Goal: Task Accomplishment & Management: Complete application form

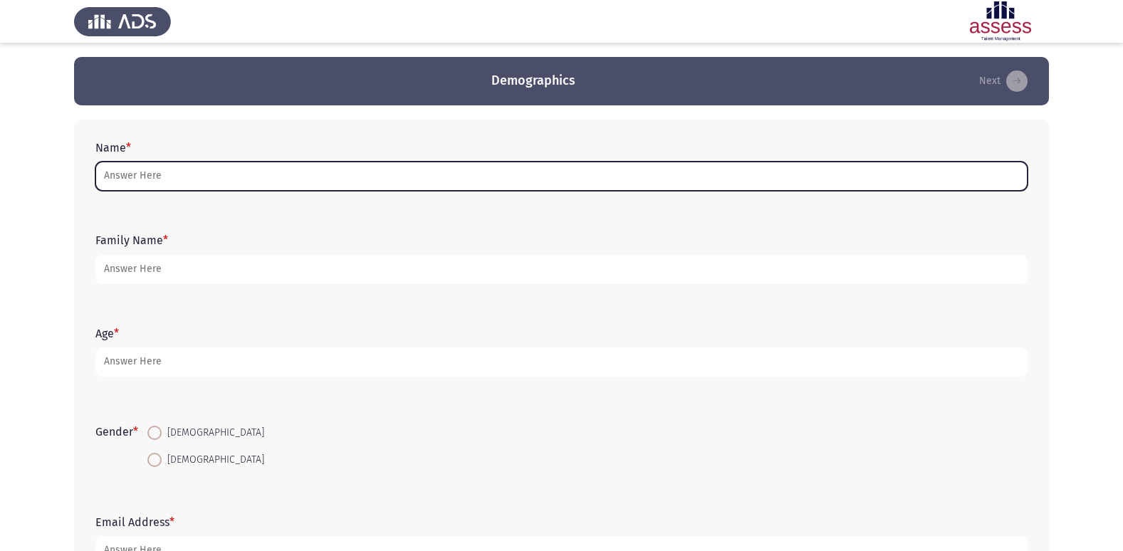
click at [475, 186] on input "Name *" at bounding box center [561, 176] width 932 height 29
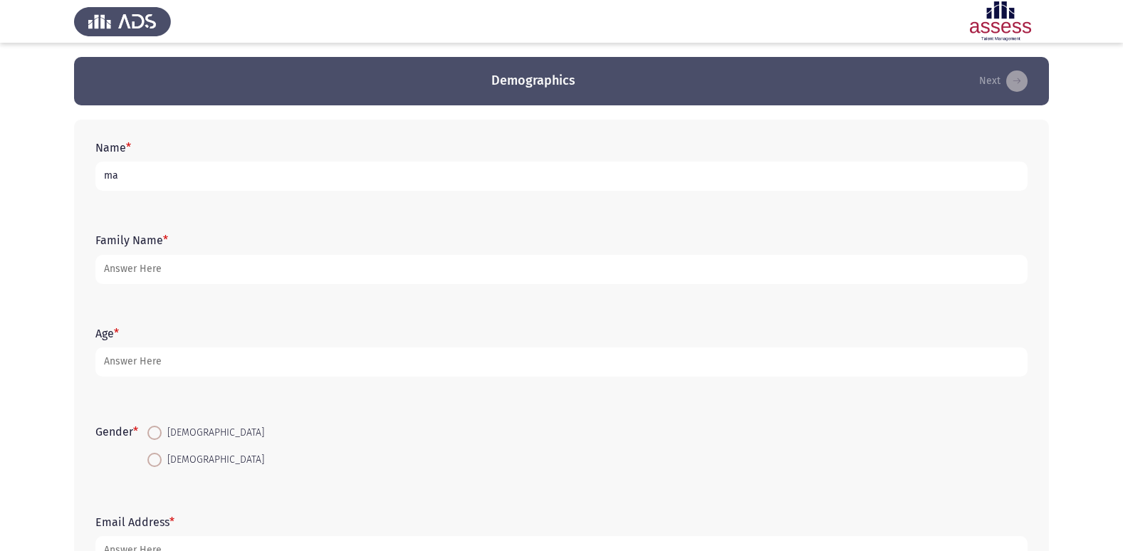
type input "m"
type input "[PERSON_NAME] [PERSON_NAME]"
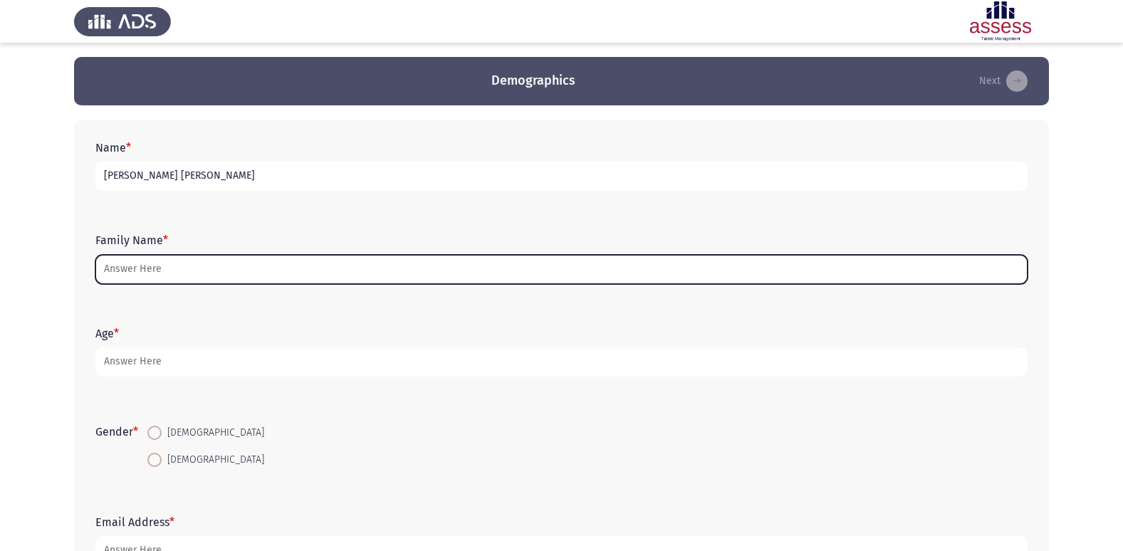
click at [124, 267] on input "Family Name *" at bounding box center [561, 269] width 932 height 29
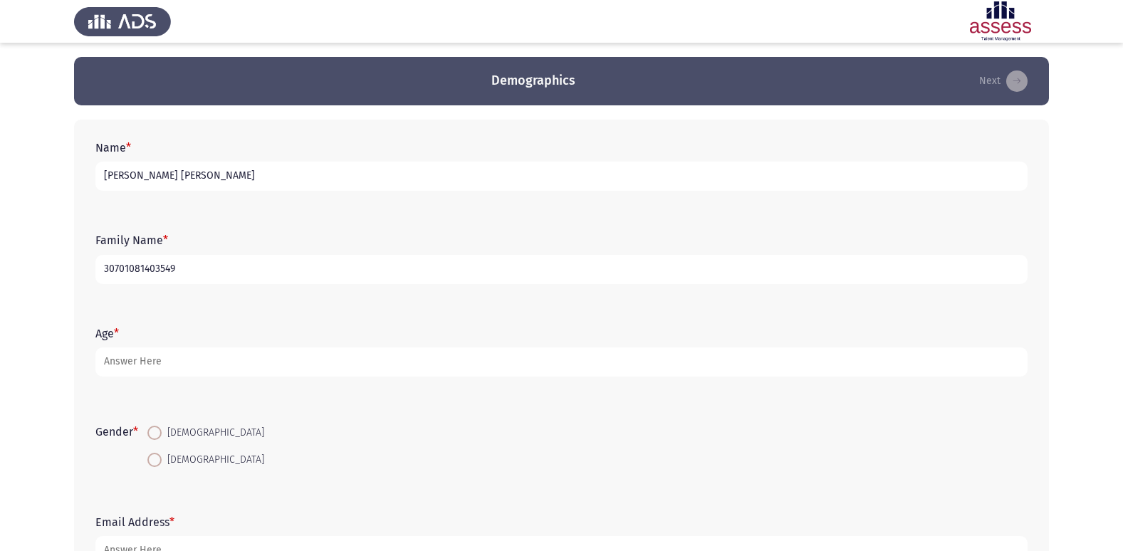
type input "30701081403549"
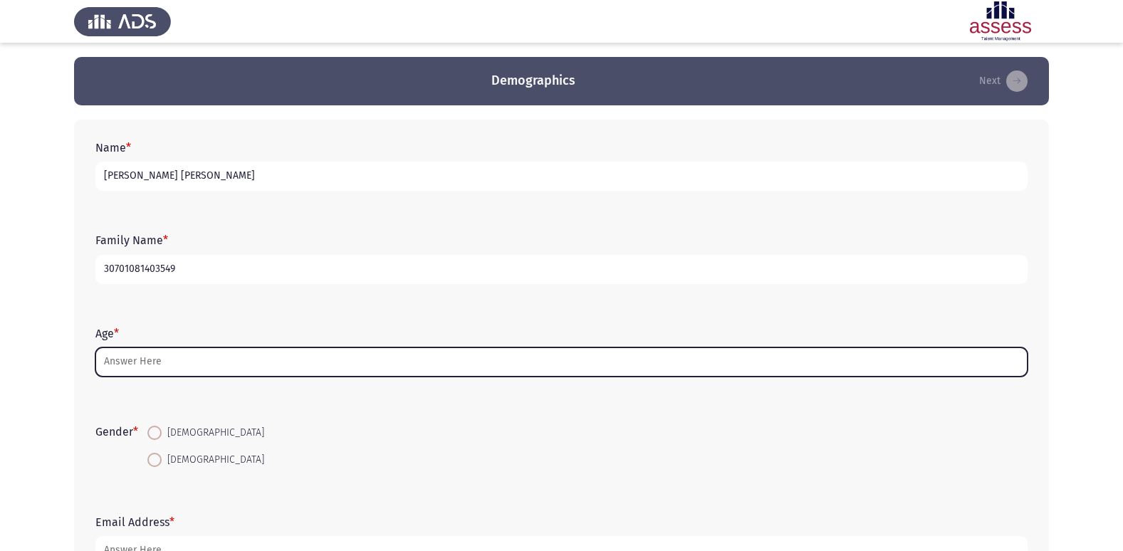
click at [136, 365] on input "Age *" at bounding box center [561, 362] width 932 height 29
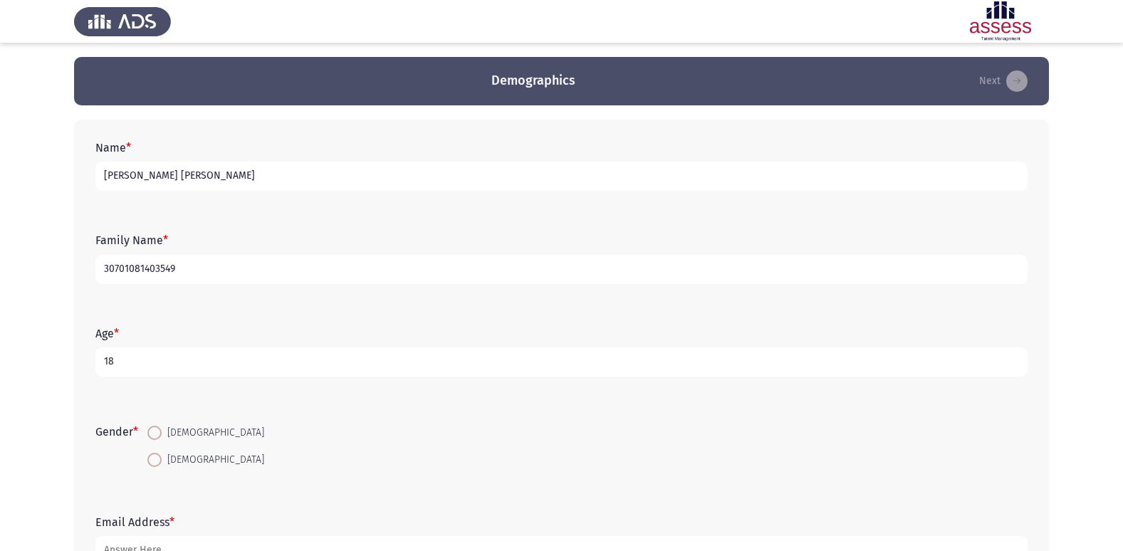
type input "18"
click at [154, 461] on span at bounding box center [154, 460] width 14 height 14
click at [154, 461] on input "[DEMOGRAPHIC_DATA]" at bounding box center [154, 460] width 14 height 14
radio input "true"
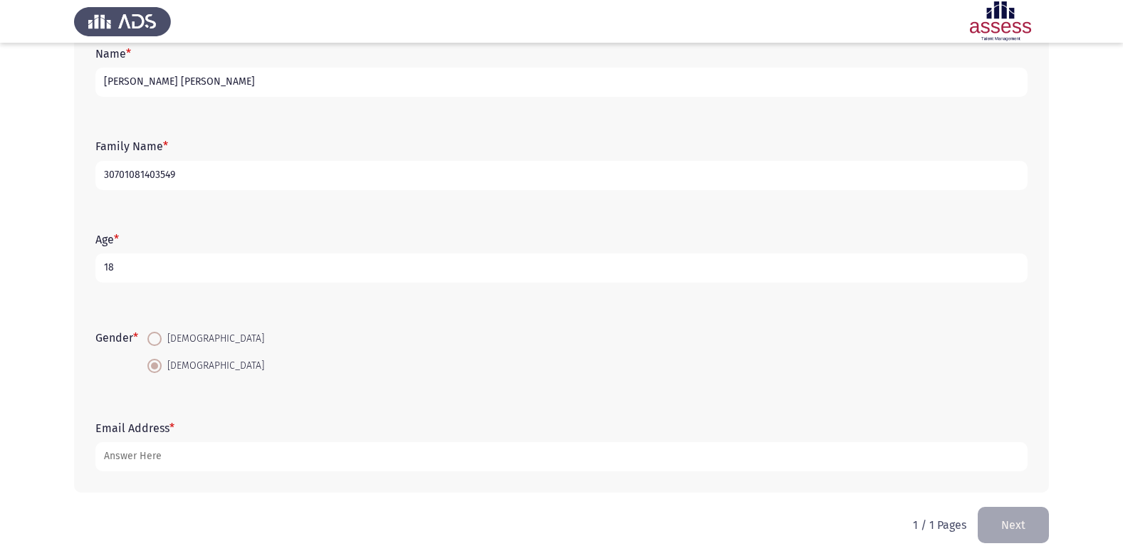
scroll to position [107, 0]
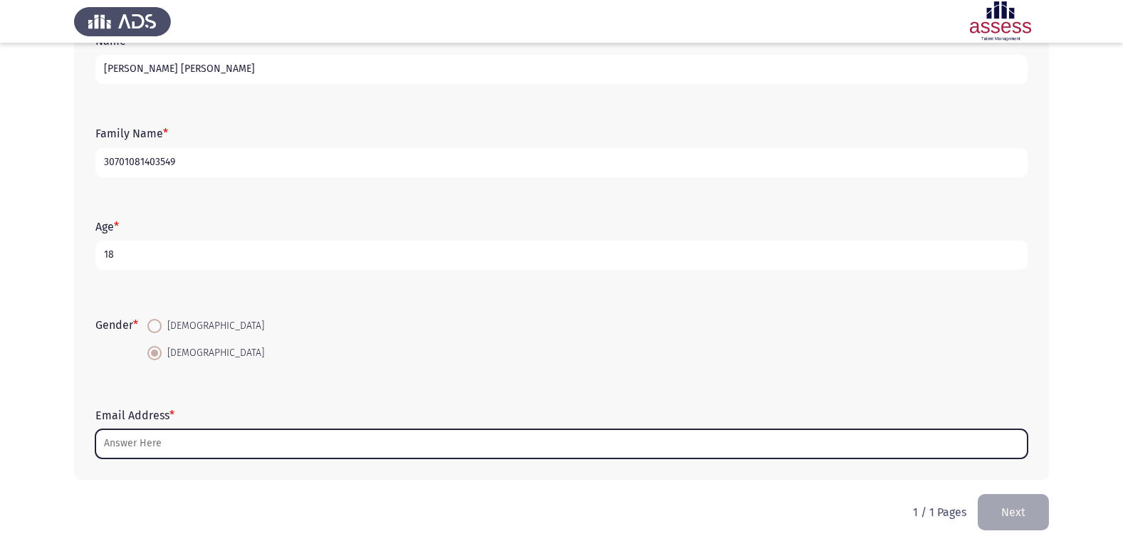
click at [224, 441] on input "Email Address *" at bounding box center [561, 444] width 932 height 29
type input "m"
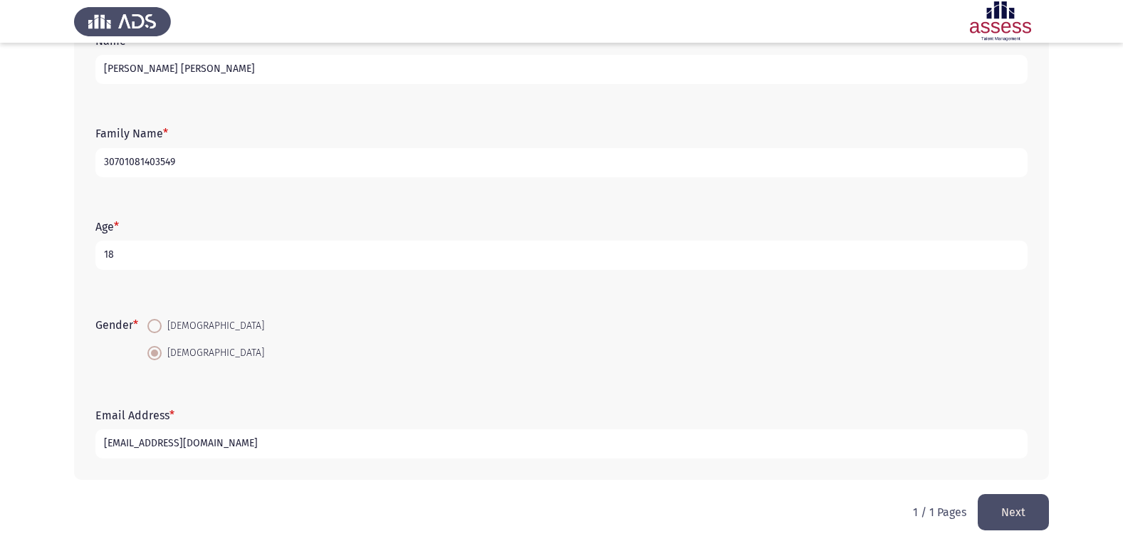
type input "[EMAIL_ADDRESS][DOMAIN_NAME]"
click at [999, 501] on button "Next" at bounding box center [1013, 512] width 71 height 36
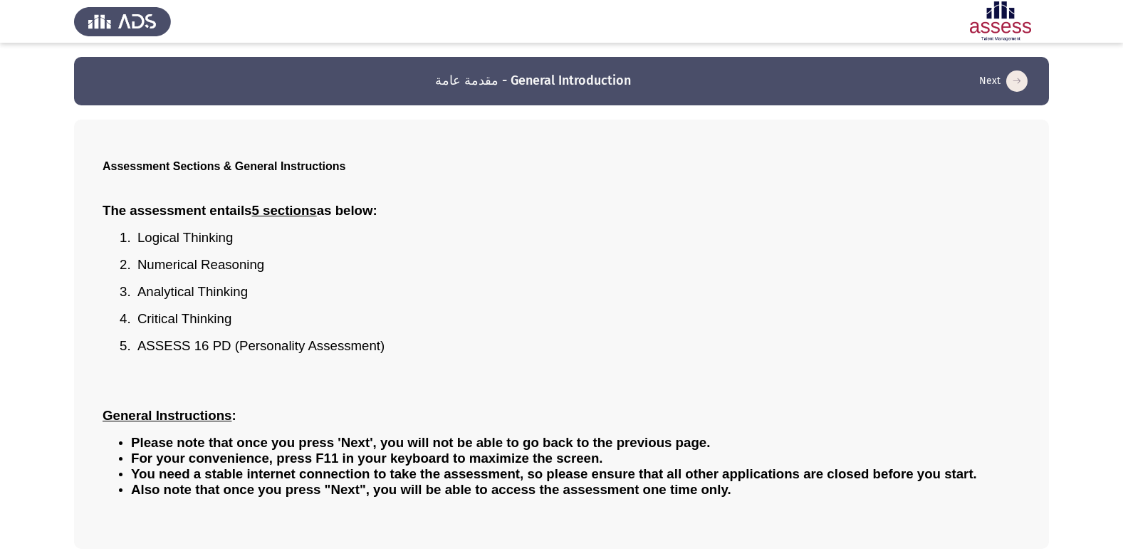
scroll to position [63, 0]
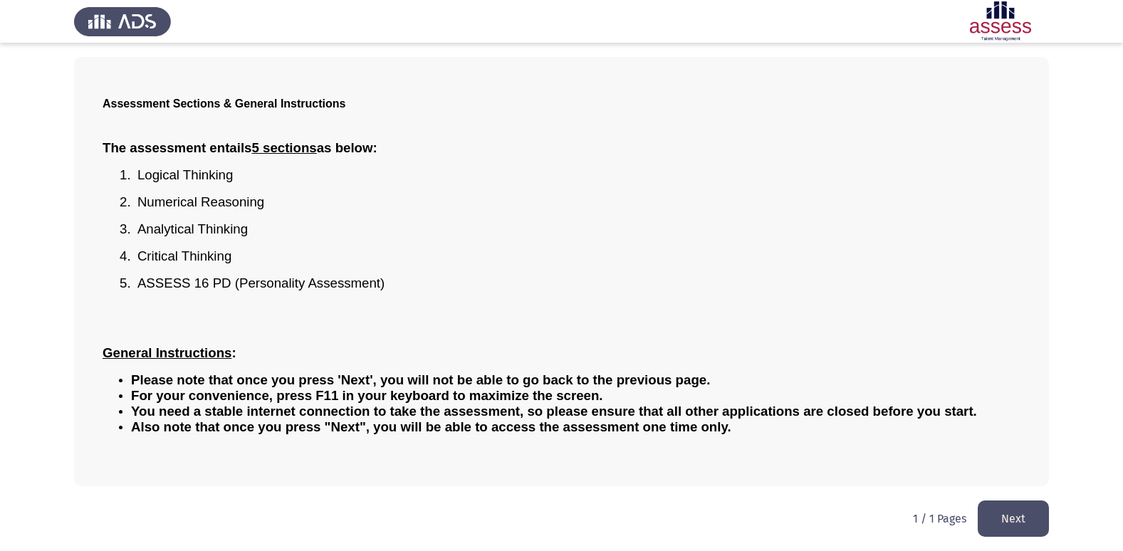
click at [999, 505] on button "Next" at bounding box center [1013, 519] width 71 height 36
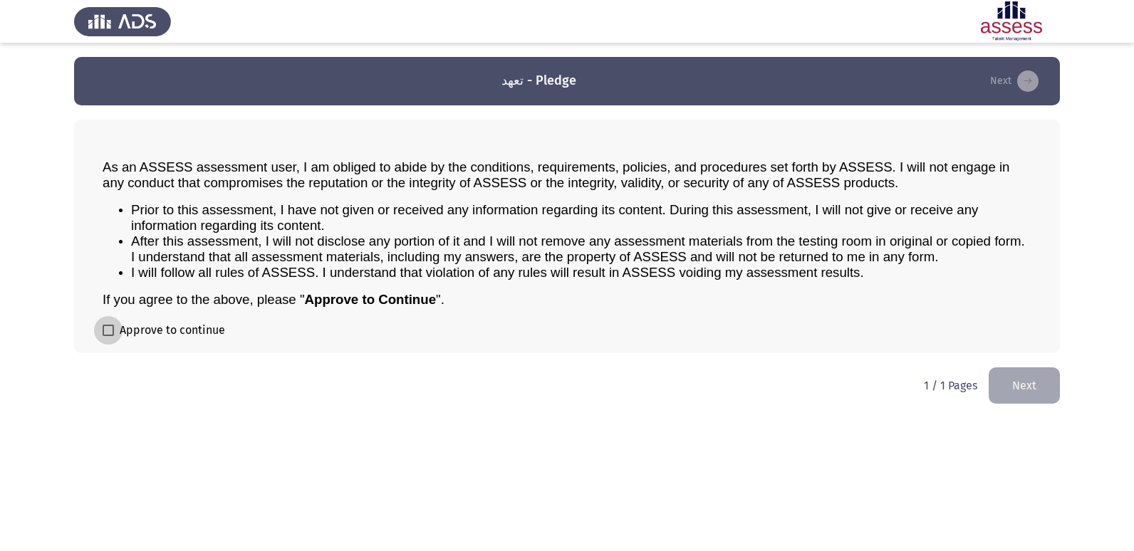
click at [110, 328] on span at bounding box center [108, 330] width 11 height 11
click at [108, 336] on input "Approve to continue" at bounding box center [108, 336] width 1 height 1
checkbox input "true"
click at [1047, 395] on button "Next" at bounding box center [1024, 386] width 71 height 36
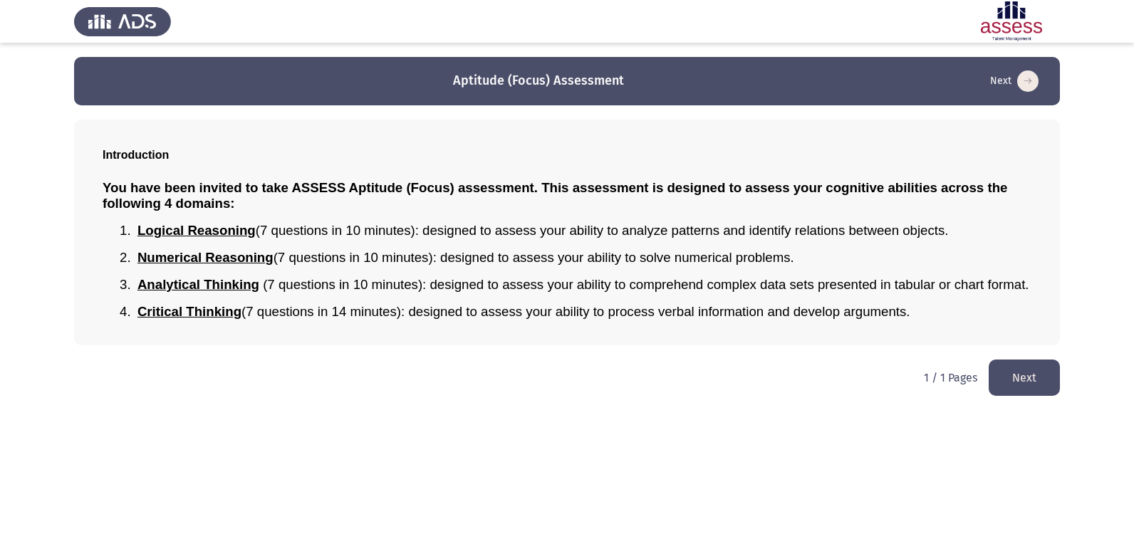
click at [1021, 372] on button "Next" at bounding box center [1024, 378] width 71 height 36
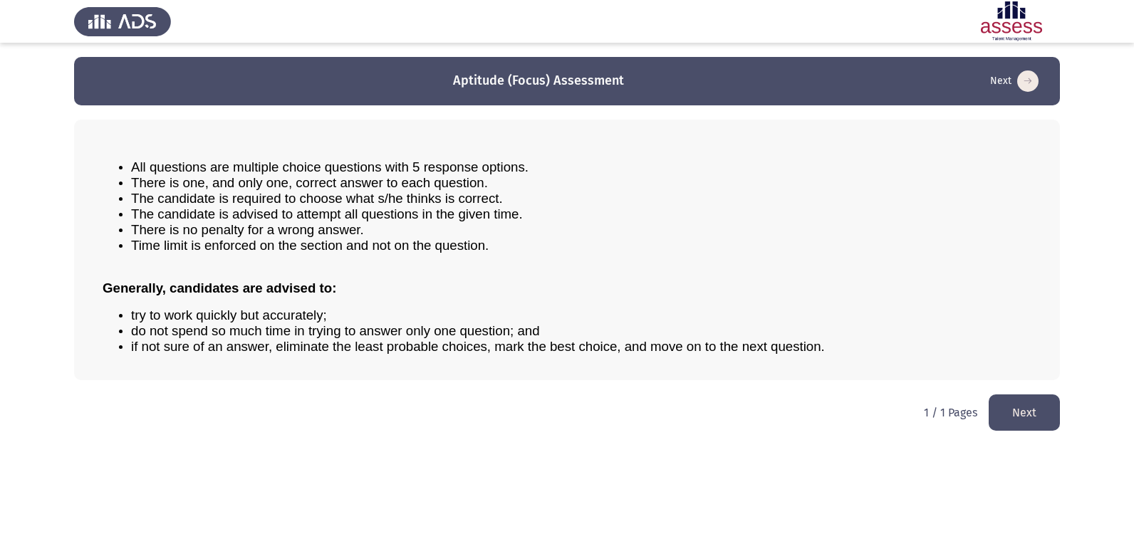
click at [1027, 403] on button "Next" at bounding box center [1024, 413] width 71 height 36
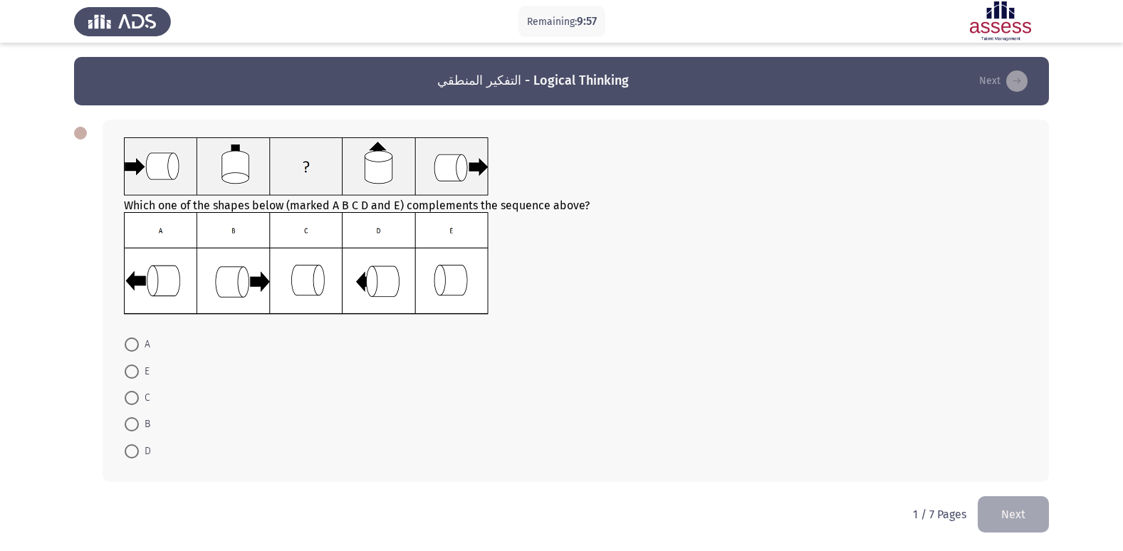
scroll to position [2, 0]
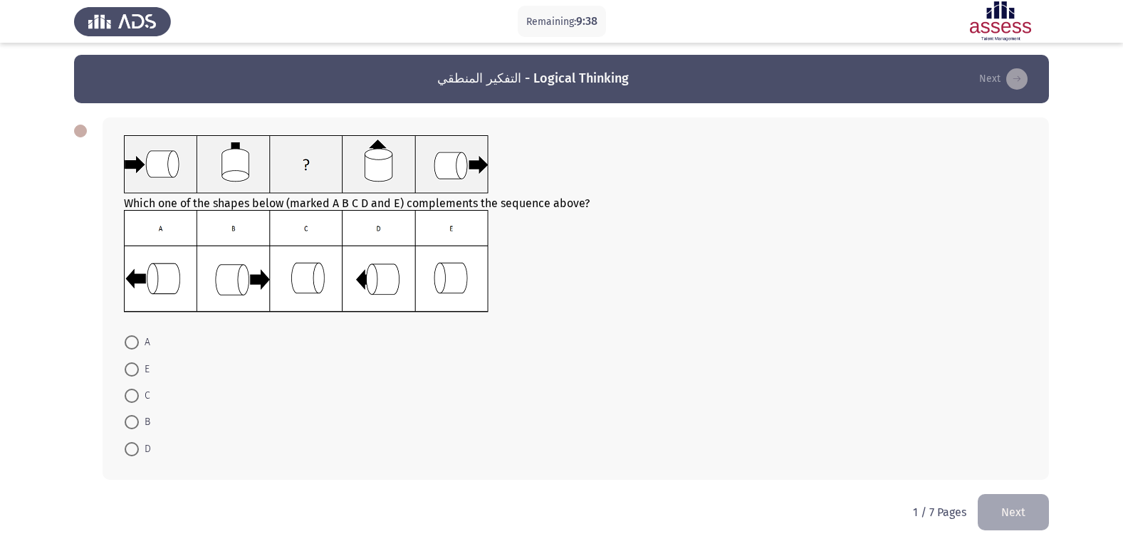
click at [135, 346] on span at bounding box center [132, 343] width 14 height 14
click at [135, 346] on input "A" at bounding box center [132, 343] width 14 height 14
radio input "true"
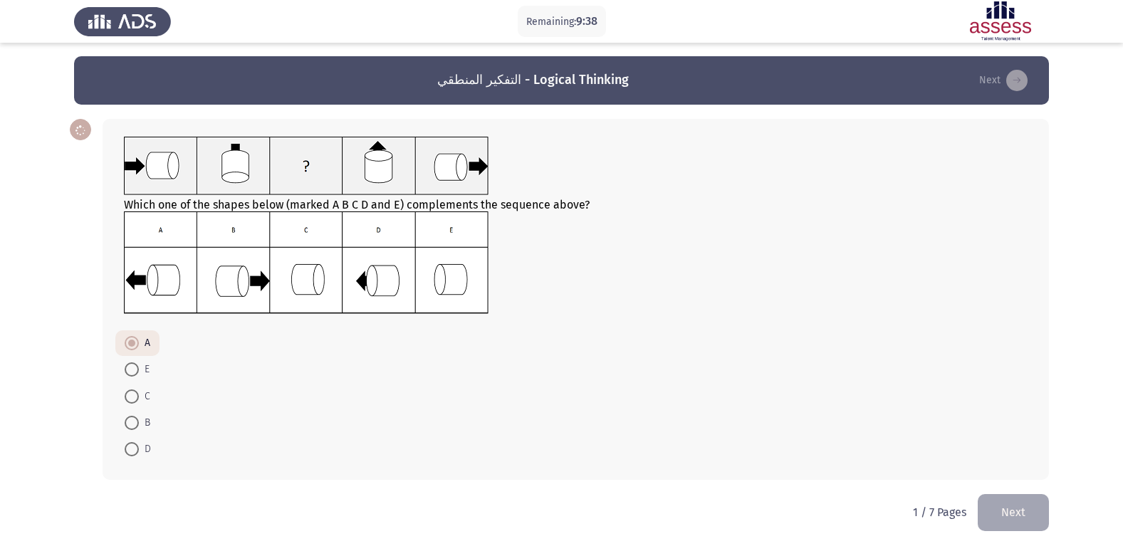
scroll to position [1, 0]
click at [1019, 502] on button "Next" at bounding box center [1013, 512] width 71 height 36
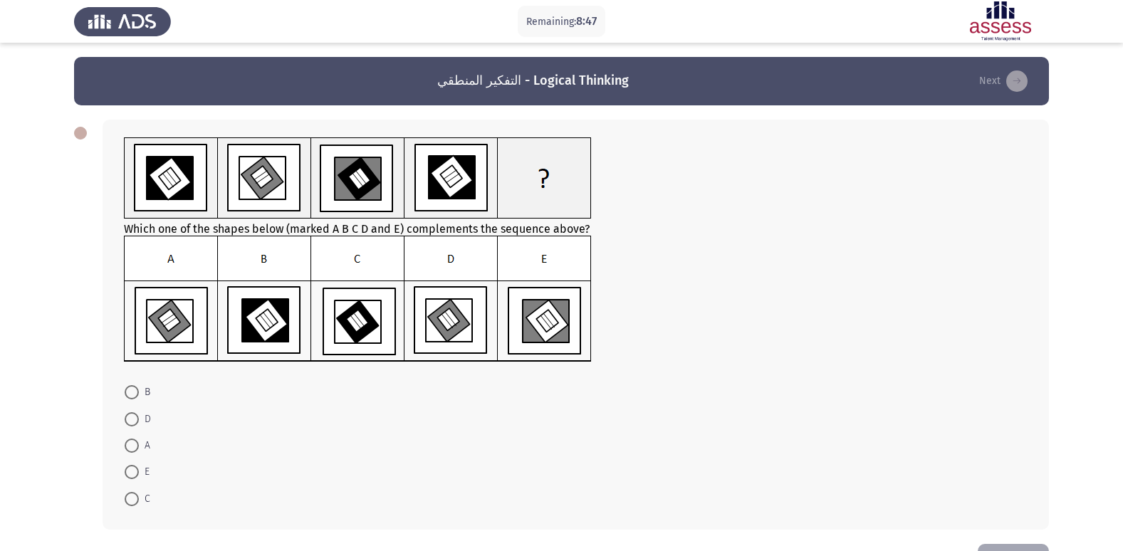
click at [130, 415] on span at bounding box center [132, 419] width 14 height 14
click at [130, 415] on input "D" at bounding box center [132, 419] width 14 height 14
radio input "true"
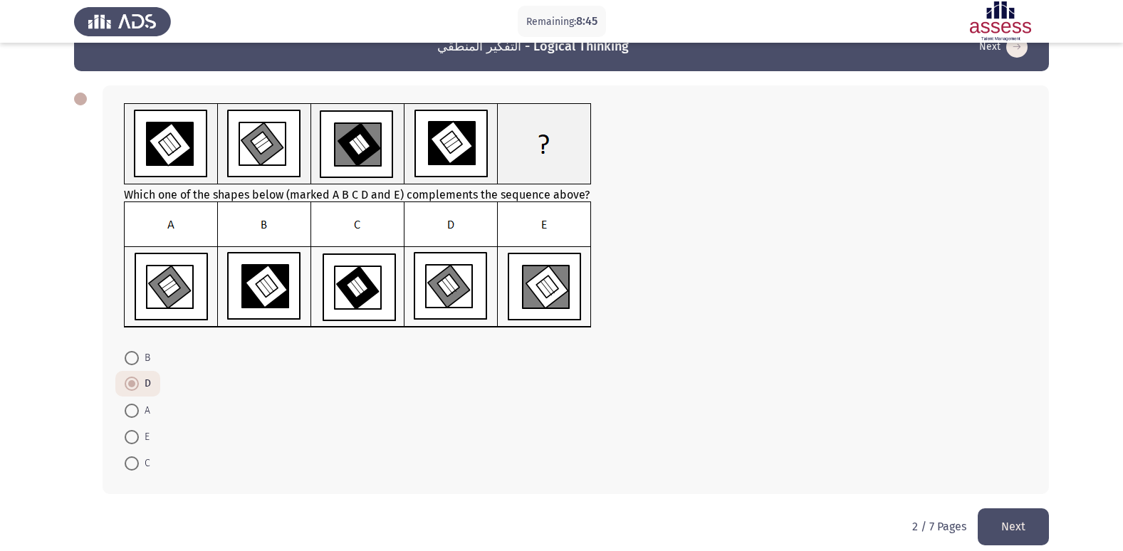
scroll to position [48, 0]
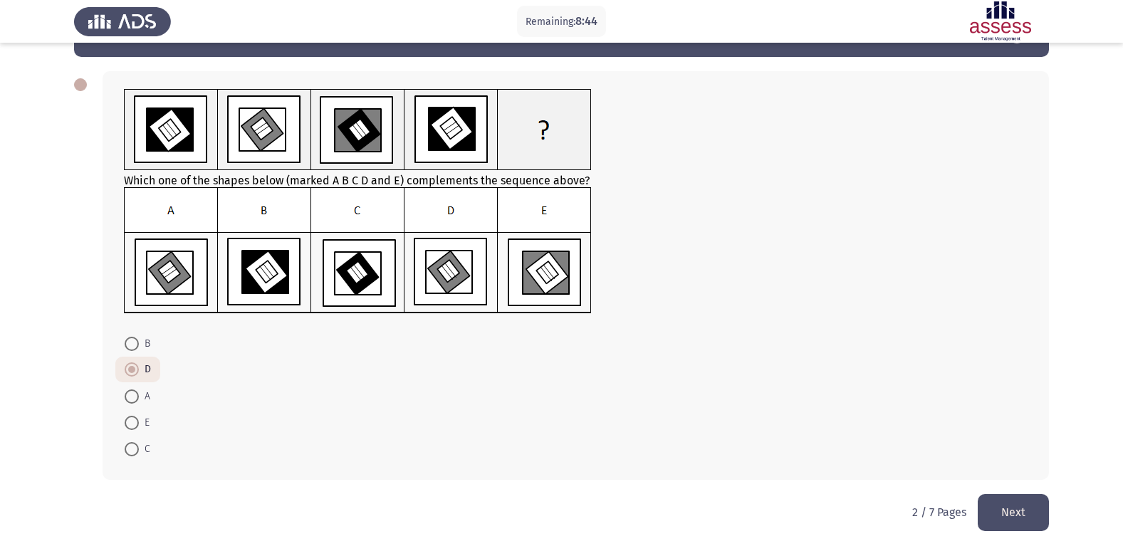
click at [1007, 499] on button "Next" at bounding box center [1013, 512] width 71 height 36
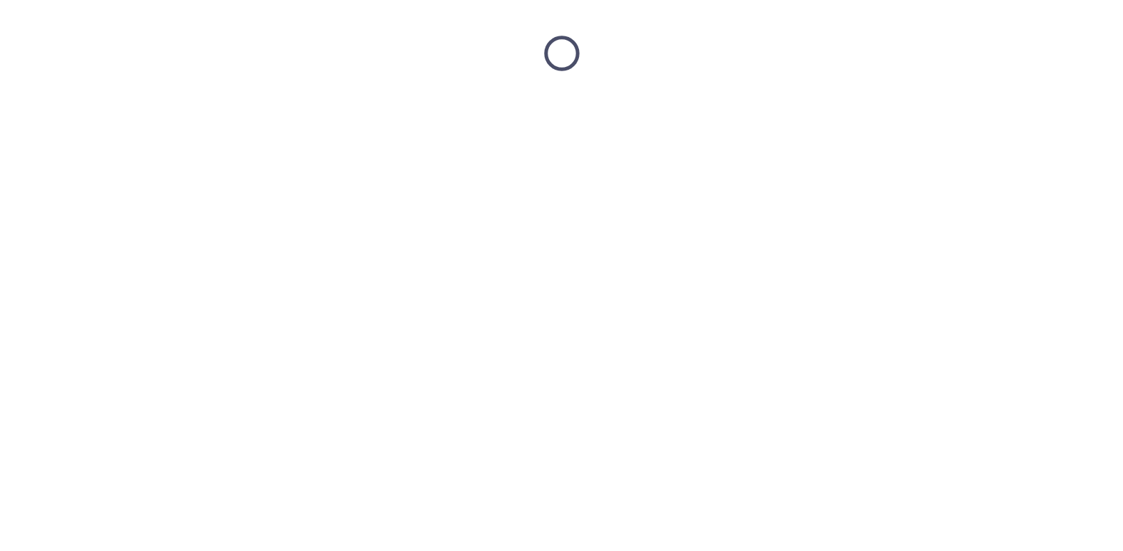
scroll to position [0, 0]
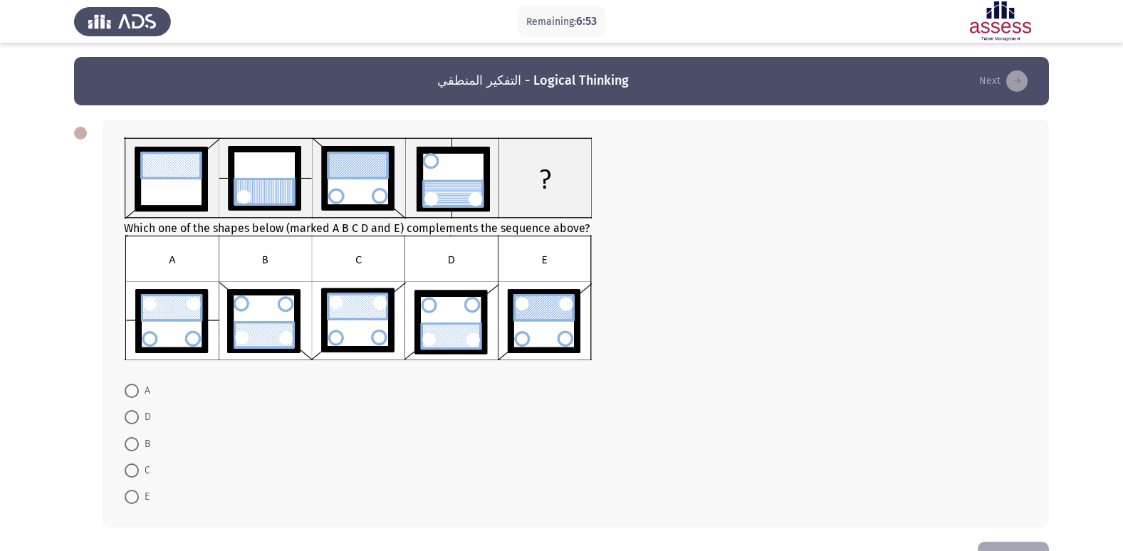
click at [133, 493] on span at bounding box center [132, 497] width 14 height 14
click at [133, 493] on input "E" at bounding box center [132, 497] width 14 height 14
radio input "true"
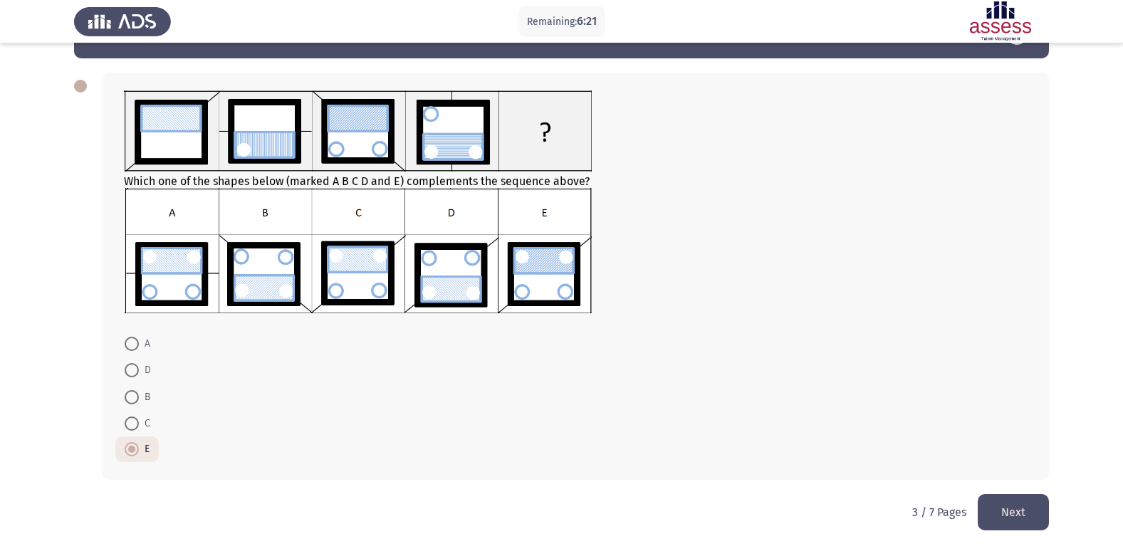
click at [1006, 501] on button "Next" at bounding box center [1013, 512] width 71 height 36
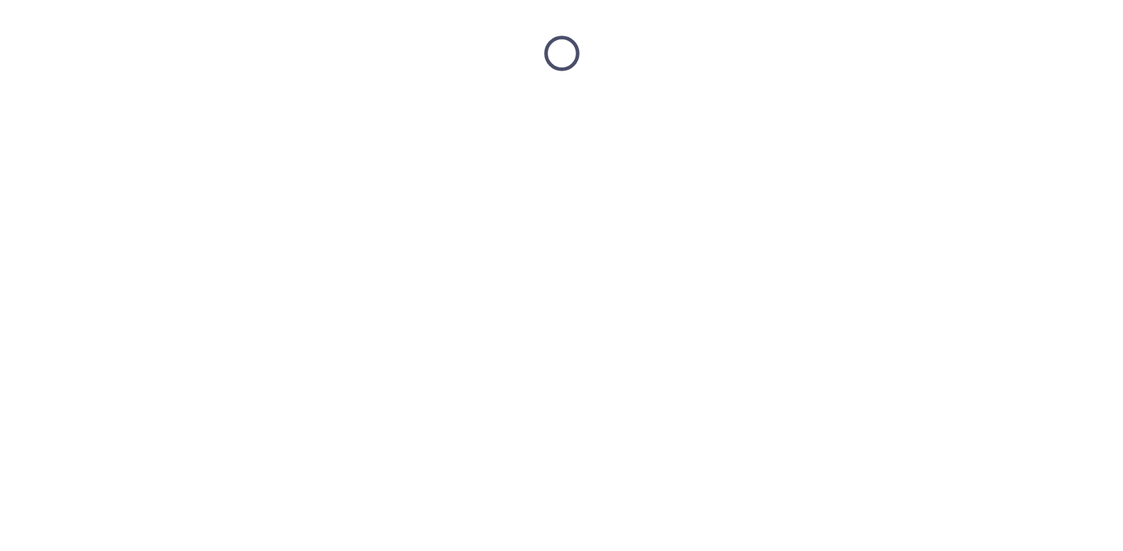
scroll to position [0, 0]
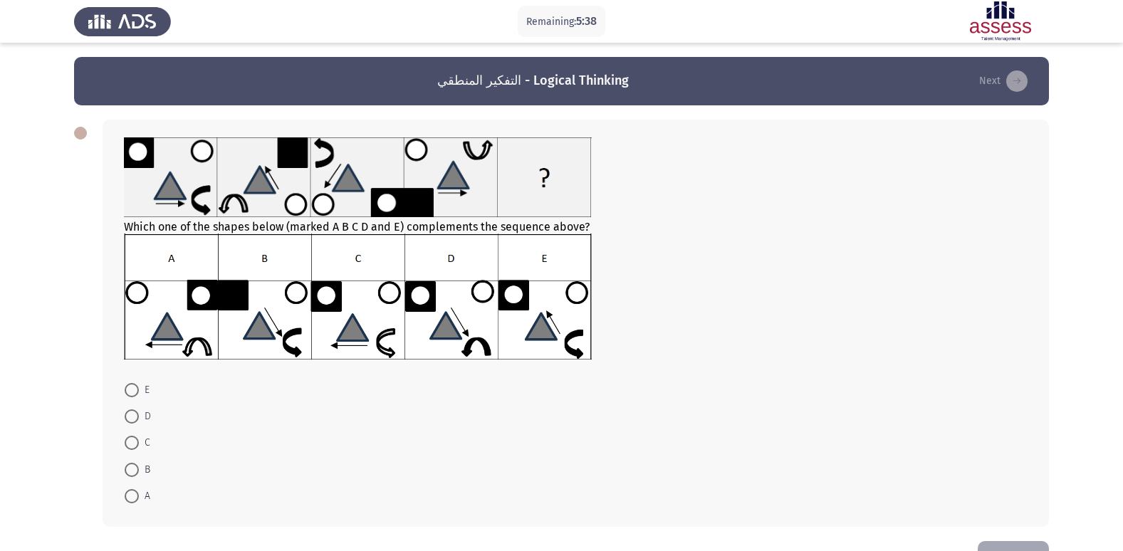
click at [132, 385] on span at bounding box center [132, 390] width 14 height 14
click at [132, 385] on input "E" at bounding box center [132, 390] width 14 height 14
radio input "true"
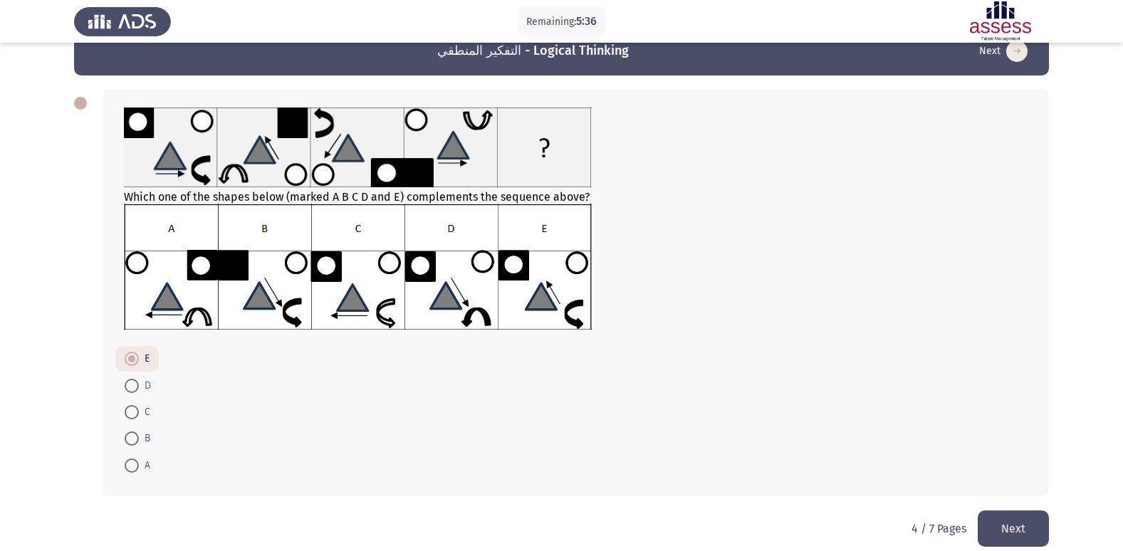
scroll to position [46, 0]
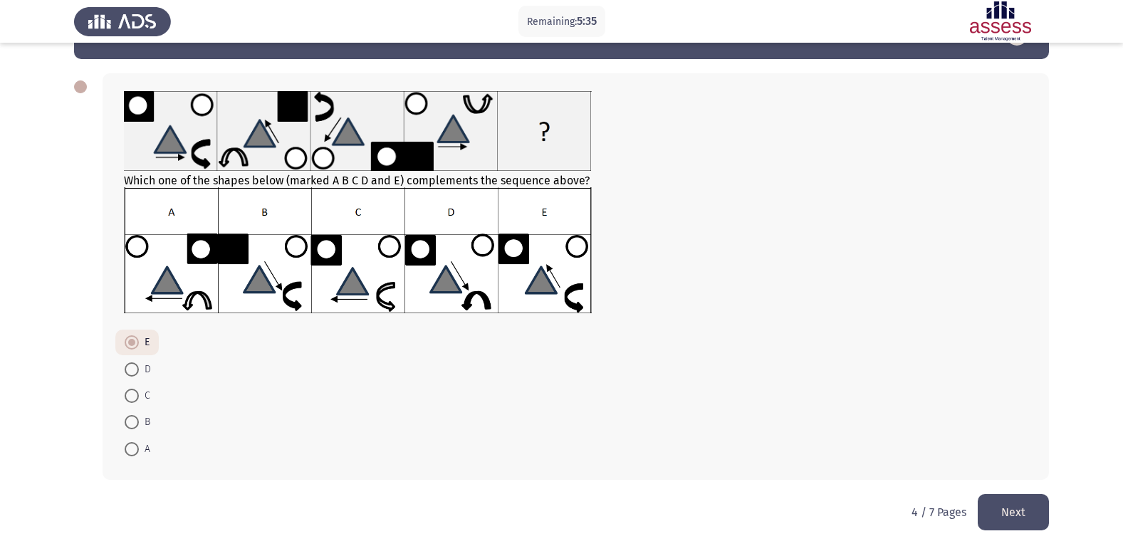
click at [1006, 504] on button "Next" at bounding box center [1013, 512] width 71 height 36
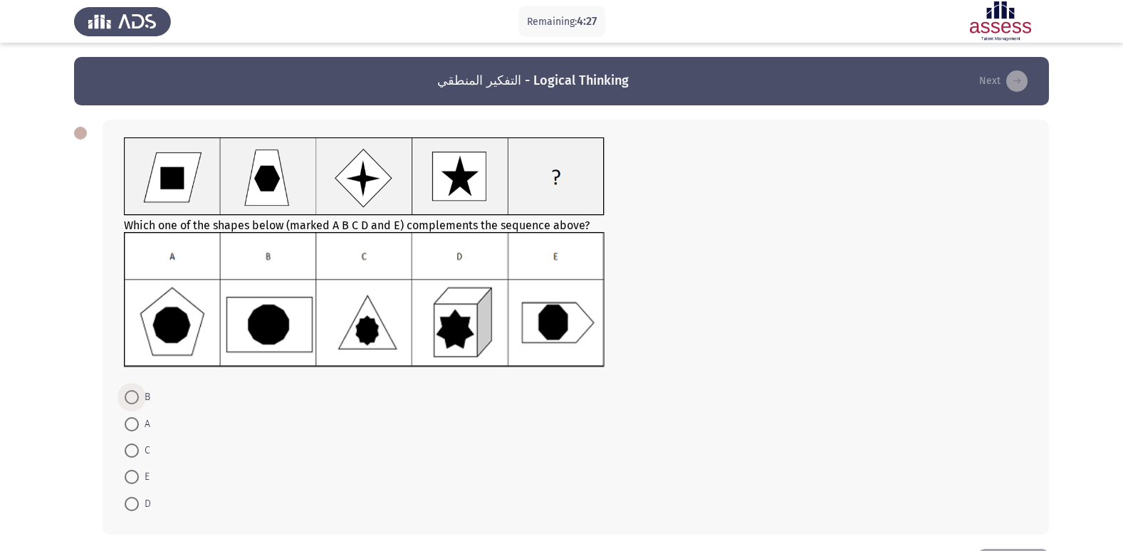
drag, startPoint x: 131, startPoint y: 390, endPoint x: 156, endPoint y: 400, distance: 26.9
click at [132, 390] on label "B" at bounding box center [138, 397] width 26 height 17
click at [132, 390] on input "B" at bounding box center [132, 397] width 14 height 14
radio input "true"
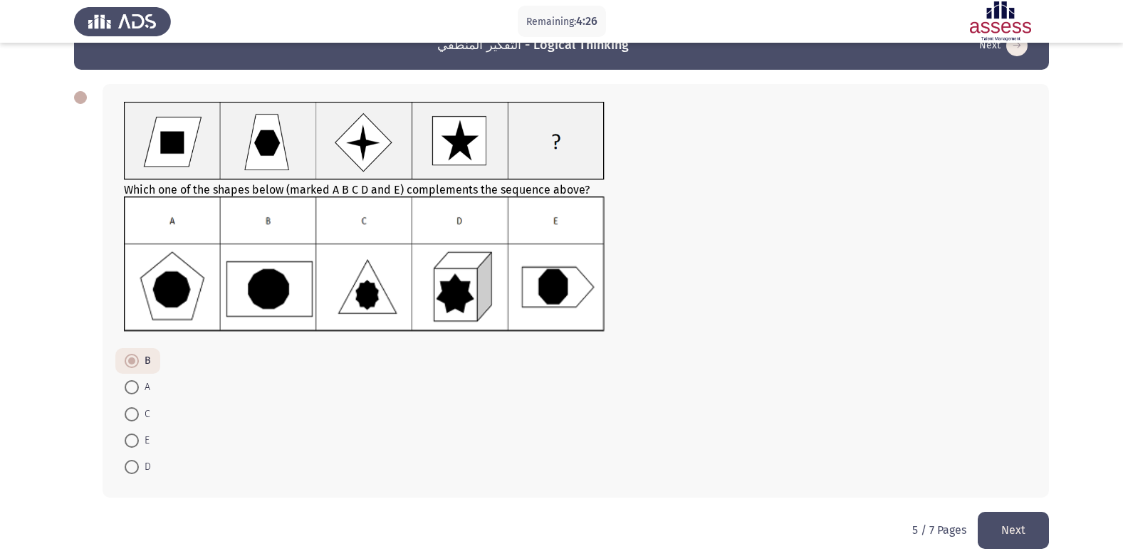
scroll to position [53, 0]
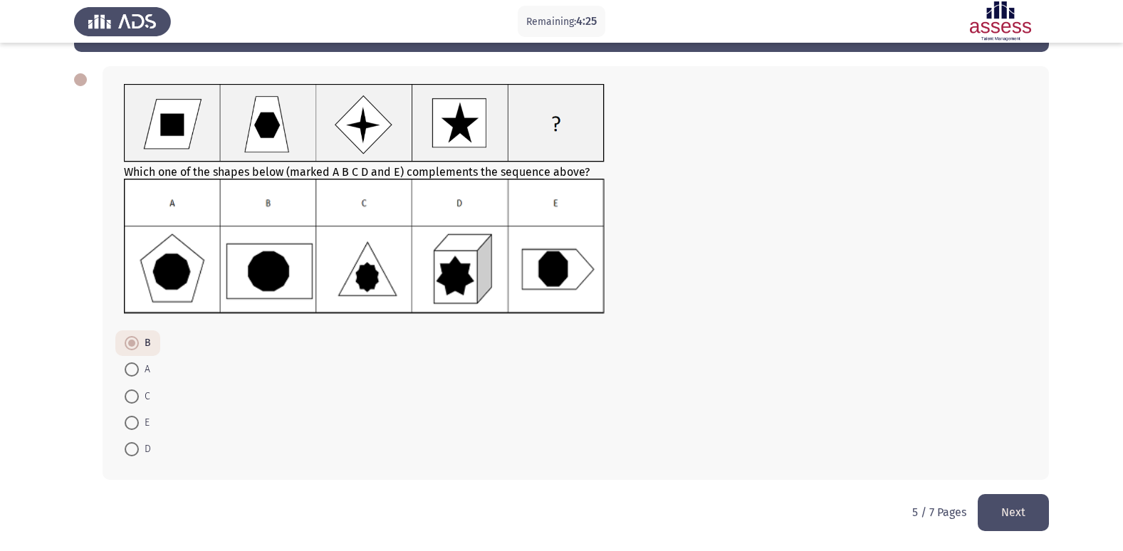
click at [999, 511] on button "Next" at bounding box center [1013, 512] width 71 height 36
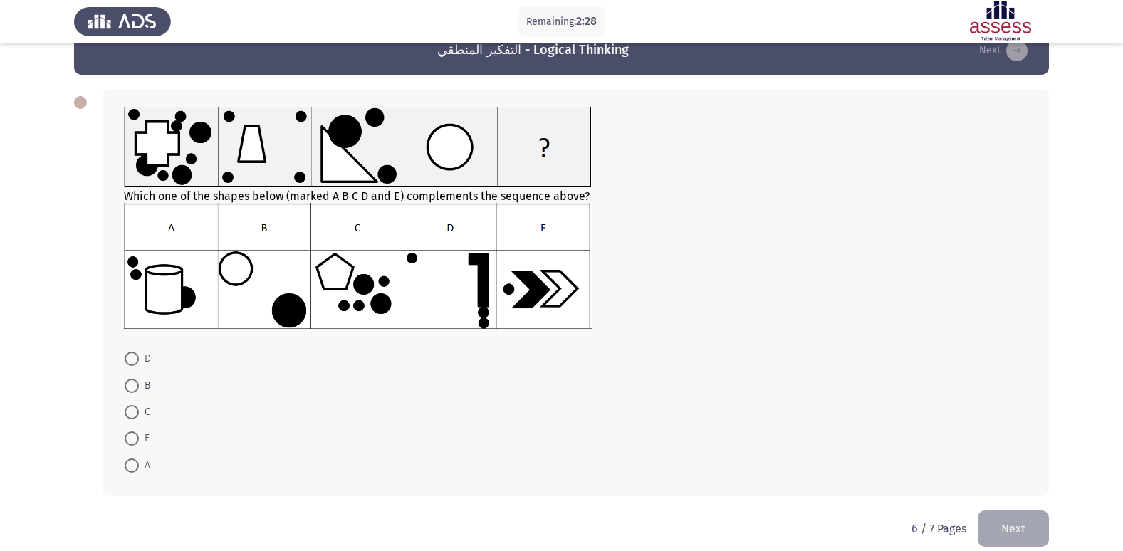
scroll to position [47, 0]
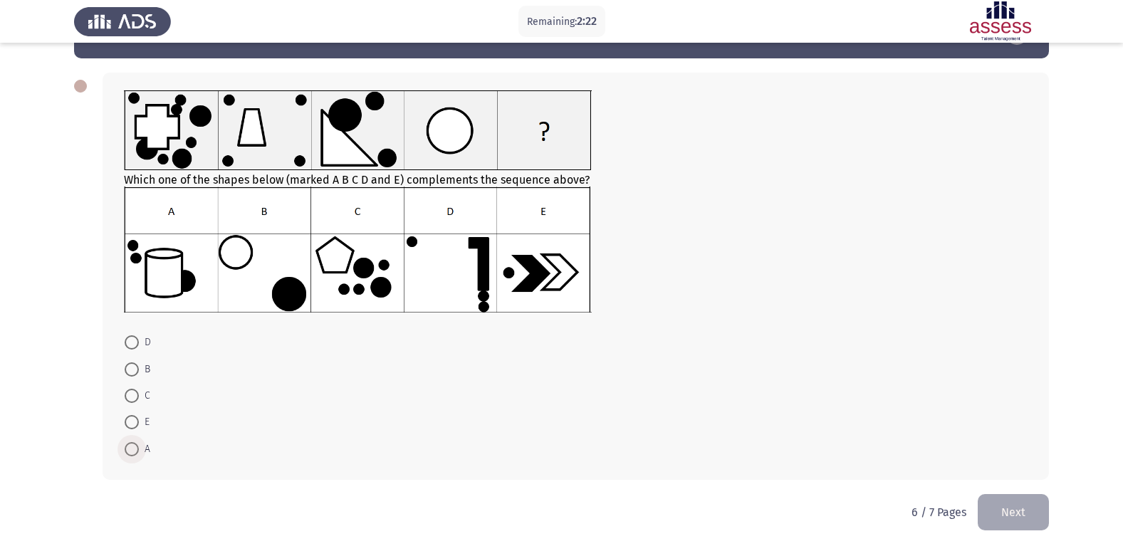
click at [135, 450] on span at bounding box center [132, 449] width 14 height 14
click at [135, 450] on input "A" at bounding box center [132, 449] width 14 height 14
radio input "true"
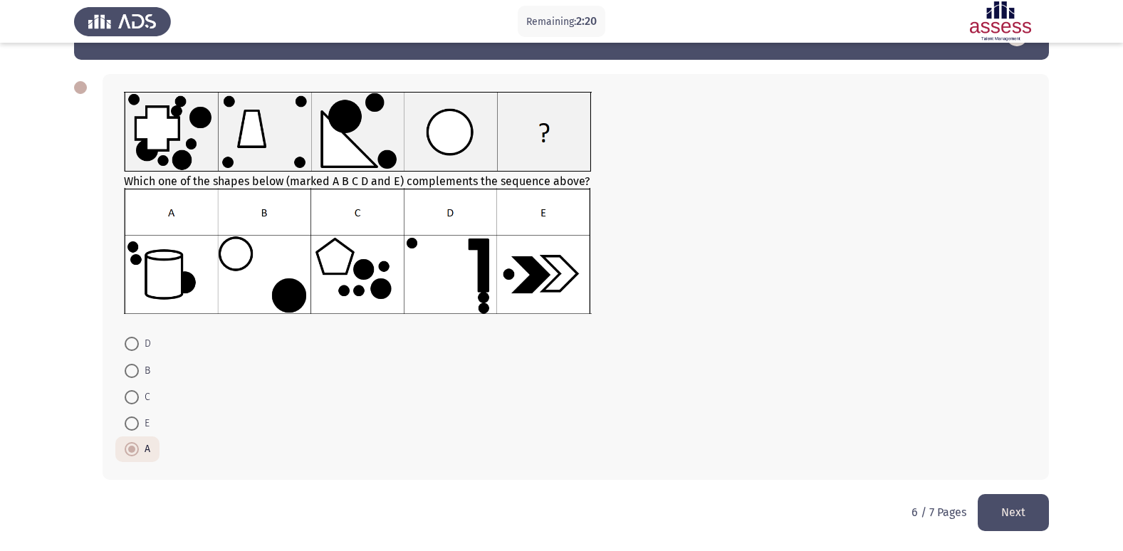
click at [1009, 506] on button "Next" at bounding box center [1013, 512] width 71 height 36
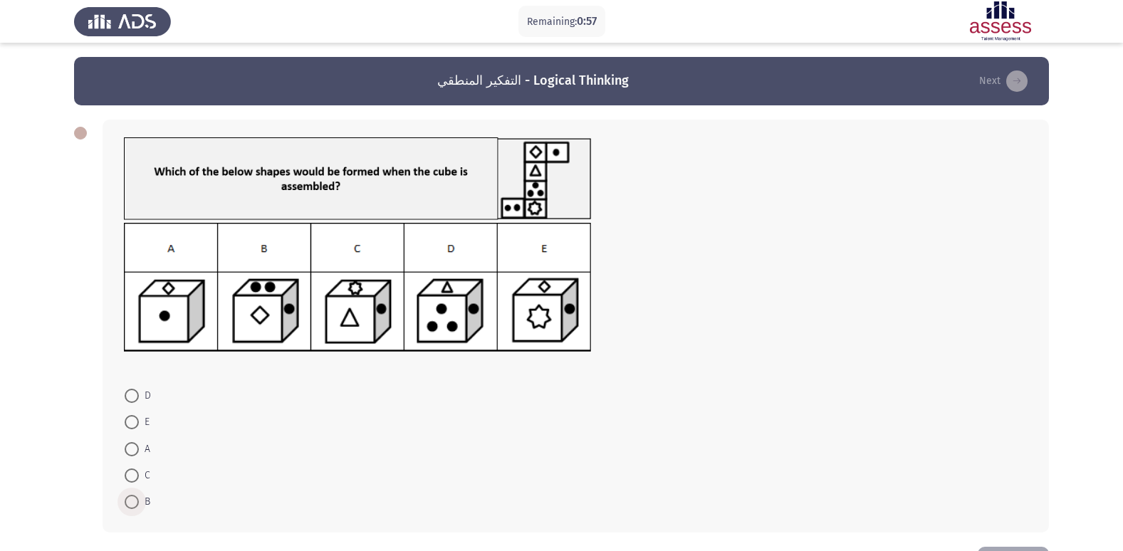
click at [132, 499] on span at bounding box center [132, 502] width 14 height 14
click at [132, 499] on input "B" at bounding box center [132, 502] width 14 height 14
radio input "true"
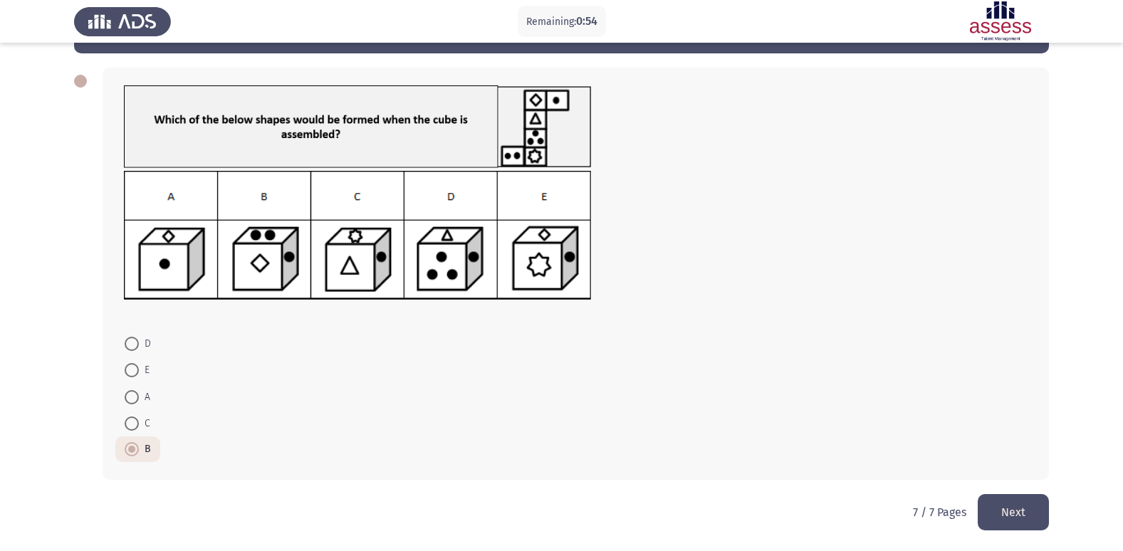
click at [1002, 510] on button "Next" at bounding box center [1013, 512] width 71 height 36
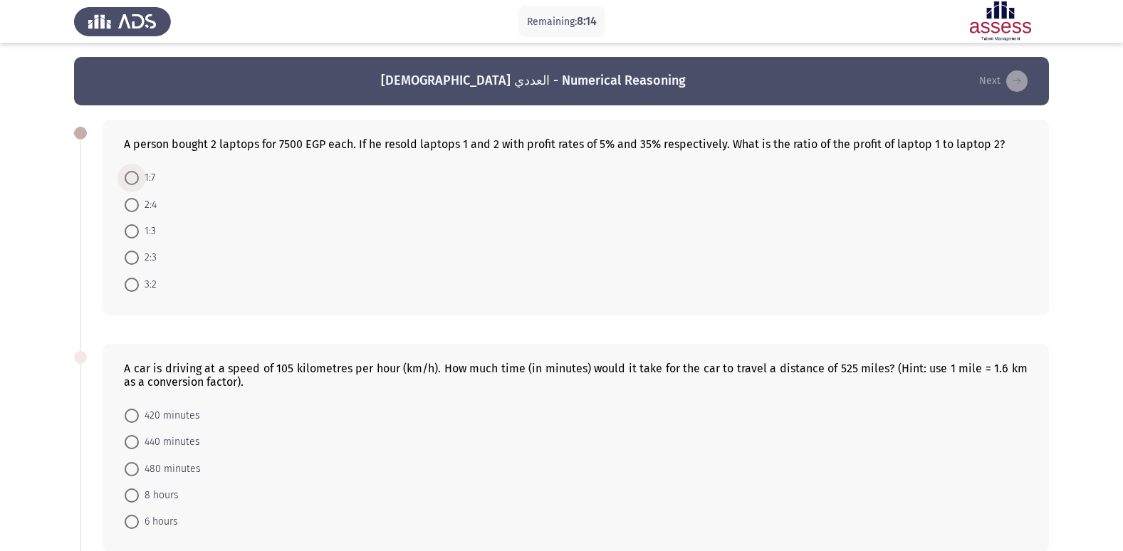
click at [132, 177] on span at bounding box center [132, 178] width 14 height 14
click at [132, 177] on input "1:7" at bounding box center [132, 178] width 14 height 14
radio input "true"
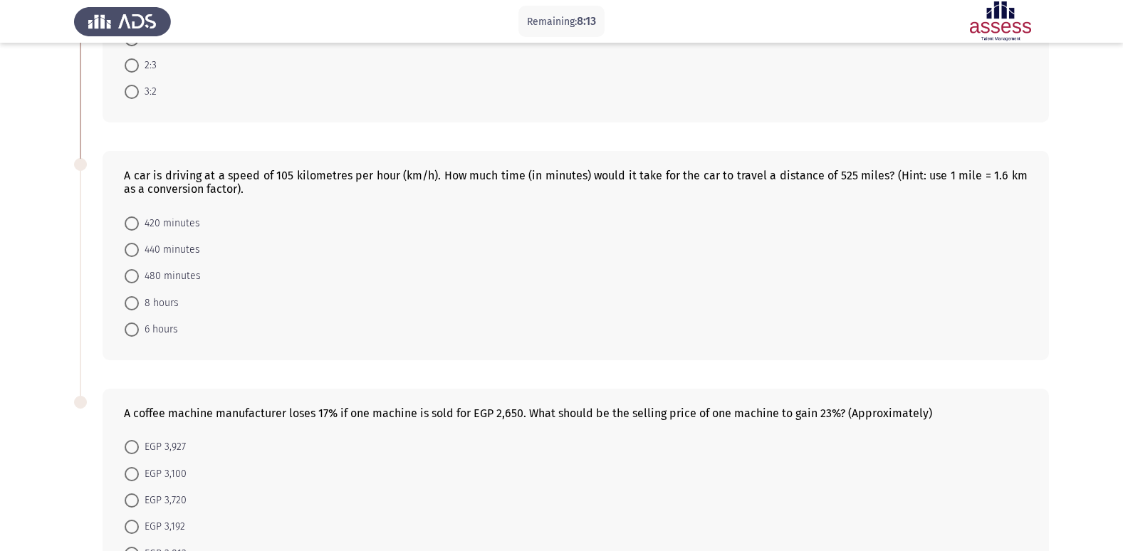
scroll to position [214, 0]
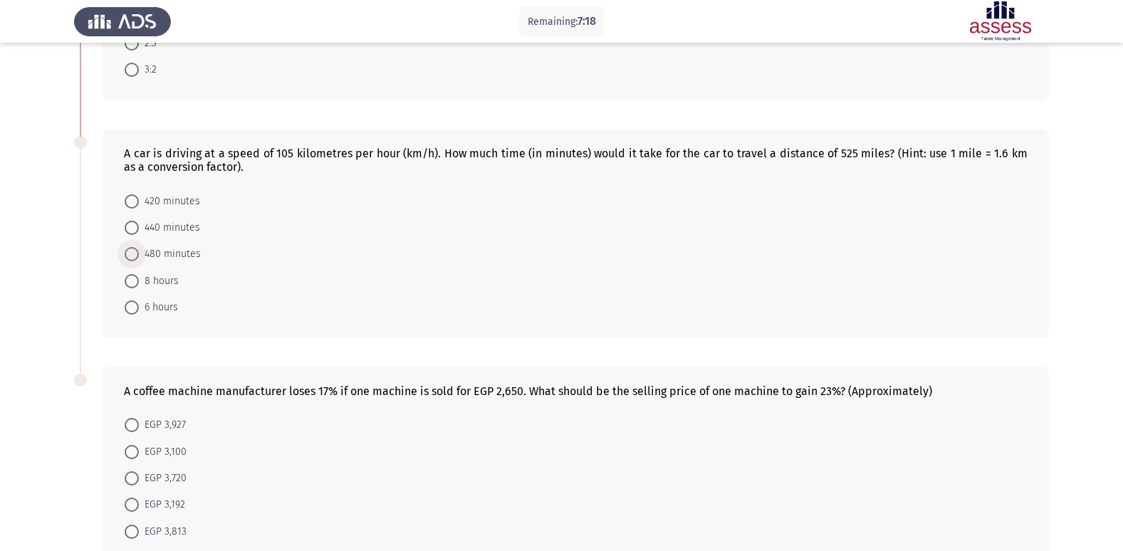
click at [128, 256] on span at bounding box center [132, 254] width 14 height 14
click at [128, 256] on input "480 minutes" at bounding box center [132, 254] width 14 height 14
radio input "true"
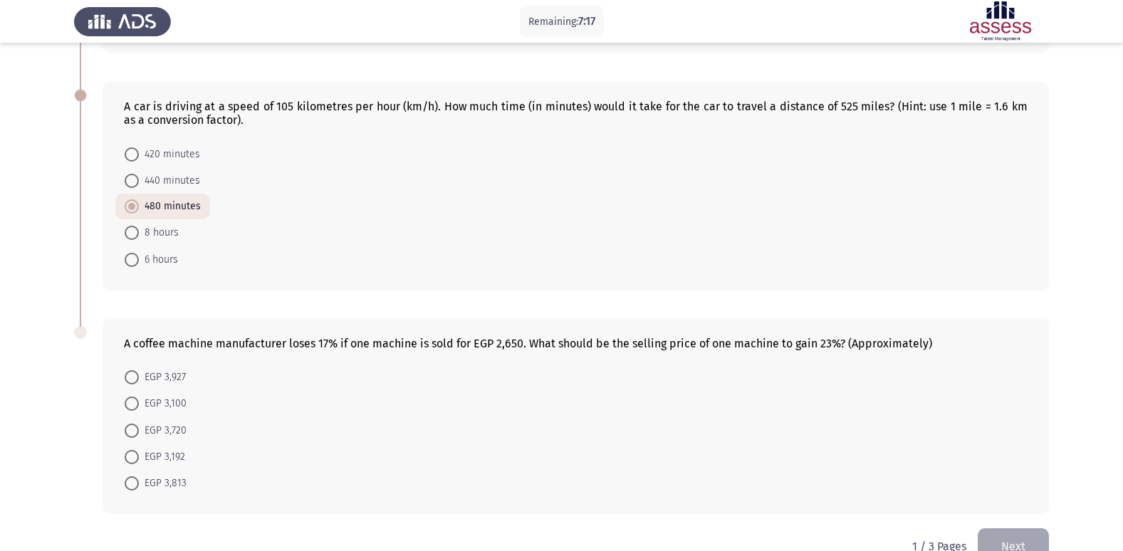
scroll to position [295, 0]
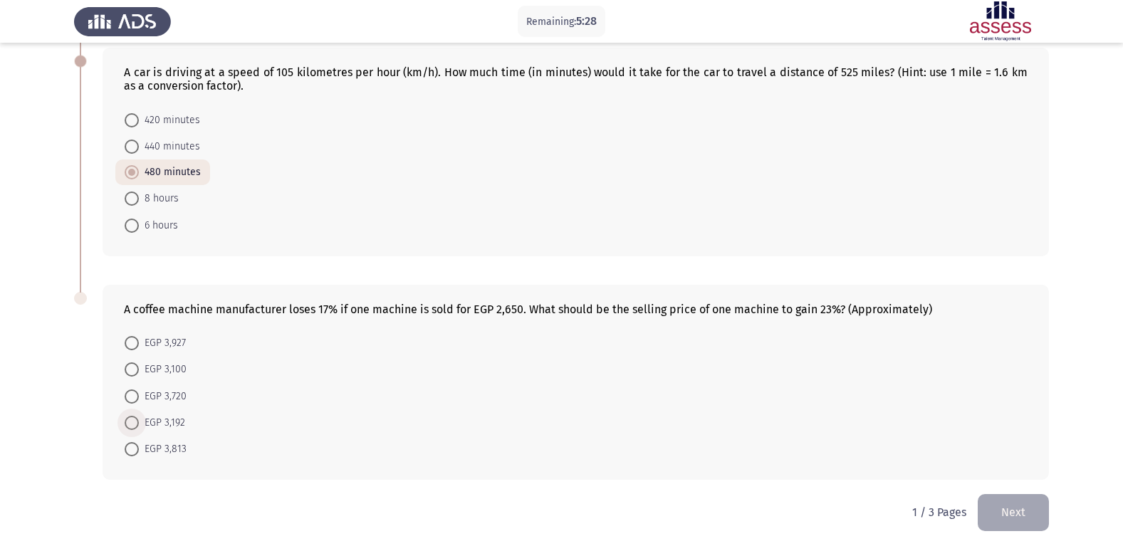
click at [130, 417] on span at bounding box center [132, 423] width 14 height 14
click at [130, 417] on input "EGP 3,192" at bounding box center [132, 423] width 14 height 14
radio input "true"
click at [1022, 515] on button "Next" at bounding box center [1013, 512] width 71 height 36
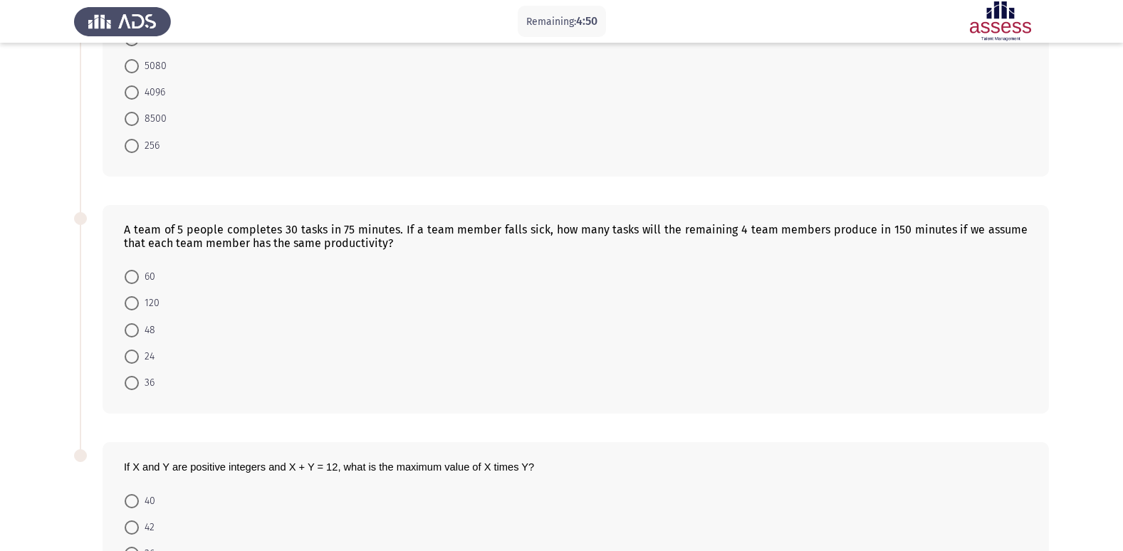
scroll to position [142, 0]
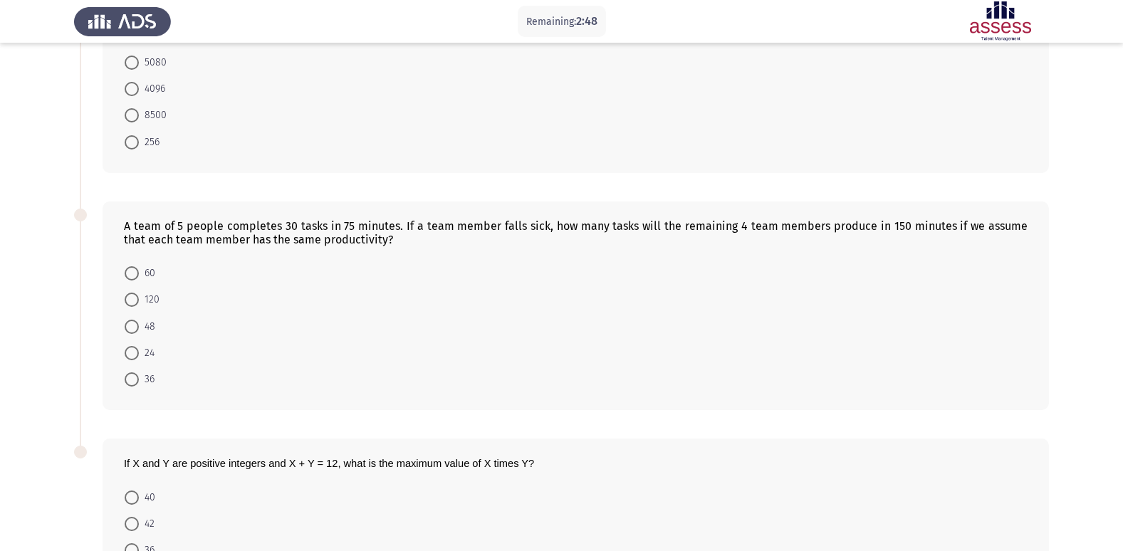
click at [130, 335] on label "48" at bounding box center [140, 326] width 31 height 17
click at [130, 334] on input "48" at bounding box center [132, 327] width 14 height 14
radio input "true"
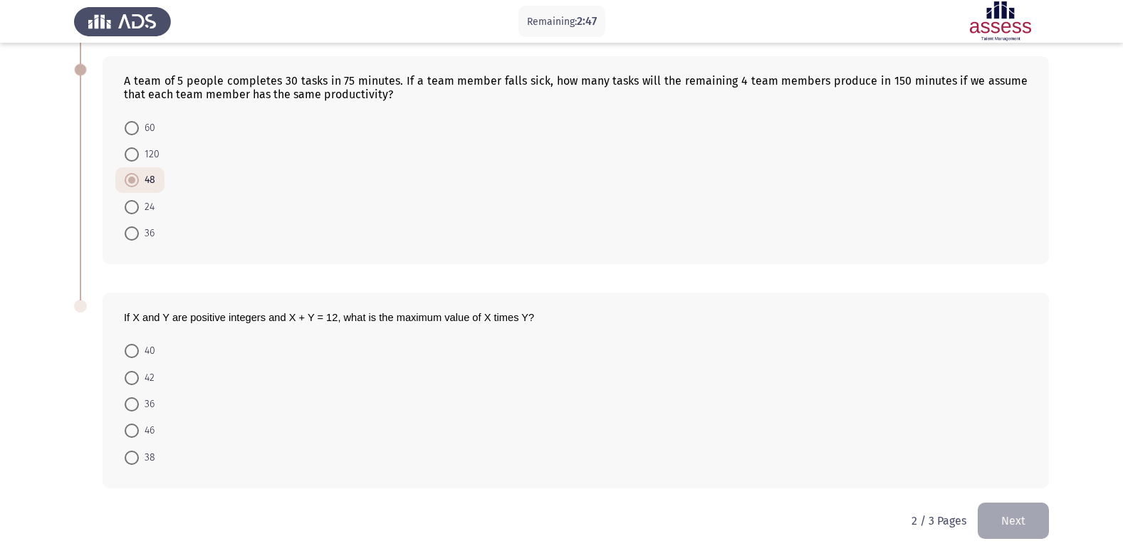
scroll to position [296, 0]
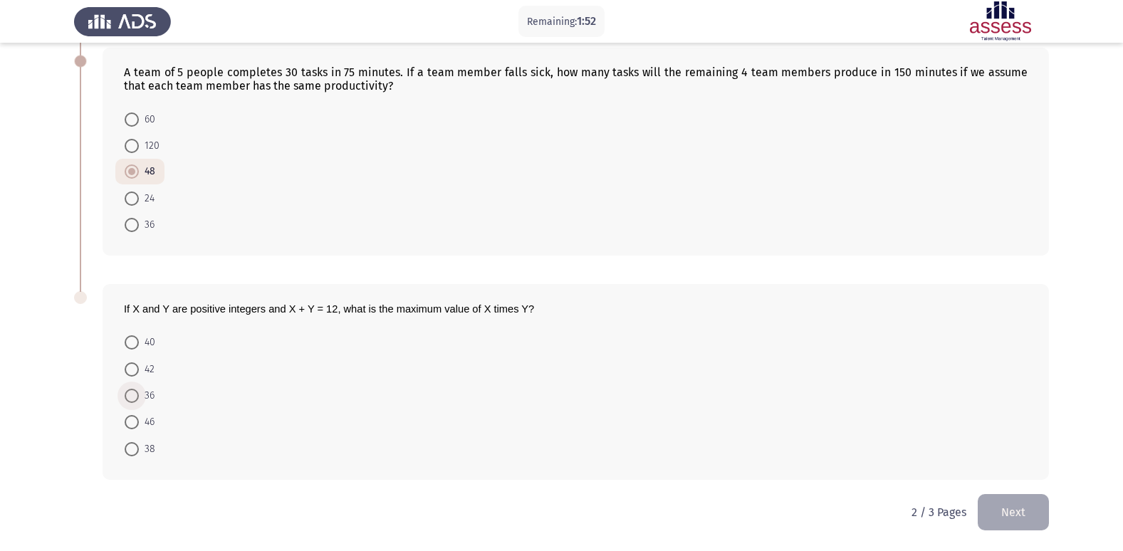
click at [129, 391] on span at bounding box center [132, 396] width 14 height 14
click at [129, 391] on input "36" at bounding box center [132, 396] width 14 height 14
radio input "true"
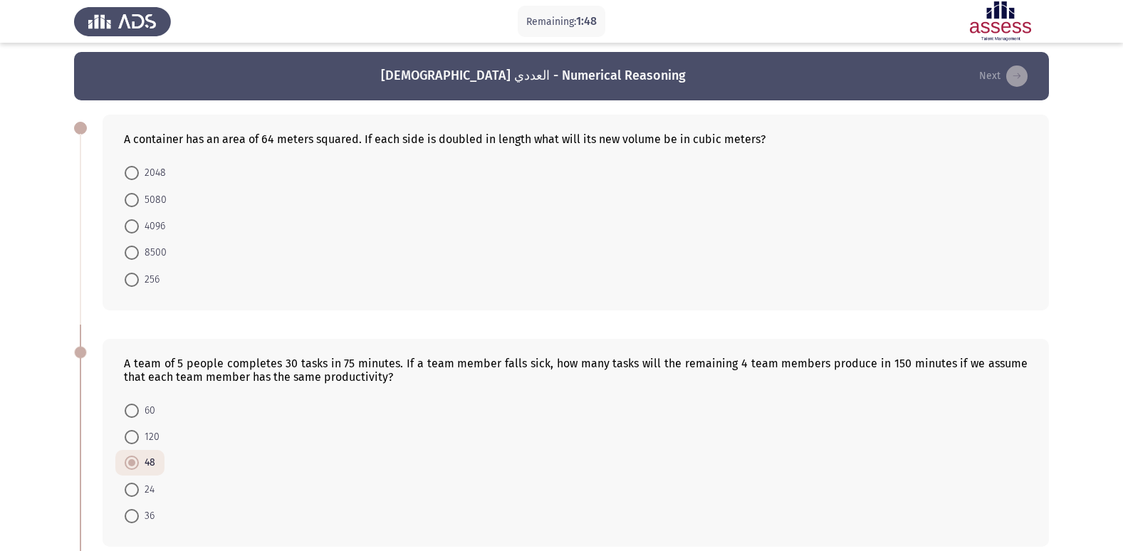
scroll to position [0, 0]
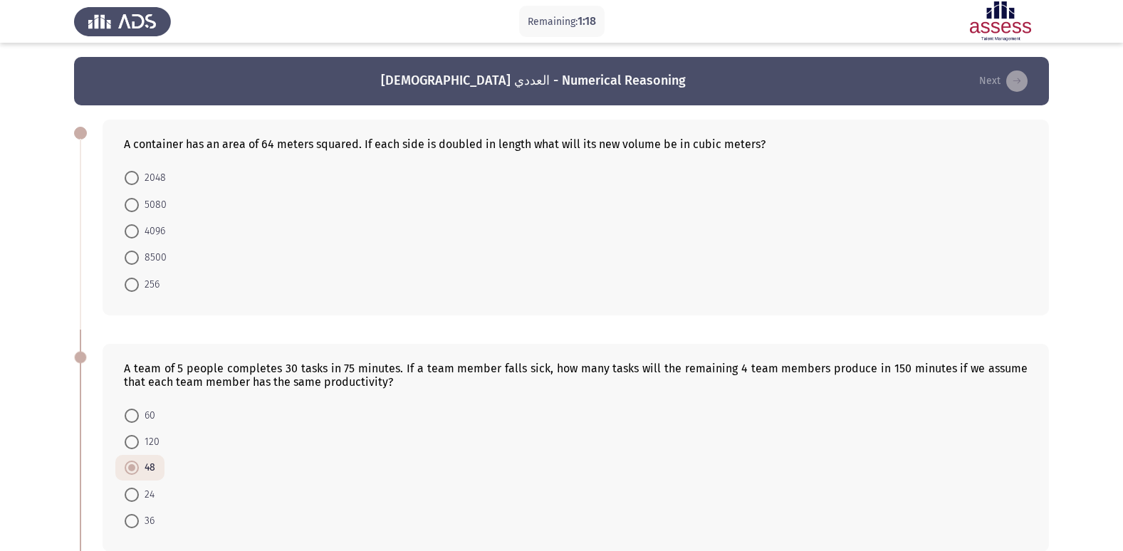
click at [139, 232] on span "4096" at bounding box center [152, 231] width 26 height 17
click at [139, 232] on input "4096" at bounding box center [132, 231] width 14 height 14
radio input "true"
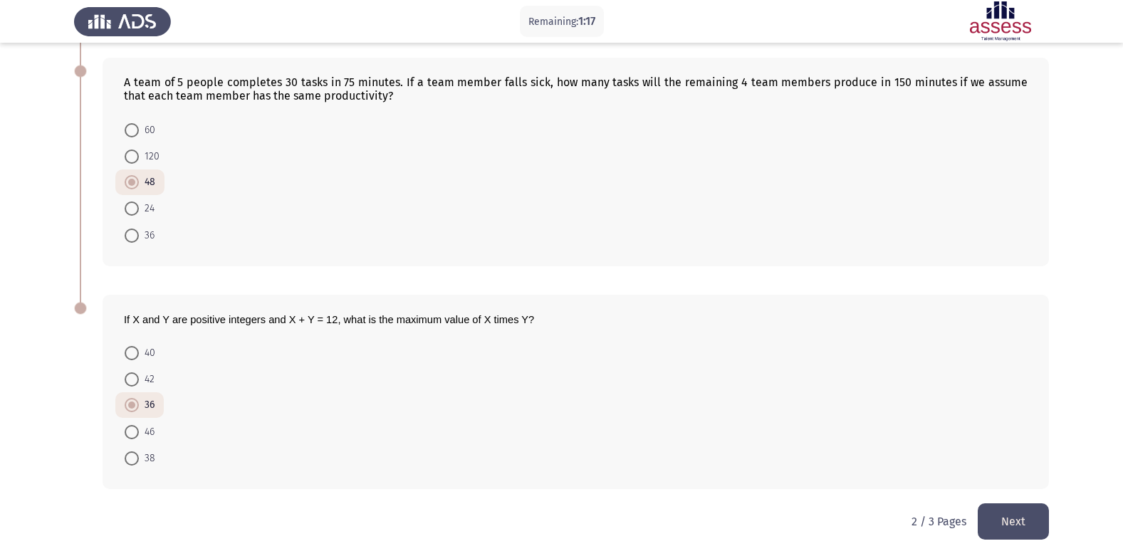
scroll to position [294, 0]
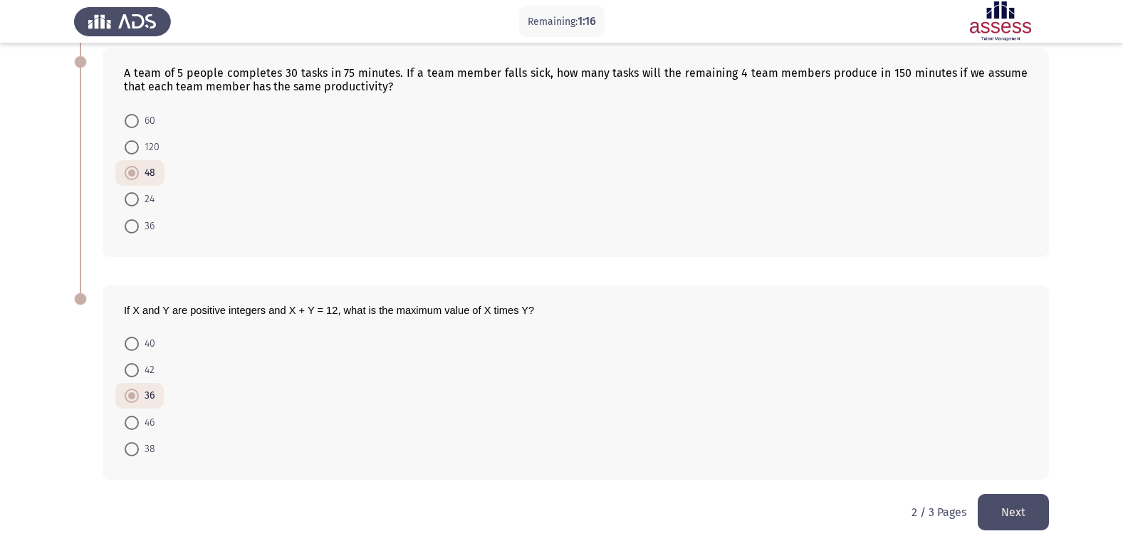
click at [1037, 518] on button "Next" at bounding box center [1013, 512] width 71 height 36
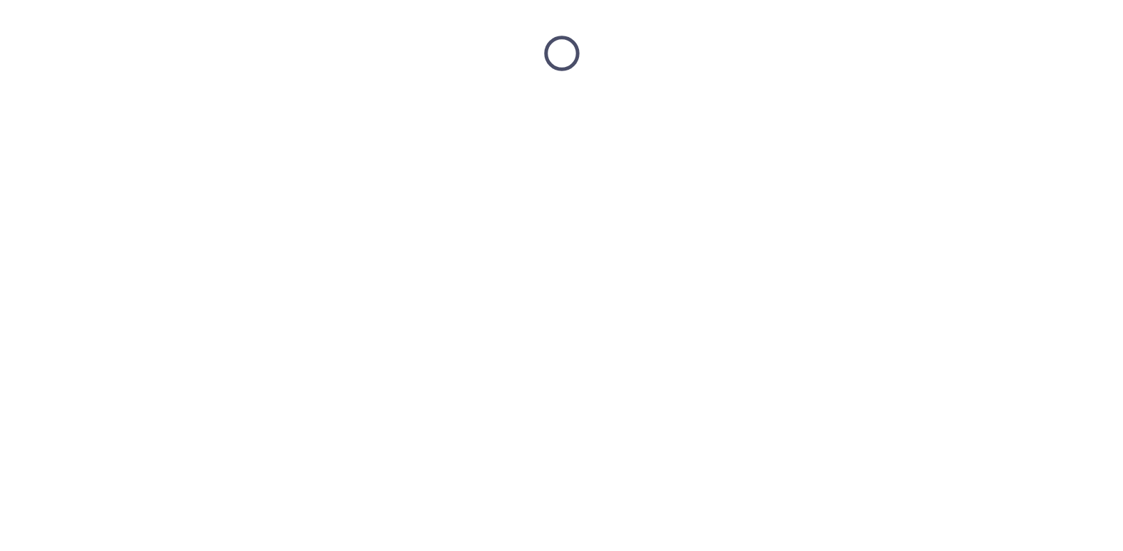
scroll to position [0, 0]
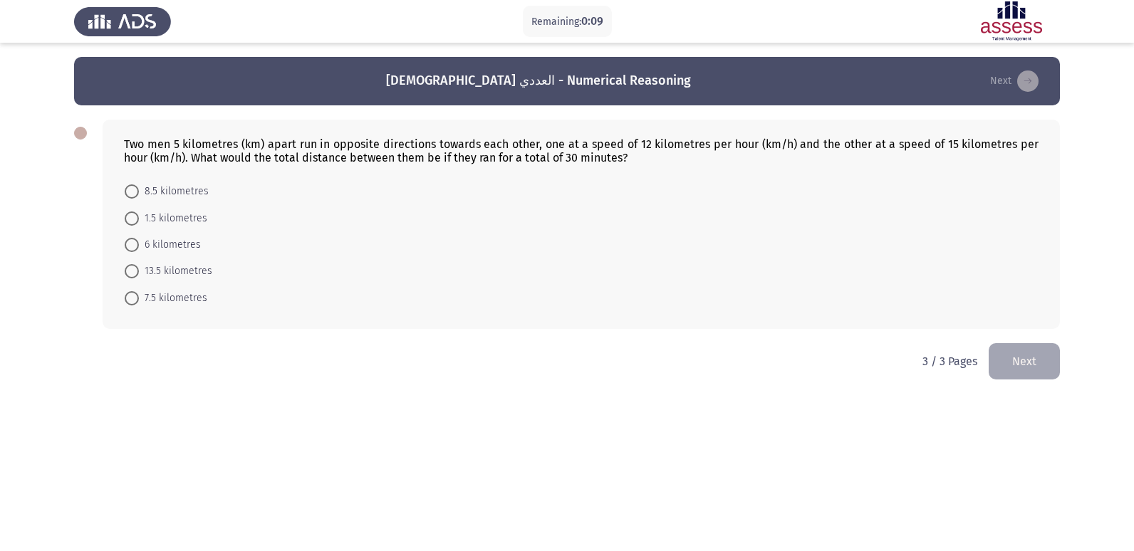
click at [132, 217] on span at bounding box center [132, 219] width 14 height 14
click at [132, 217] on input "1.5 kilometres" at bounding box center [132, 219] width 14 height 14
radio input "true"
click at [1040, 347] on button "Next" at bounding box center [1024, 360] width 71 height 36
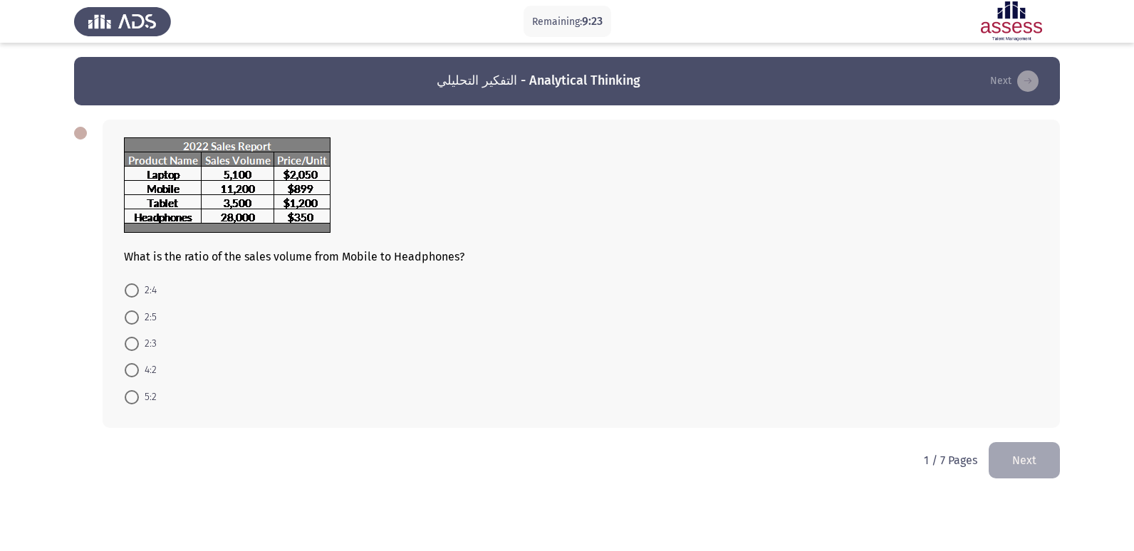
click at [130, 314] on span at bounding box center [132, 318] width 14 height 14
click at [130, 314] on input "2:5" at bounding box center [132, 318] width 14 height 14
radio input "true"
click at [997, 449] on button "Next" at bounding box center [1024, 459] width 71 height 36
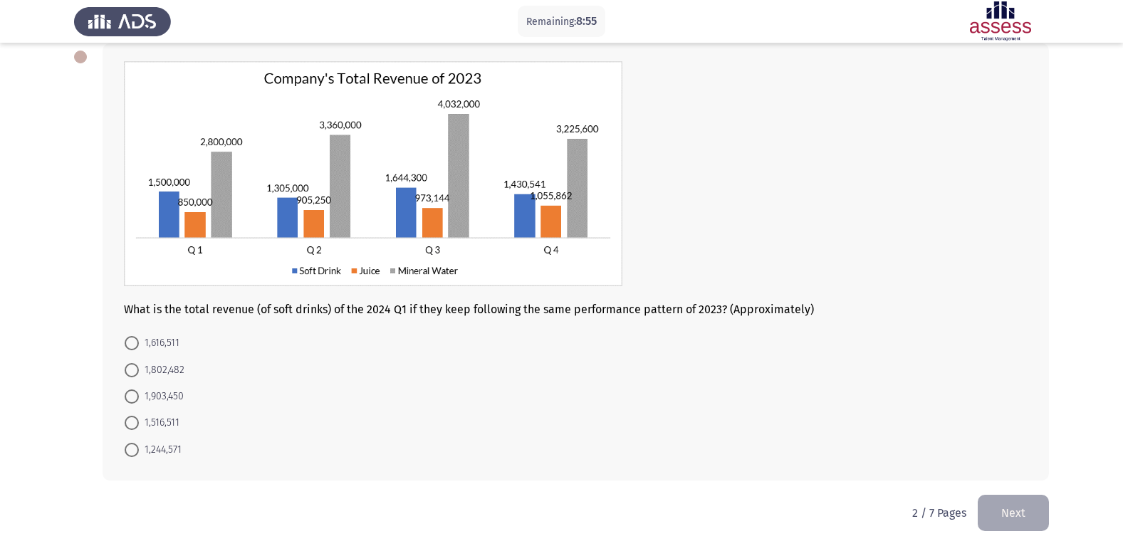
scroll to position [77, 0]
click at [140, 344] on span "1,616,511" at bounding box center [159, 342] width 41 height 17
click at [139, 344] on input "1,616,511" at bounding box center [132, 343] width 14 height 14
radio input "true"
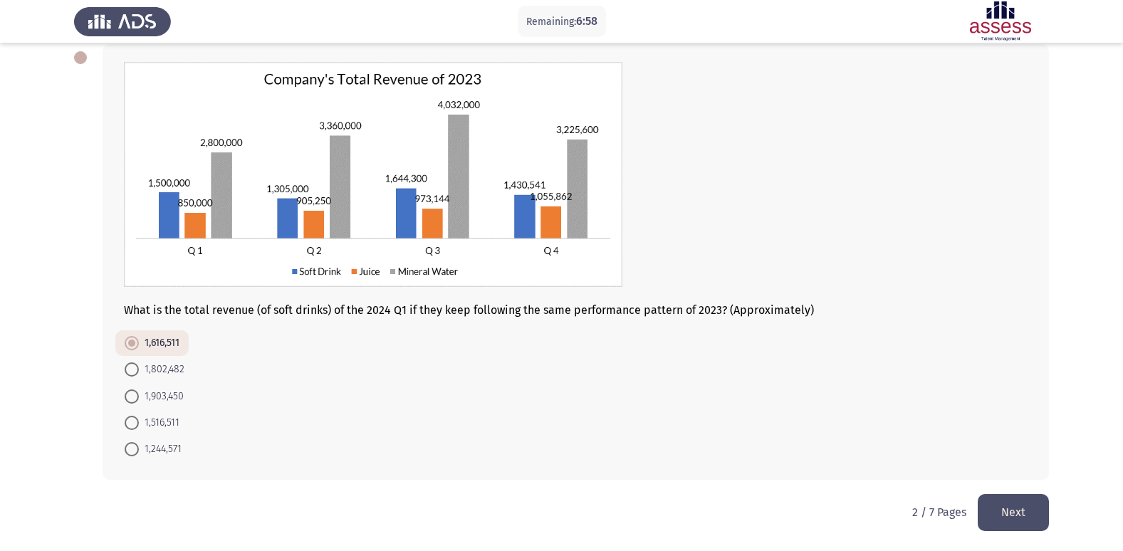
click at [984, 506] on button "Next" at bounding box center [1013, 512] width 71 height 36
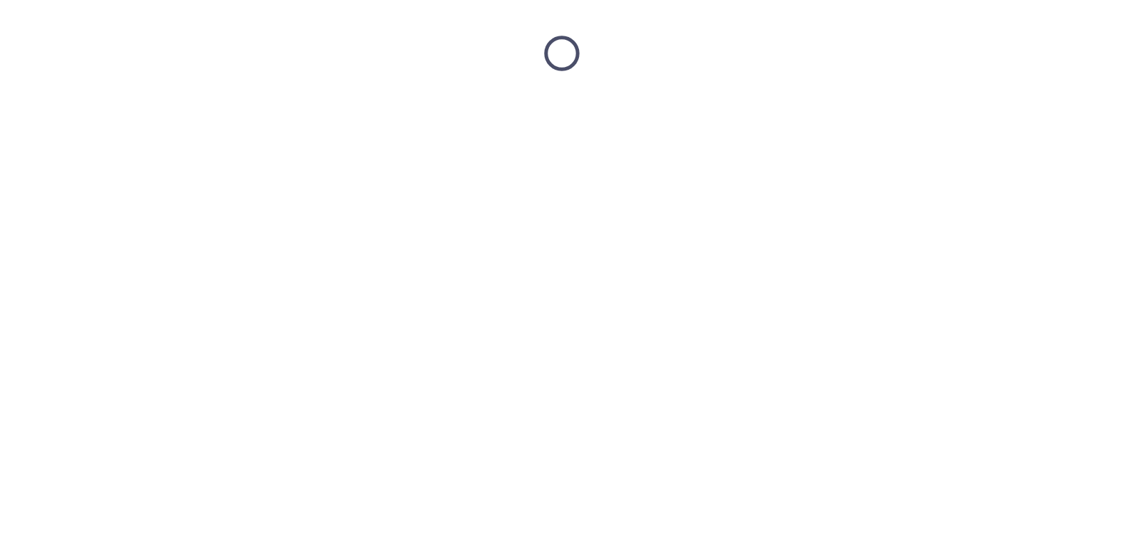
scroll to position [0, 0]
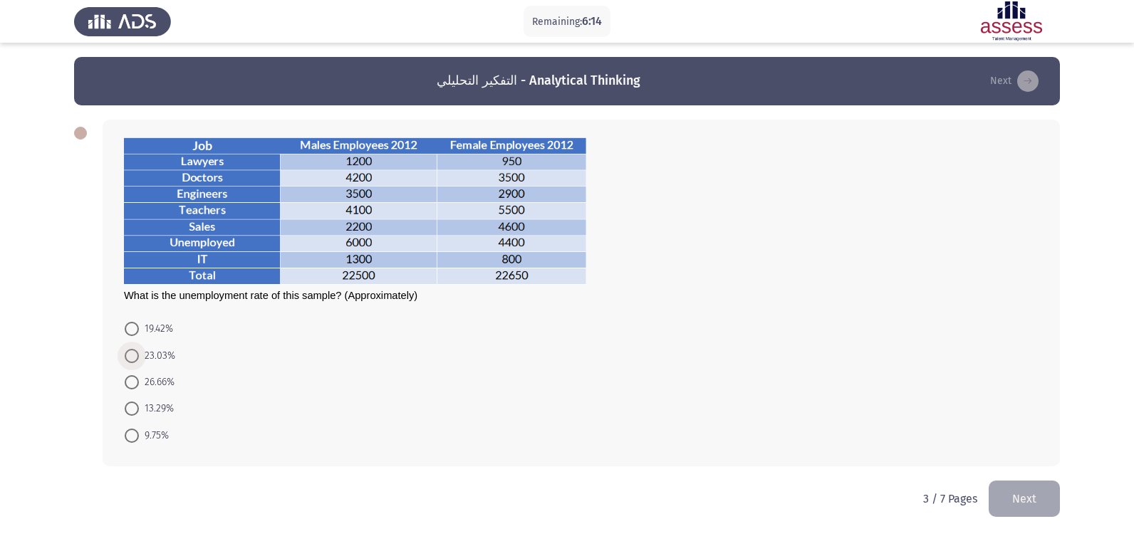
click at [130, 357] on span at bounding box center [132, 356] width 14 height 14
click at [130, 357] on input "23.03%" at bounding box center [132, 356] width 14 height 14
radio input "true"
click at [1050, 504] on button "Next" at bounding box center [1024, 497] width 71 height 36
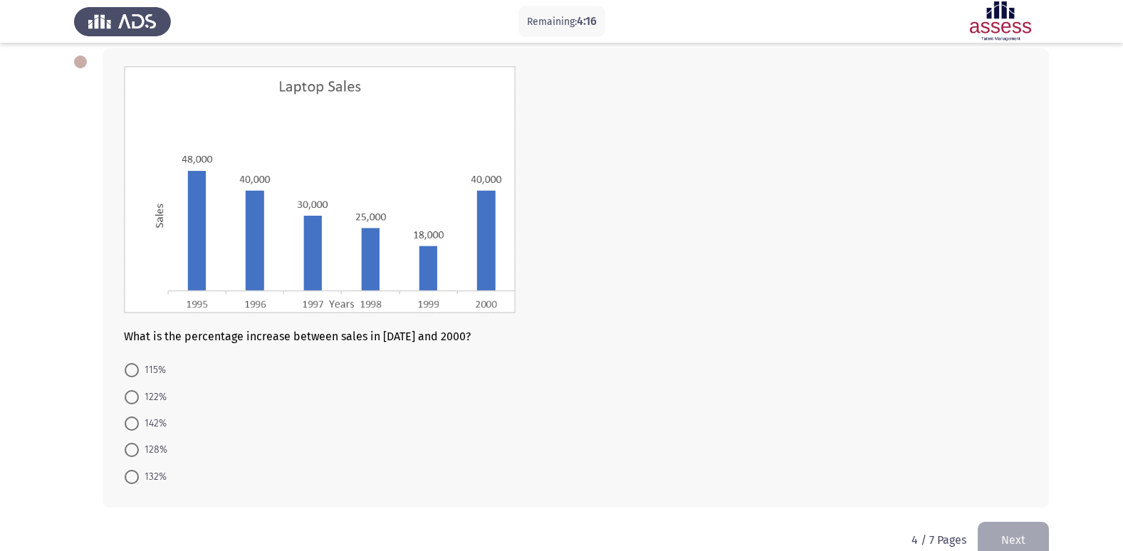
scroll to position [99, 0]
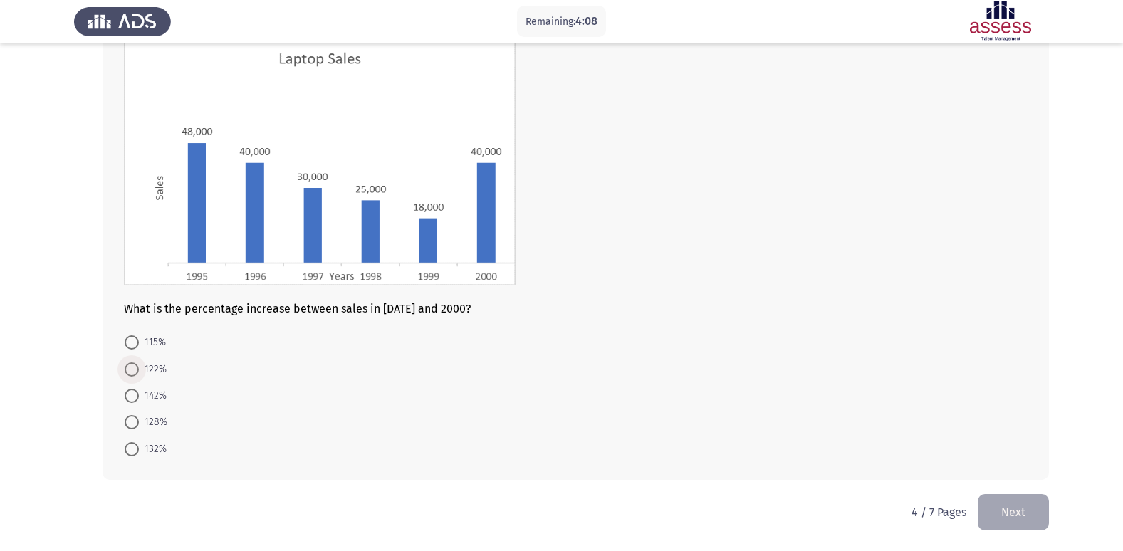
click at [137, 364] on span at bounding box center [132, 370] width 14 height 14
click at [137, 364] on input "122%" at bounding box center [132, 370] width 14 height 14
radio input "true"
click at [997, 506] on button "Next" at bounding box center [1013, 512] width 71 height 36
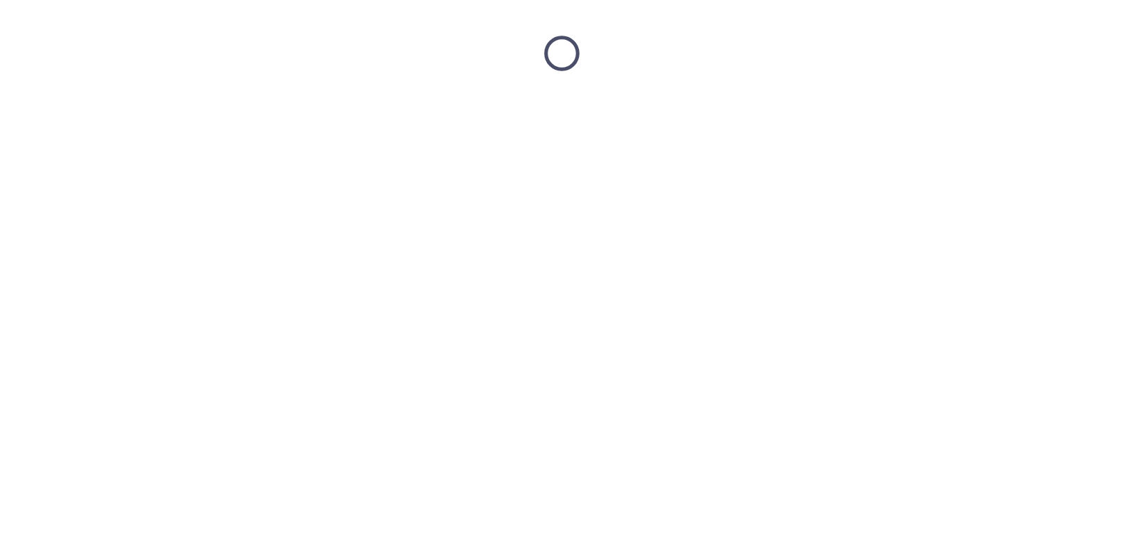
scroll to position [0, 0]
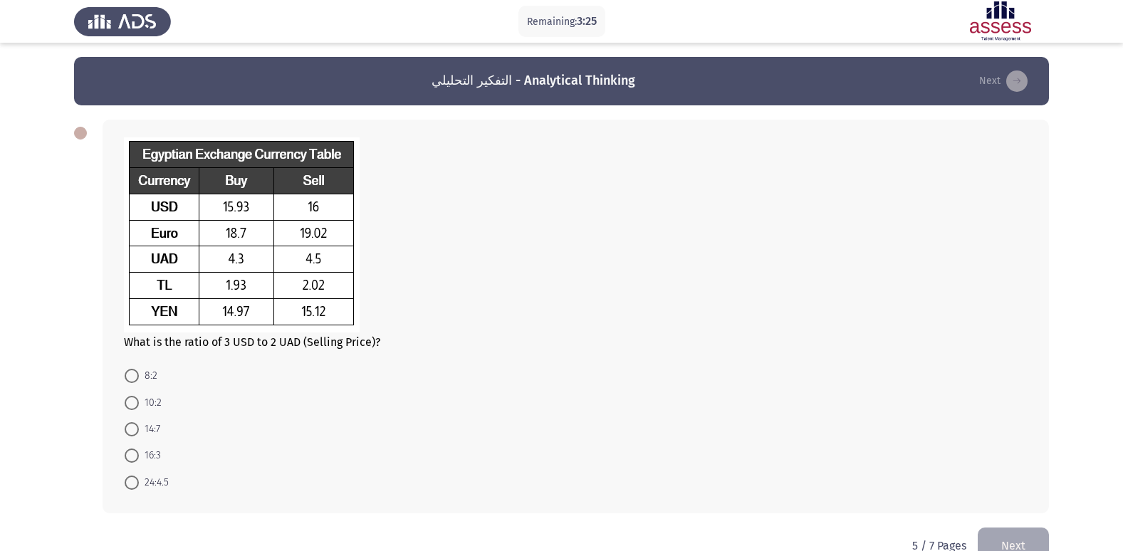
click at [140, 453] on span "16:3" at bounding box center [150, 455] width 22 height 17
click at [139, 453] on input "16:3" at bounding box center [132, 456] width 14 height 14
radio input "true"
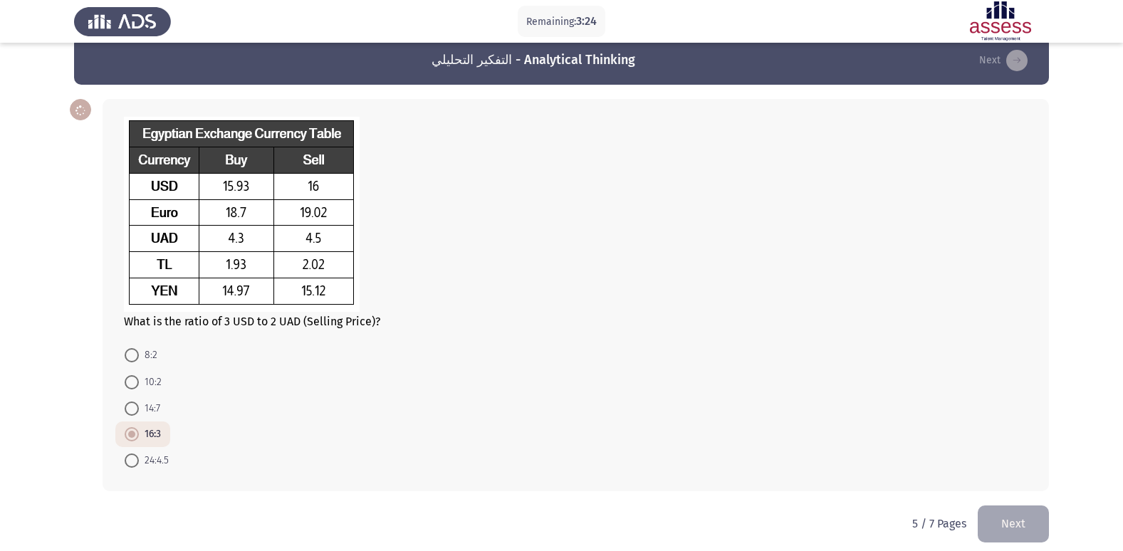
scroll to position [32, 0]
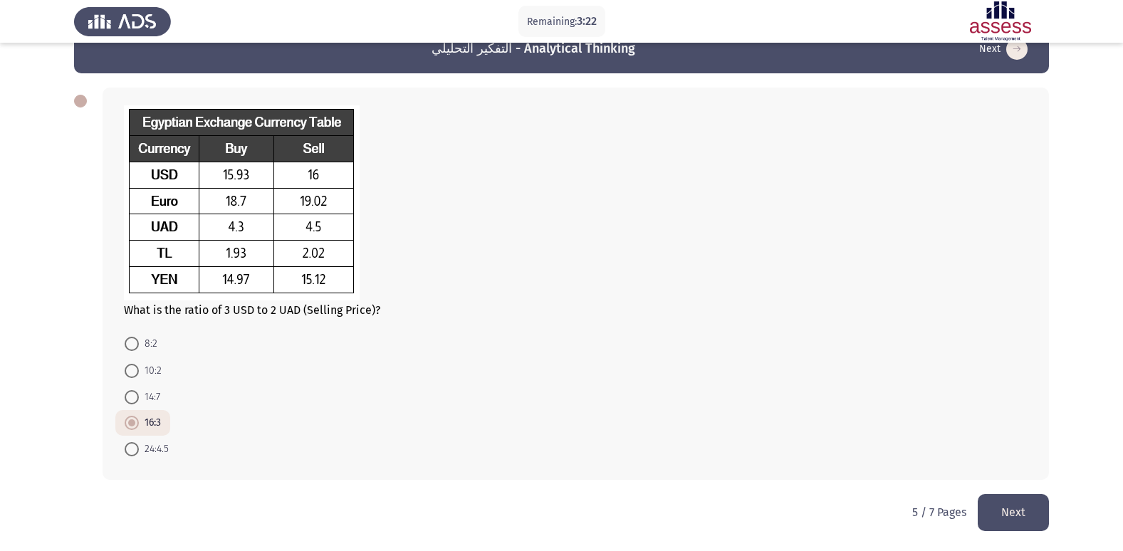
click at [993, 518] on button "Next" at bounding box center [1013, 512] width 71 height 36
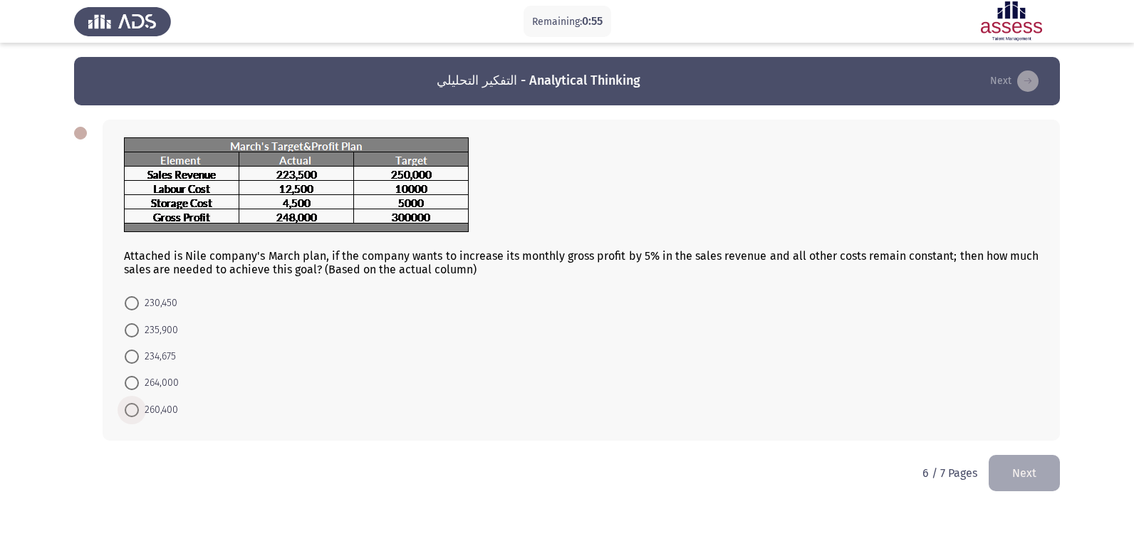
click at [130, 414] on span at bounding box center [132, 410] width 14 height 14
click at [130, 414] on input "260,400" at bounding box center [132, 410] width 14 height 14
radio input "true"
click at [1009, 462] on button "Next" at bounding box center [1024, 472] width 71 height 36
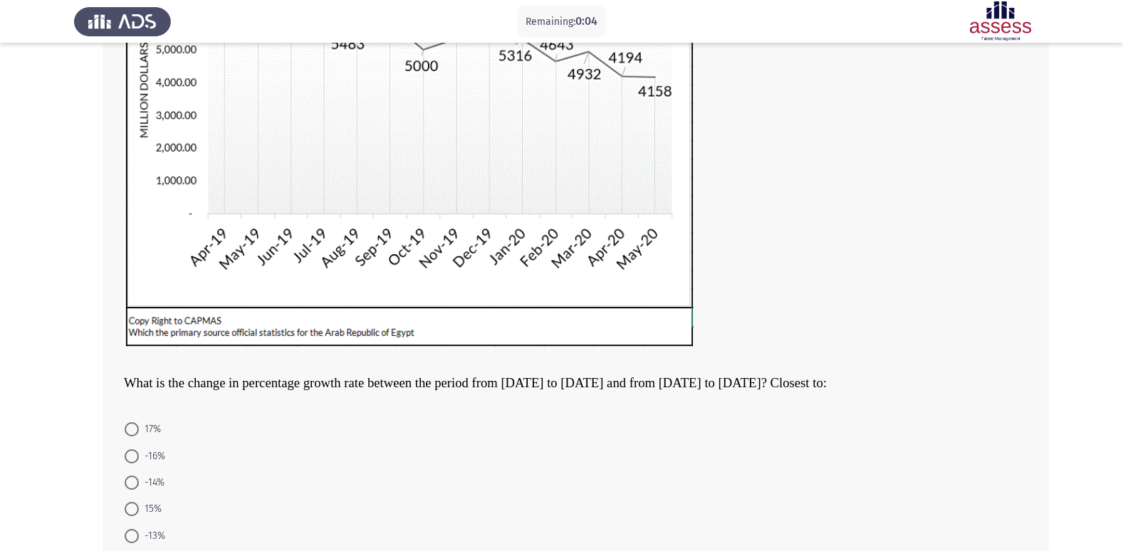
scroll to position [327, 0]
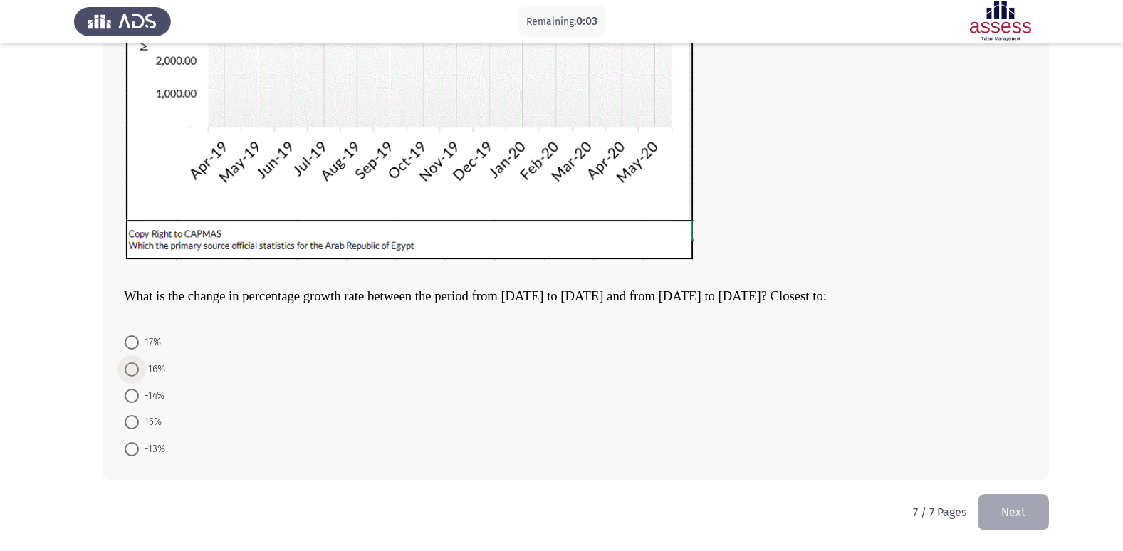
click at [135, 363] on span at bounding box center [132, 370] width 14 height 14
click at [135, 363] on input "-16%" at bounding box center [132, 370] width 14 height 14
radio input "true"
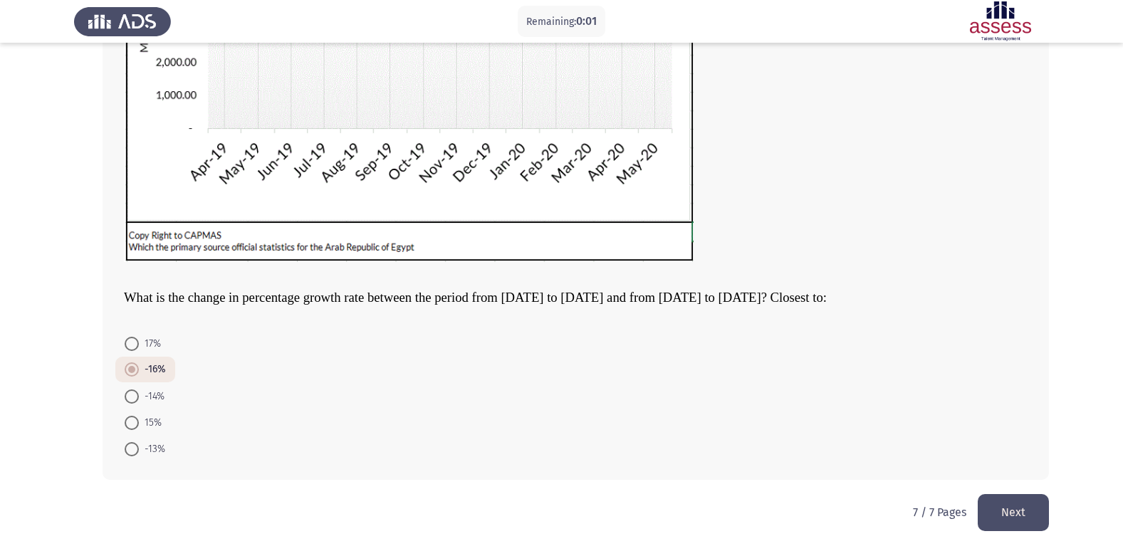
click at [1021, 514] on button "Next" at bounding box center [1013, 512] width 71 height 36
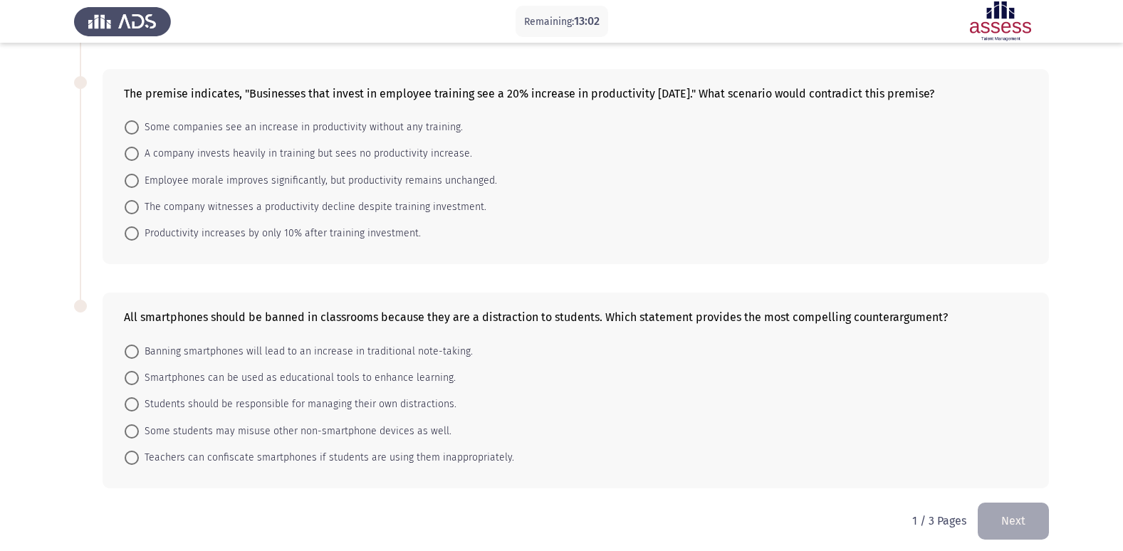
scroll to position [351, 0]
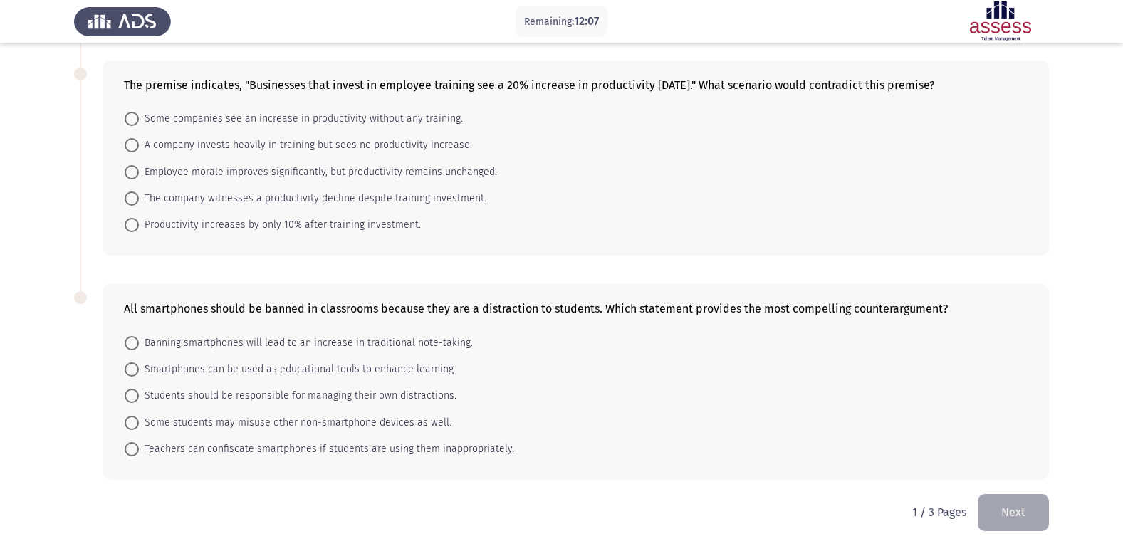
click at [136, 346] on span at bounding box center [132, 343] width 14 height 14
click at [136, 346] on input "Banning smartphones will lead to an increase in traditional note-taking." at bounding box center [132, 343] width 14 height 14
radio input "true"
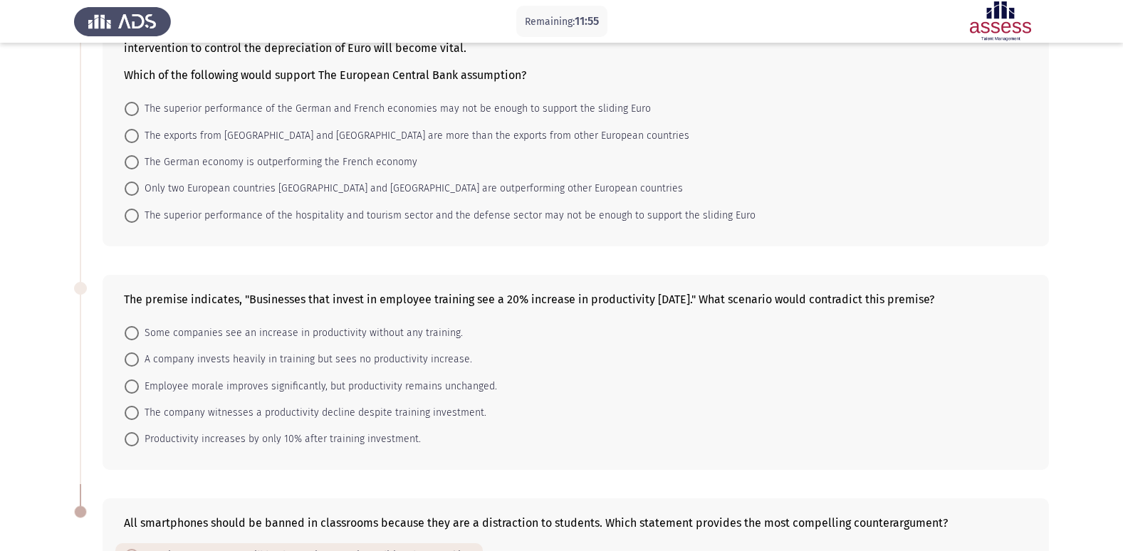
scroll to position [208, 0]
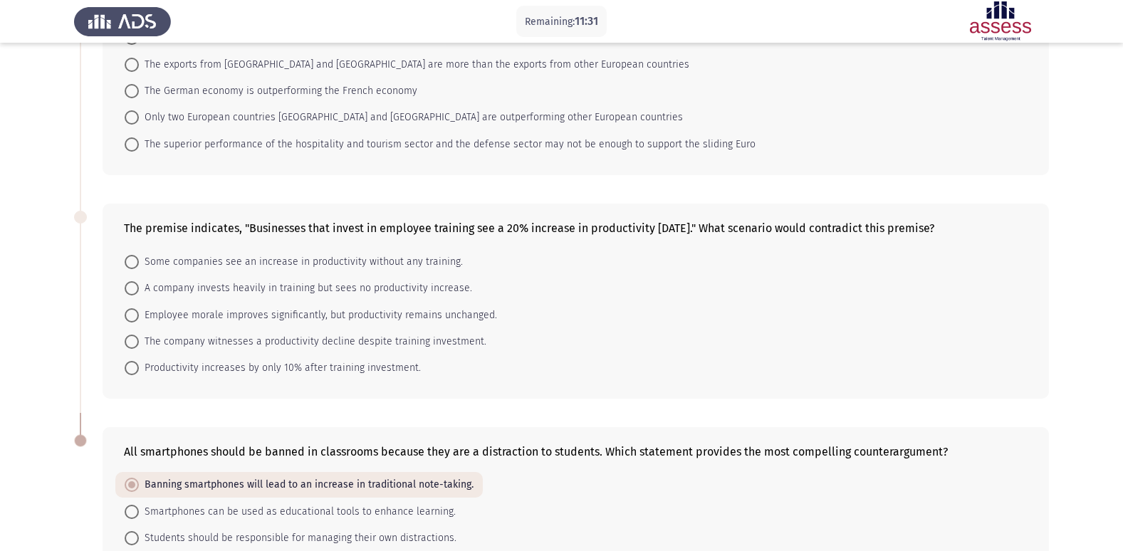
click at [140, 340] on span "The company witnesses a productivity decline despite training investment." at bounding box center [313, 341] width 348 height 17
click at [139, 340] on input "The company witnesses a productivity decline despite training investment." at bounding box center [132, 342] width 14 height 14
radio input "true"
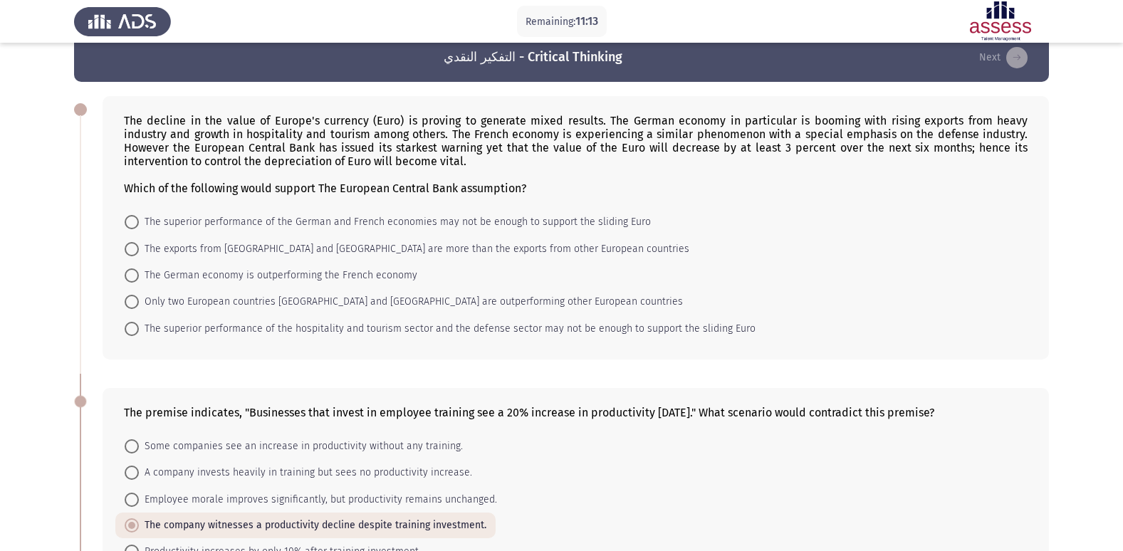
scroll to position [0, 0]
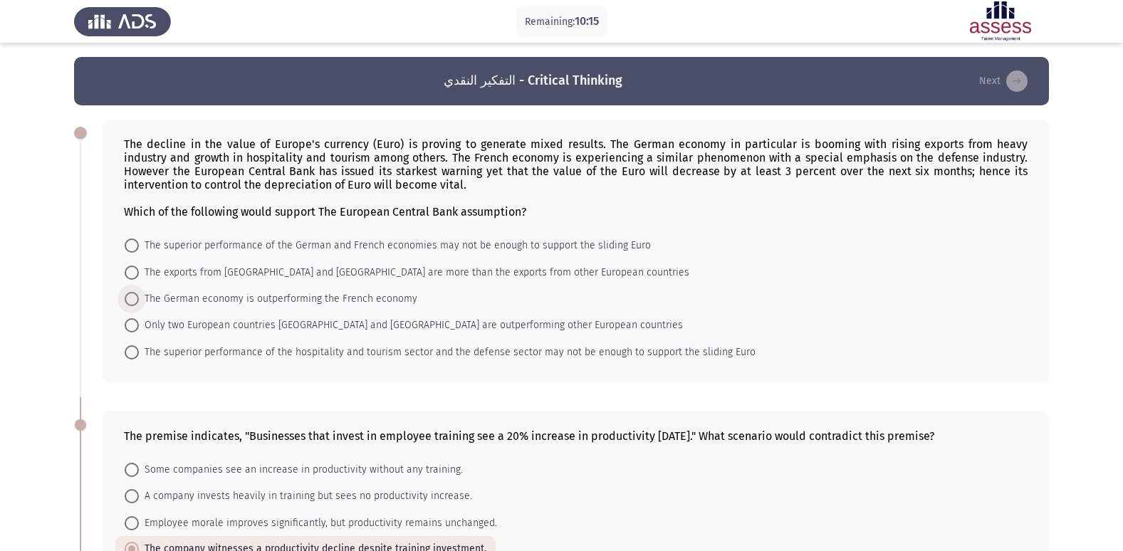
click at [137, 305] on span at bounding box center [132, 299] width 14 height 14
click at [137, 305] on input "The German economy is outperforming the French economy" at bounding box center [132, 299] width 14 height 14
radio input "true"
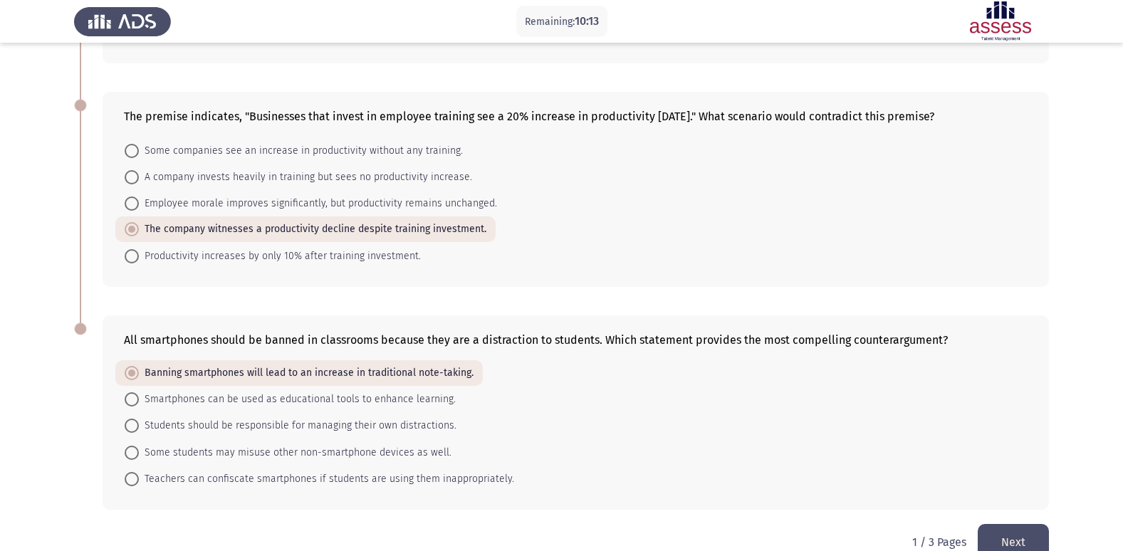
scroll to position [348, 0]
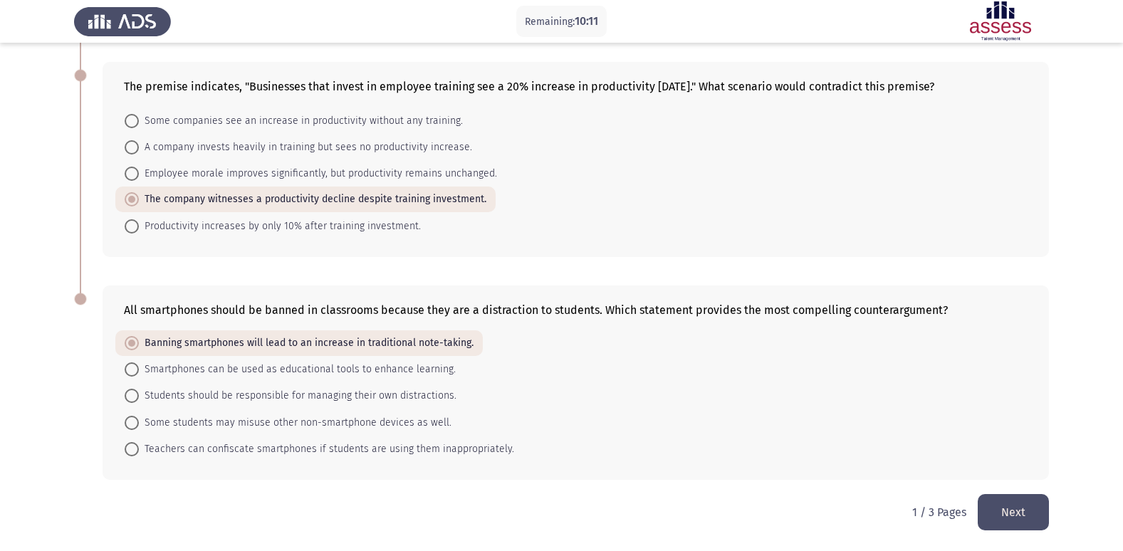
click at [996, 504] on button "Next" at bounding box center [1013, 512] width 71 height 36
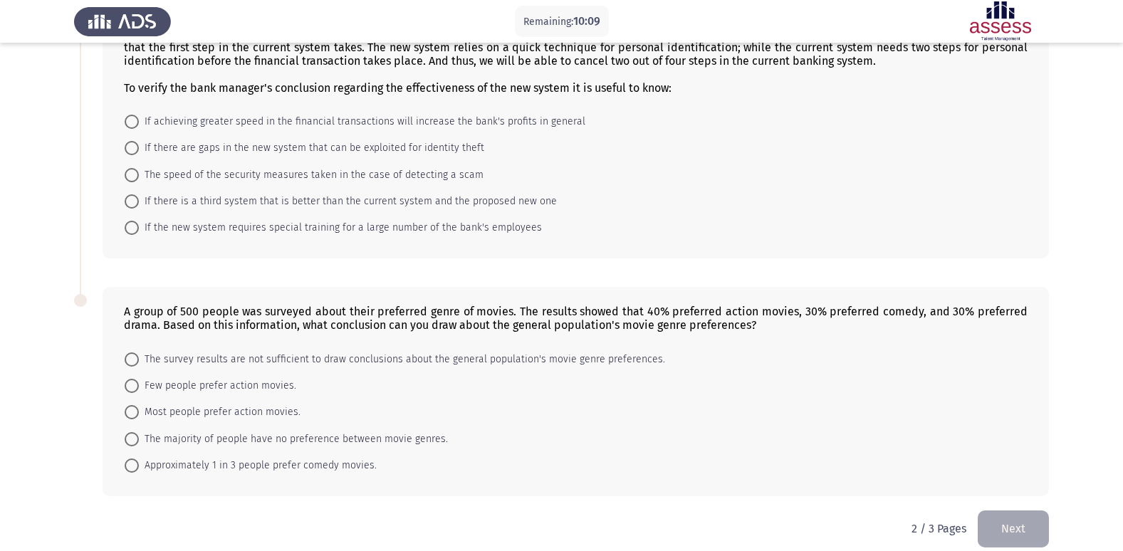
scroll to position [405, 0]
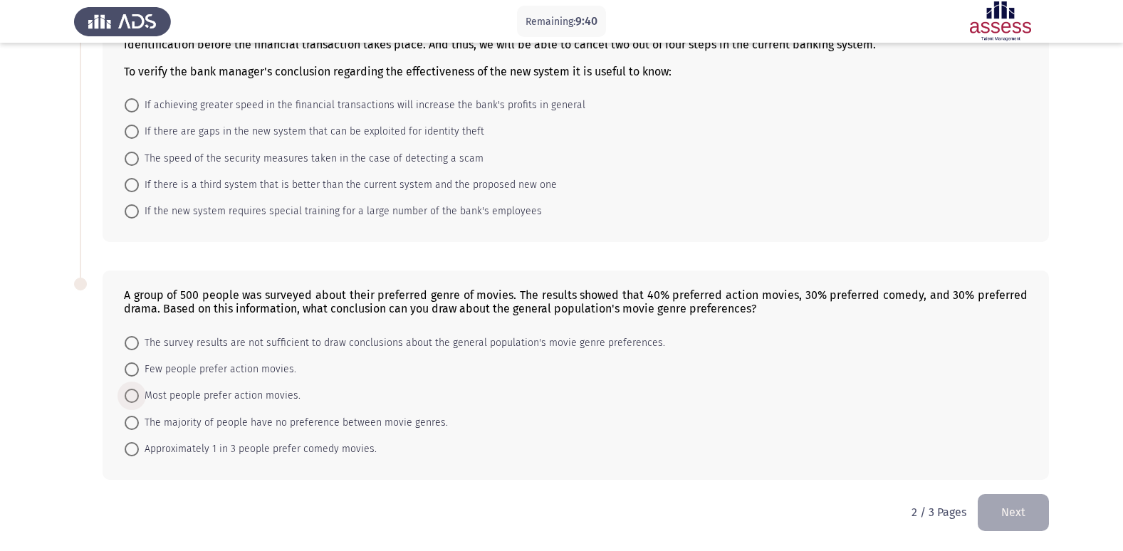
click at [140, 391] on span "Most people prefer action movies." at bounding box center [220, 396] width 162 height 17
click at [139, 391] on input "Most people prefer action movies." at bounding box center [132, 396] width 14 height 14
radio input "true"
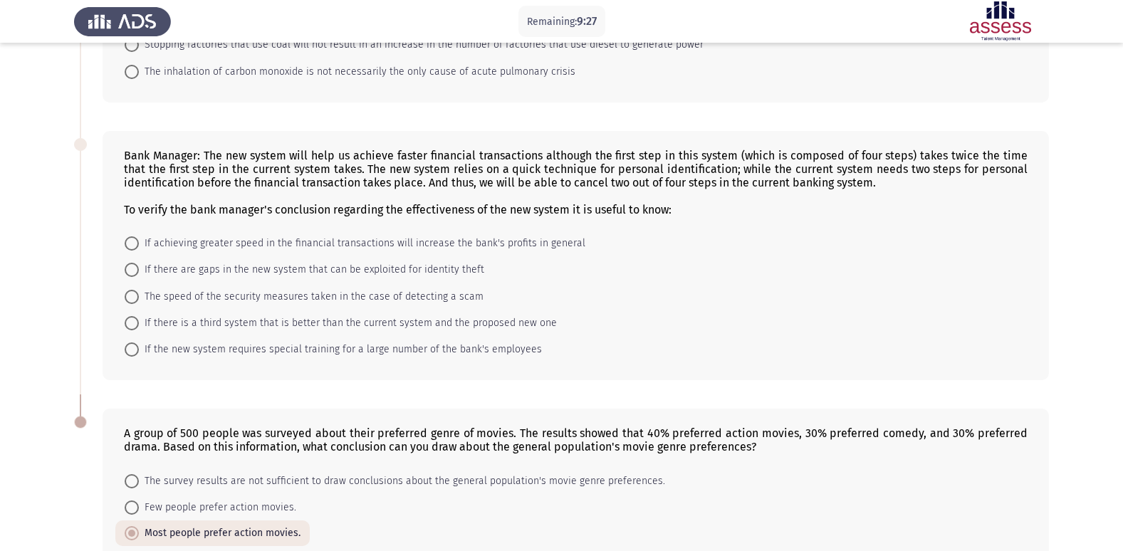
scroll to position [262, 0]
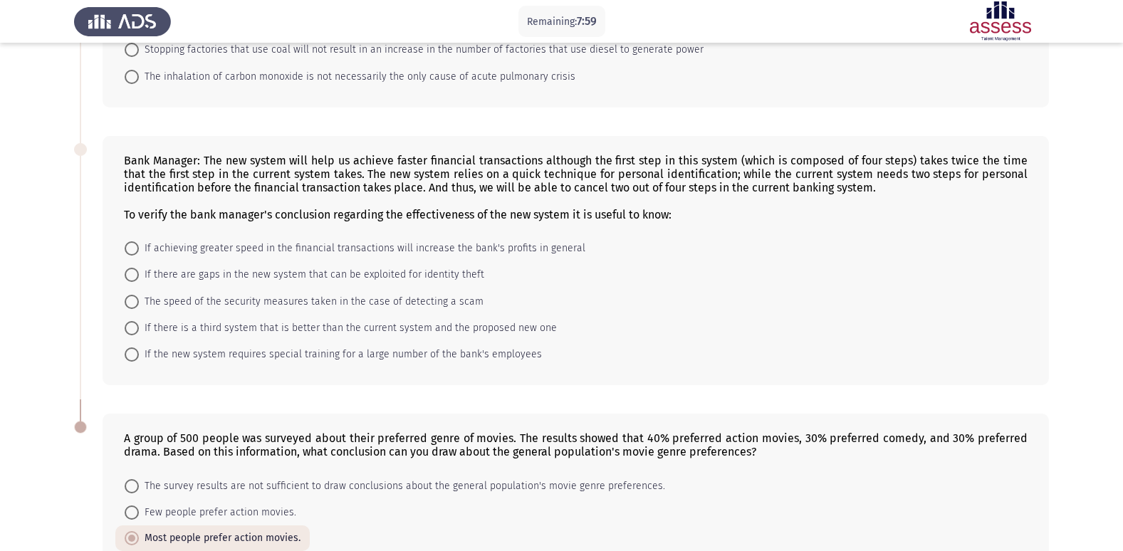
click at [135, 240] on label "If achieving greater speed in the financial transactions will increase the bank…" at bounding box center [355, 248] width 461 height 17
click at [135, 241] on input "If achieving greater speed in the financial transactions will increase the bank…" at bounding box center [132, 248] width 14 height 14
radio input "true"
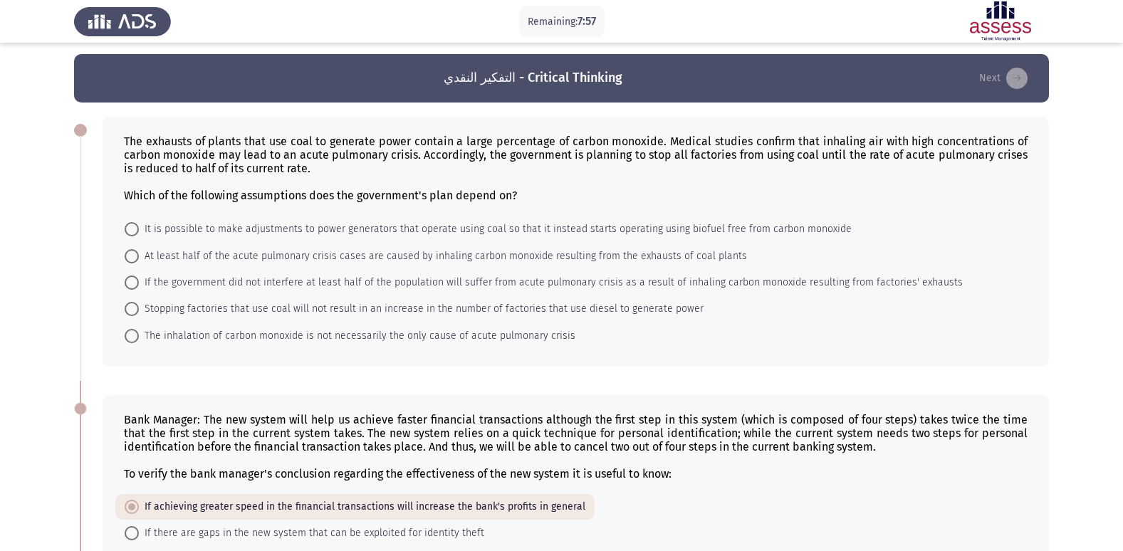
scroll to position [0, 0]
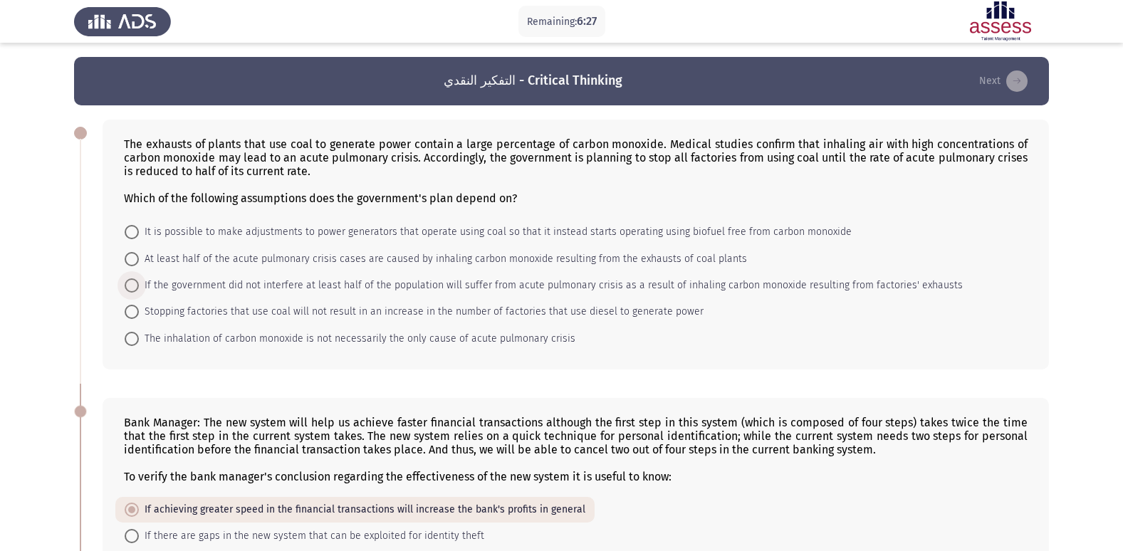
click at [137, 284] on span at bounding box center [132, 286] width 14 height 14
click at [137, 284] on input "If the government did not interfere at least half of the population will suffer…" at bounding box center [132, 286] width 14 height 14
radio input "true"
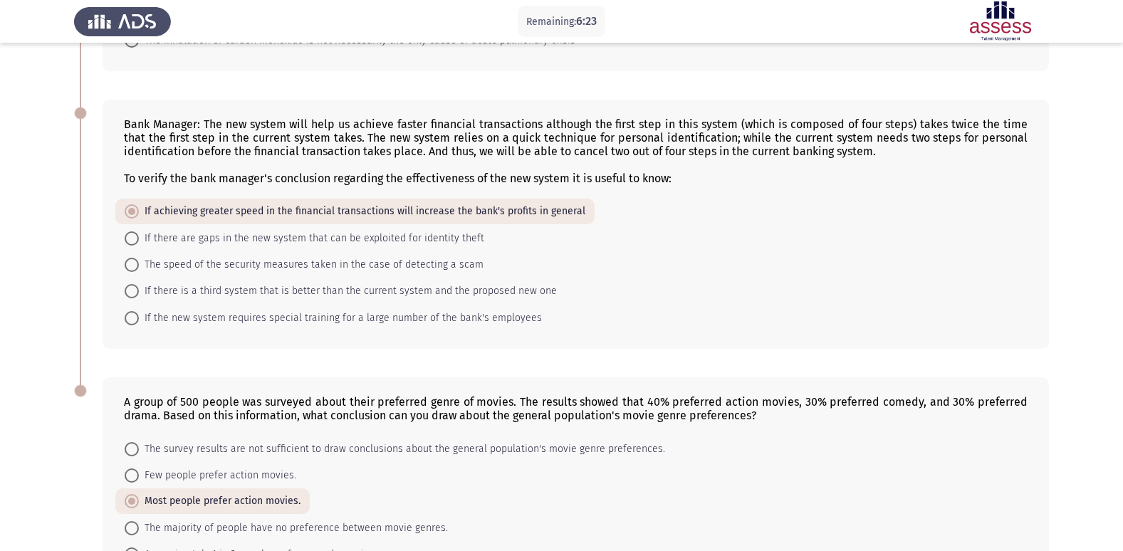
scroll to position [402, 0]
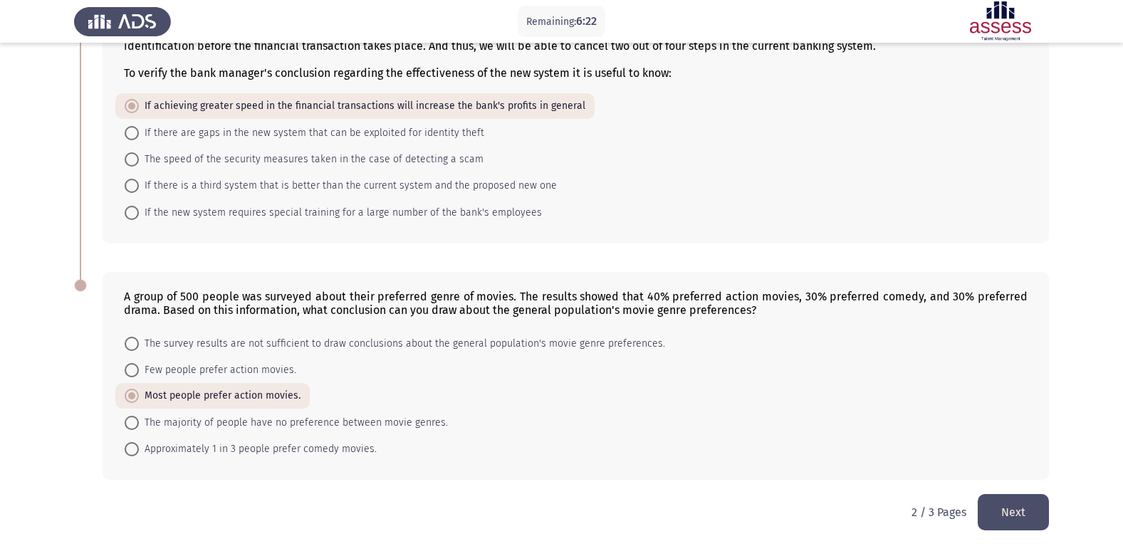
click at [994, 509] on button "Next" at bounding box center [1013, 512] width 71 height 36
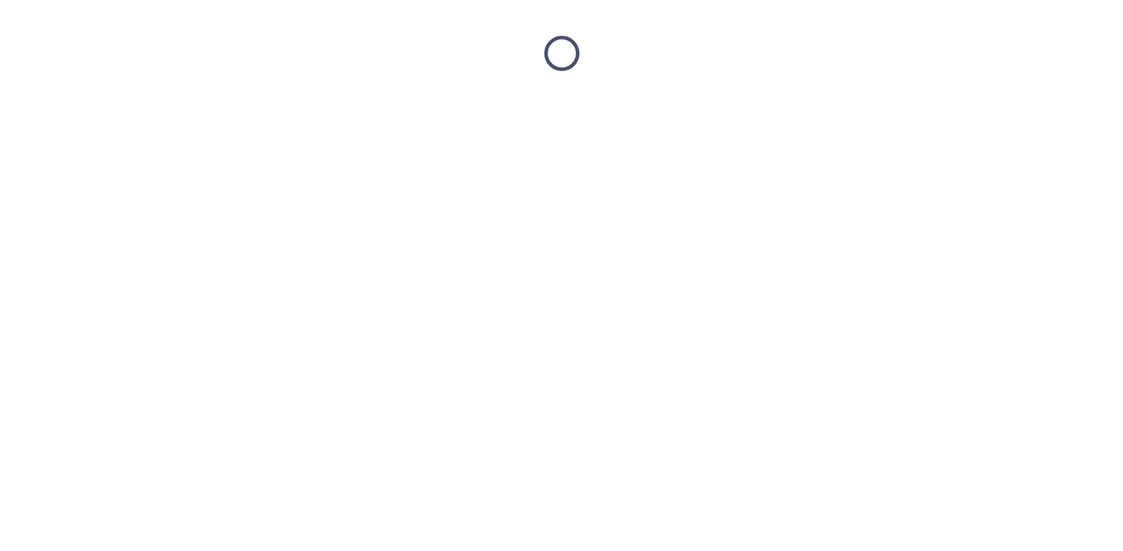
scroll to position [0, 0]
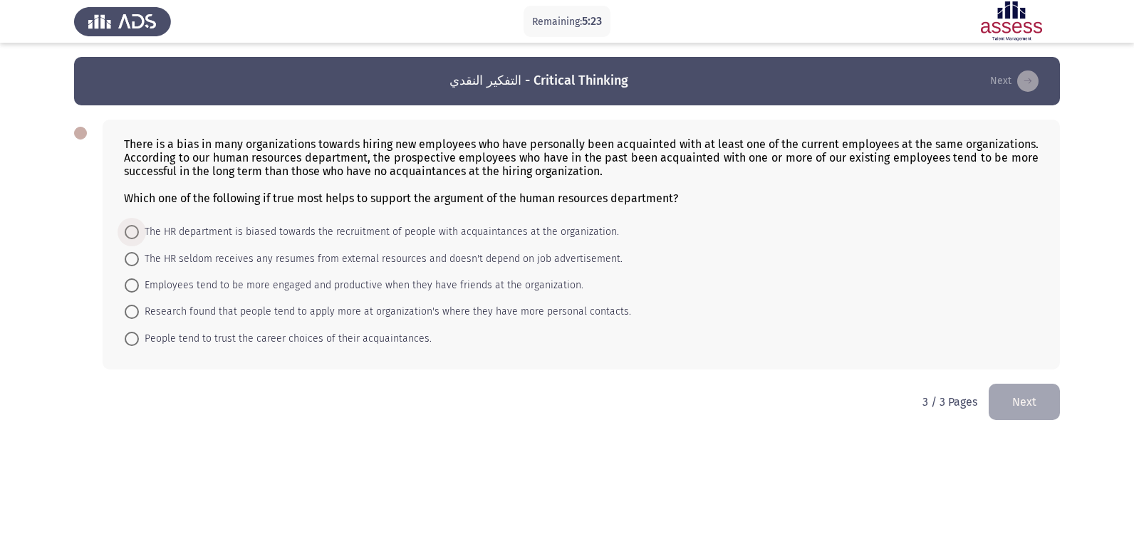
click at [134, 231] on span at bounding box center [132, 232] width 14 height 14
click at [134, 231] on input "The HR department is biased towards the recruitment of people with acquaintance…" at bounding box center [132, 232] width 14 height 14
radio input "true"
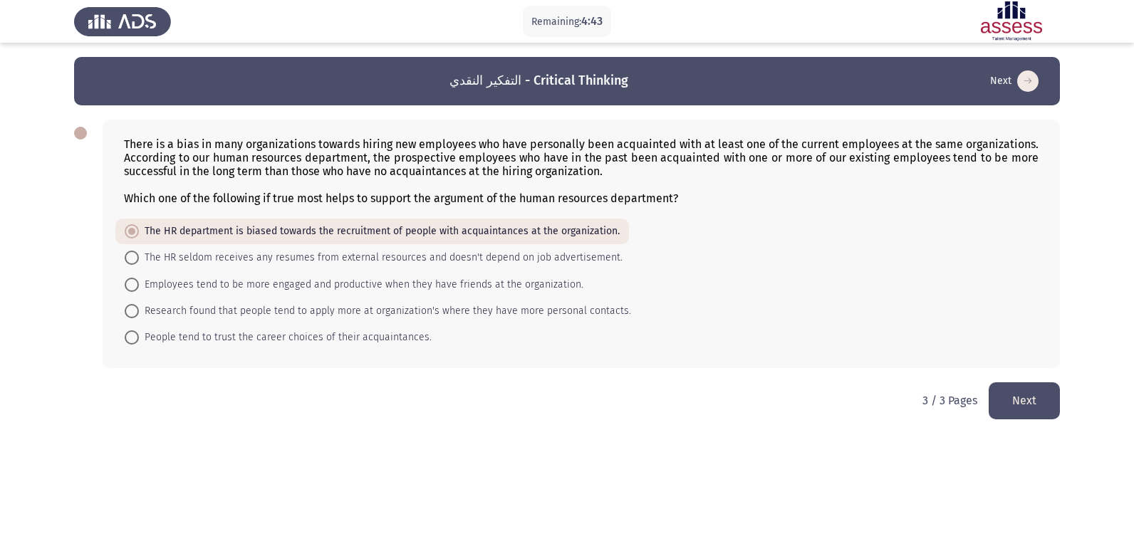
click at [1041, 395] on button "Next" at bounding box center [1024, 401] width 71 height 36
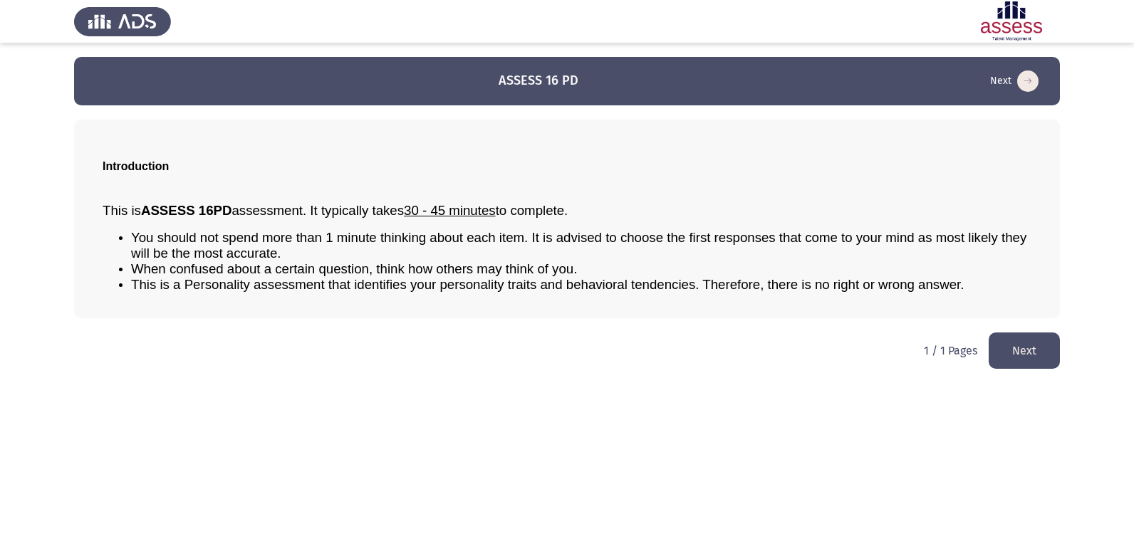
click at [1011, 346] on button "Next" at bounding box center [1024, 351] width 71 height 36
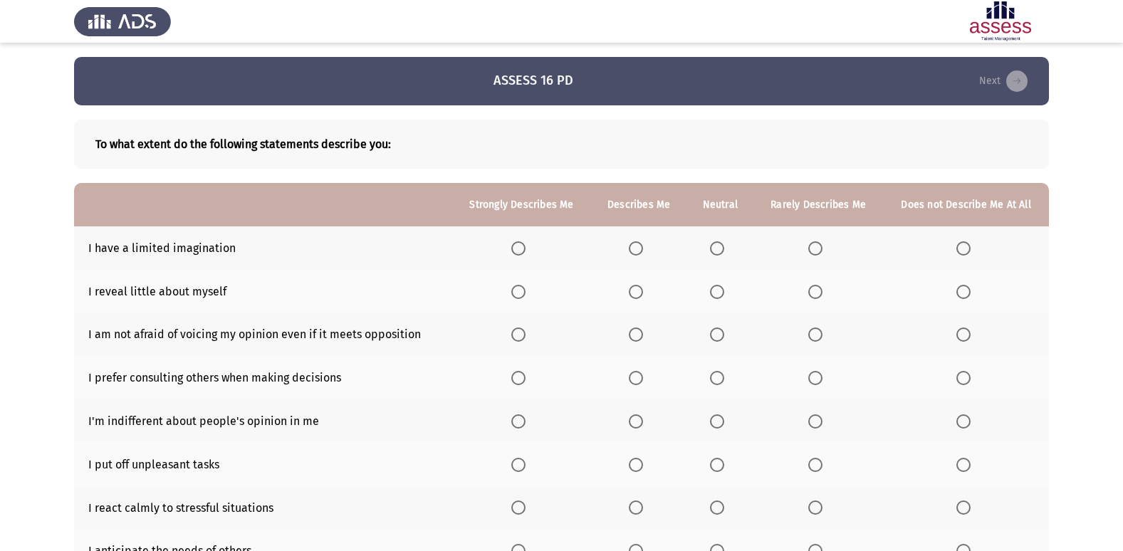
scroll to position [71, 0]
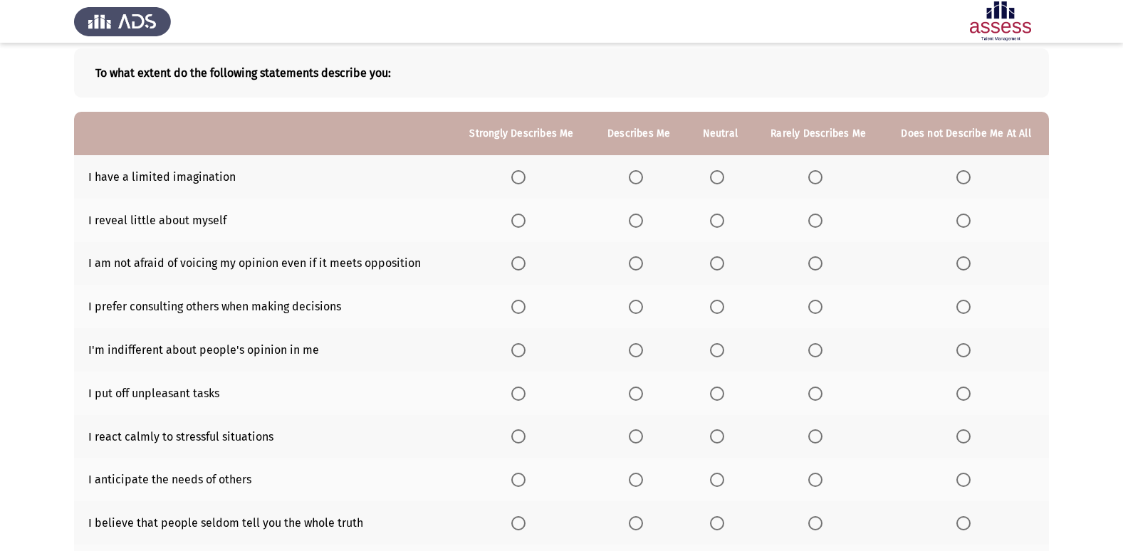
click at [962, 175] on span "Select an option" at bounding box center [964, 177] width 14 height 14
click at [962, 175] on input "Select an option" at bounding box center [964, 177] width 14 height 14
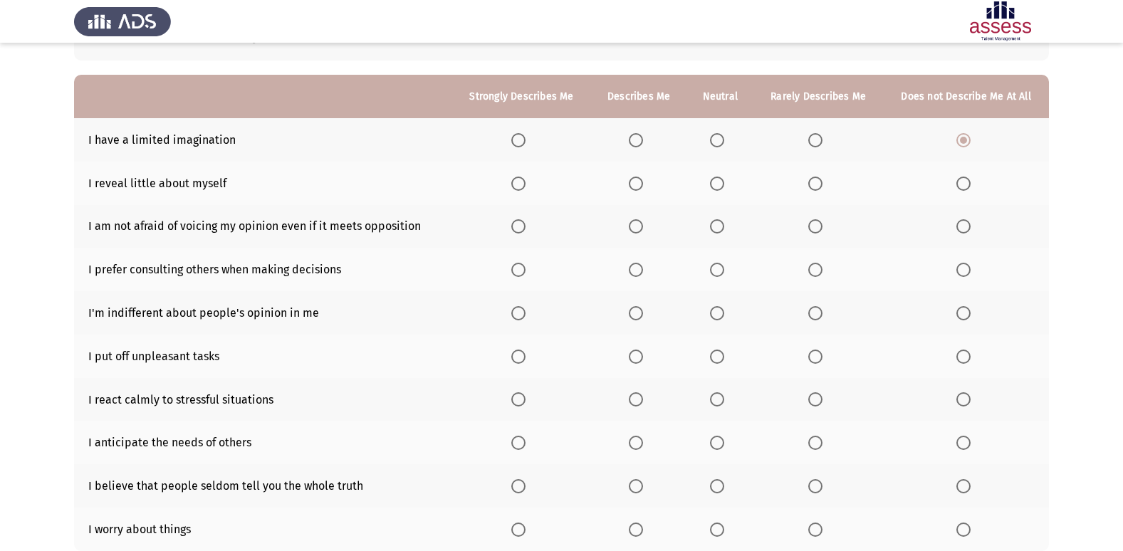
scroll to position [142, 0]
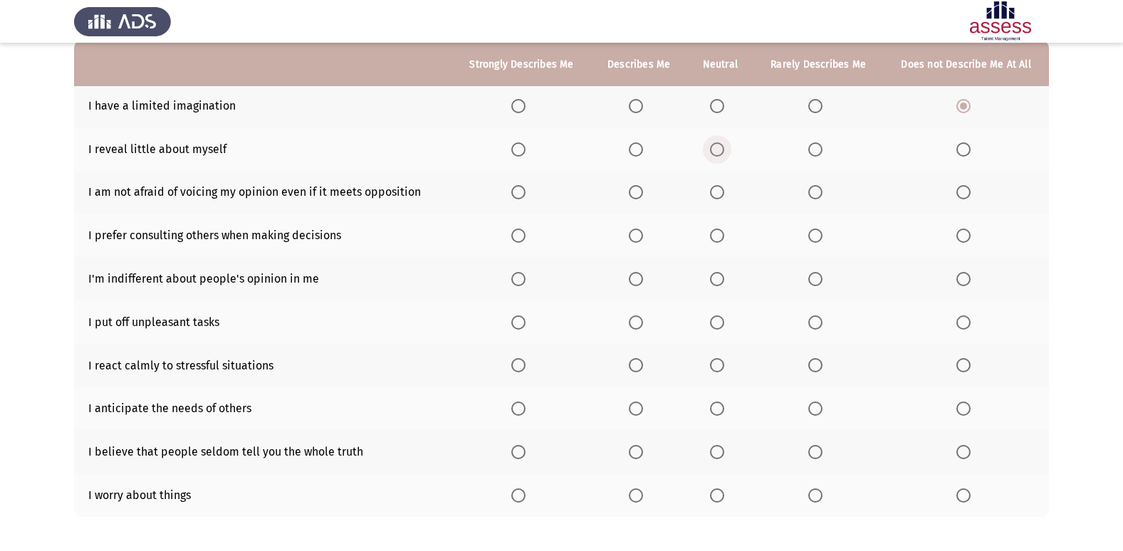
click at [724, 150] on span "Select an option" at bounding box center [717, 149] width 14 height 14
click at [724, 150] on input "Select an option" at bounding box center [717, 149] width 14 height 14
click at [524, 192] on span "Select an option" at bounding box center [518, 192] width 14 height 14
click at [524, 192] on input "Select an option" at bounding box center [518, 192] width 14 height 14
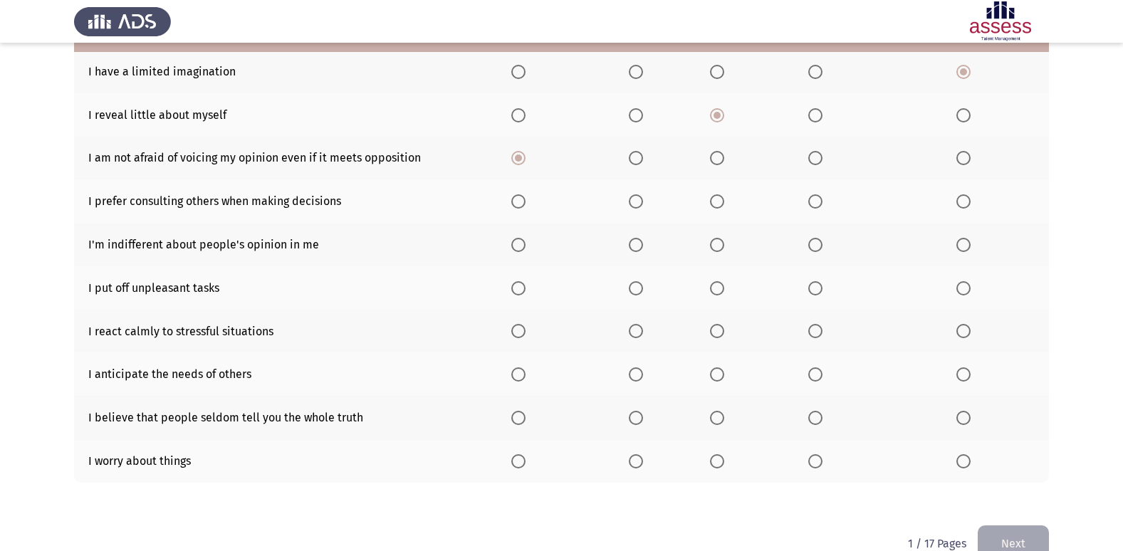
scroll to position [208, 0]
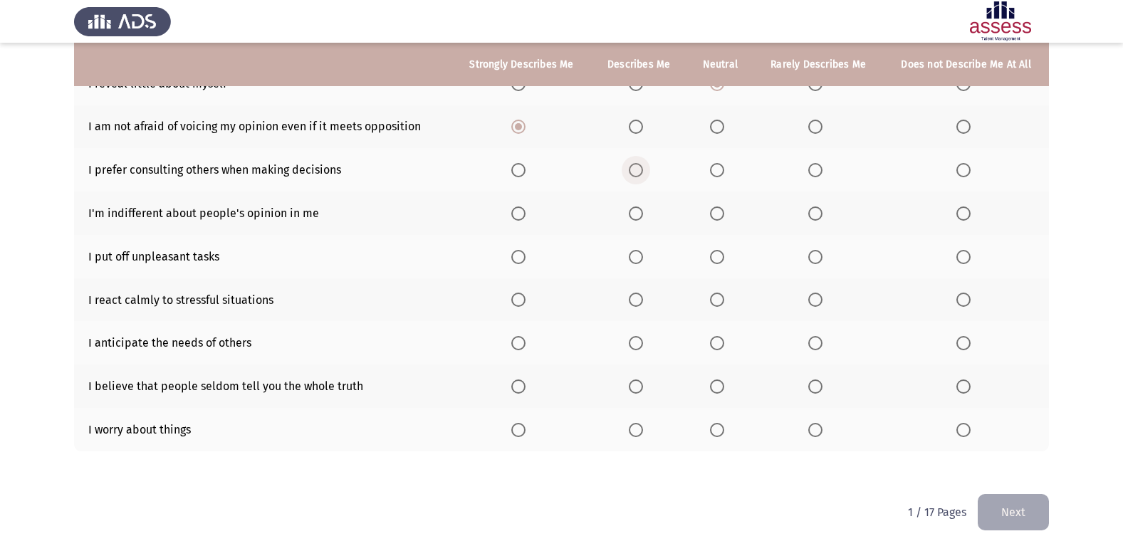
click at [636, 170] on span "Select an option" at bounding box center [636, 170] width 0 height 0
click at [638, 170] on input "Select an option" at bounding box center [636, 170] width 14 height 14
click at [809, 214] on span "Select an option" at bounding box center [815, 214] width 14 height 14
click at [809, 214] on input "Select an option" at bounding box center [815, 214] width 14 height 14
click at [639, 296] on span "Select an option" at bounding box center [636, 300] width 14 height 14
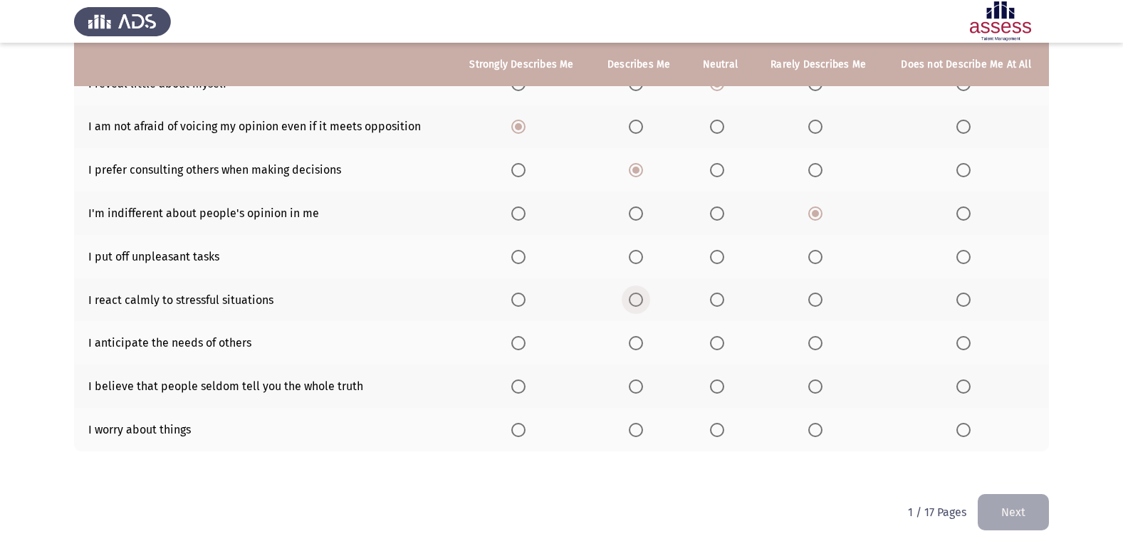
click at [639, 296] on input "Select an option" at bounding box center [636, 300] width 14 height 14
click at [966, 383] on span "Select an option" at bounding box center [964, 387] width 14 height 14
click at [966, 383] on input "Select an option" at bounding box center [964, 387] width 14 height 14
click at [722, 432] on span "Select an option" at bounding box center [717, 430] width 14 height 14
click at [722, 432] on input "Select an option" at bounding box center [717, 430] width 14 height 14
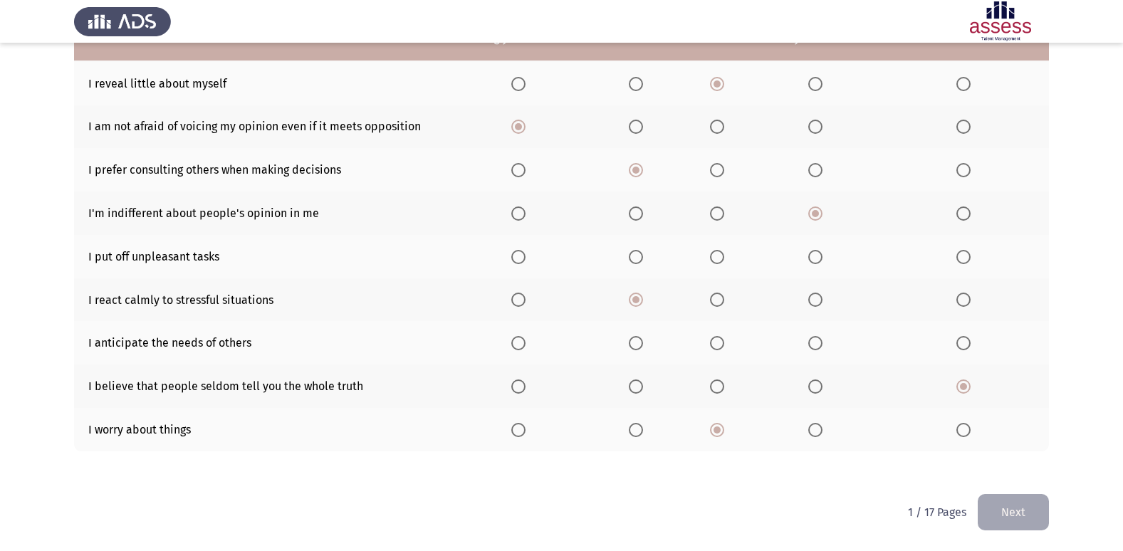
scroll to position [137, 0]
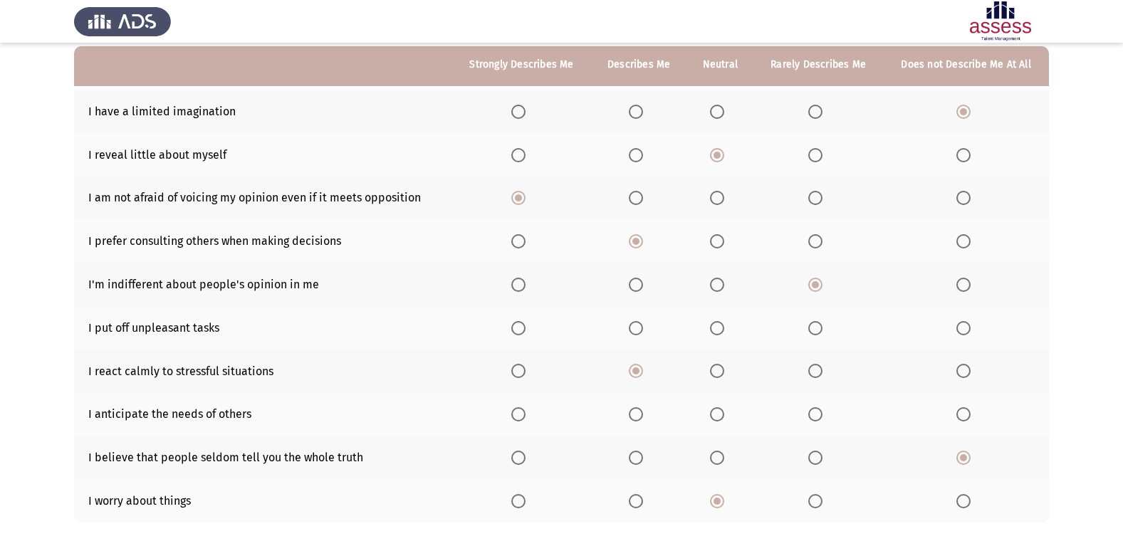
click at [712, 413] on span "Select an option" at bounding box center [717, 414] width 14 height 14
click at [712, 413] on input "Select an option" at bounding box center [717, 414] width 14 height 14
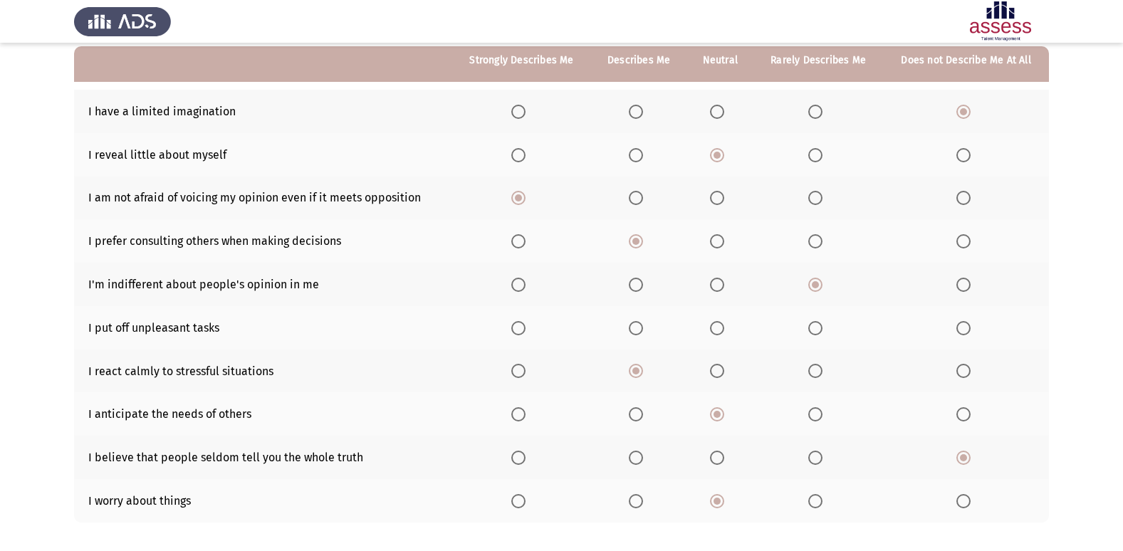
scroll to position [66, 0]
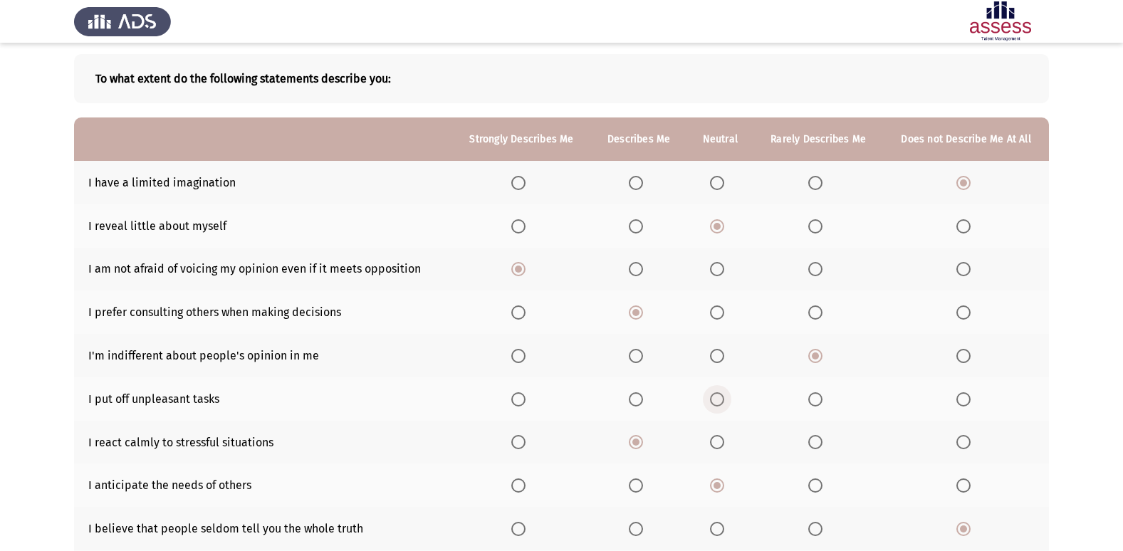
click at [721, 400] on span "Select an option" at bounding box center [717, 399] width 14 height 14
click at [721, 400] on input "Select an option" at bounding box center [717, 399] width 14 height 14
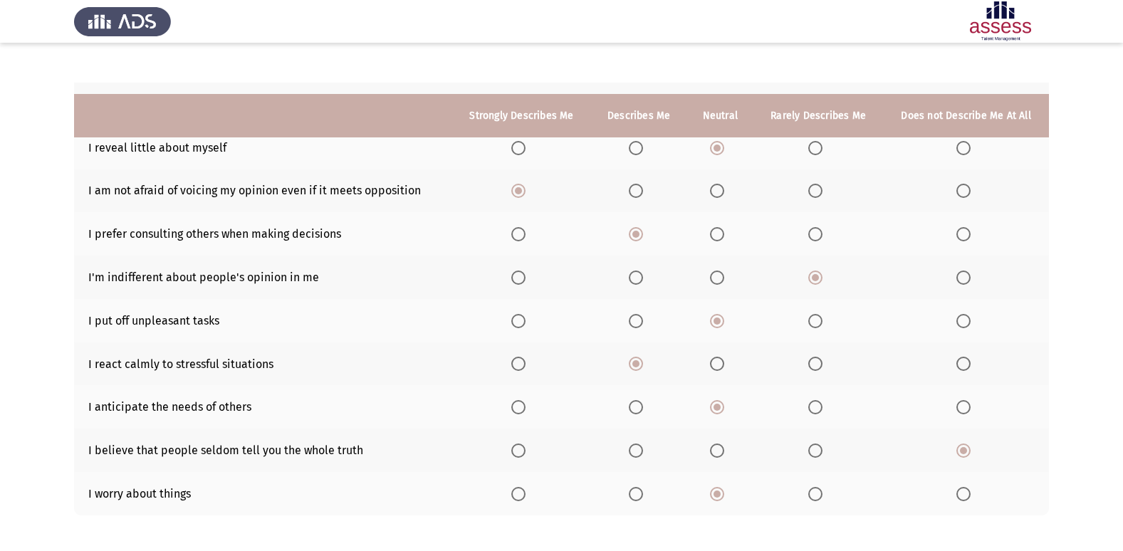
scroll to position [208, 0]
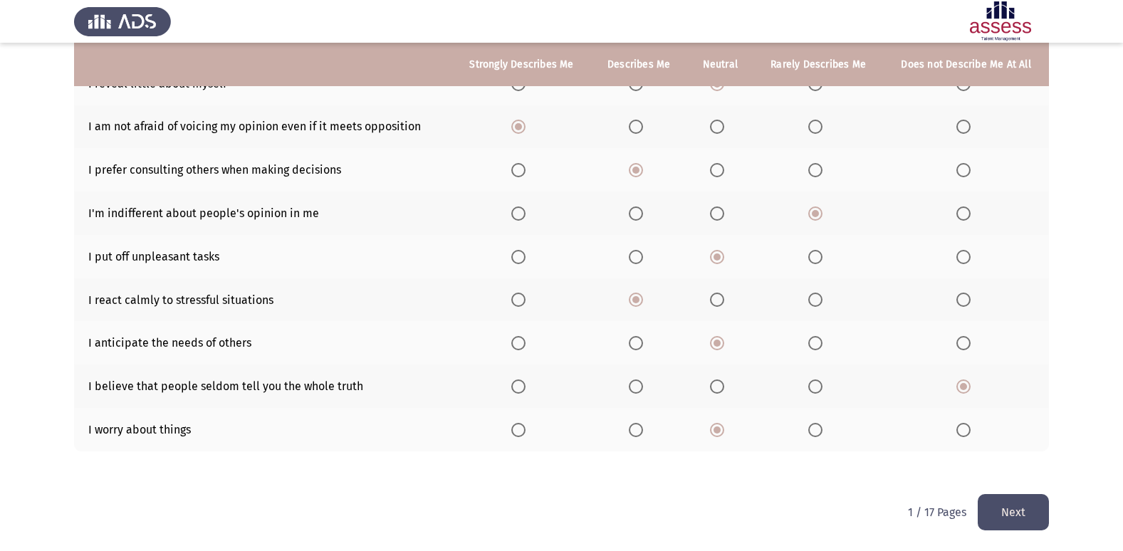
click at [991, 496] on button "Next" at bounding box center [1013, 512] width 71 height 36
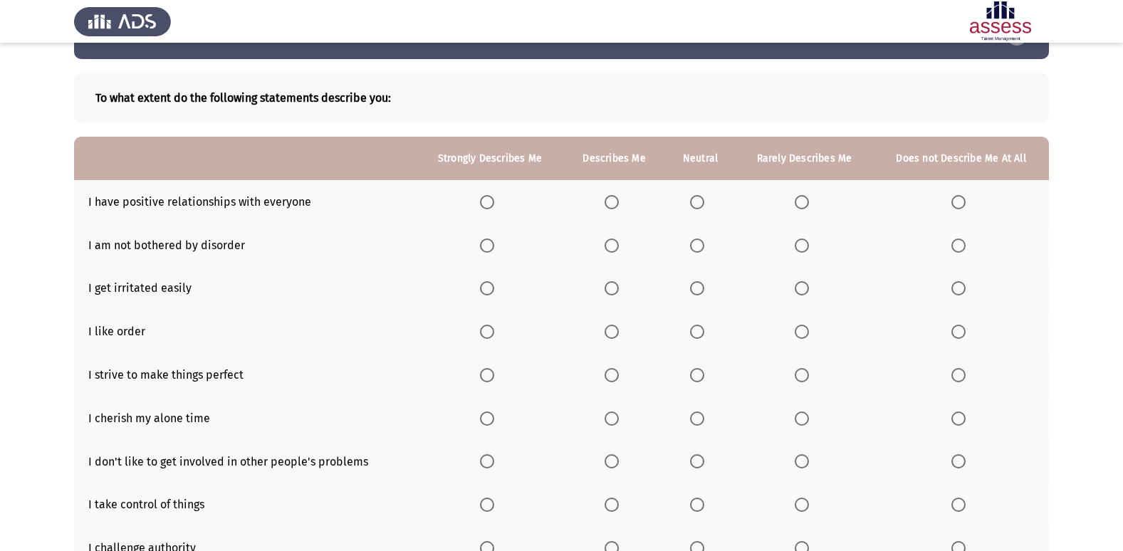
scroll to position [71, 0]
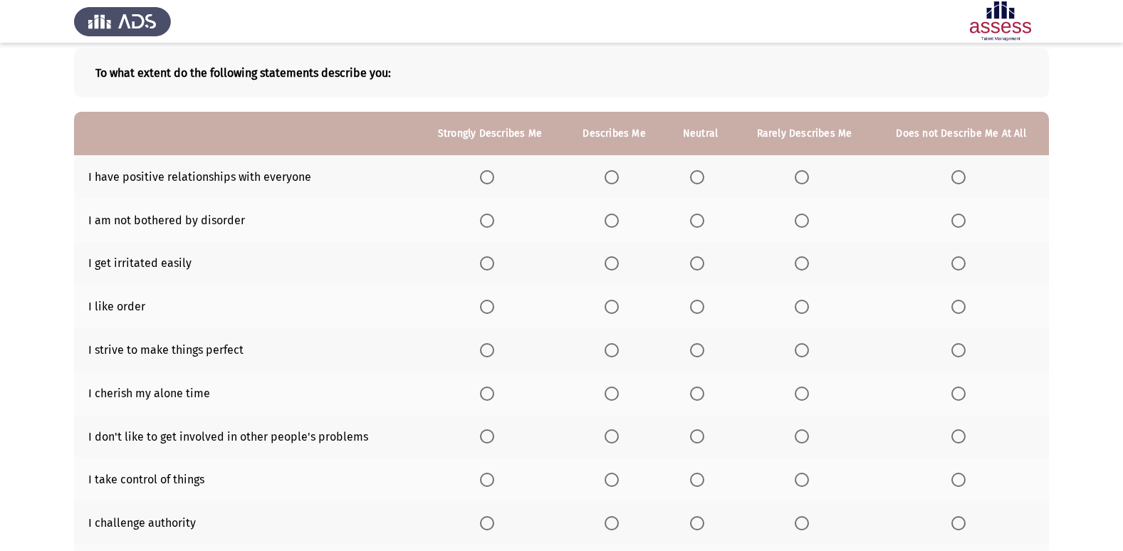
click at [607, 176] on span "Select an option" at bounding box center [612, 177] width 14 height 14
click at [607, 176] on input "Select an option" at bounding box center [612, 177] width 14 height 14
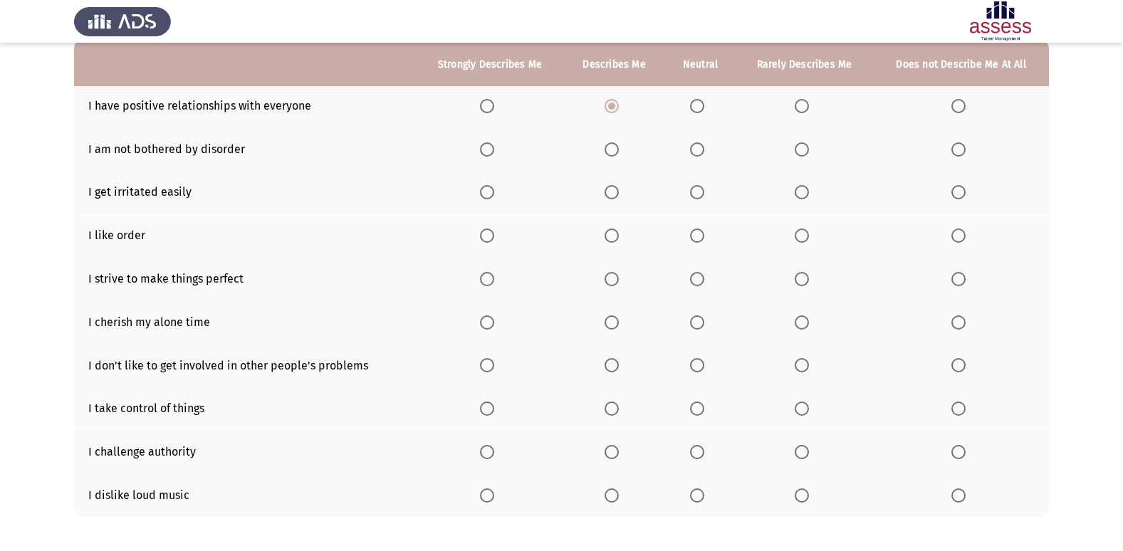
click at [695, 147] on span "Select an option" at bounding box center [697, 149] width 14 height 14
click at [695, 147] on input "Select an option" at bounding box center [697, 149] width 14 height 14
click at [699, 187] on span "Select an option" at bounding box center [697, 192] width 14 height 14
click at [699, 187] on input "Select an option" at bounding box center [697, 192] width 14 height 14
click at [702, 229] on span "Select an option" at bounding box center [697, 236] width 14 height 14
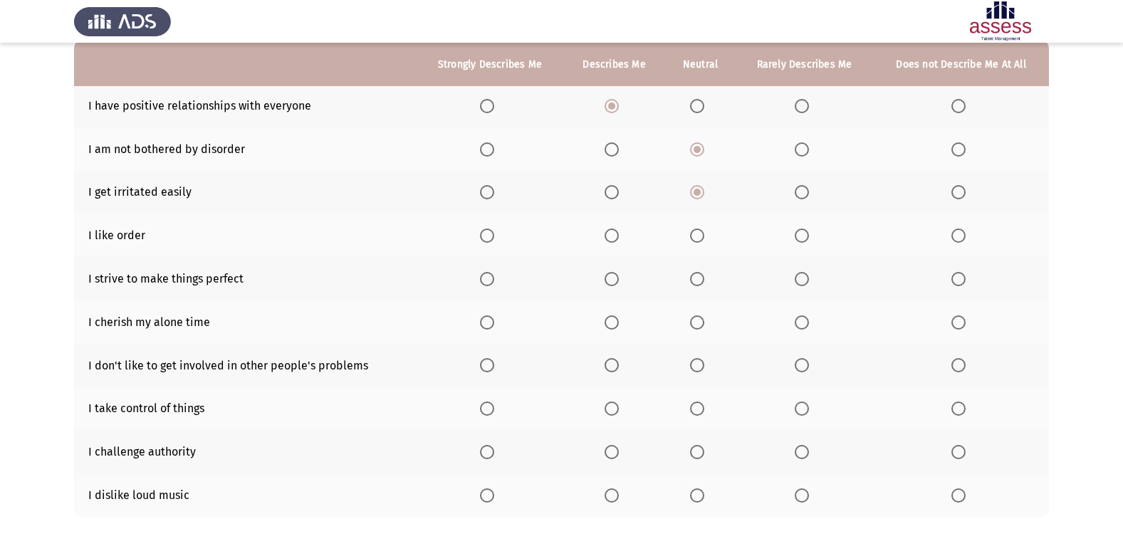
click at [702, 229] on input "Select an option" at bounding box center [697, 236] width 14 height 14
click at [614, 278] on span "Select an option" at bounding box center [612, 279] width 14 height 14
click at [614, 278] on input "Select an option" at bounding box center [612, 279] width 14 height 14
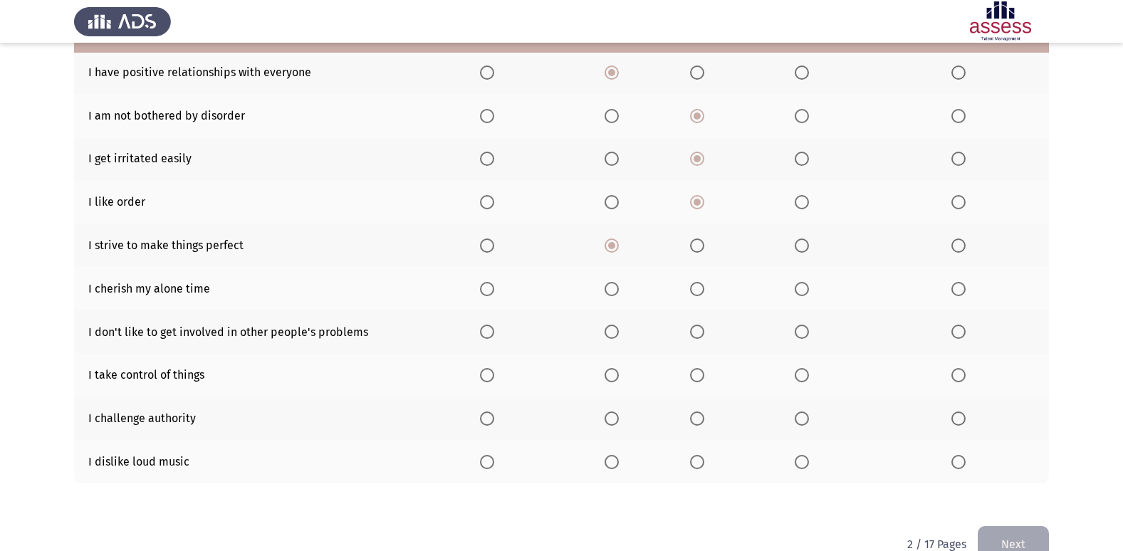
scroll to position [208, 0]
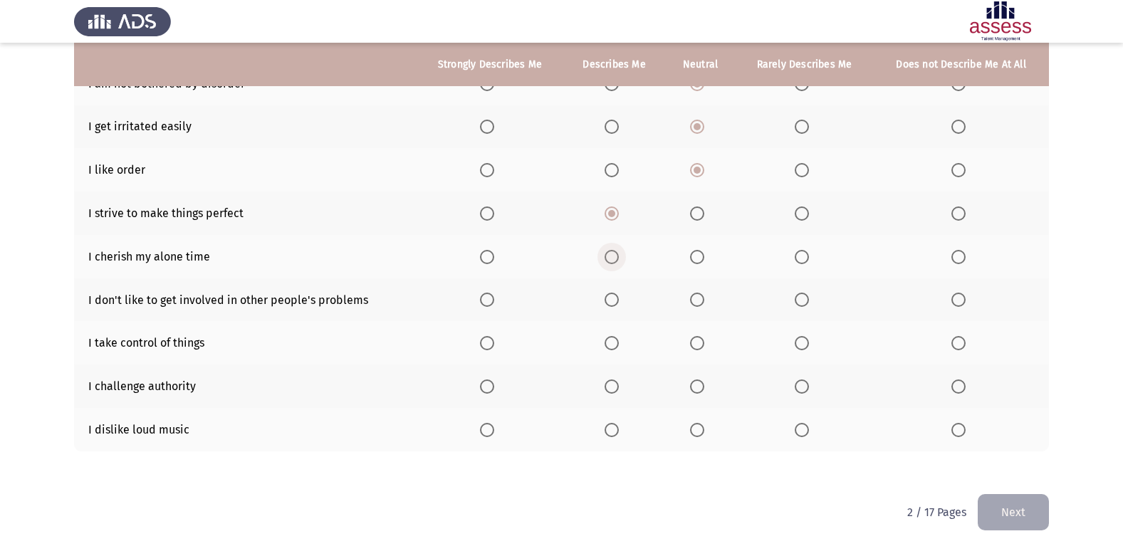
click at [613, 250] on span "Select an option" at bounding box center [612, 257] width 14 height 14
click at [613, 250] on input "Select an option" at bounding box center [612, 257] width 14 height 14
click at [608, 296] on span "Select an option" at bounding box center [612, 300] width 14 height 14
click at [608, 296] on input "Select an option" at bounding box center [612, 300] width 14 height 14
click at [620, 344] on label "Select an option" at bounding box center [615, 343] width 20 height 14
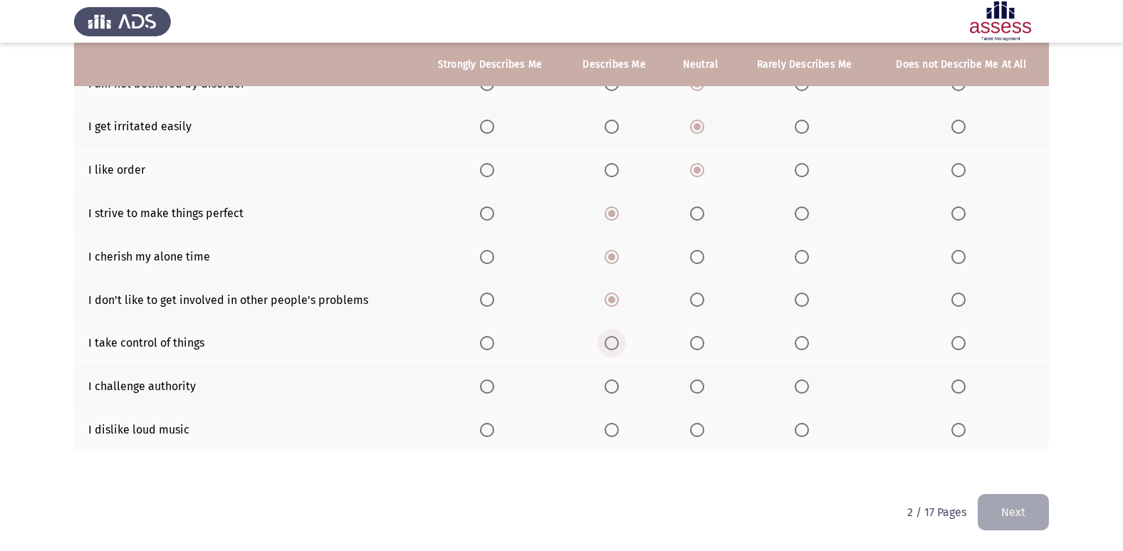
click at [619, 344] on input "Select an option" at bounding box center [612, 343] width 14 height 14
click at [617, 382] on span "Select an option" at bounding box center [612, 387] width 14 height 14
click at [617, 382] on input "Select an option" at bounding box center [612, 387] width 14 height 14
click at [699, 434] on span "Select an option" at bounding box center [697, 430] width 14 height 14
click at [699, 434] on input "Select an option" at bounding box center [697, 430] width 14 height 14
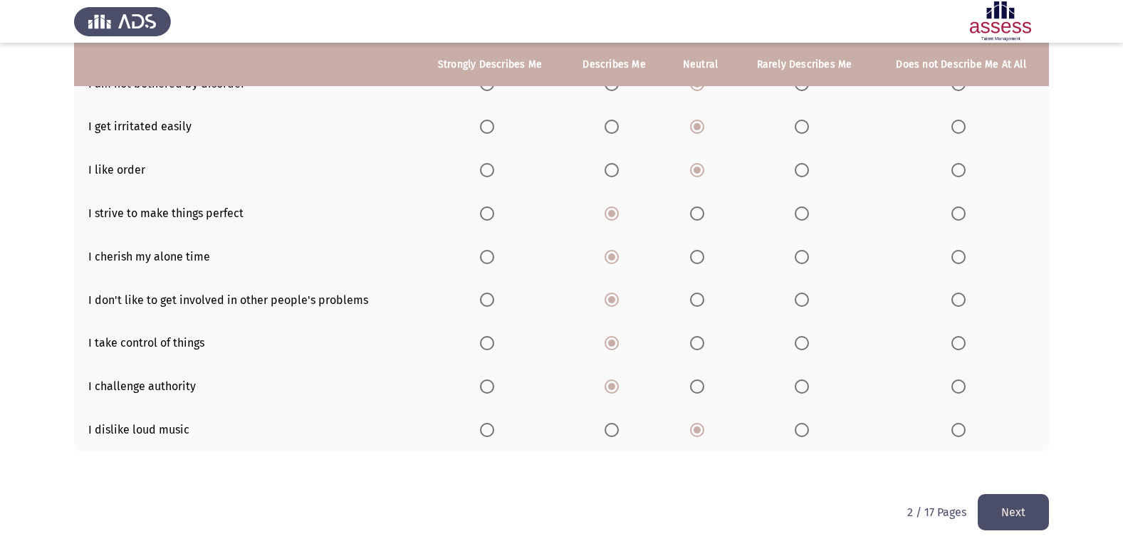
click at [997, 507] on button "Next" at bounding box center [1013, 512] width 71 height 36
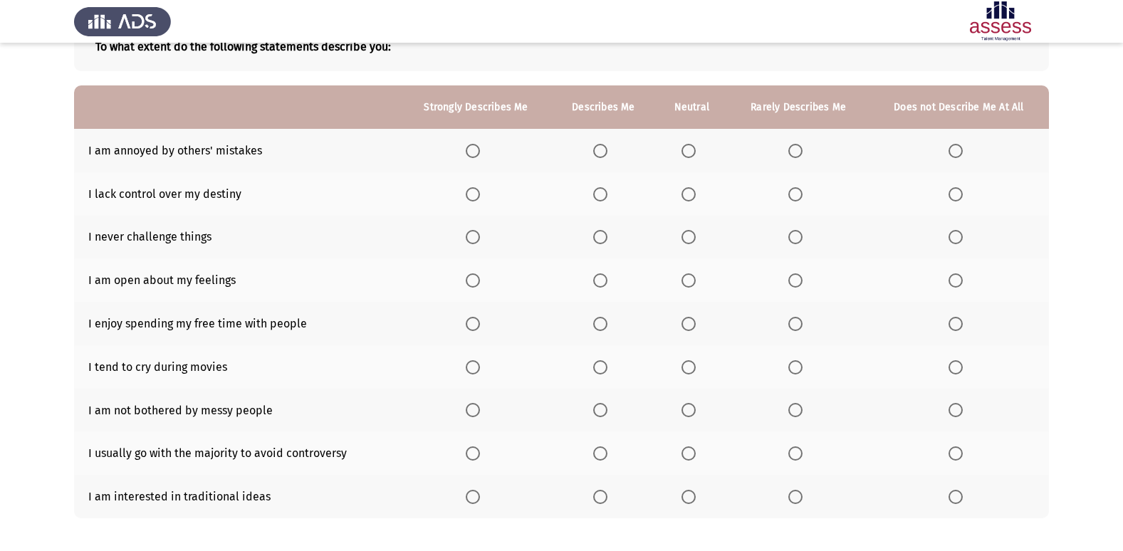
scroll to position [142, 0]
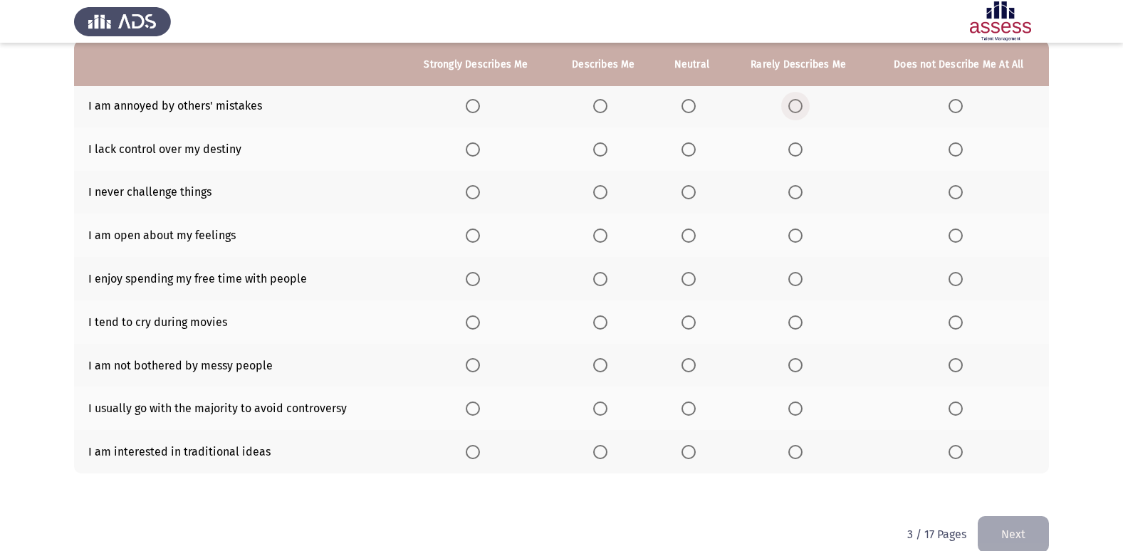
click at [794, 99] on span "Select an option" at bounding box center [796, 106] width 14 height 14
click at [794, 99] on input "Select an option" at bounding box center [796, 106] width 14 height 14
click at [791, 142] on span "Select an option" at bounding box center [796, 149] width 14 height 14
click at [791, 142] on input "Select an option" at bounding box center [796, 149] width 14 height 14
click at [796, 188] on span "Select an option" at bounding box center [796, 192] width 14 height 14
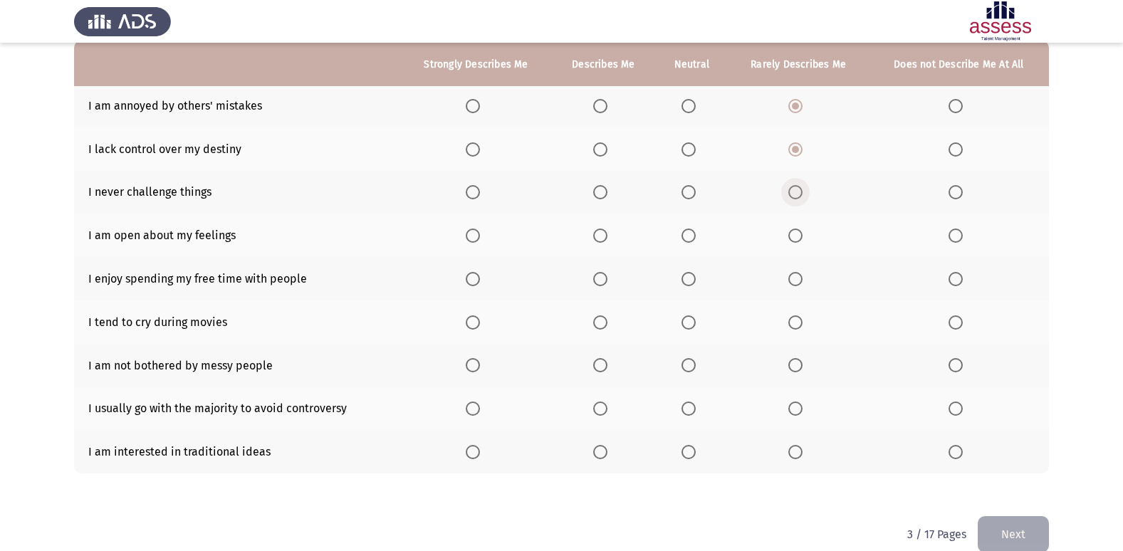
click at [796, 188] on input "Select an option" at bounding box center [796, 192] width 14 height 14
click at [692, 235] on span "Select an option" at bounding box center [689, 236] width 14 height 14
click at [692, 235] on input "Select an option" at bounding box center [689, 236] width 14 height 14
click at [699, 274] on label "Select an option" at bounding box center [692, 279] width 20 height 14
click at [696, 274] on input "Select an option" at bounding box center [689, 279] width 14 height 14
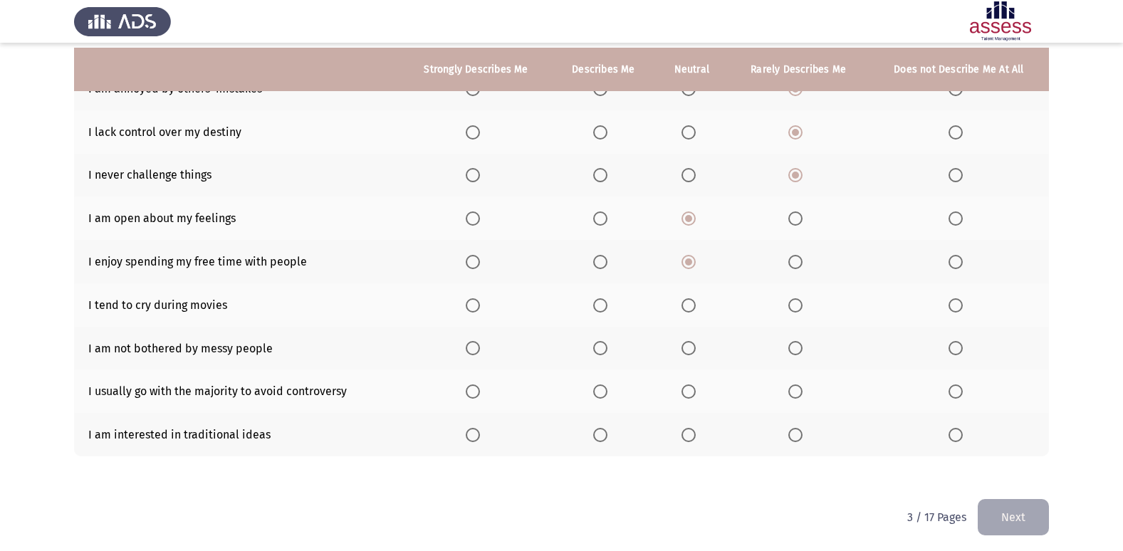
scroll to position [165, 0]
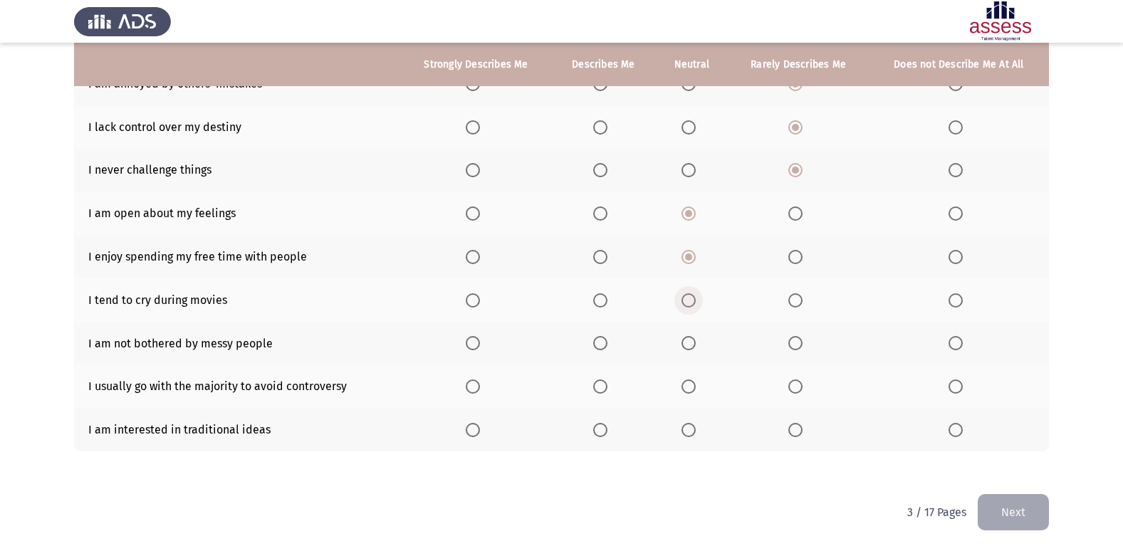
click at [686, 296] on span "Select an option" at bounding box center [689, 300] width 14 height 14
click at [686, 296] on input "Select an option" at bounding box center [689, 300] width 14 height 14
click at [797, 336] on span "Select an option" at bounding box center [796, 343] width 14 height 14
click at [797, 336] on input "Select an option" at bounding box center [796, 343] width 14 height 14
click at [800, 388] on span "Select an option" at bounding box center [796, 387] width 14 height 14
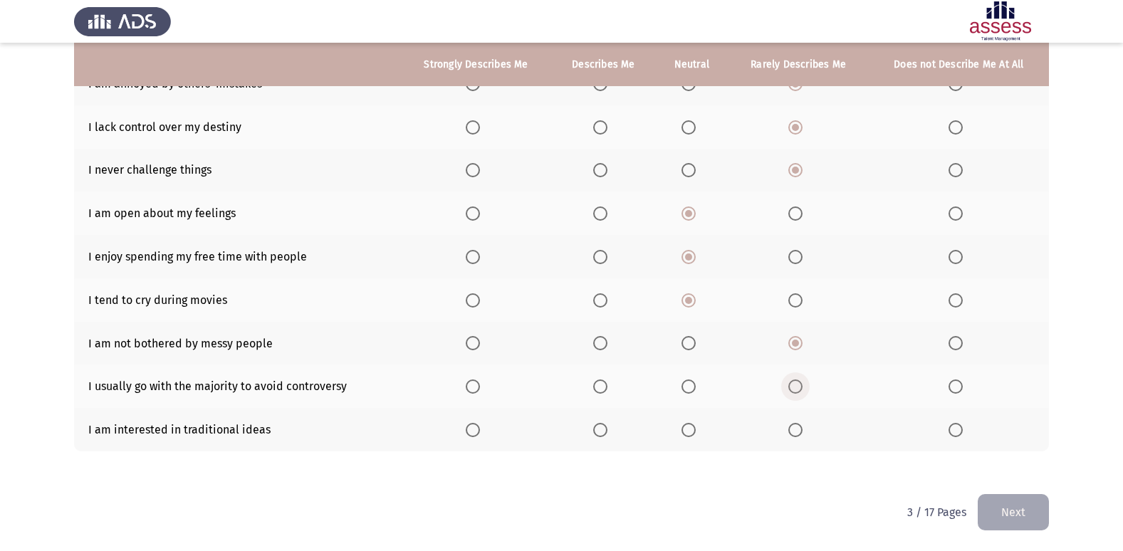
click at [800, 388] on input "Select an option" at bounding box center [796, 387] width 14 height 14
click at [796, 427] on span "Select an option" at bounding box center [796, 430] width 14 height 14
click at [796, 427] on input "Select an option" at bounding box center [796, 430] width 14 height 14
click at [1004, 494] on button "Next" at bounding box center [1013, 512] width 71 height 36
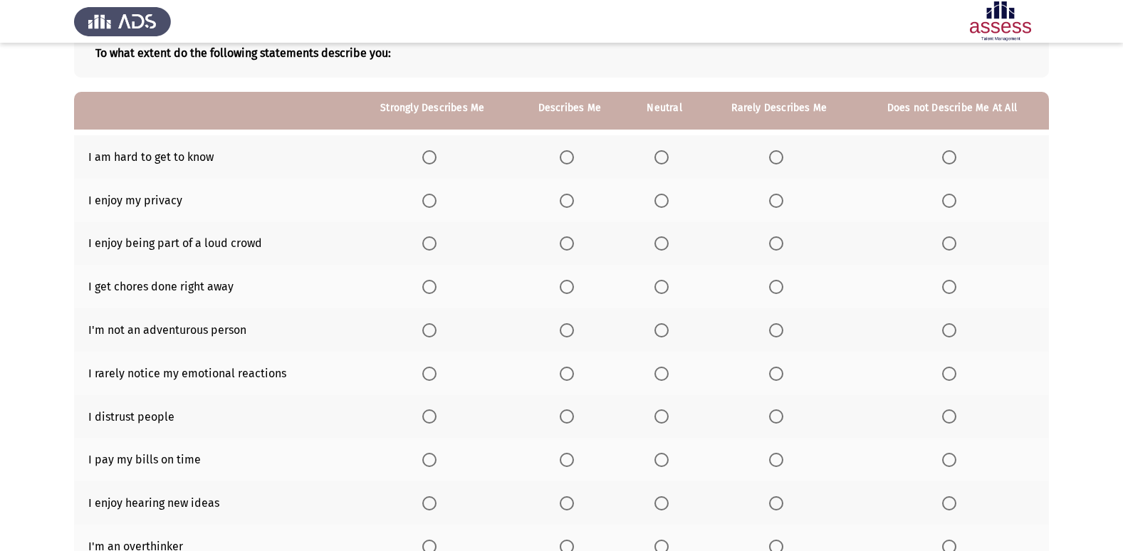
scroll to position [142, 0]
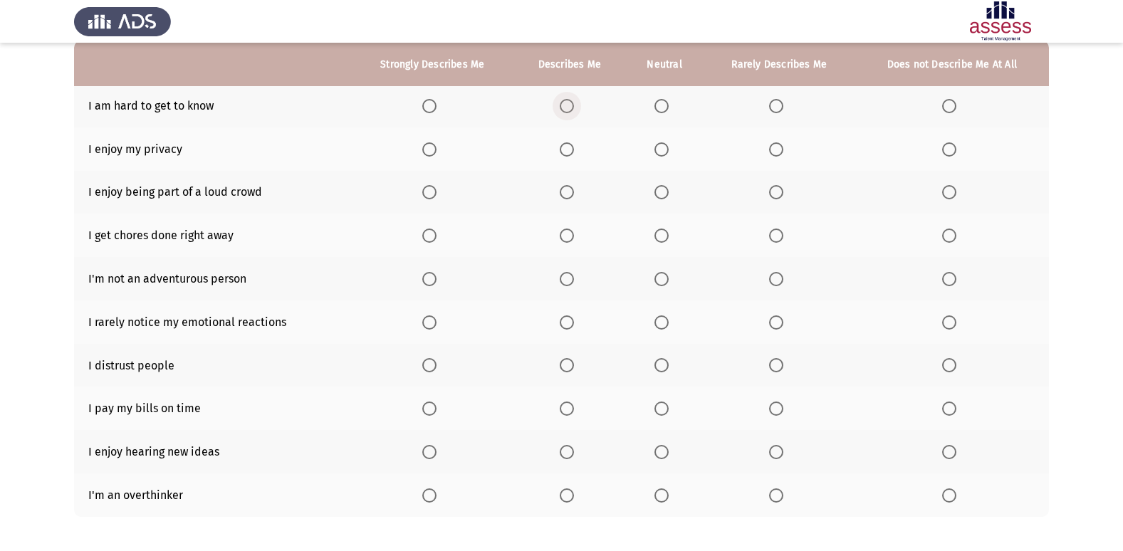
click at [576, 112] on label "Select an option" at bounding box center [570, 106] width 20 height 14
click at [574, 112] on input "Select an option" at bounding box center [567, 106] width 14 height 14
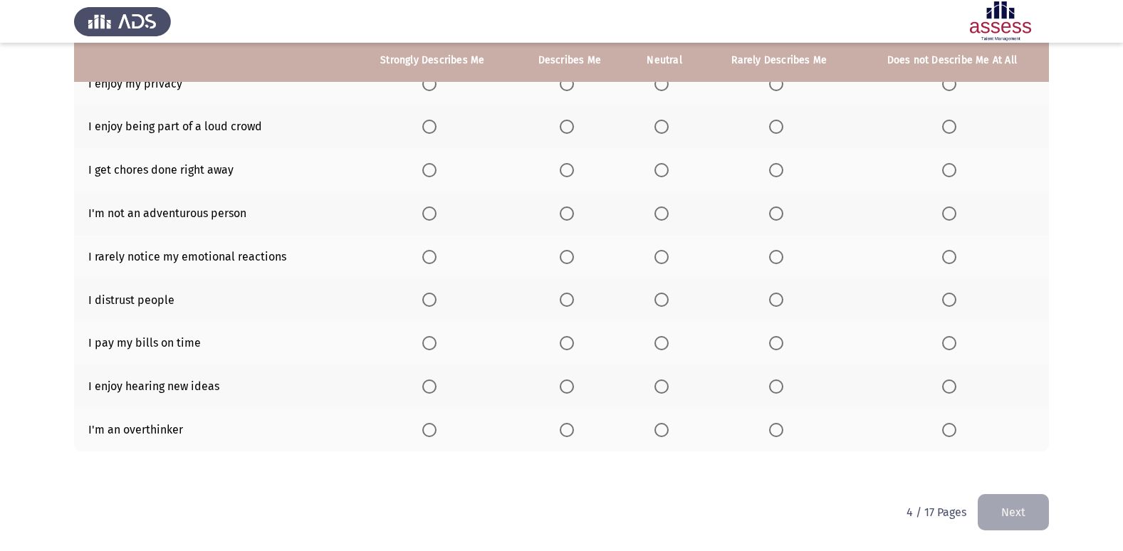
scroll to position [137, 0]
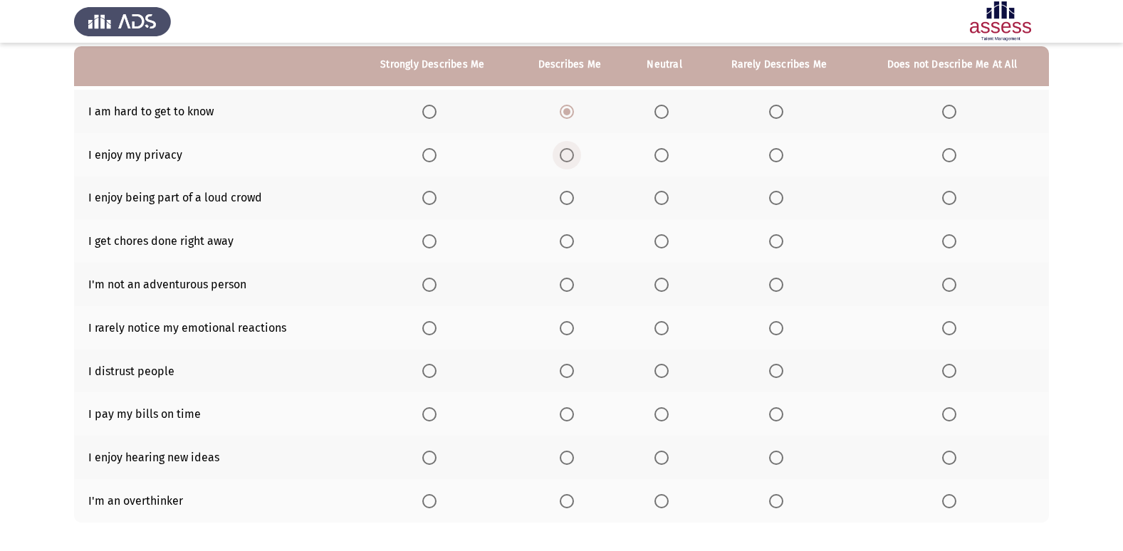
click at [573, 157] on span "Select an option" at bounding box center [567, 155] width 14 height 14
click at [573, 157] on input "Select an option" at bounding box center [567, 155] width 14 height 14
click at [561, 199] on span "Select an option" at bounding box center [567, 198] width 14 height 14
click at [561, 199] on input "Select an option" at bounding box center [567, 198] width 14 height 14
click at [771, 280] on span "Select an option" at bounding box center [776, 285] width 14 height 14
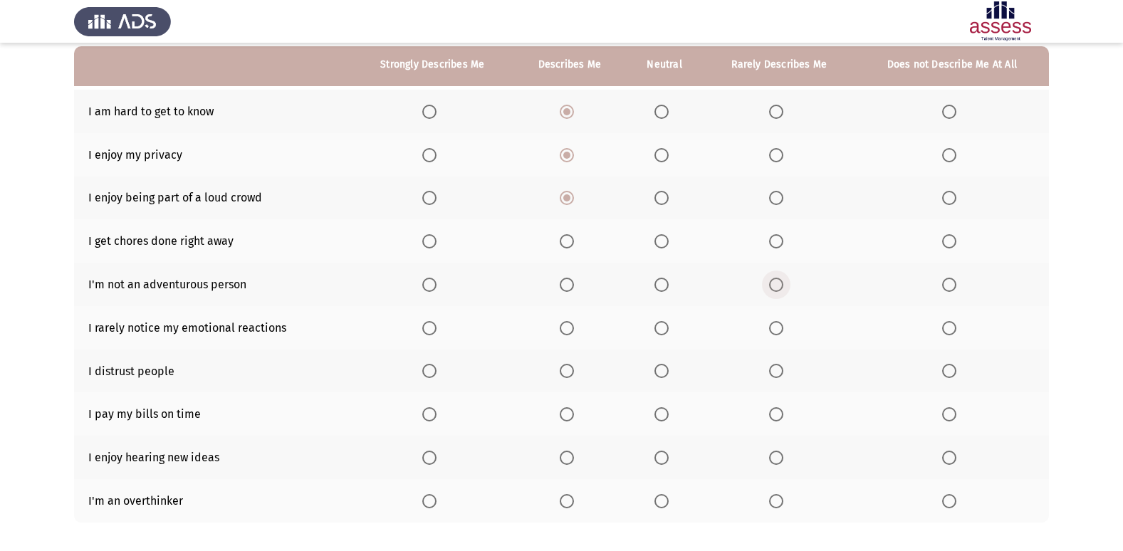
click at [771, 280] on input "Select an option" at bounding box center [776, 285] width 14 height 14
click at [663, 236] on span "Select an option" at bounding box center [662, 241] width 14 height 14
click at [663, 236] on input "Select an option" at bounding box center [662, 241] width 14 height 14
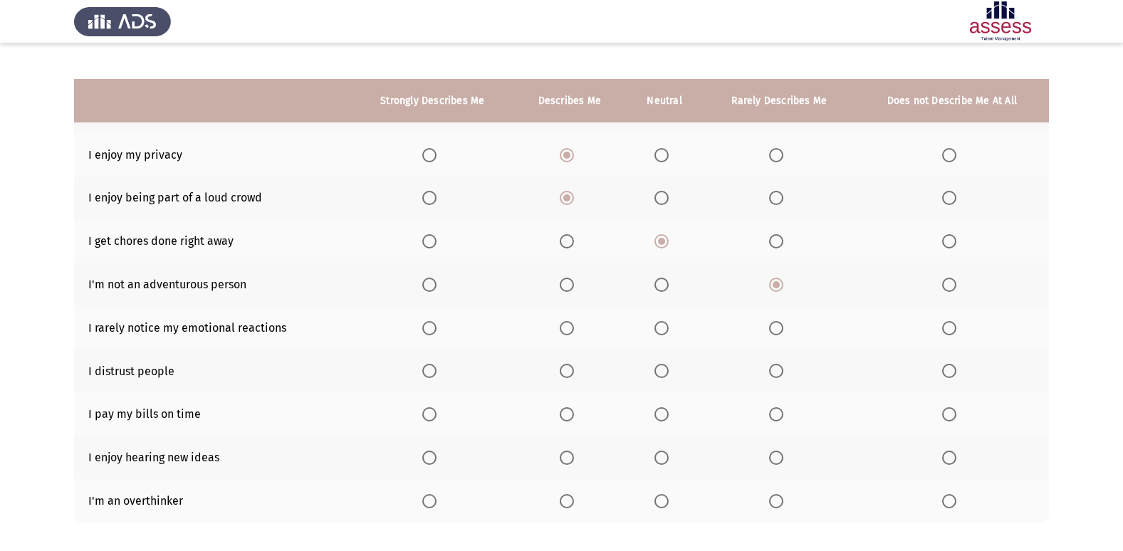
scroll to position [208, 0]
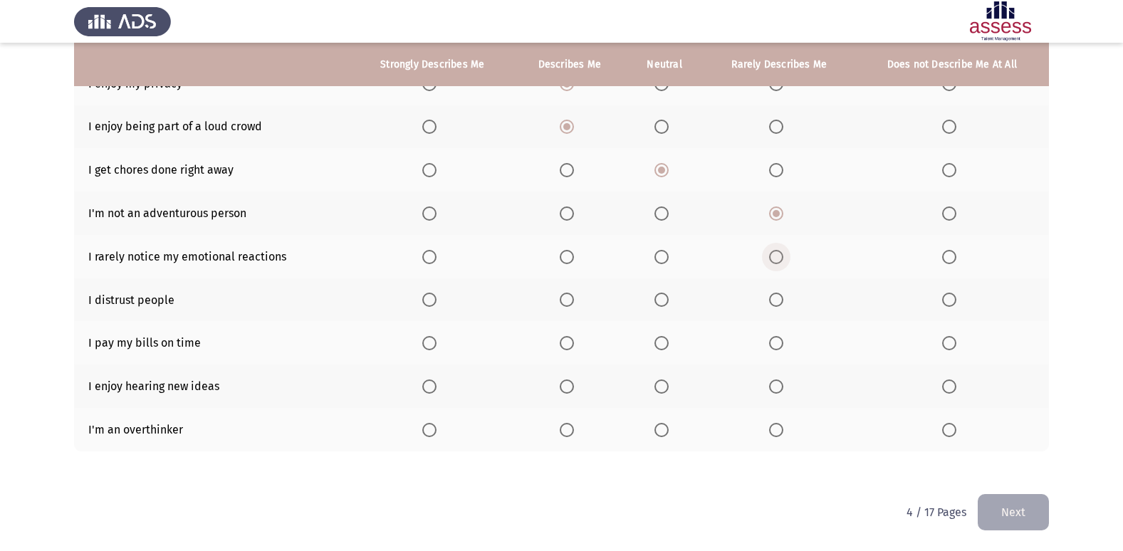
click at [776, 256] on span "Select an option" at bounding box center [776, 257] width 14 height 14
click at [776, 256] on input "Select an option" at bounding box center [776, 257] width 14 height 14
click at [670, 299] on label "Select an option" at bounding box center [665, 300] width 20 height 14
click at [669, 299] on input "Select an option" at bounding box center [662, 300] width 14 height 14
click at [430, 336] on span "Select an option" at bounding box center [429, 343] width 14 height 14
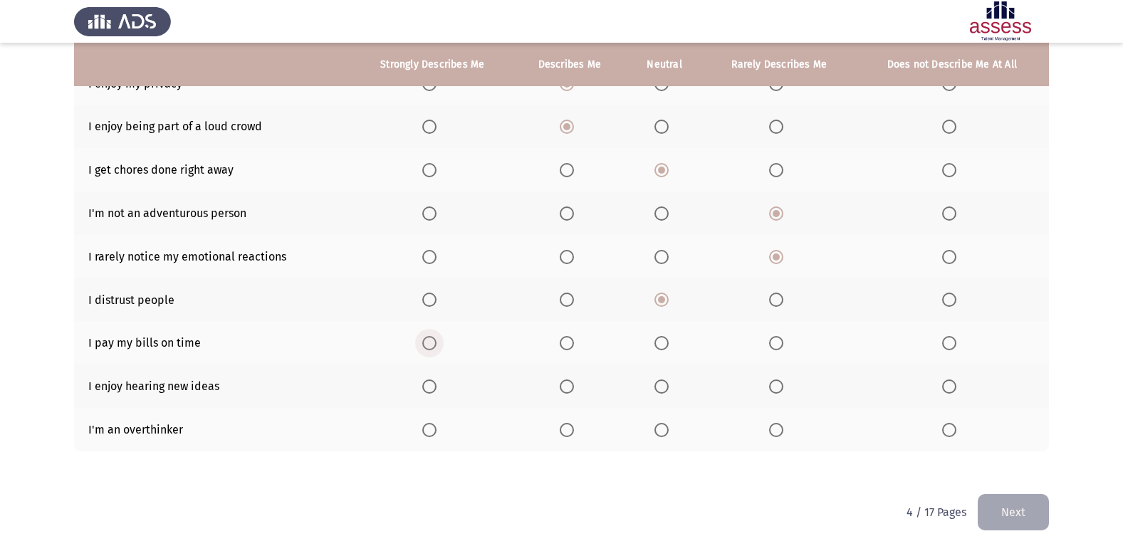
click at [430, 336] on input "Select an option" at bounding box center [429, 343] width 14 height 14
click at [568, 385] on span "Select an option" at bounding box center [567, 387] width 14 height 14
click at [568, 385] on input "Select an option" at bounding box center [567, 387] width 14 height 14
click at [663, 424] on span "Select an option" at bounding box center [662, 430] width 14 height 14
click at [663, 424] on input "Select an option" at bounding box center [662, 430] width 14 height 14
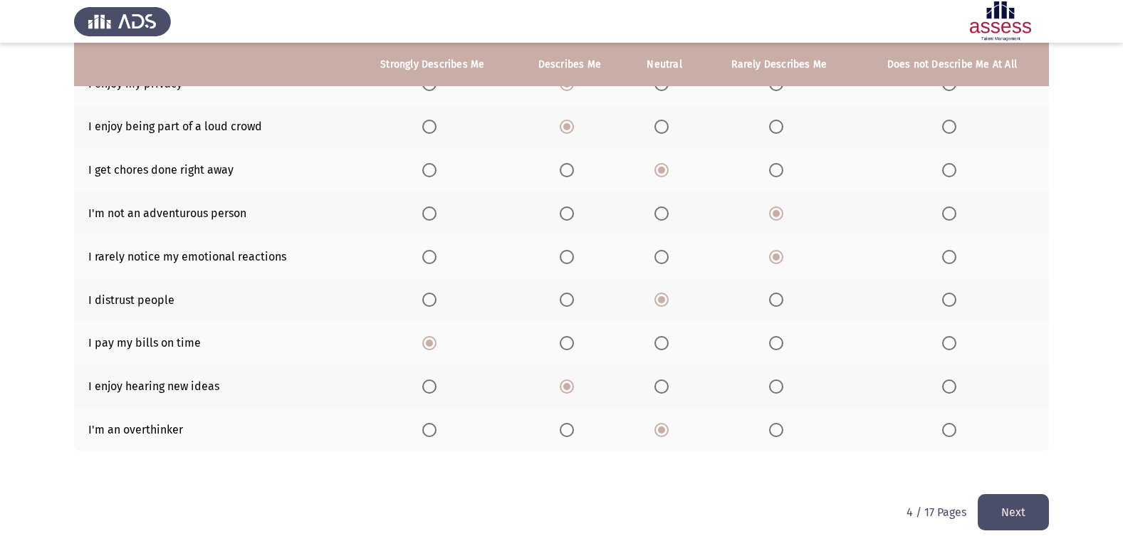
click at [1043, 506] on button "Next" at bounding box center [1013, 512] width 71 height 36
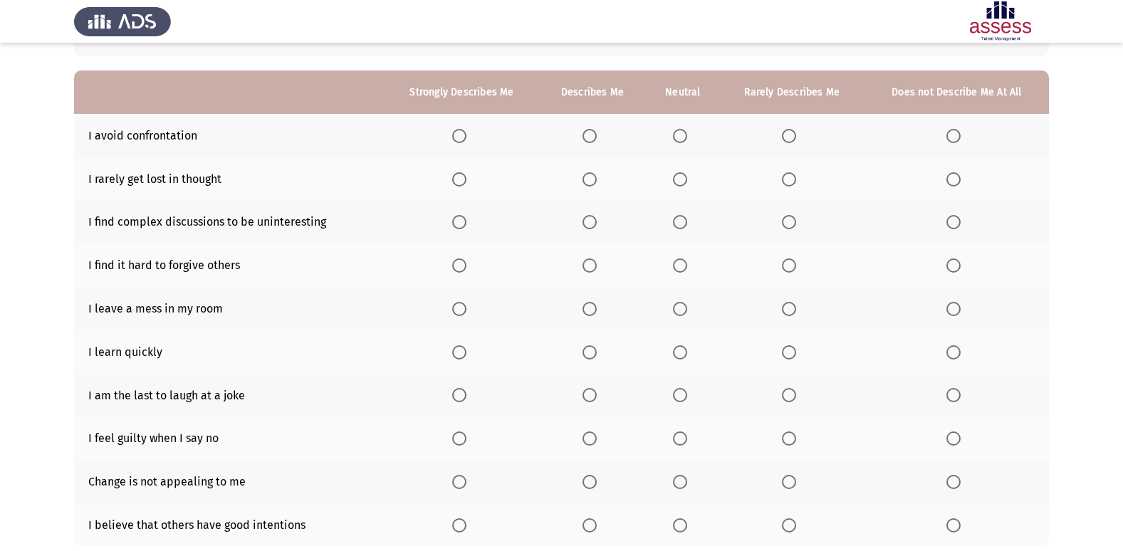
scroll to position [142, 0]
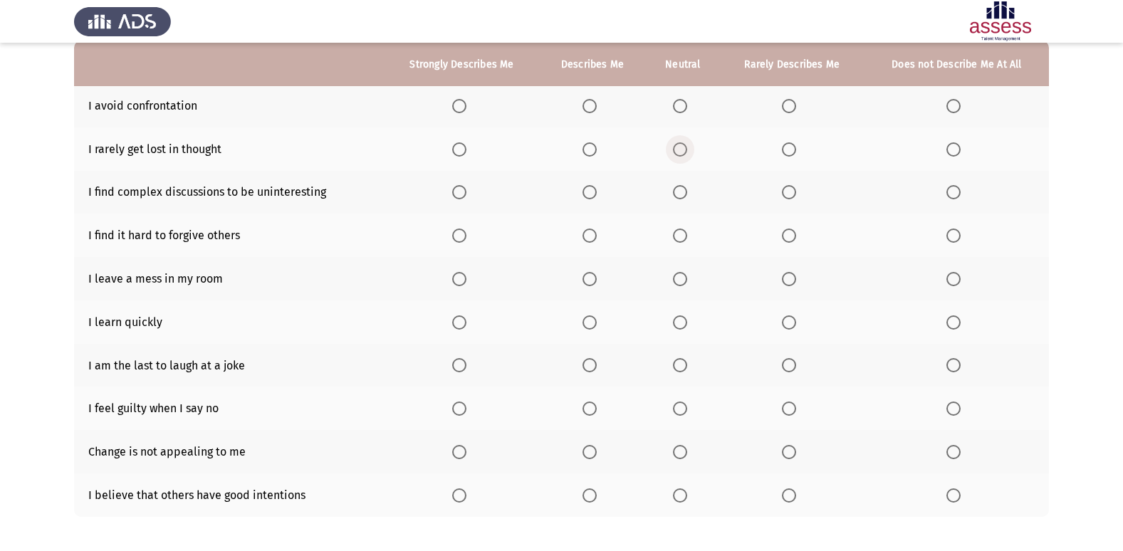
click at [681, 152] on span "Select an option" at bounding box center [680, 149] width 14 height 14
click at [681, 152] on input "Select an option" at bounding box center [680, 149] width 14 height 14
click at [687, 196] on span "Select an option" at bounding box center [680, 192] width 14 height 14
click at [687, 196] on input "Select an option" at bounding box center [680, 192] width 14 height 14
click at [786, 237] on span "Select an option" at bounding box center [789, 236] width 14 height 14
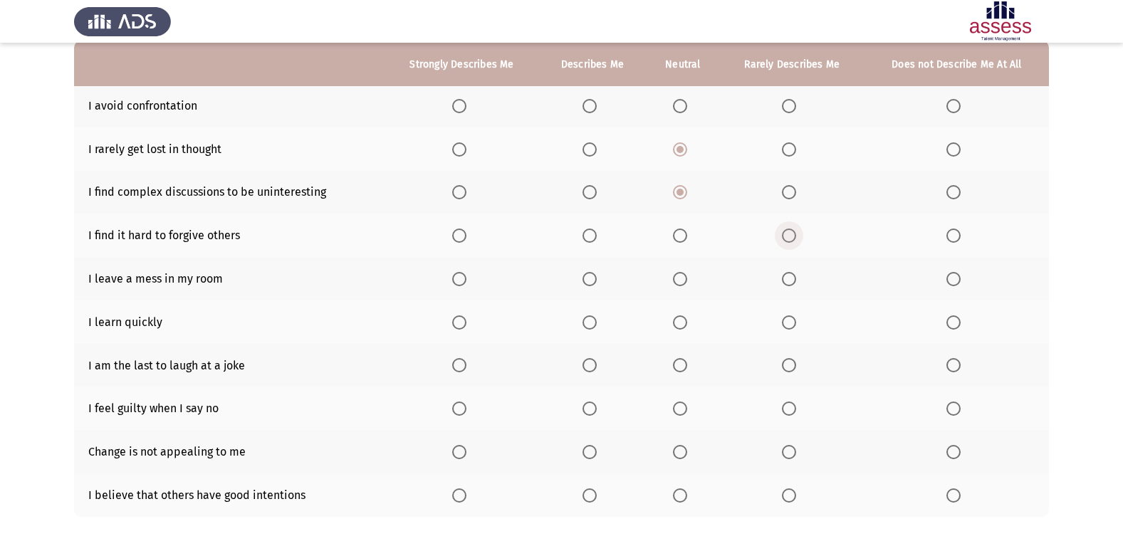
click at [786, 237] on input "Select an option" at bounding box center [789, 236] width 14 height 14
click at [786, 276] on span "Select an option" at bounding box center [789, 279] width 14 height 14
click at [786, 276] on input "Select an option" at bounding box center [789, 279] width 14 height 14
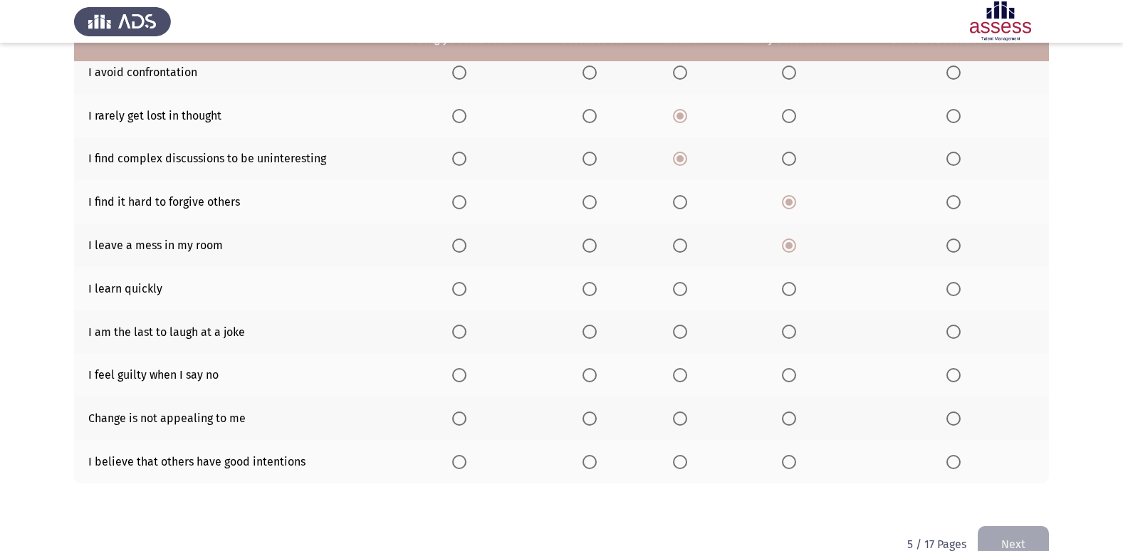
scroll to position [208, 0]
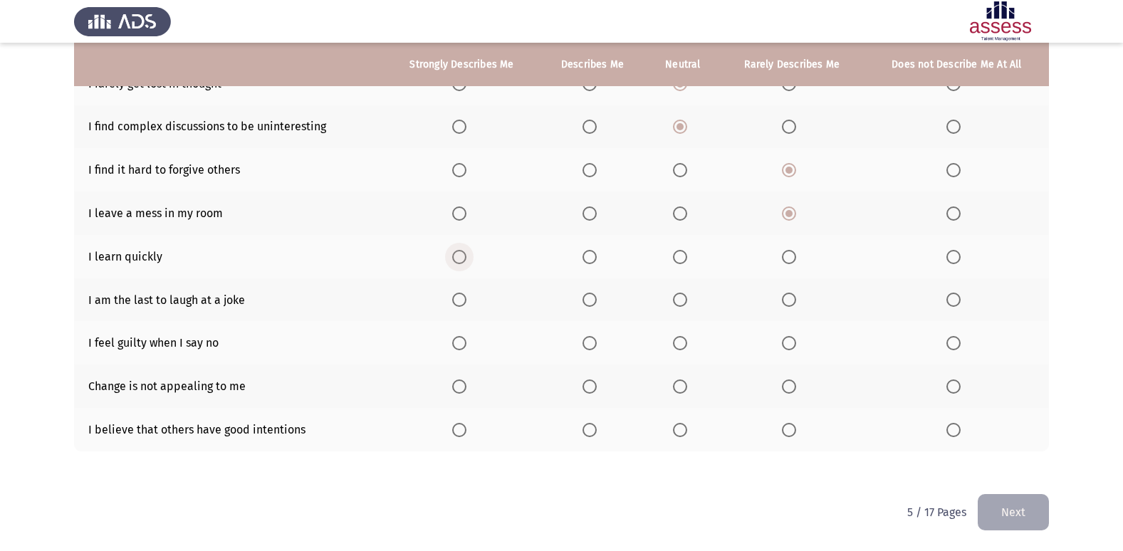
click at [463, 254] on span "Select an option" at bounding box center [459, 257] width 14 height 14
click at [463, 254] on input "Select an option" at bounding box center [459, 257] width 14 height 14
click at [793, 301] on span "Select an option" at bounding box center [789, 300] width 14 height 14
click at [793, 301] on input "Select an option" at bounding box center [789, 300] width 14 height 14
click at [793, 345] on span "Select an option" at bounding box center [789, 343] width 14 height 14
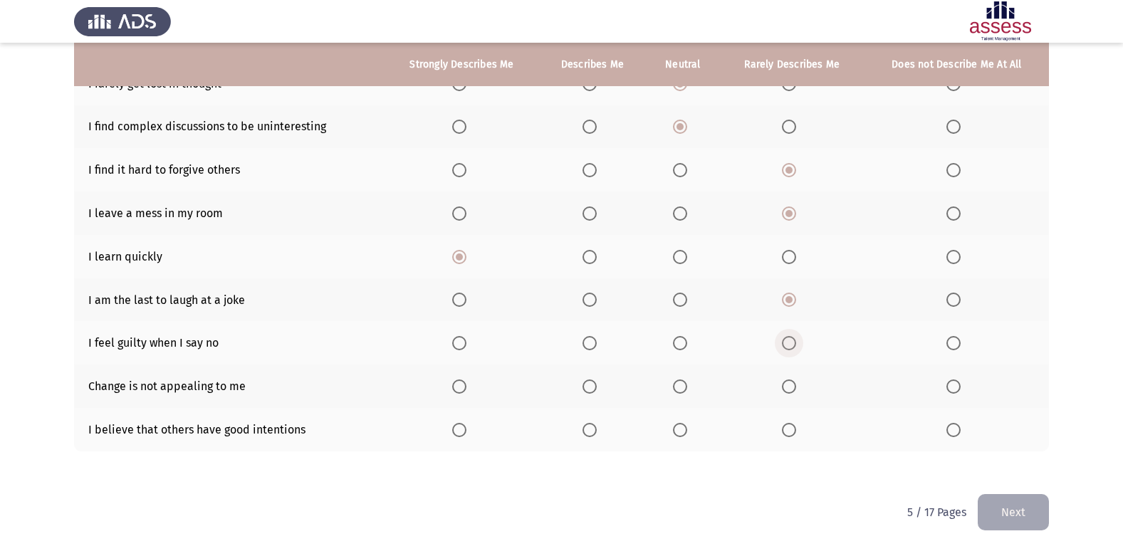
click at [793, 345] on input "Select an option" at bounding box center [789, 343] width 14 height 14
click at [590, 427] on span "Select an option" at bounding box center [590, 430] width 14 height 14
click at [590, 427] on input "Select an option" at bounding box center [590, 430] width 14 height 14
click at [685, 388] on span "Select an option" at bounding box center [680, 387] width 14 height 14
click at [685, 388] on input "Select an option" at bounding box center [680, 387] width 14 height 14
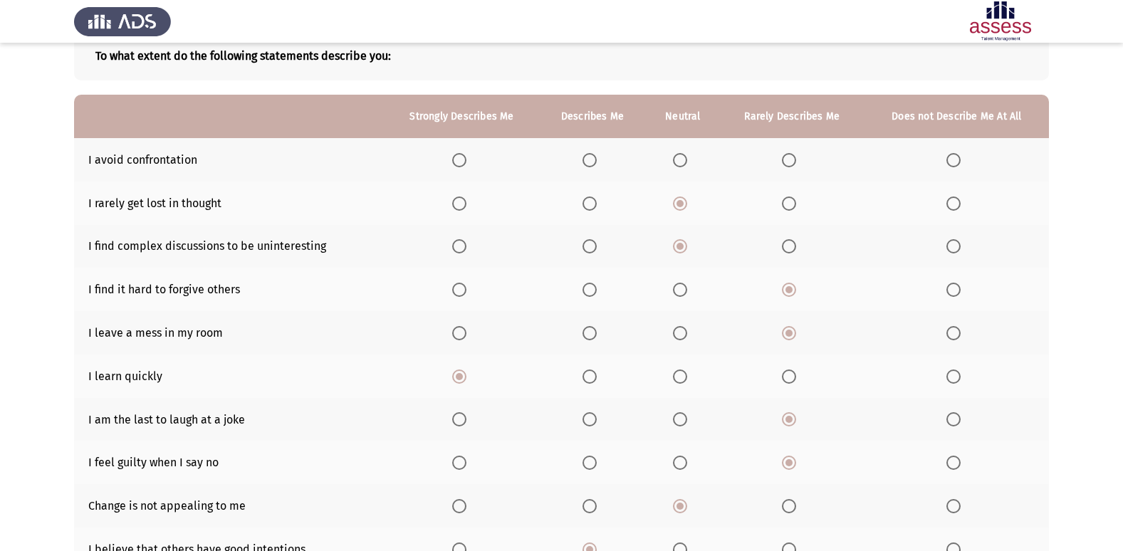
scroll to position [66, 0]
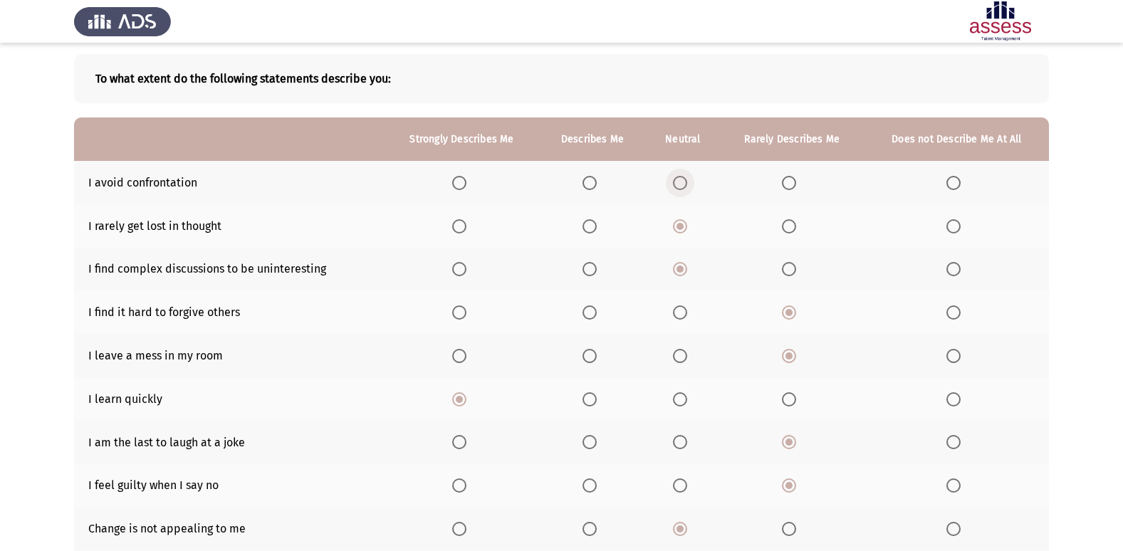
click at [680, 183] on span "Select an option" at bounding box center [680, 183] width 14 height 14
click at [680, 183] on input "Select an option" at bounding box center [680, 183] width 14 height 14
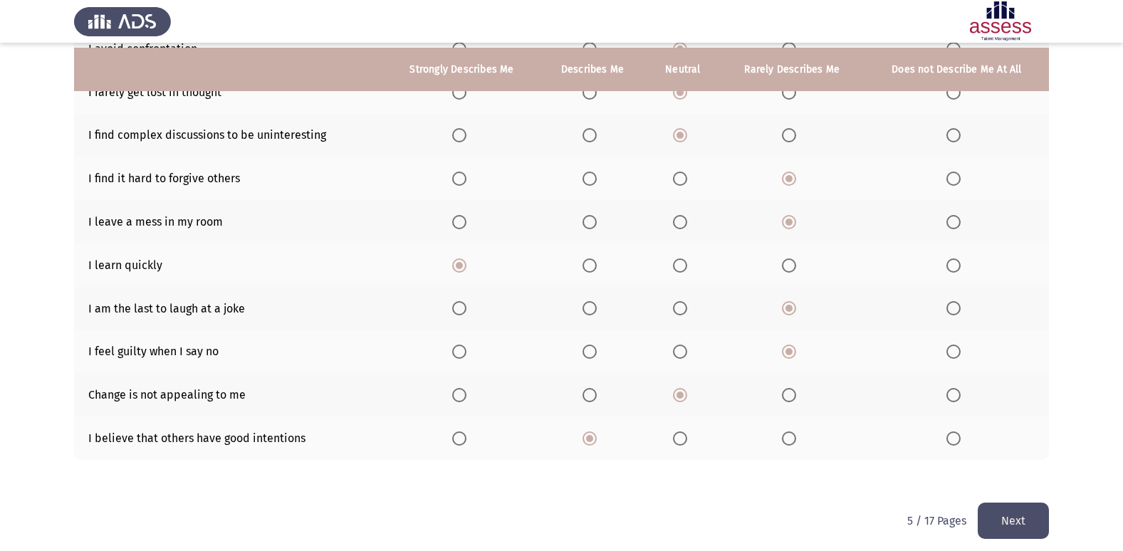
scroll to position [208, 0]
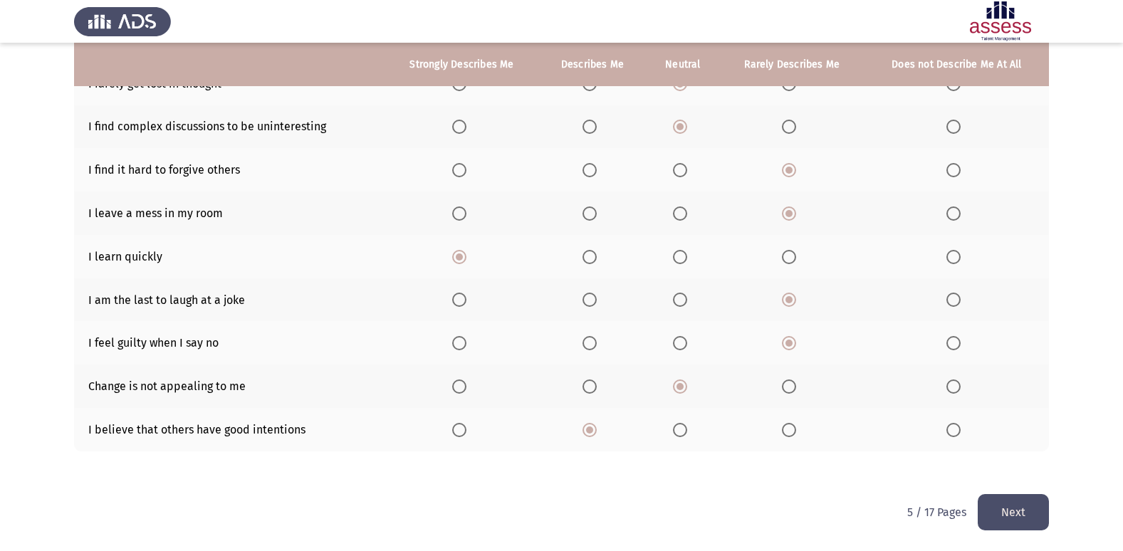
click at [1001, 496] on button "Next" at bounding box center [1013, 512] width 71 height 36
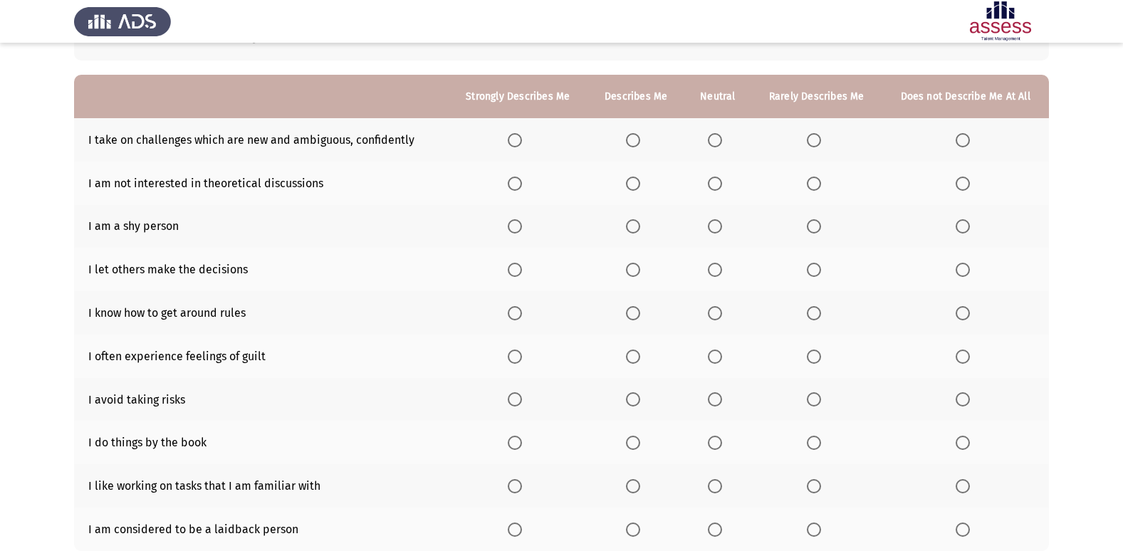
scroll to position [142, 0]
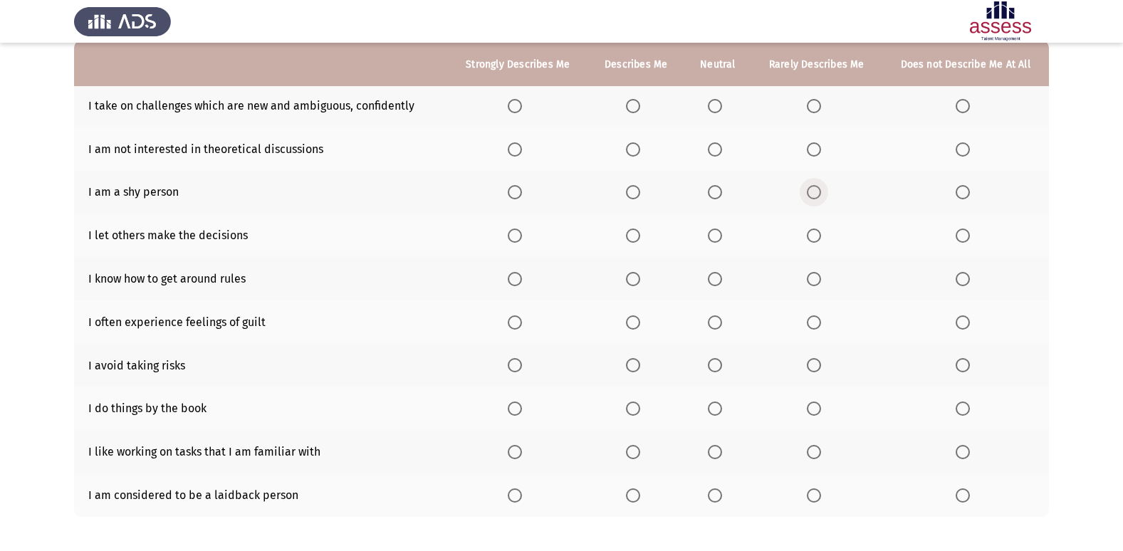
click at [818, 196] on span "Select an option" at bounding box center [814, 192] width 14 height 14
click at [818, 196] on input "Select an option" at bounding box center [814, 192] width 14 height 14
click at [809, 233] on span "Select an option" at bounding box center [814, 236] width 14 height 14
click at [809, 233] on input "Select an option" at bounding box center [814, 236] width 14 height 14
click at [636, 275] on span "Select an option" at bounding box center [633, 279] width 14 height 14
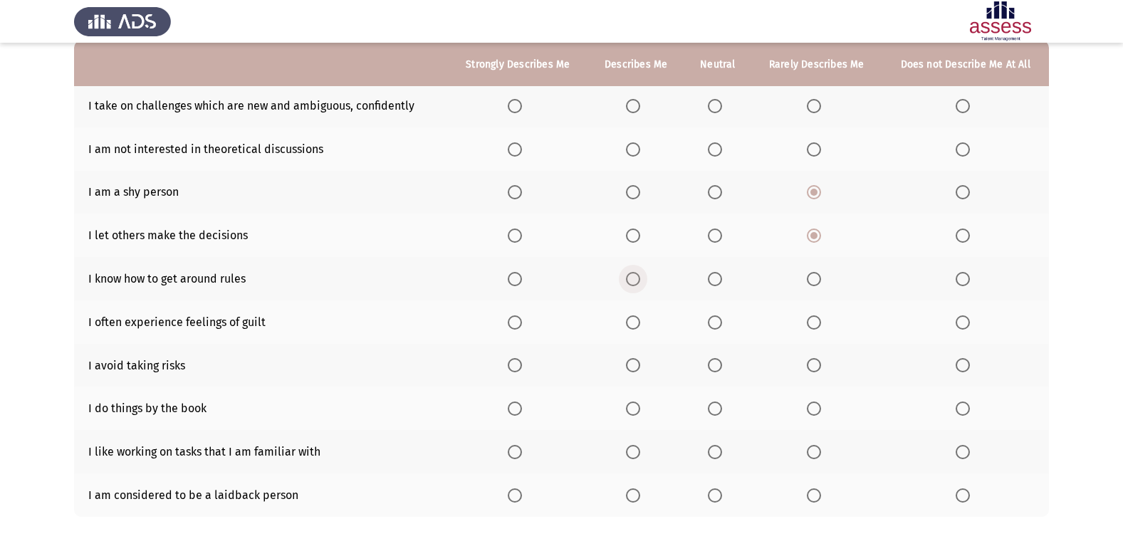
click at [636, 275] on input "Select an option" at bounding box center [633, 279] width 14 height 14
click at [712, 320] on span "Select an option" at bounding box center [715, 323] width 14 height 14
click at [712, 320] on input "Select an option" at bounding box center [715, 323] width 14 height 14
click at [814, 361] on span "Select an option" at bounding box center [814, 365] width 14 height 14
click at [814, 361] on input "Select an option" at bounding box center [814, 365] width 14 height 14
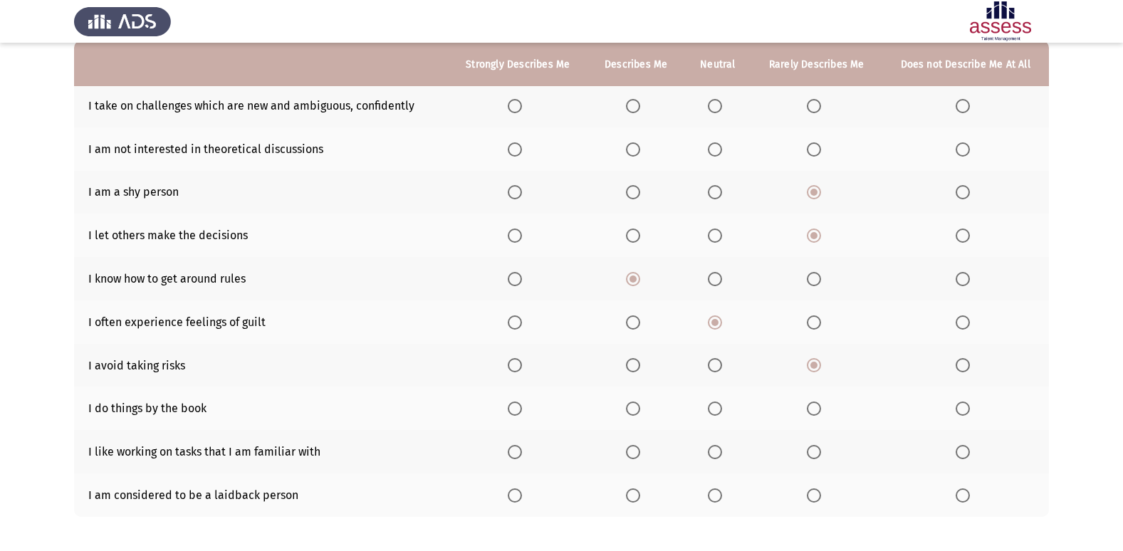
click at [811, 405] on span "Select an option" at bounding box center [814, 409] width 14 height 14
click at [811, 405] on input "Select an option" at bounding box center [814, 409] width 14 height 14
click at [816, 452] on span "Select an option" at bounding box center [814, 452] width 14 height 14
click at [816, 452] on input "Select an option" at bounding box center [814, 452] width 14 height 14
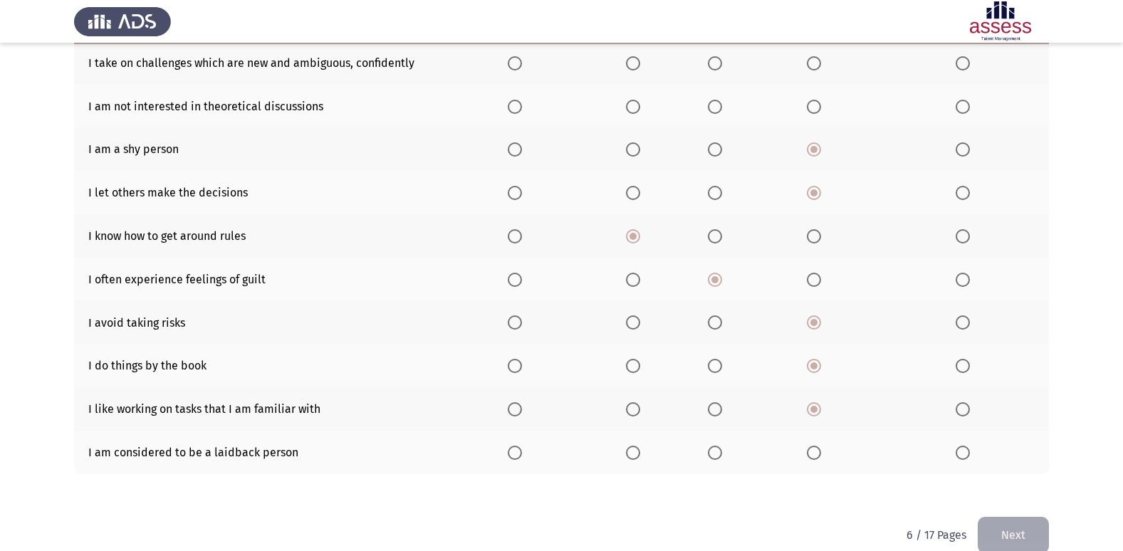
scroll to position [208, 0]
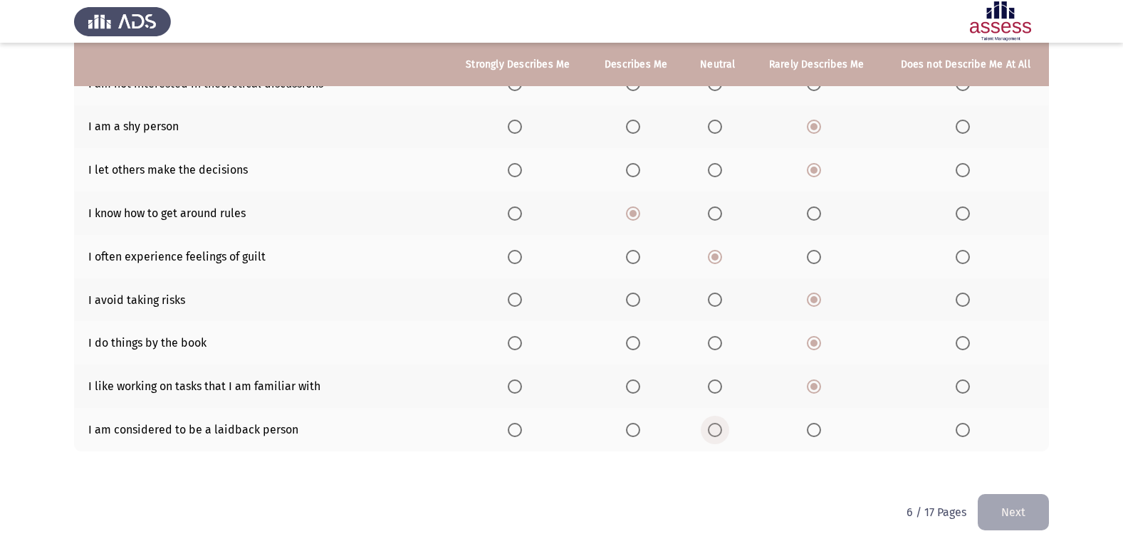
click at [721, 425] on span "Select an option" at bounding box center [715, 430] width 14 height 14
click at [721, 425] on input "Select an option" at bounding box center [715, 430] width 14 height 14
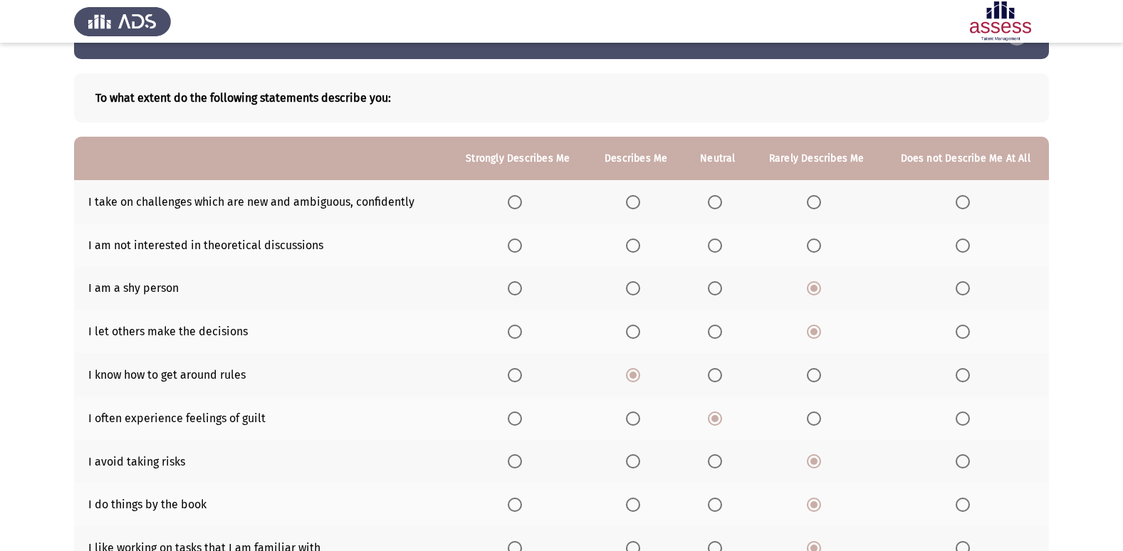
scroll to position [71, 0]
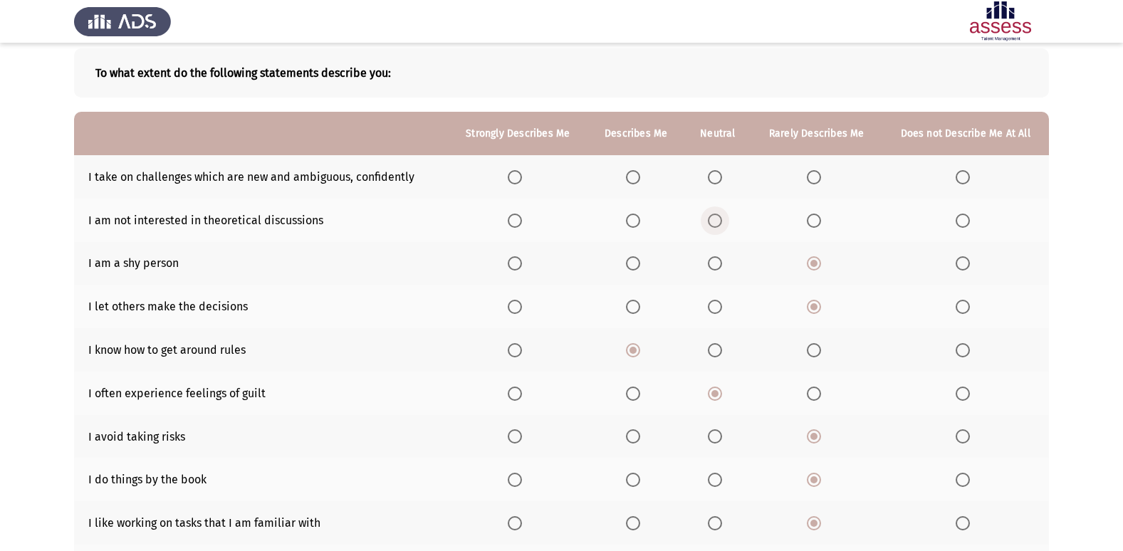
click at [718, 222] on span "Select an option" at bounding box center [715, 221] width 14 height 14
click at [718, 222] on input "Select an option" at bounding box center [715, 221] width 14 height 14
click at [811, 176] on span "Select an option" at bounding box center [814, 177] width 14 height 14
click at [811, 176] on input "Select an option" at bounding box center [814, 177] width 14 height 14
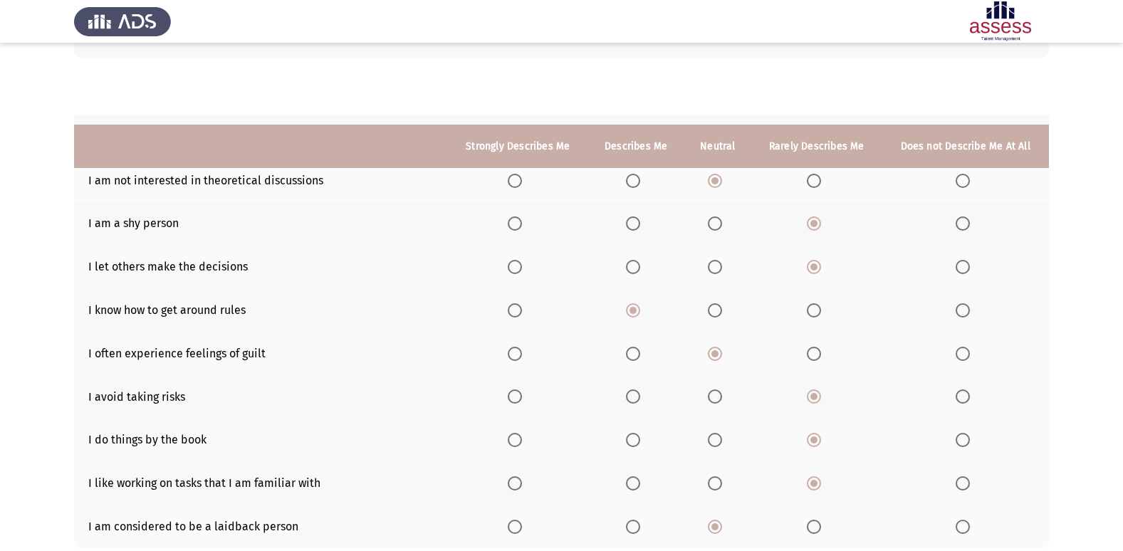
scroll to position [208, 0]
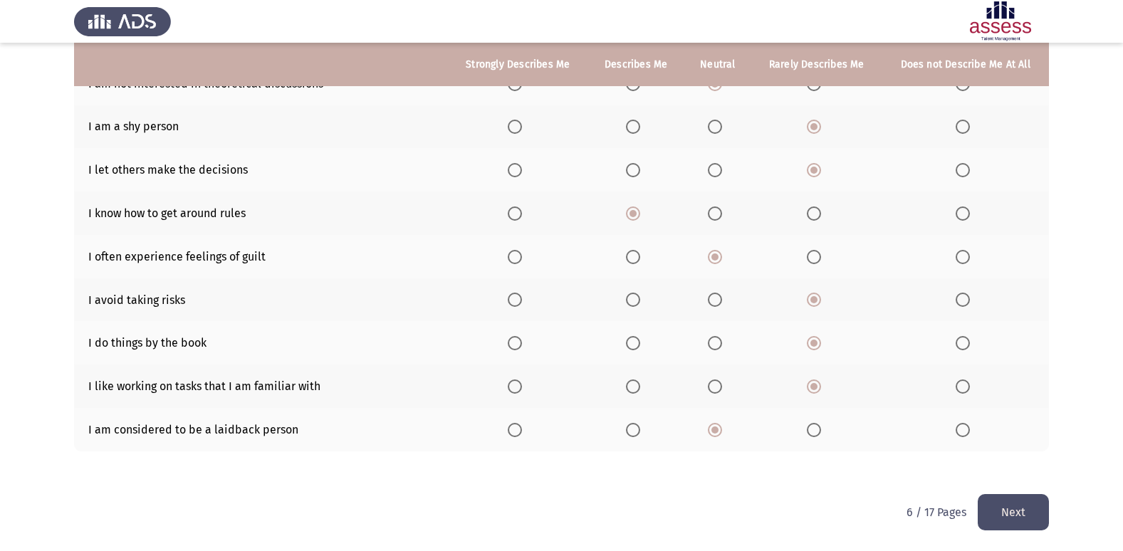
click at [990, 496] on button "Next" at bounding box center [1013, 512] width 71 height 36
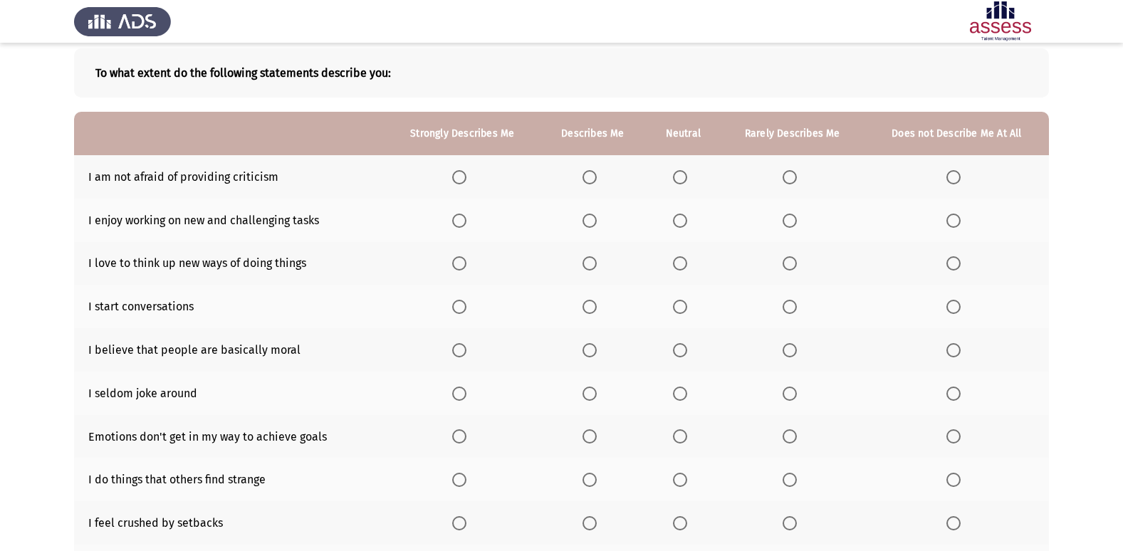
scroll to position [142, 0]
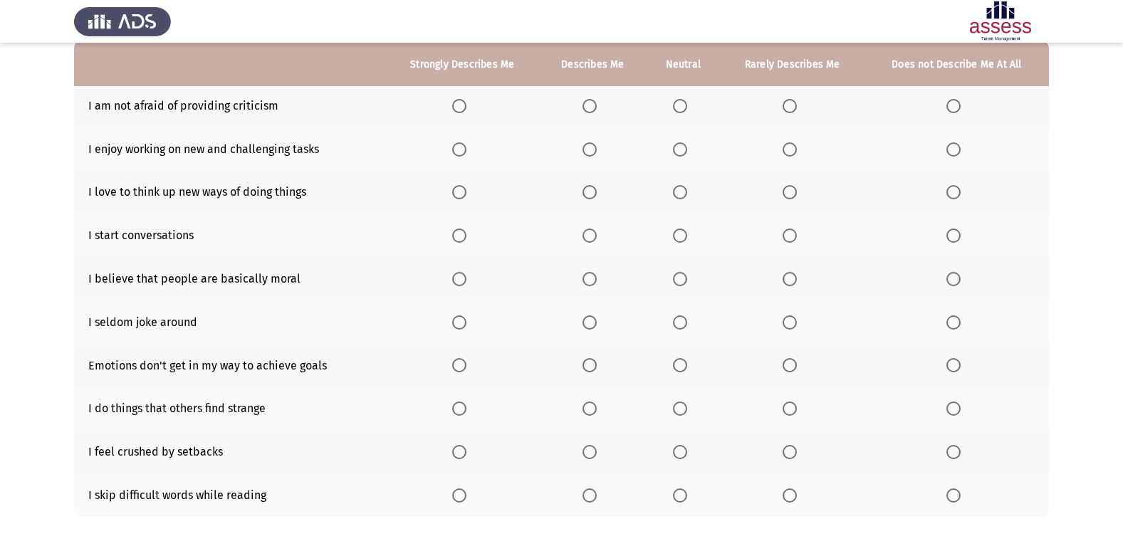
click at [693, 108] on label "Select an option" at bounding box center [683, 106] width 20 height 14
click at [687, 108] on input "Select an option" at bounding box center [680, 106] width 14 height 14
click at [591, 143] on span "Select an option" at bounding box center [590, 149] width 14 height 14
click at [591, 143] on input "Select an option" at bounding box center [590, 149] width 14 height 14
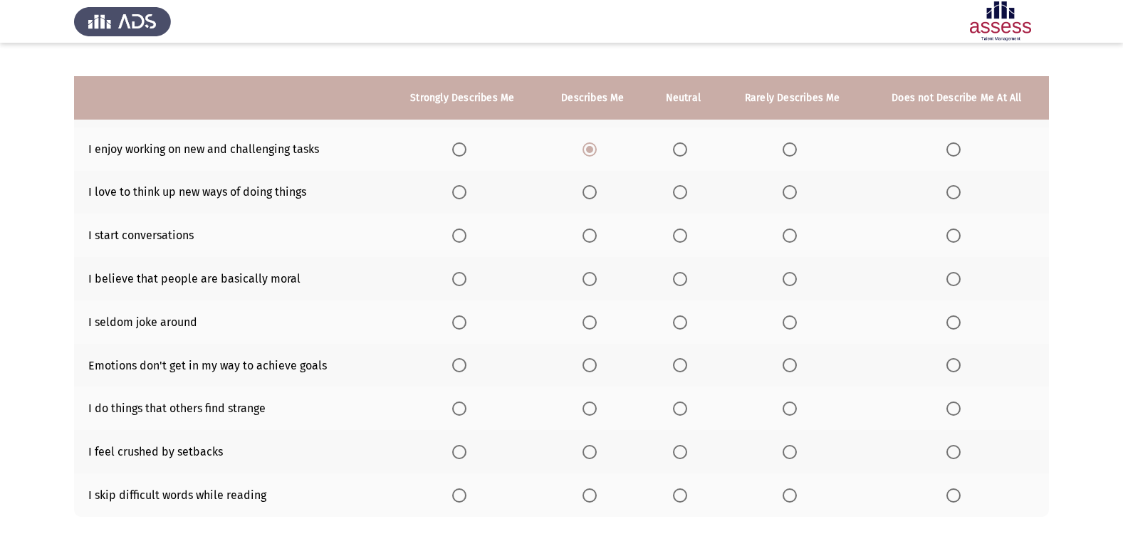
scroll to position [208, 0]
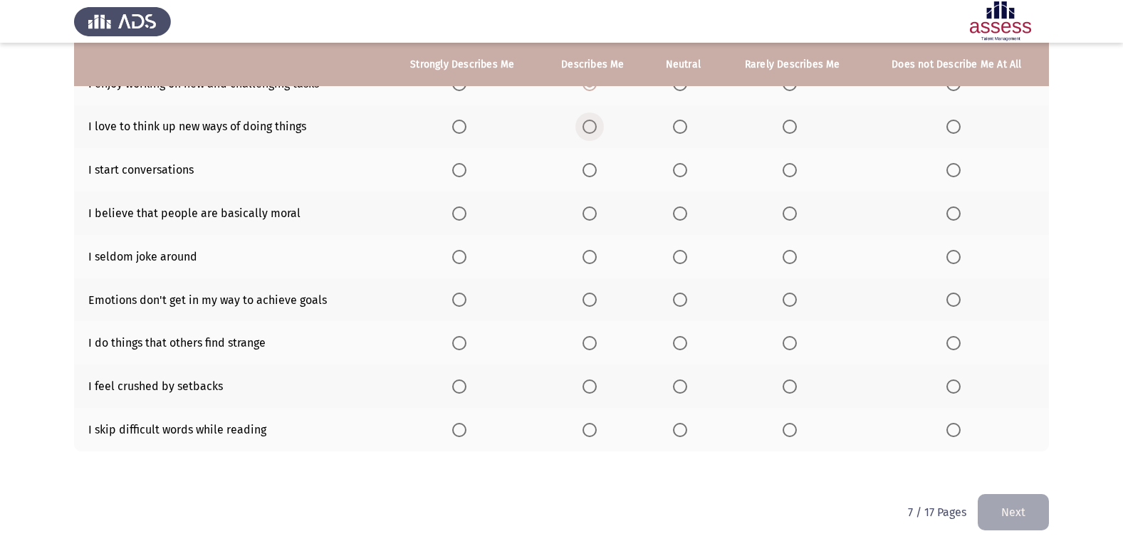
click at [595, 124] on span "Select an option" at bounding box center [590, 127] width 14 height 14
click at [595, 124] on input "Select an option" at bounding box center [590, 127] width 14 height 14
click at [588, 172] on span "Select an option" at bounding box center [590, 170] width 14 height 14
click at [588, 172] on input "Select an option" at bounding box center [590, 170] width 14 height 14
click at [595, 215] on span "Select an option" at bounding box center [590, 214] width 14 height 14
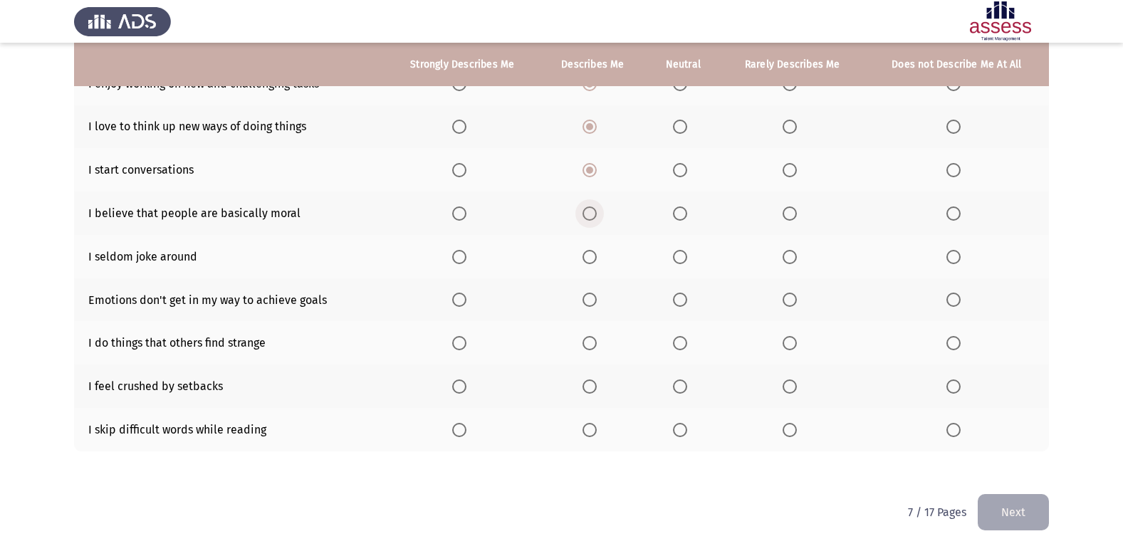
click at [595, 215] on input "Select an option" at bounding box center [590, 214] width 14 height 14
click at [591, 246] on th at bounding box center [593, 256] width 107 height 43
click at [591, 251] on span "Select an option" at bounding box center [590, 257] width 14 height 14
click at [591, 251] on input "Select an option" at bounding box center [590, 257] width 14 height 14
click at [599, 298] on label "Select an option" at bounding box center [593, 300] width 20 height 14
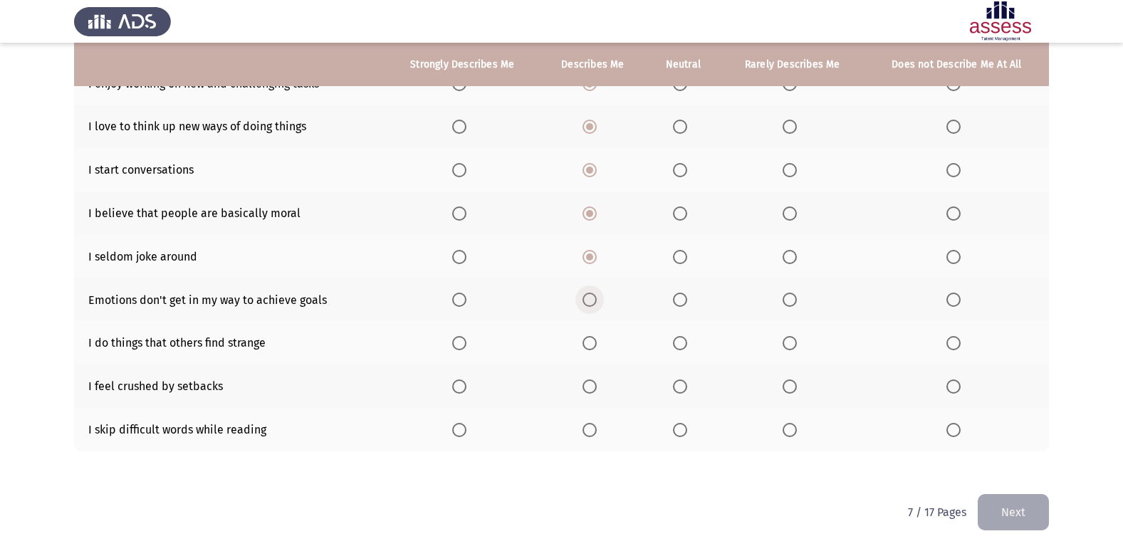
click at [597, 298] on input "Select an option" at bounding box center [590, 300] width 14 height 14
click at [595, 343] on span "Select an option" at bounding box center [590, 343] width 14 height 14
click at [595, 343] on input "Select an option" at bounding box center [590, 343] width 14 height 14
click at [682, 384] on span "Select an option" at bounding box center [680, 387] width 14 height 14
click at [682, 384] on input "Select an option" at bounding box center [680, 387] width 14 height 14
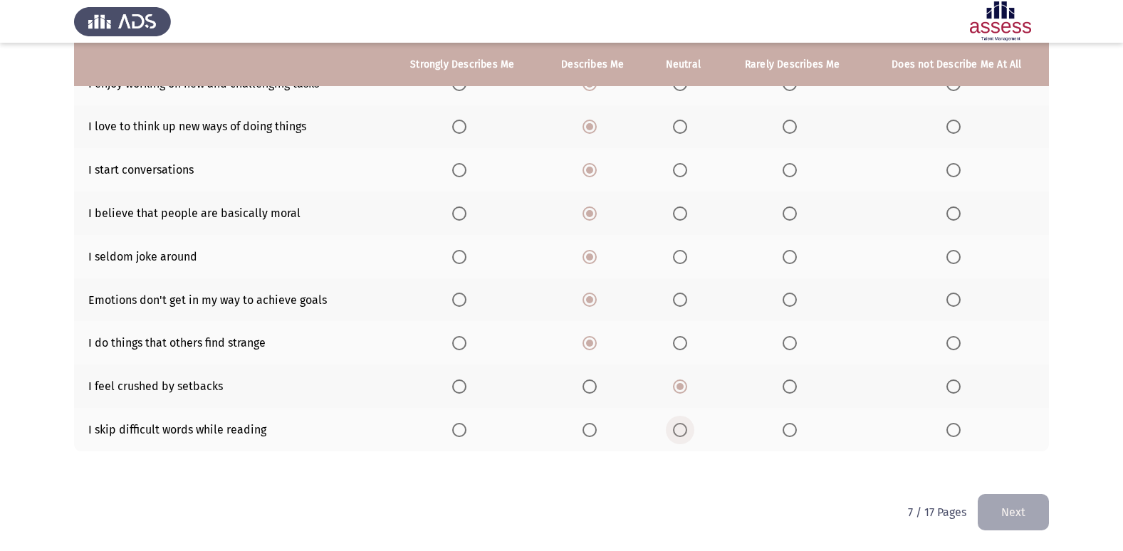
click at [690, 429] on label "Select an option" at bounding box center [683, 430] width 20 height 14
click at [687, 429] on input "Select an option" at bounding box center [680, 430] width 14 height 14
click at [1004, 500] on button "Next" at bounding box center [1013, 512] width 71 height 36
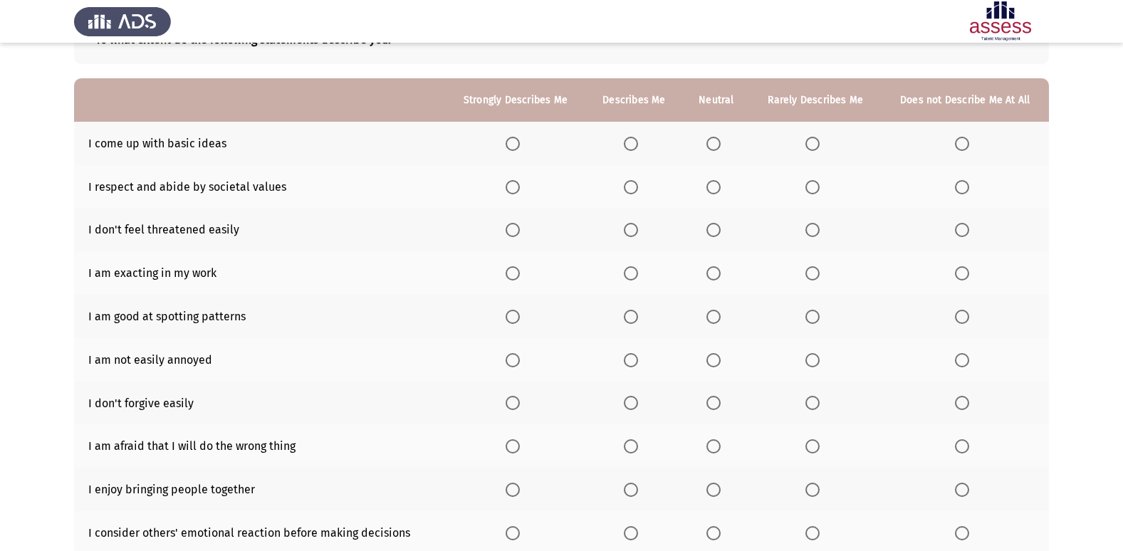
scroll to position [142, 0]
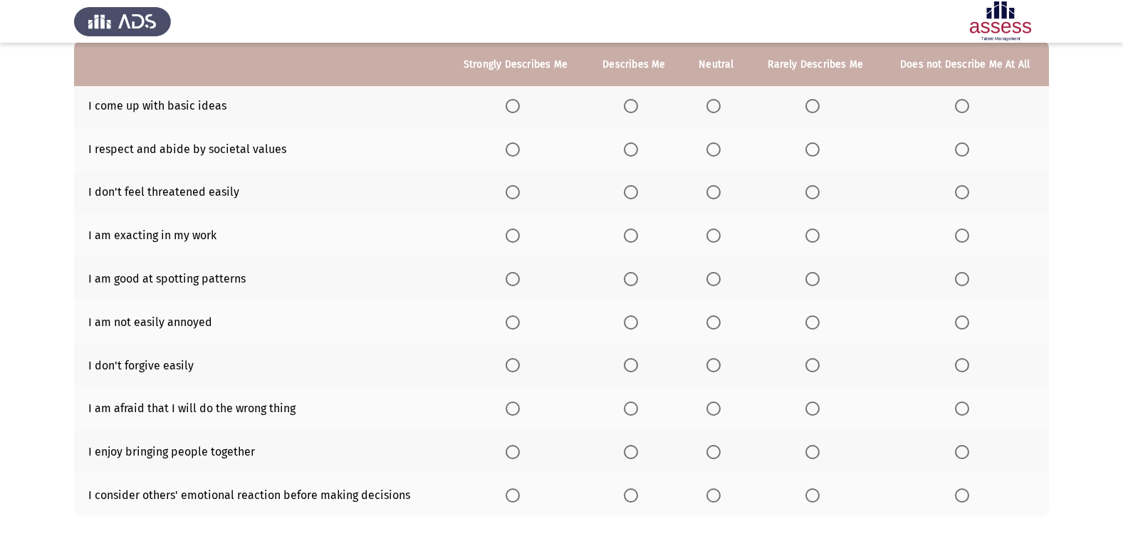
click at [815, 101] on span "Select an option" at bounding box center [813, 106] width 14 height 14
click at [815, 101] on input "Select an option" at bounding box center [813, 106] width 14 height 14
click at [628, 148] on span "Select an option" at bounding box center [631, 149] width 14 height 14
click at [628, 148] on input "Select an option" at bounding box center [631, 149] width 14 height 14
click at [712, 190] on span "Select an option" at bounding box center [714, 192] width 14 height 14
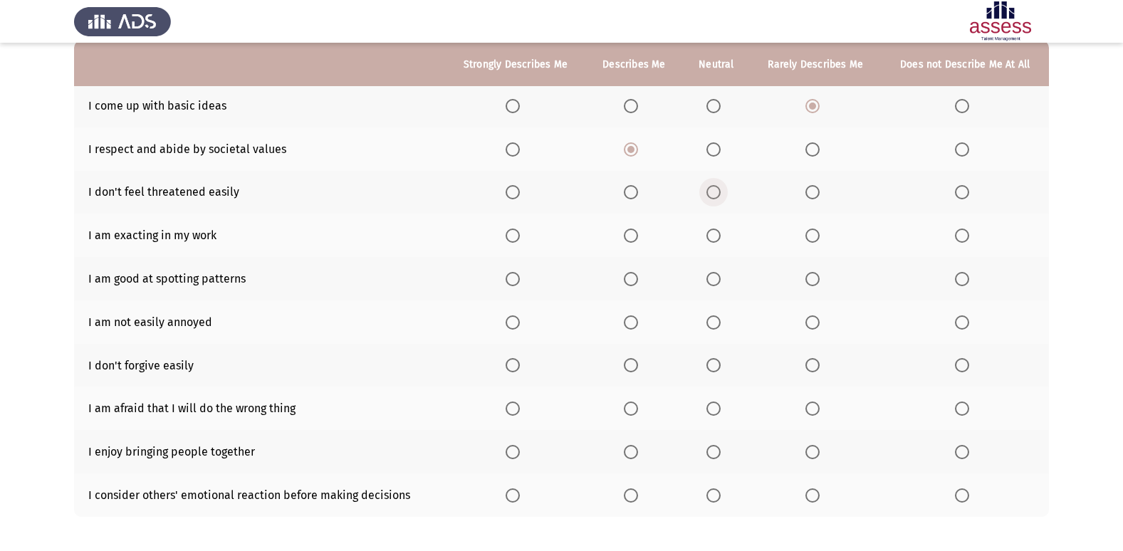
click at [712, 190] on input "Select an option" at bounding box center [714, 192] width 14 height 14
click at [711, 234] on span "Select an option" at bounding box center [714, 236] width 14 height 14
click at [711, 234] on input "Select an option" at bounding box center [714, 236] width 14 height 14
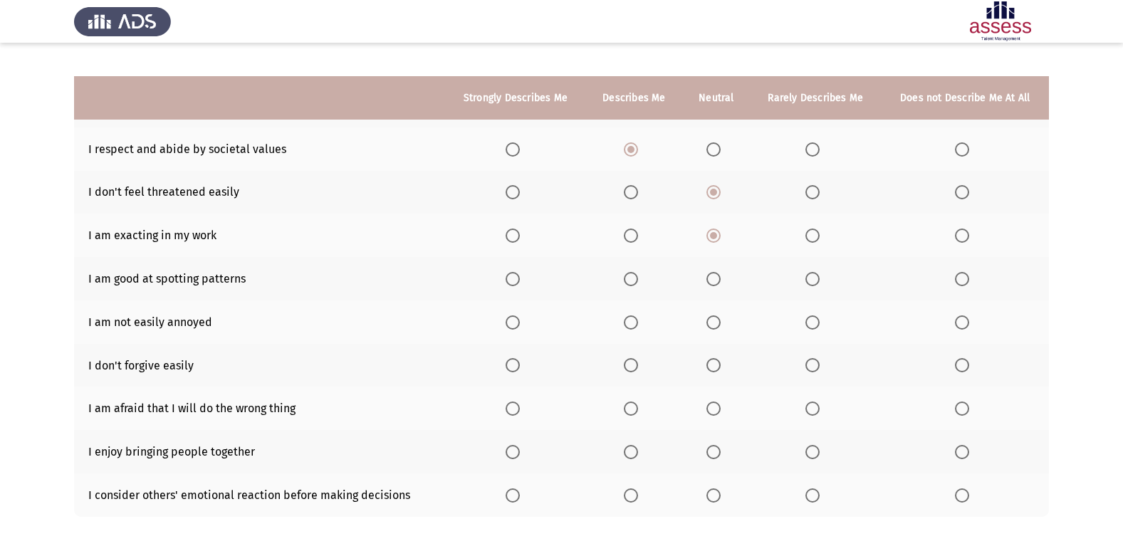
scroll to position [208, 0]
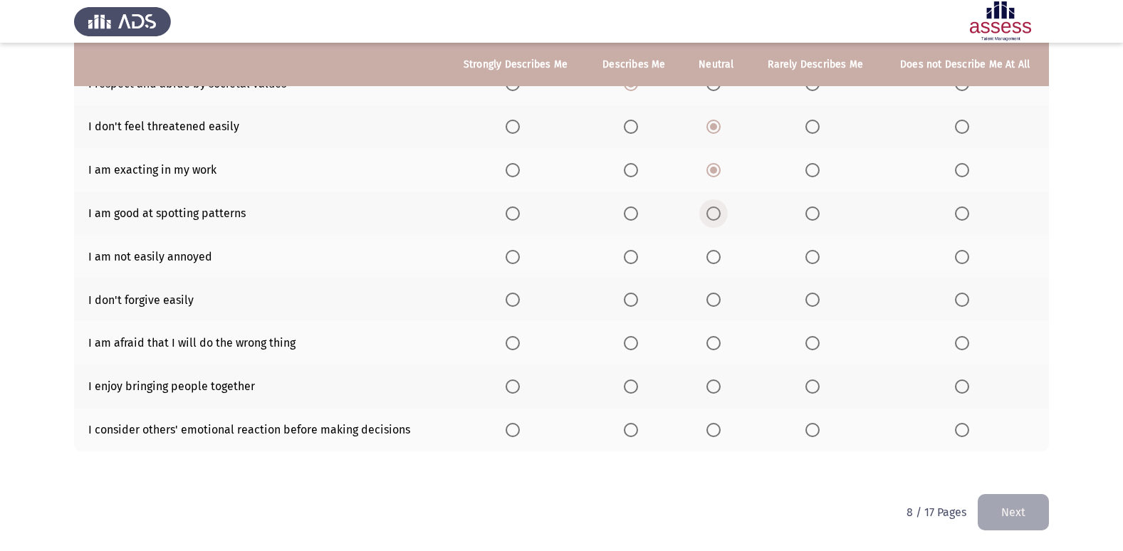
click at [717, 212] on span "Select an option" at bounding box center [714, 214] width 14 height 14
click at [717, 212] on input "Select an option" at bounding box center [714, 214] width 14 height 14
click at [714, 255] on span "Select an option" at bounding box center [714, 257] width 14 height 14
click at [714, 255] on input "Select an option" at bounding box center [714, 257] width 14 height 14
click at [724, 296] on label "Select an option" at bounding box center [717, 300] width 20 height 14
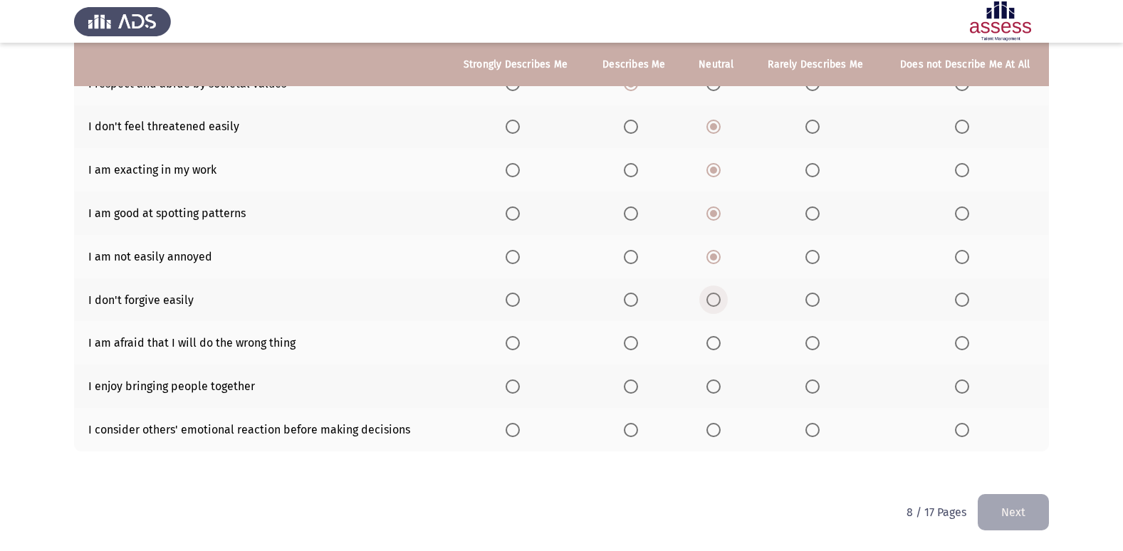
click at [721, 296] on input "Select an option" at bounding box center [714, 300] width 14 height 14
click at [709, 342] on span "Select an option" at bounding box center [714, 343] width 14 height 14
click at [709, 342] on input "Select an option" at bounding box center [714, 343] width 14 height 14
click at [714, 385] on span "Select an option" at bounding box center [714, 387] width 14 height 14
click at [714, 385] on input "Select an option" at bounding box center [714, 387] width 14 height 14
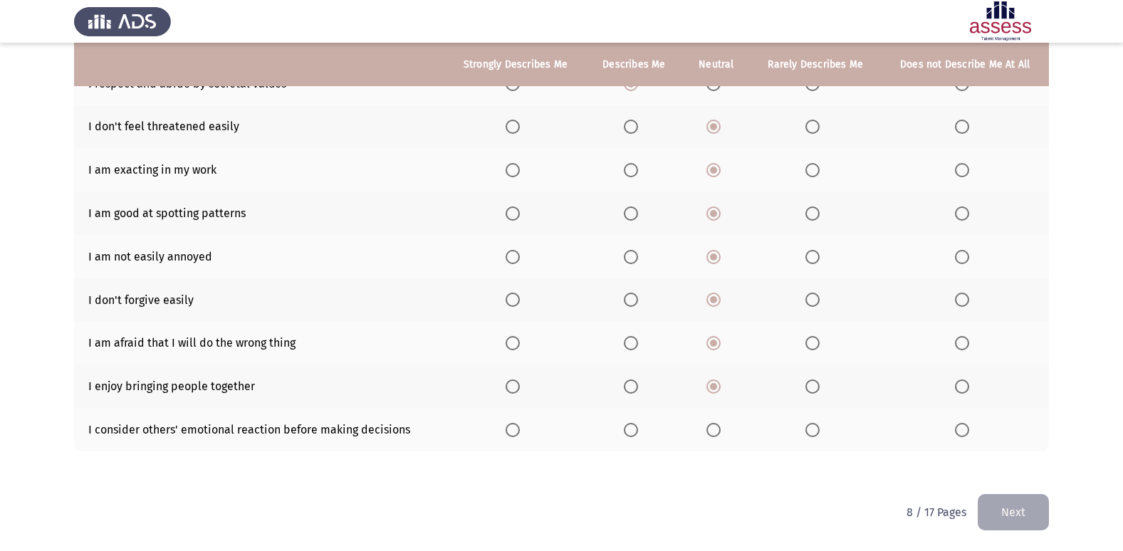
click at [711, 425] on span "Select an option" at bounding box center [714, 430] width 14 height 14
click at [711, 425] on input "Select an option" at bounding box center [714, 430] width 14 height 14
click at [982, 499] on button "Next" at bounding box center [1013, 512] width 71 height 36
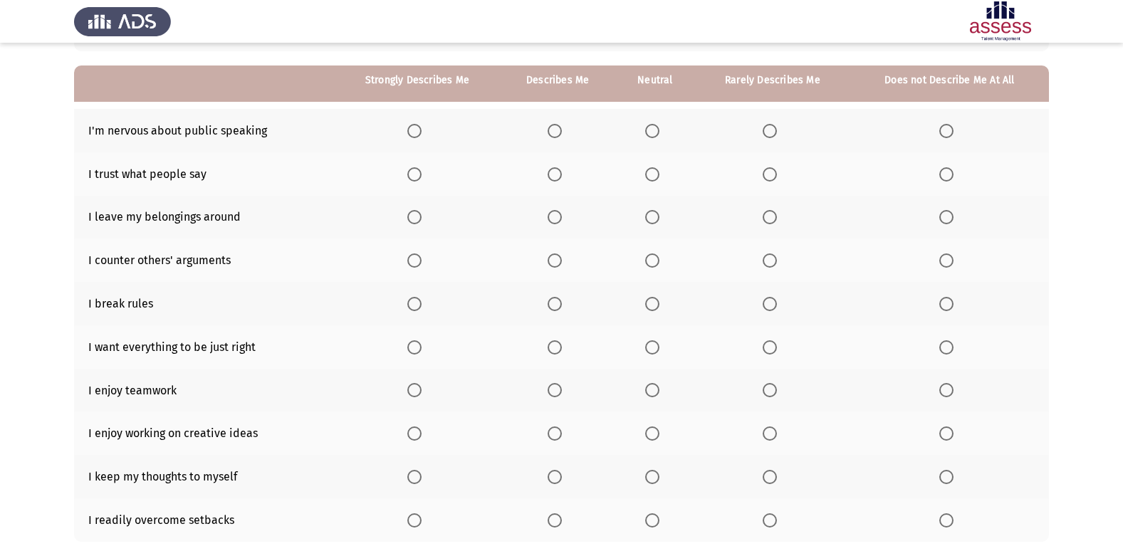
scroll to position [142, 0]
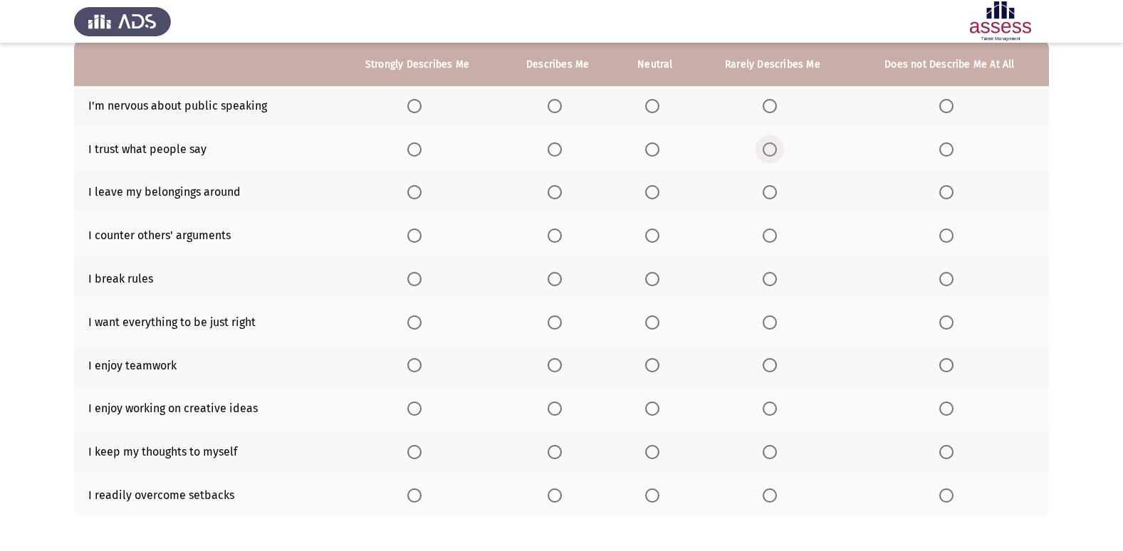
click at [770, 144] on span "Select an option" at bounding box center [770, 149] width 14 height 14
click at [770, 144] on input "Select an option" at bounding box center [770, 149] width 14 height 14
click at [657, 191] on span "Select an option" at bounding box center [652, 192] width 14 height 14
click at [657, 191] on input "Select an option" at bounding box center [652, 192] width 14 height 14
click at [770, 99] on span "Select an option" at bounding box center [770, 106] width 14 height 14
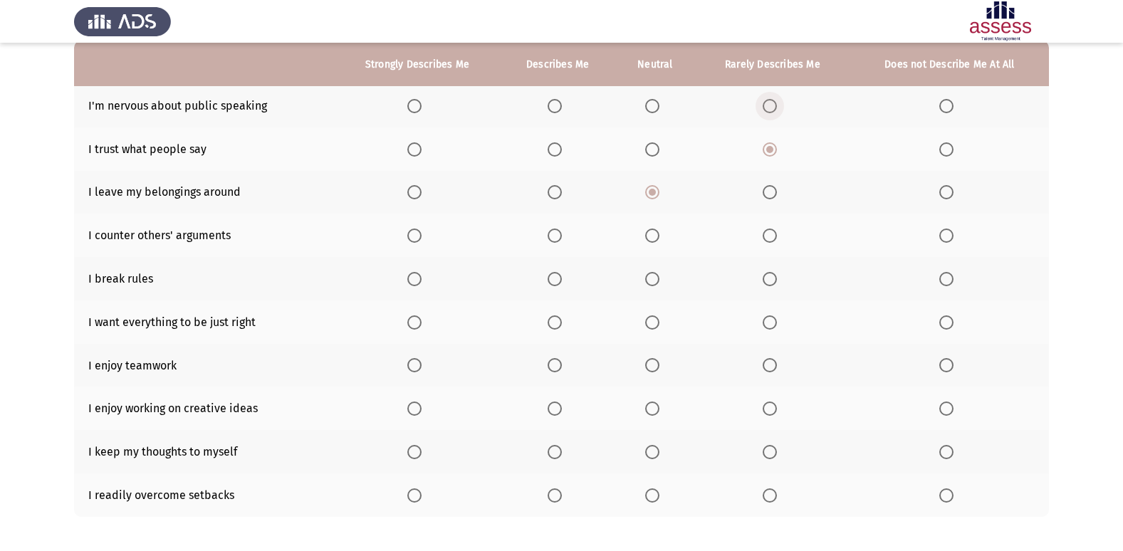
click at [770, 99] on input "Select an option" at bounding box center [770, 106] width 14 height 14
click at [767, 276] on span "Select an option" at bounding box center [770, 279] width 14 height 14
click at [767, 276] on input "Select an option" at bounding box center [770, 279] width 14 height 14
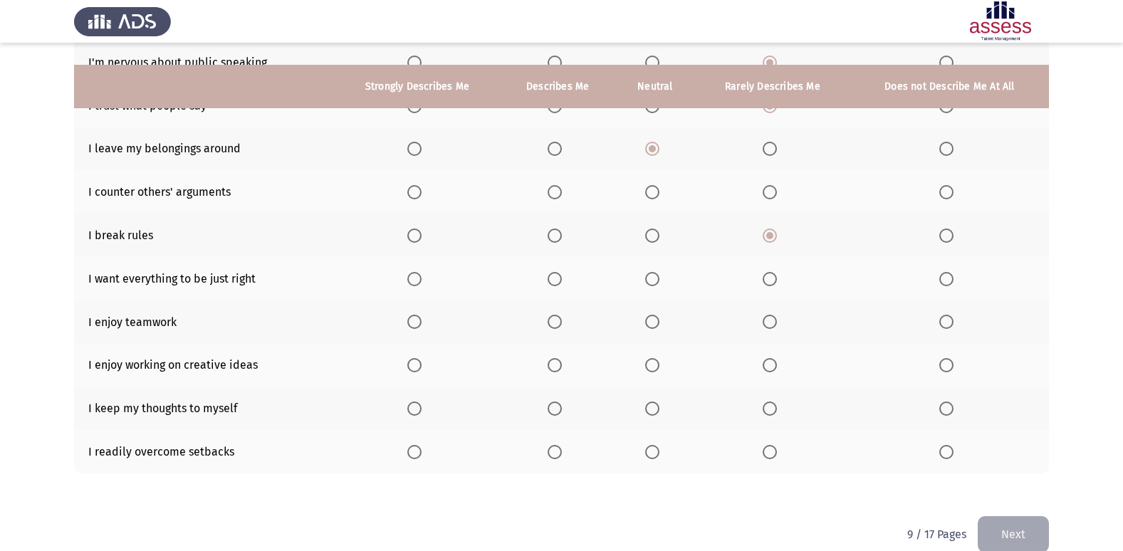
scroll to position [208, 0]
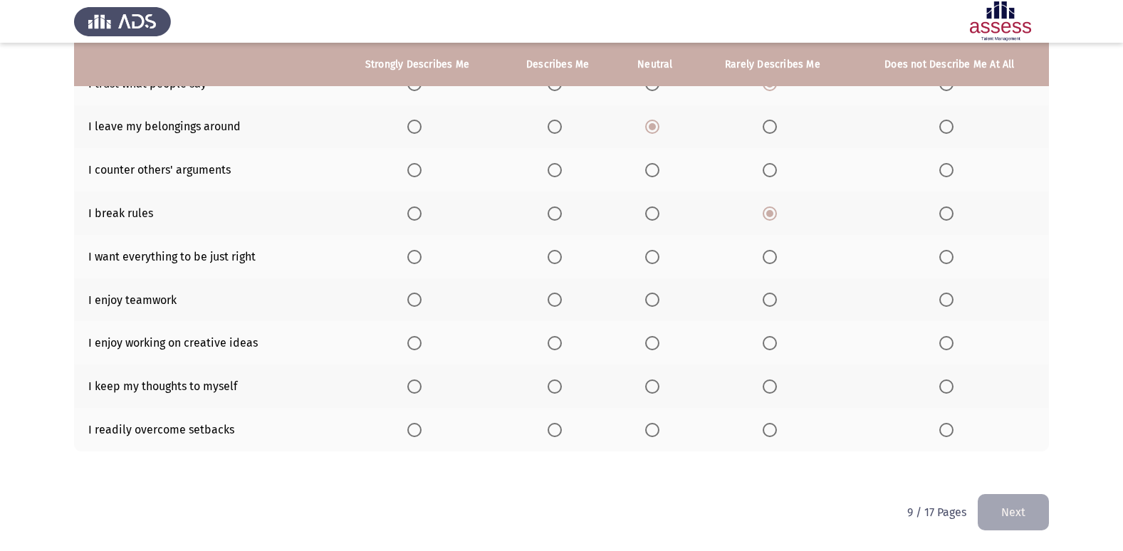
click at [766, 255] on span "Select an option" at bounding box center [770, 257] width 14 height 14
click at [766, 255] on input "Select an option" at bounding box center [770, 257] width 14 height 14
click at [549, 296] on span "Select an option" at bounding box center [555, 300] width 14 height 14
click at [549, 296] on input "Select an option" at bounding box center [555, 300] width 14 height 14
click at [560, 338] on span "Select an option" at bounding box center [555, 343] width 14 height 14
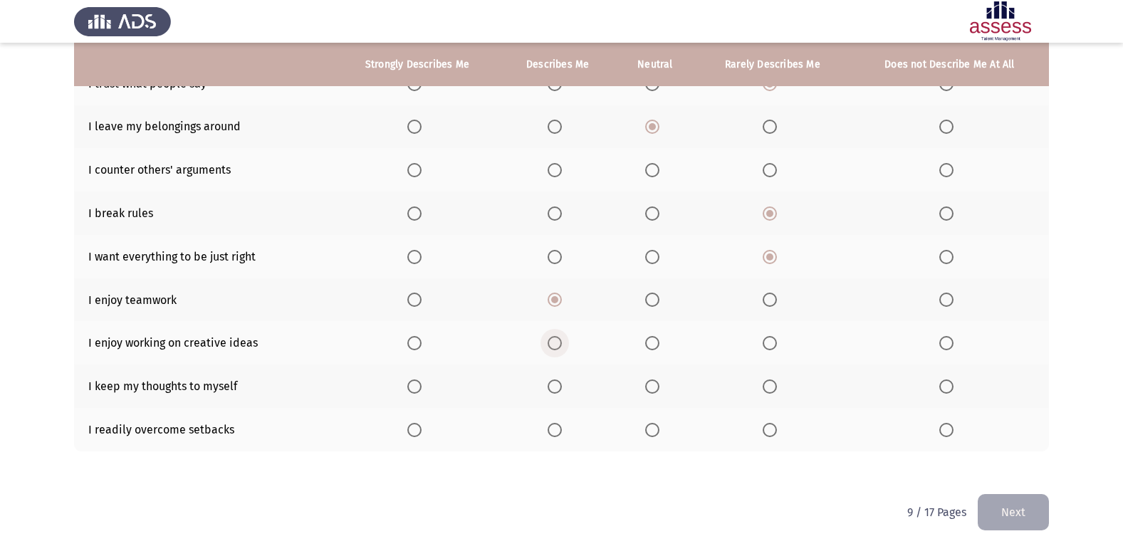
click at [560, 338] on input "Select an option" at bounding box center [555, 343] width 14 height 14
click at [549, 390] on span "Select an option" at bounding box center [555, 387] width 14 height 14
click at [549, 390] on input "Select an option" at bounding box center [555, 387] width 14 height 14
click at [560, 427] on span "Select an option" at bounding box center [555, 430] width 14 height 14
click at [560, 427] on input "Select an option" at bounding box center [555, 430] width 14 height 14
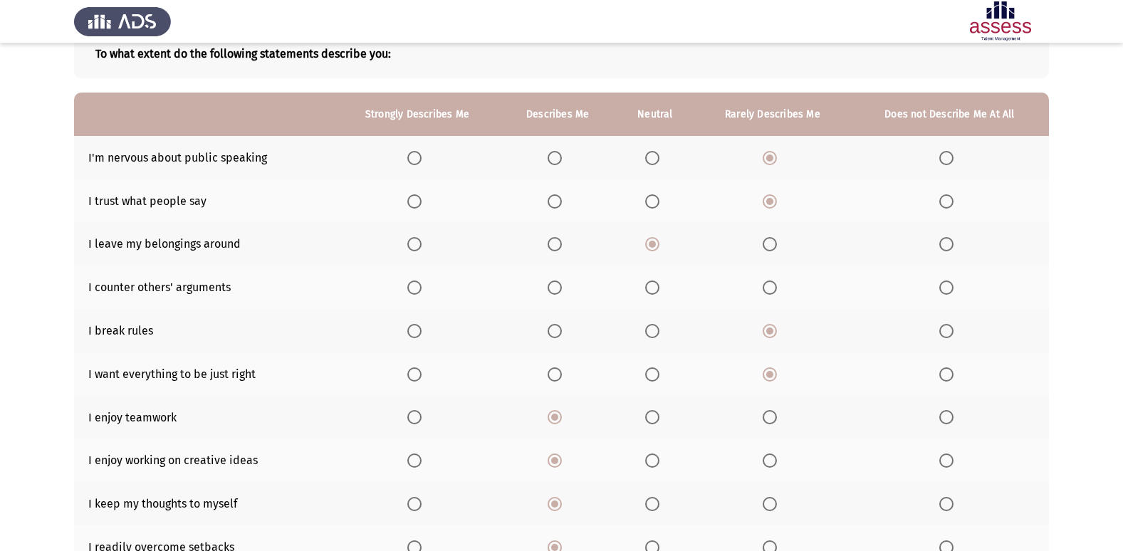
scroll to position [66, 0]
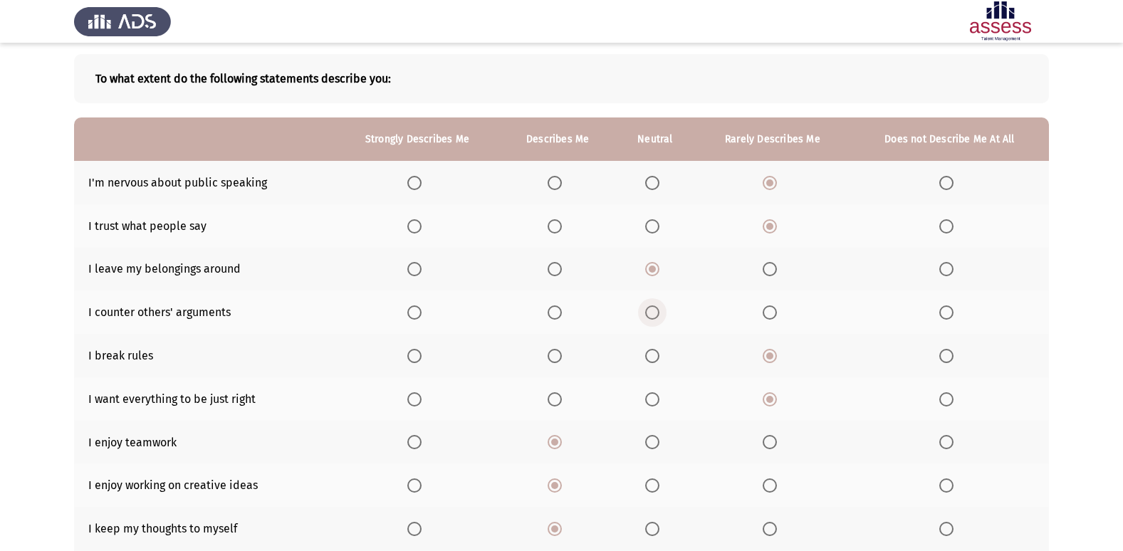
click at [659, 316] on span "Select an option" at bounding box center [652, 313] width 14 height 14
click at [659, 316] on input "Select an option" at bounding box center [652, 313] width 14 height 14
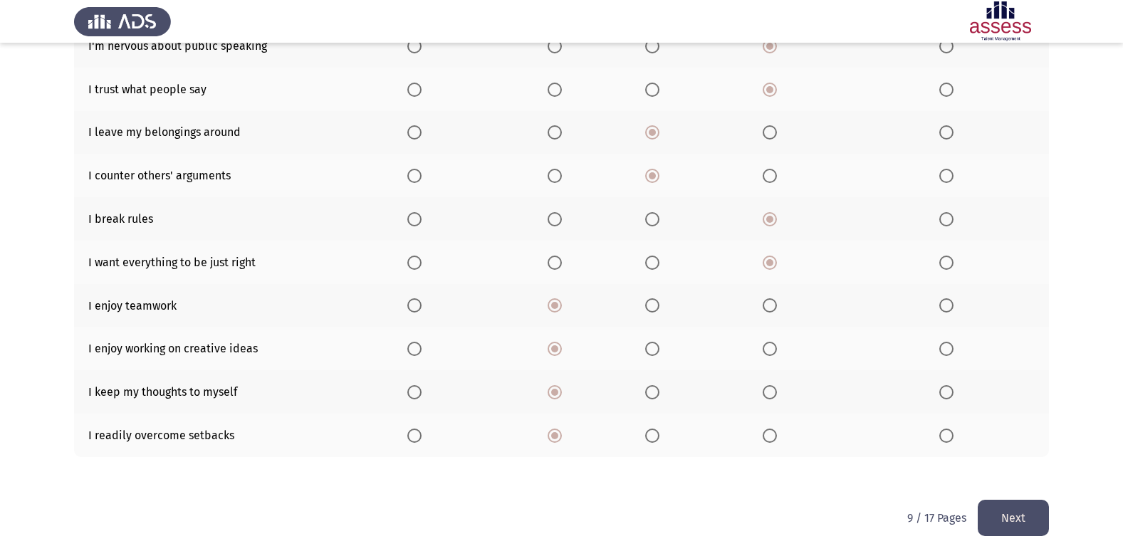
scroll to position [208, 0]
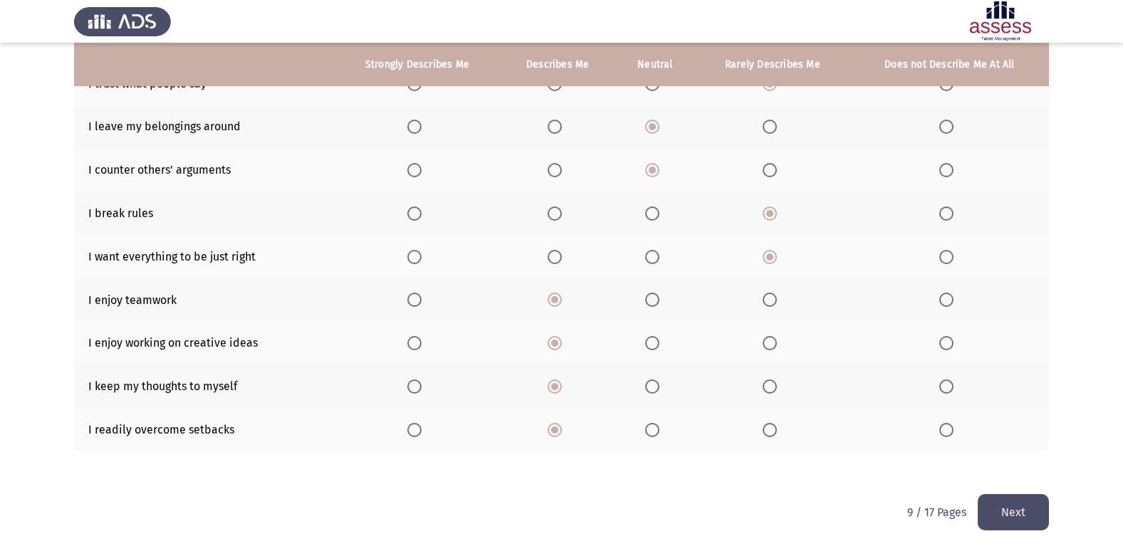
click at [1021, 504] on button "Next" at bounding box center [1013, 512] width 71 height 36
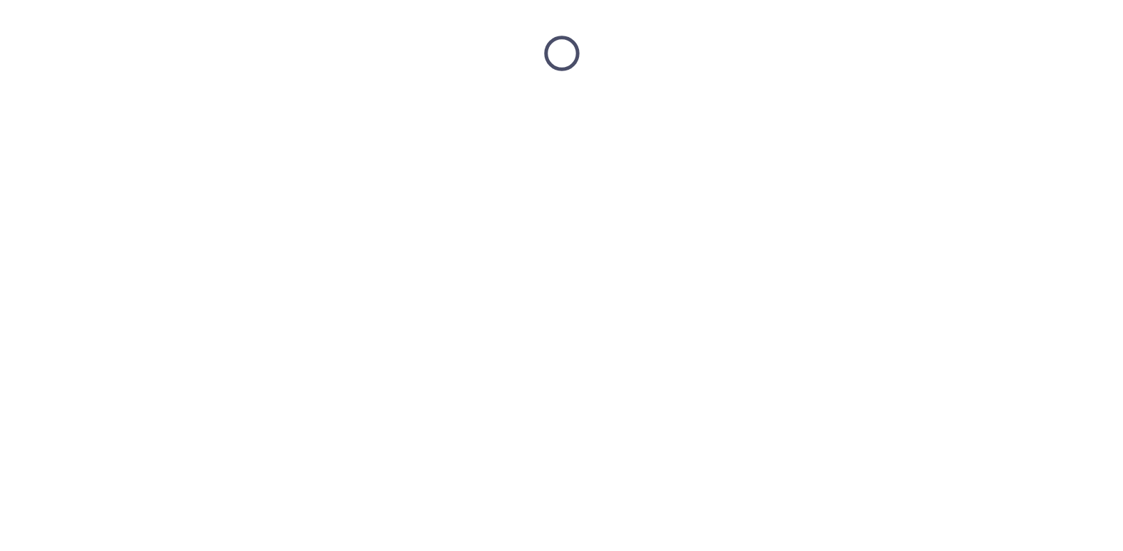
scroll to position [0, 0]
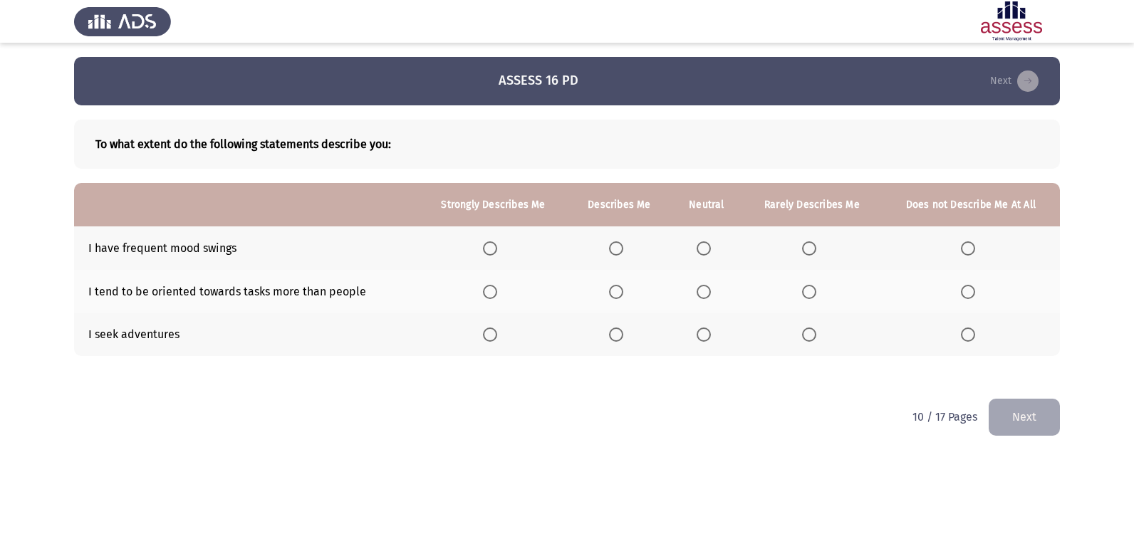
click at [701, 252] on span "Select an option" at bounding box center [704, 248] width 14 height 14
click at [701, 252] on input "Select an option" at bounding box center [704, 248] width 14 height 14
click at [812, 294] on span "Select an option" at bounding box center [809, 292] width 14 height 14
click at [812, 294] on input "Select an option" at bounding box center [809, 292] width 14 height 14
click at [811, 330] on span "Select an option" at bounding box center [809, 335] width 14 height 14
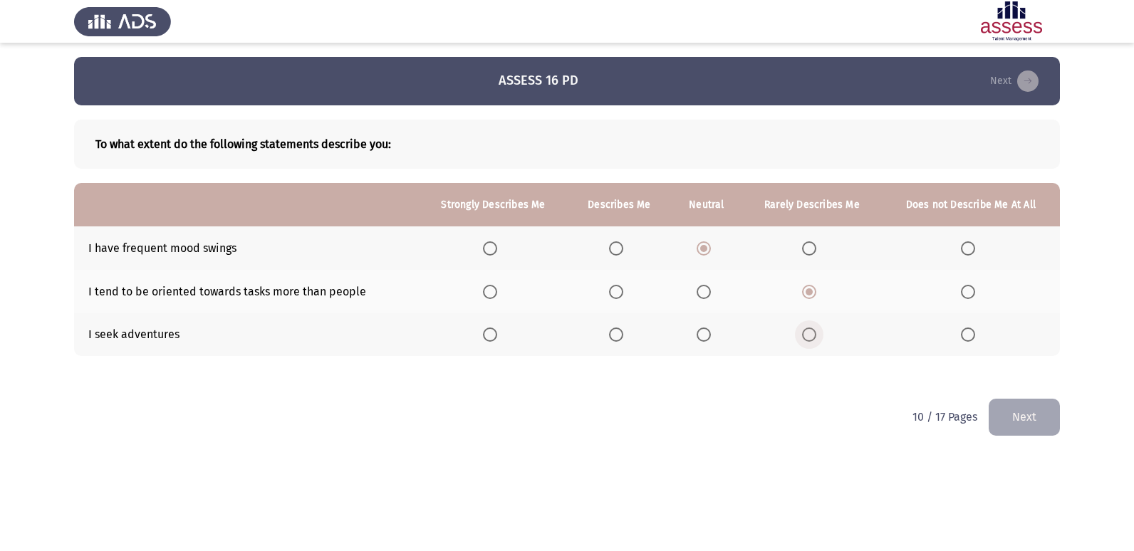
click at [811, 330] on input "Select an option" at bounding box center [809, 335] width 14 height 14
click at [1033, 408] on button "Next" at bounding box center [1024, 417] width 71 height 36
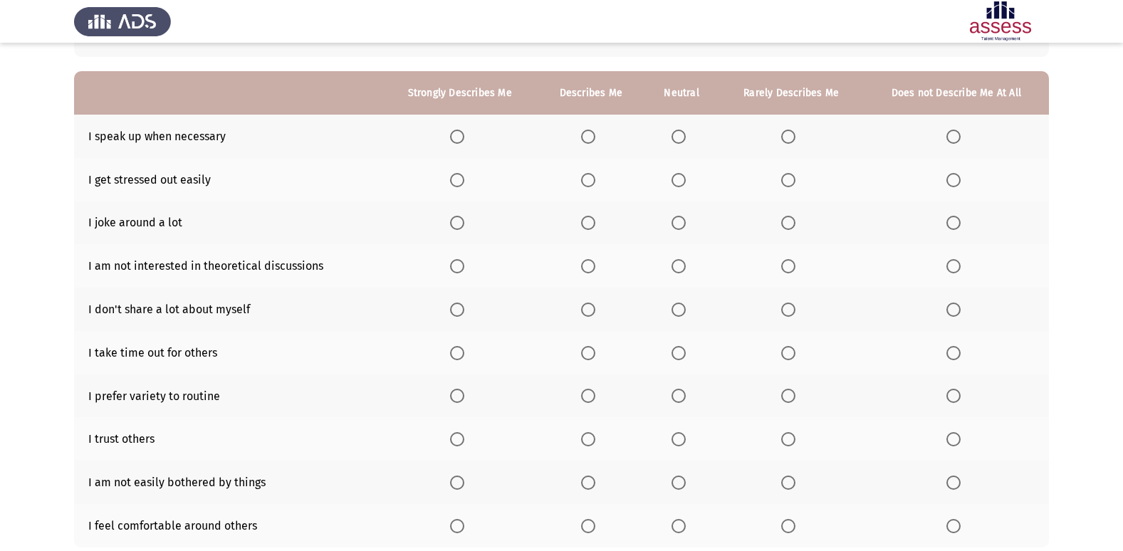
scroll to position [142, 0]
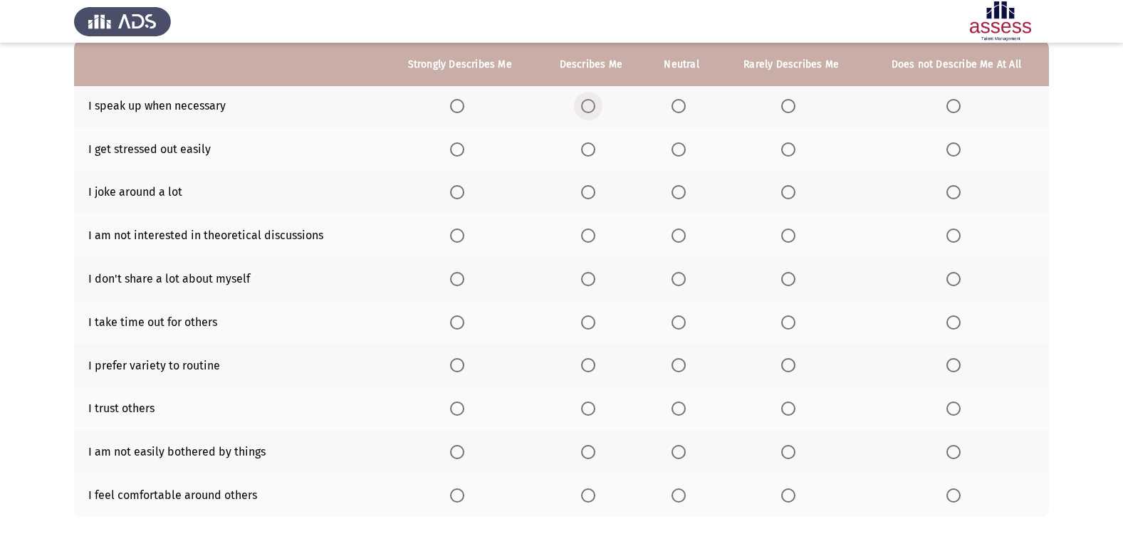
click at [588, 103] on span "Select an option" at bounding box center [588, 106] width 14 height 14
click at [588, 103] on input "Select an option" at bounding box center [588, 106] width 14 height 14
click at [783, 145] on span "Select an option" at bounding box center [788, 149] width 14 height 14
click at [783, 145] on input "Select an option" at bounding box center [788, 149] width 14 height 14
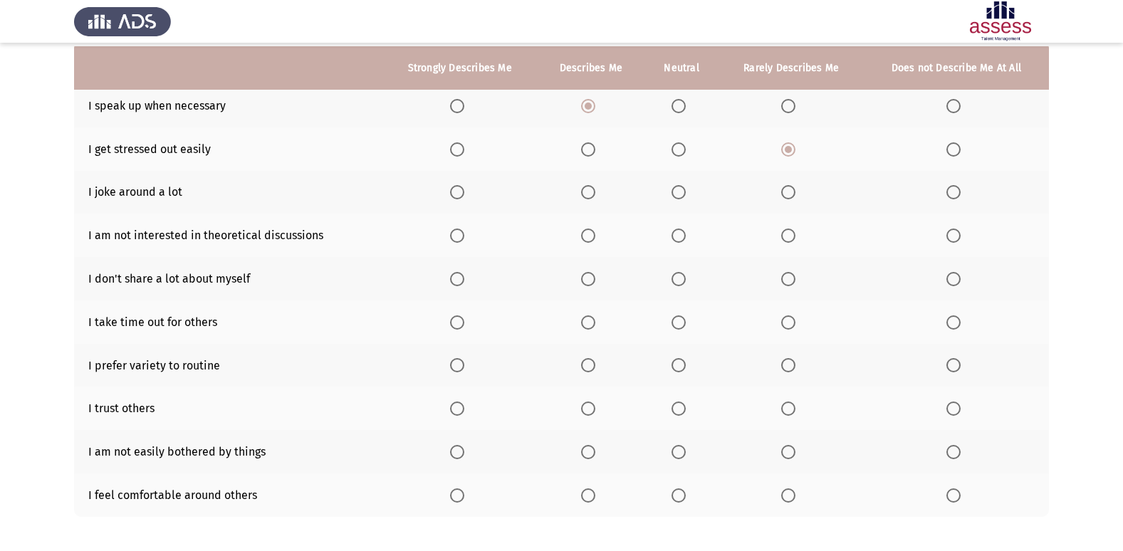
scroll to position [208, 0]
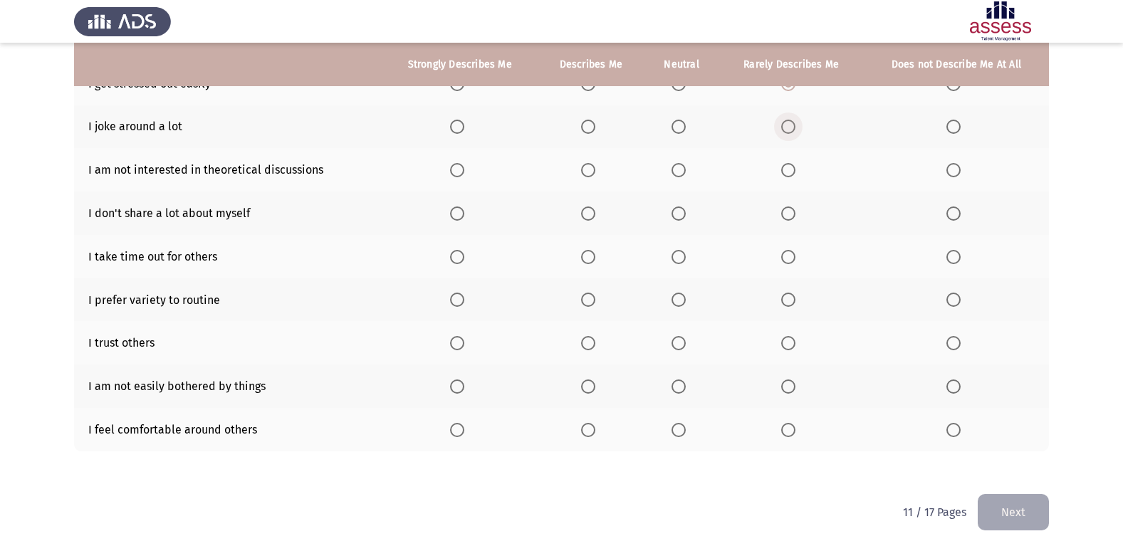
click at [794, 128] on span "Select an option" at bounding box center [788, 127] width 14 height 14
click at [794, 128] on input "Select an option" at bounding box center [788, 127] width 14 height 14
click at [789, 171] on span "Select an option" at bounding box center [788, 170] width 14 height 14
click at [789, 171] on input "Select an option" at bounding box center [788, 170] width 14 height 14
click at [593, 214] on span "Select an option" at bounding box center [588, 214] width 14 height 14
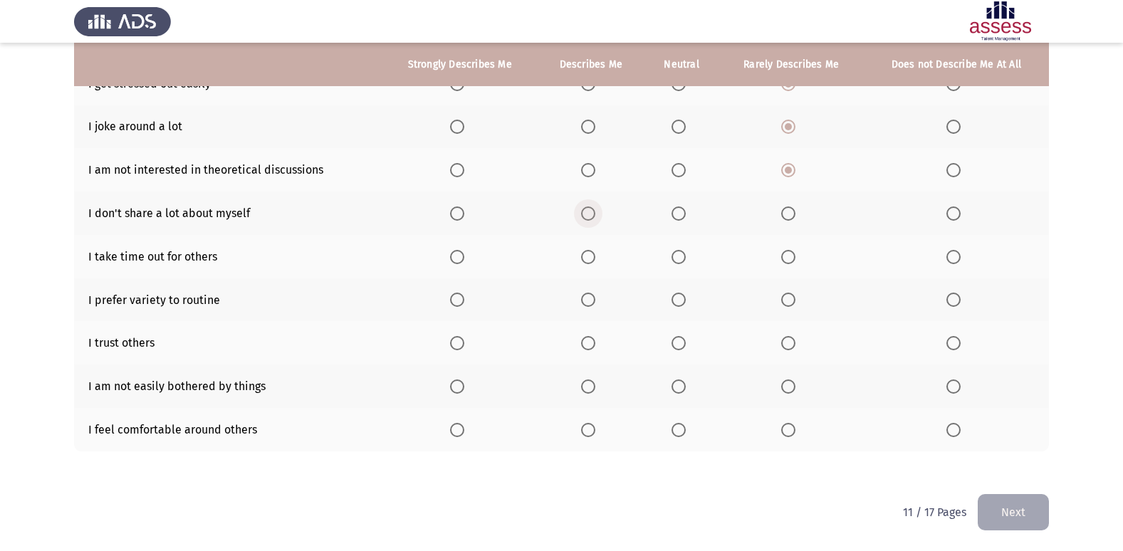
click at [593, 214] on input "Select an option" at bounding box center [588, 214] width 14 height 14
click at [675, 257] on span "Select an option" at bounding box center [679, 257] width 14 height 14
click at [675, 257] on input "Select an option" at bounding box center [679, 257] width 14 height 14
click at [682, 294] on span "Select an option" at bounding box center [679, 300] width 14 height 14
click at [682, 294] on input "Select an option" at bounding box center [679, 300] width 14 height 14
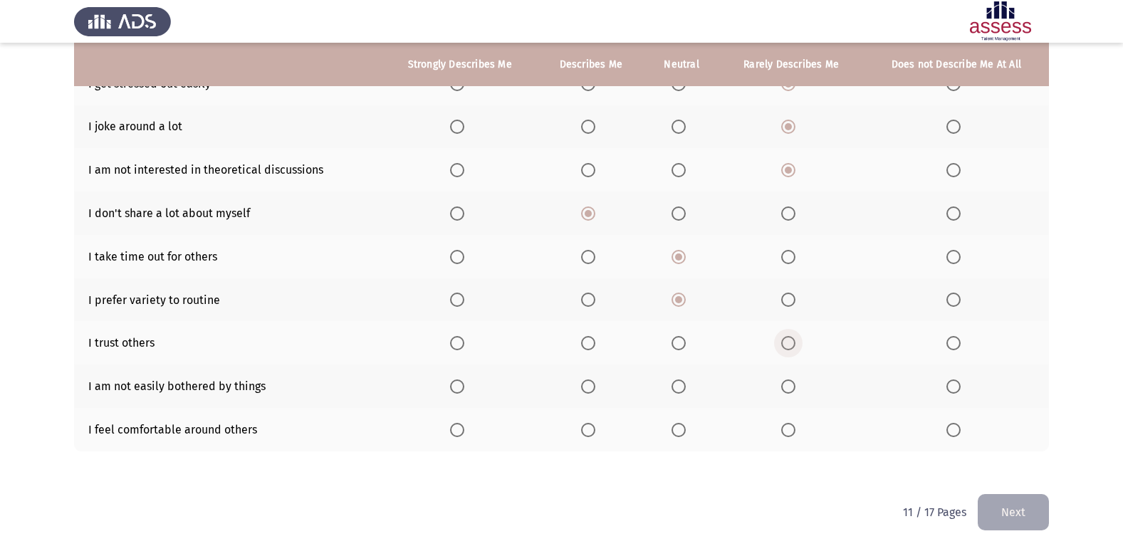
click at [789, 343] on span "Select an option" at bounding box center [789, 343] width 0 height 0
click at [789, 343] on input "Select an option" at bounding box center [788, 343] width 14 height 14
click at [790, 382] on span "Select an option" at bounding box center [788, 387] width 14 height 14
click at [790, 382] on input "Select an option" at bounding box center [788, 387] width 14 height 14
click at [678, 425] on span "Select an option" at bounding box center [679, 430] width 14 height 14
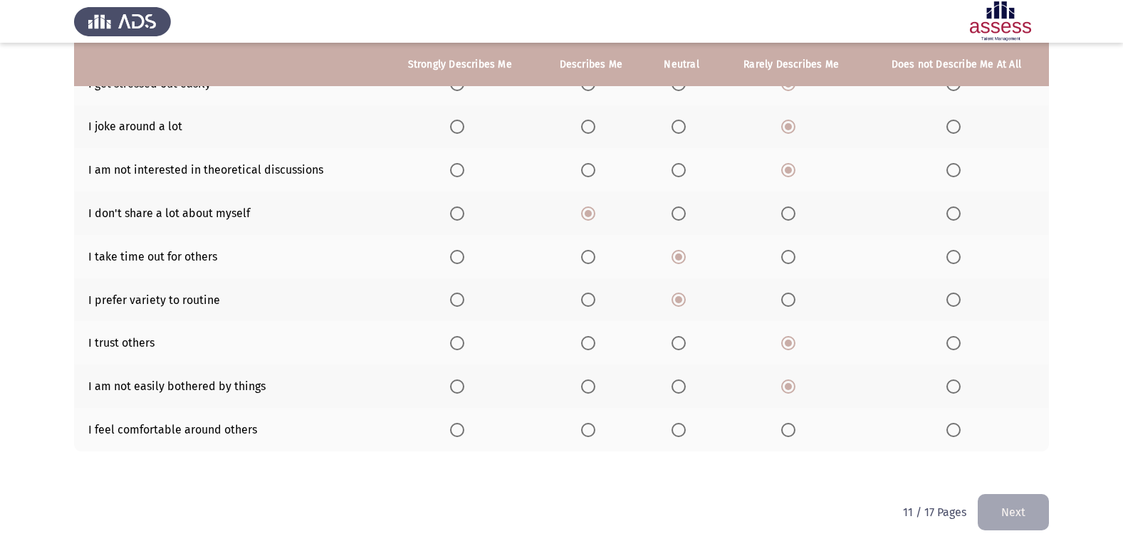
click at [678, 425] on input "Select an option" at bounding box center [679, 430] width 14 height 14
click at [1005, 496] on button "Next" at bounding box center [1013, 512] width 71 height 36
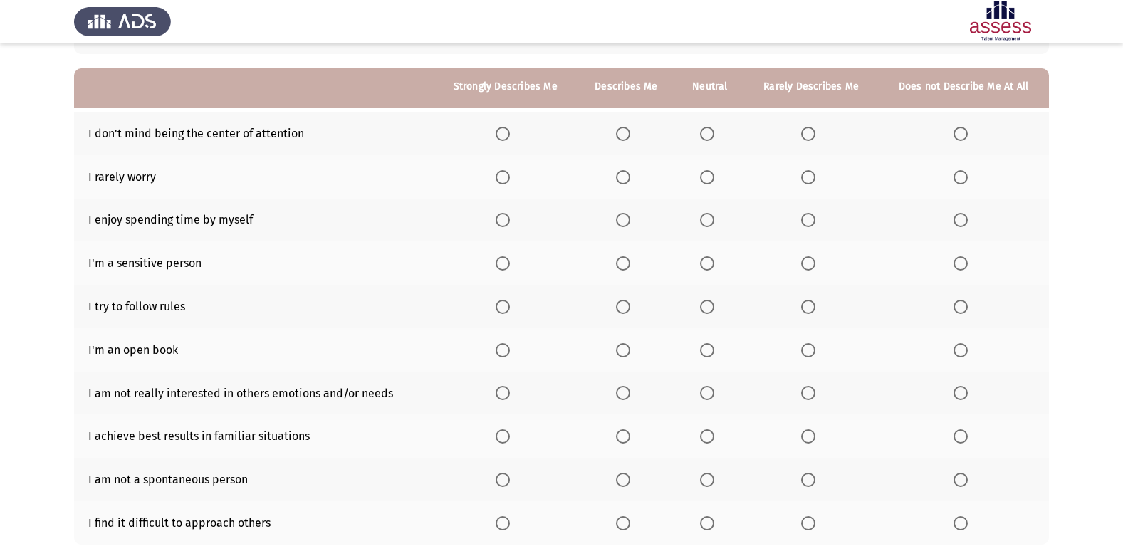
scroll to position [137, 0]
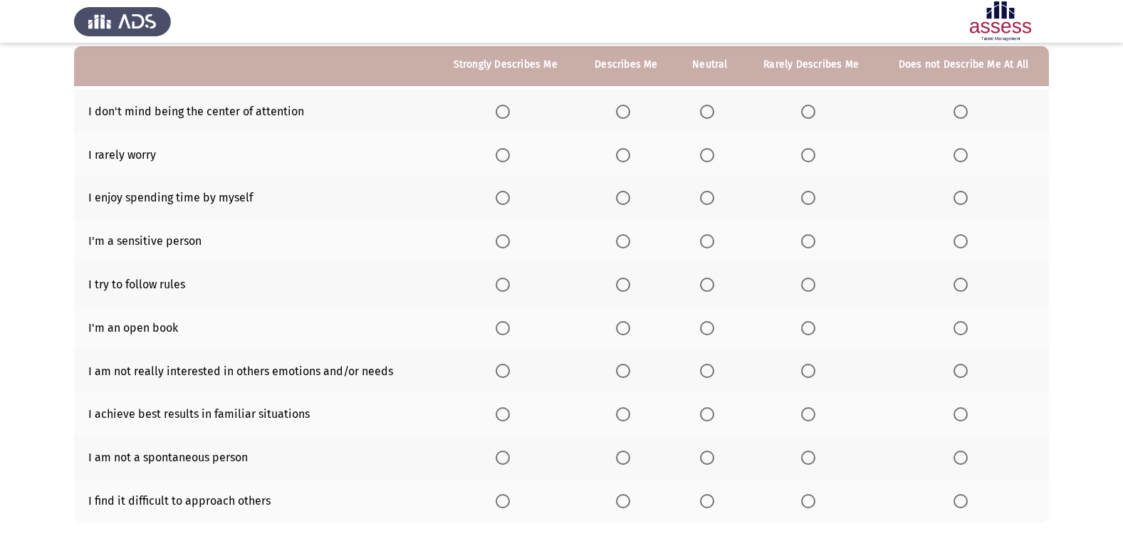
click at [714, 107] on span "Select an option" at bounding box center [707, 112] width 14 height 14
click at [714, 107] on input "Select an option" at bounding box center [707, 112] width 14 height 14
click at [710, 164] on th at bounding box center [710, 154] width 69 height 43
drag, startPoint x: 711, startPoint y: 160, endPoint x: 707, endPoint y: 182, distance: 22.4
click at [709, 163] on th at bounding box center [710, 154] width 69 height 43
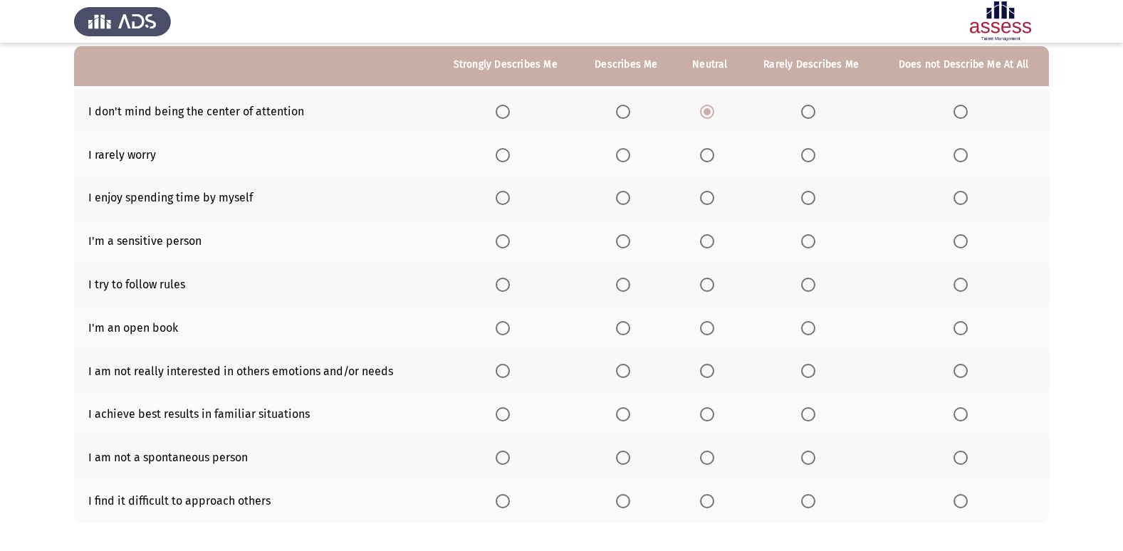
click at [709, 203] on span "Select an option" at bounding box center [707, 198] width 14 height 14
click at [709, 203] on input "Select an option" at bounding box center [707, 198] width 14 height 14
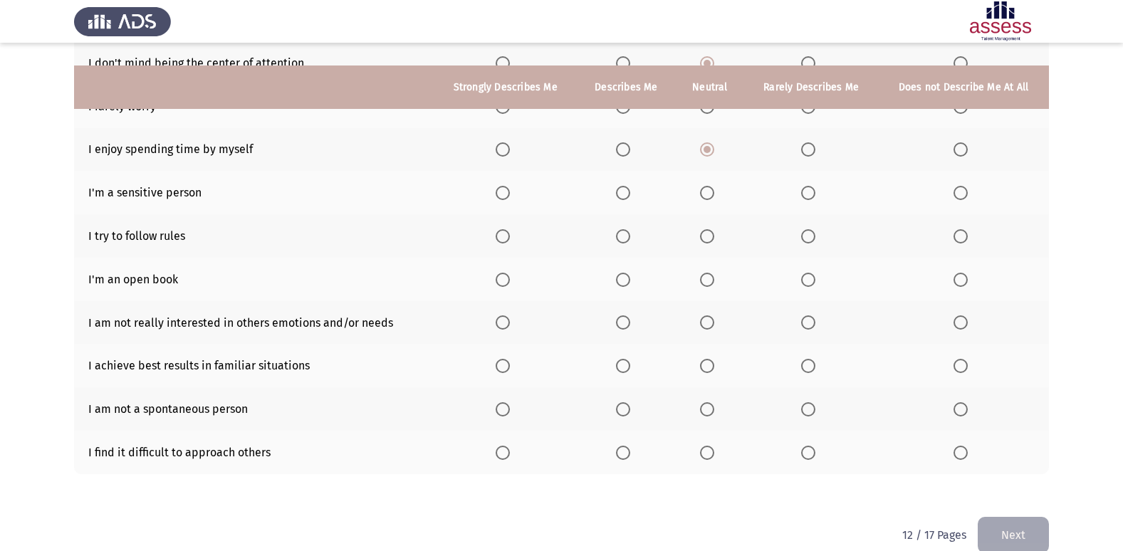
scroll to position [208, 0]
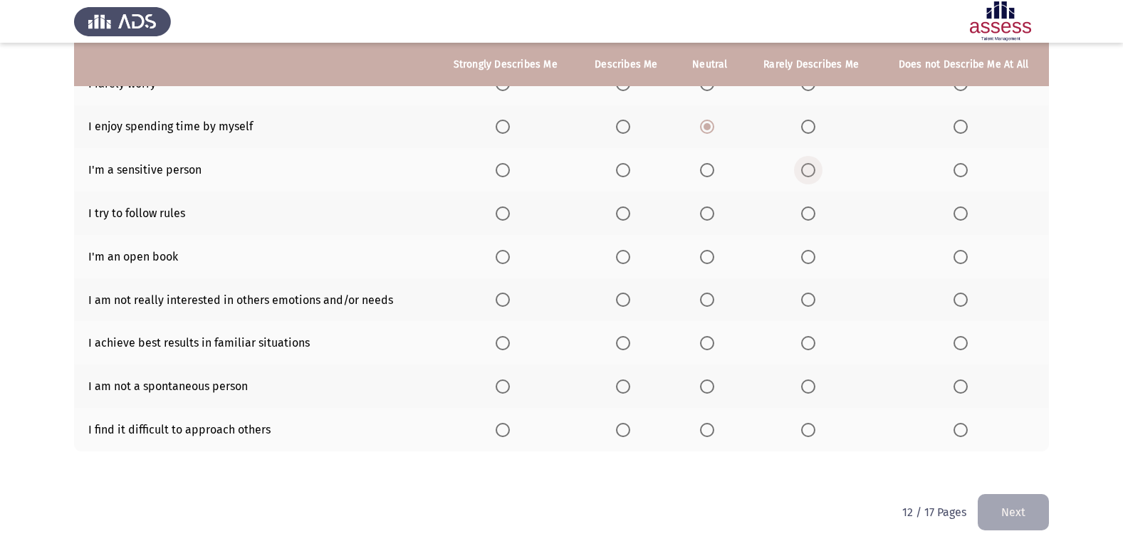
click at [802, 167] on span "Select an option" at bounding box center [808, 170] width 14 height 14
click at [802, 167] on input "Select an option" at bounding box center [808, 170] width 14 height 14
click at [717, 209] on label "Select an option" at bounding box center [710, 214] width 20 height 14
click at [714, 209] on input "Select an option" at bounding box center [707, 214] width 14 height 14
click at [709, 255] on span "Select an option" at bounding box center [707, 257] width 14 height 14
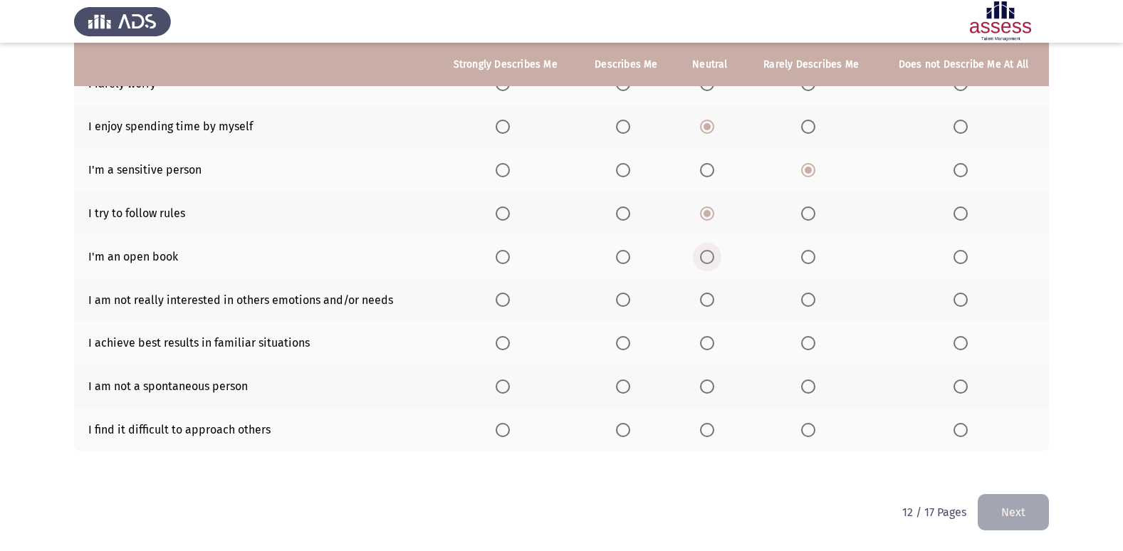
click at [709, 255] on input "Select an option" at bounding box center [707, 257] width 14 height 14
click at [810, 255] on span "Select an option" at bounding box center [808, 257] width 14 height 14
click at [810, 255] on input "Select an option" at bounding box center [808, 257] width 14 height 14
click at [813, 299] on span "Select an option" at bounding box center [808, 300] width 14 height 14
click at [813, 299] on input "Select an option" at bounding box center [808, 300] width 14 height 14
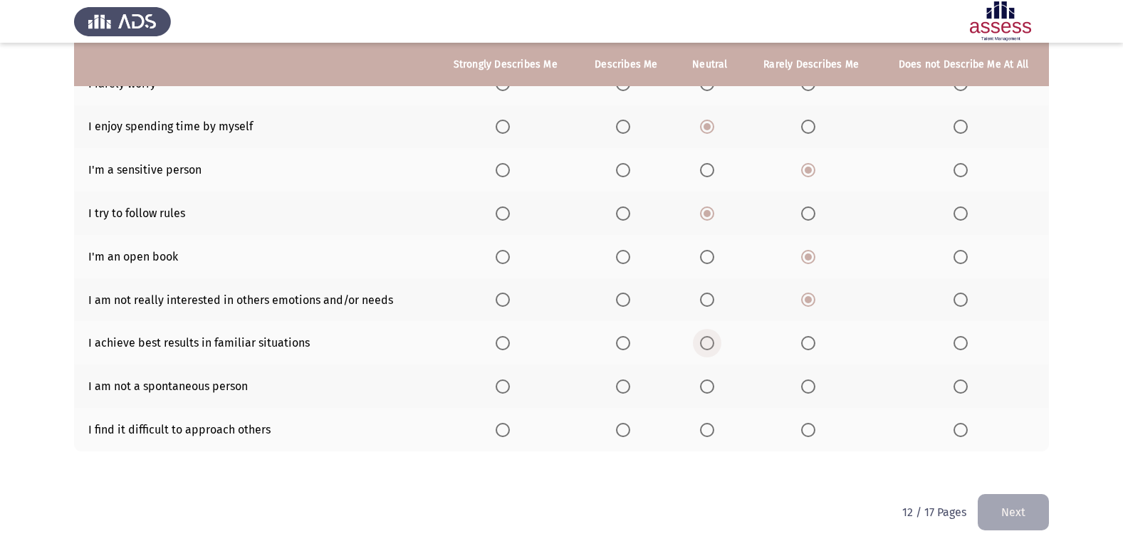
click at [704, 340] on span "Select an option" at bounding box center [707, 343] width 14 height 14
click at [704, 340] on input "Select an option" at bounding box center [707, 343] width 14 height 14
click at [714, 392] on span "Select an option" at bounding box center [707, 387] width 14 height 14
click at [714, 392] on input "Select an option" at bounding box center [707, 387] width 14 height 14
click at [811, 431] on span "Select an option" at bounding box center [808, 430] width 14 height 14
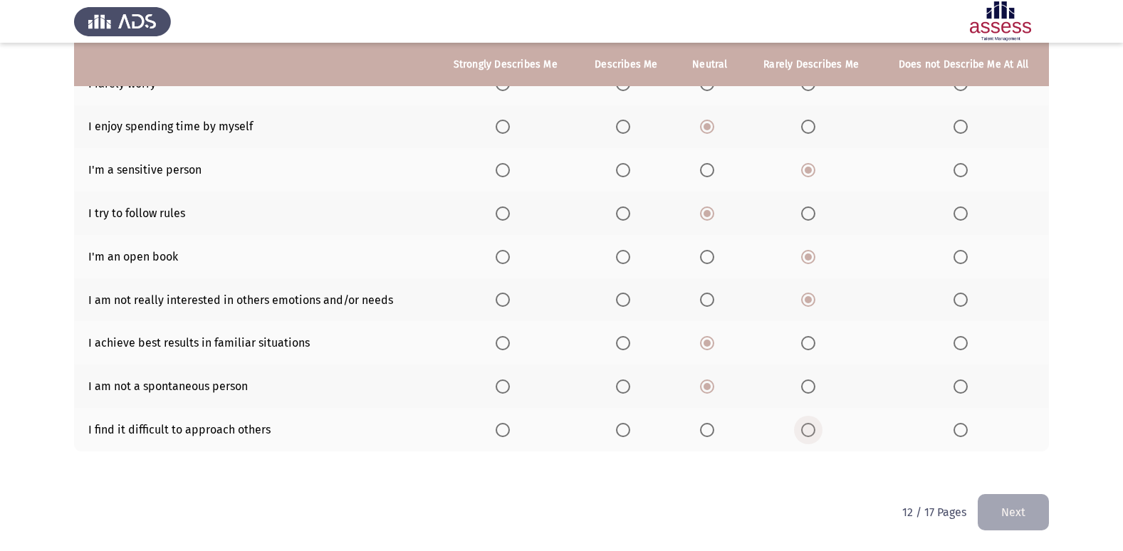
click at [811, 431] on input "Select an option" at bounding box center [808, 430] width 14 height 14
click at [1011, 495] on button "Next" at bounding box center [1013, 512] width 71 height 36
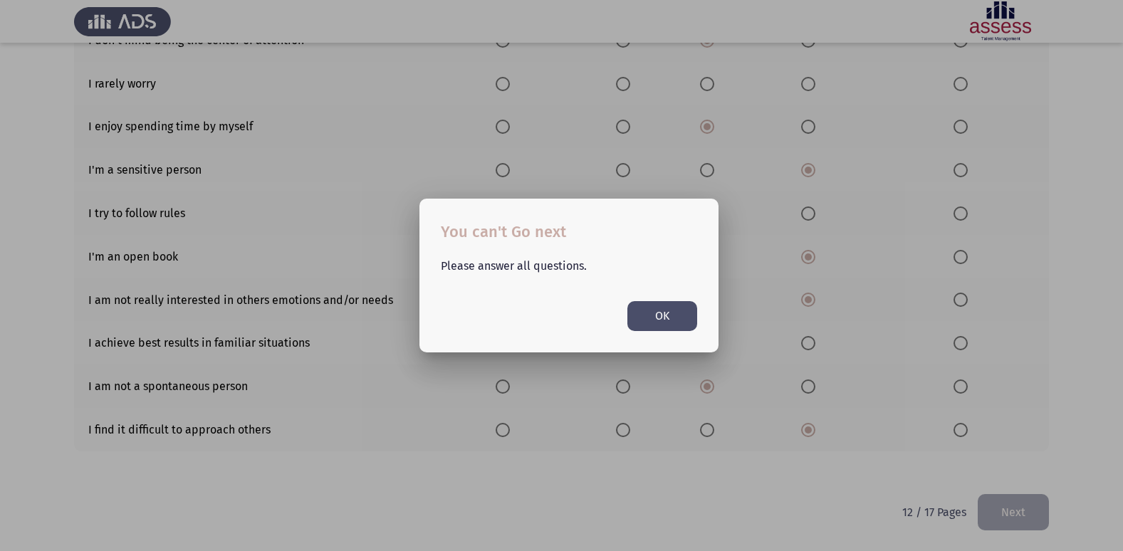
scroll to position [0, 0]
click at [654, 308] on button "OK" at bounding box center [663, 315] width 70 height 29
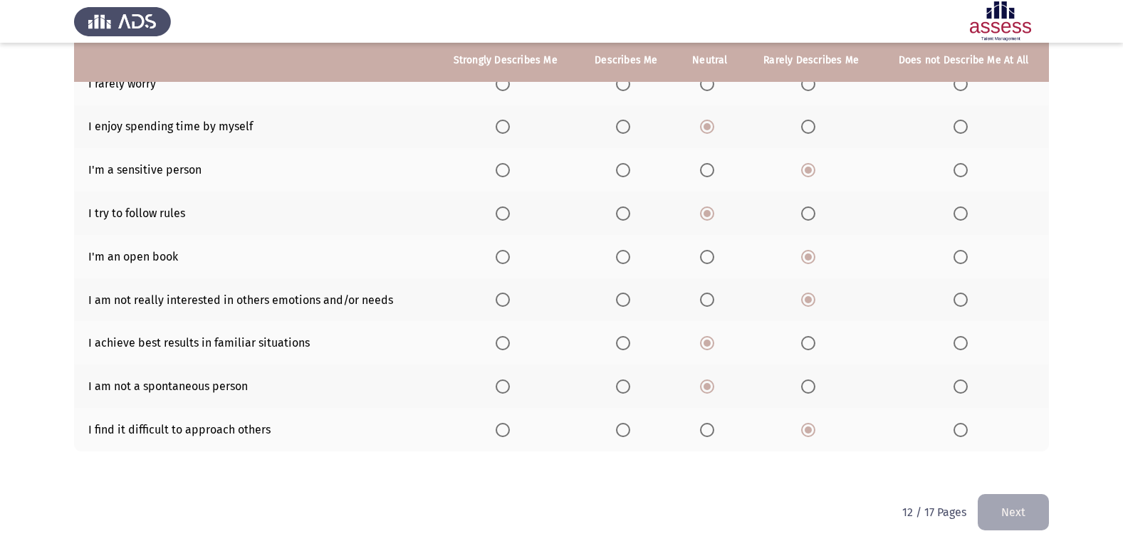
scroll to position [137, 0]
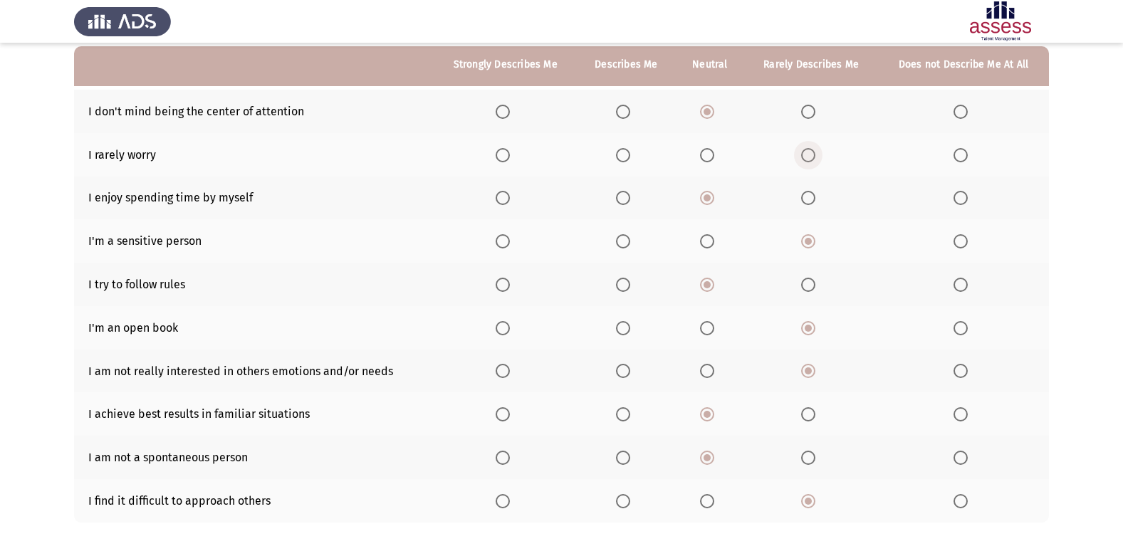
click at [808, 155] on span "Select an option" at bounding box center [808, 155] width 0 height 0
click at [808, 155] on input "Select an option" at bounding box center [808, 155] width 14 height 14
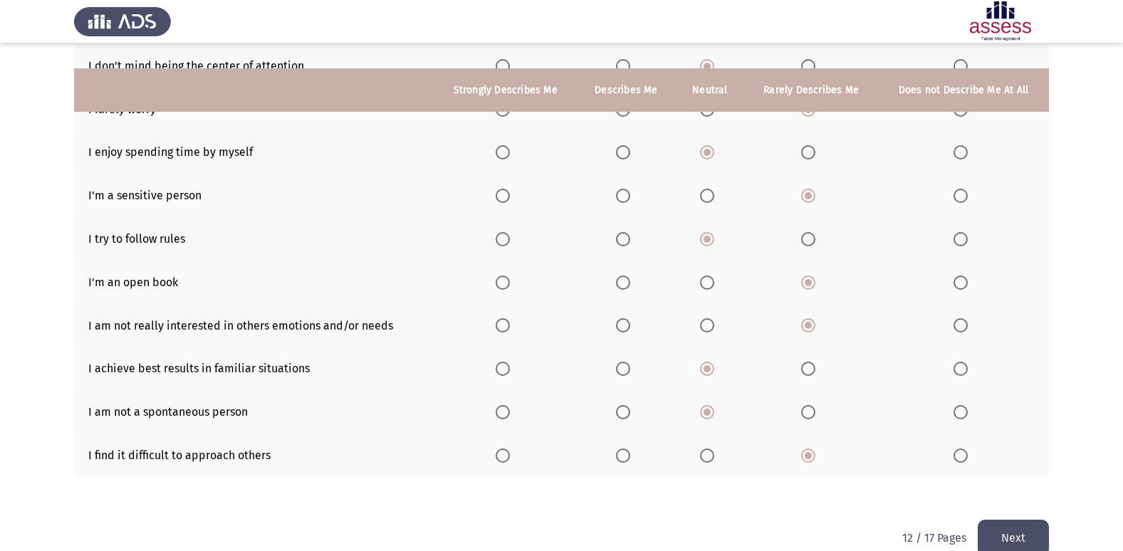
scroll to position [208, 0]
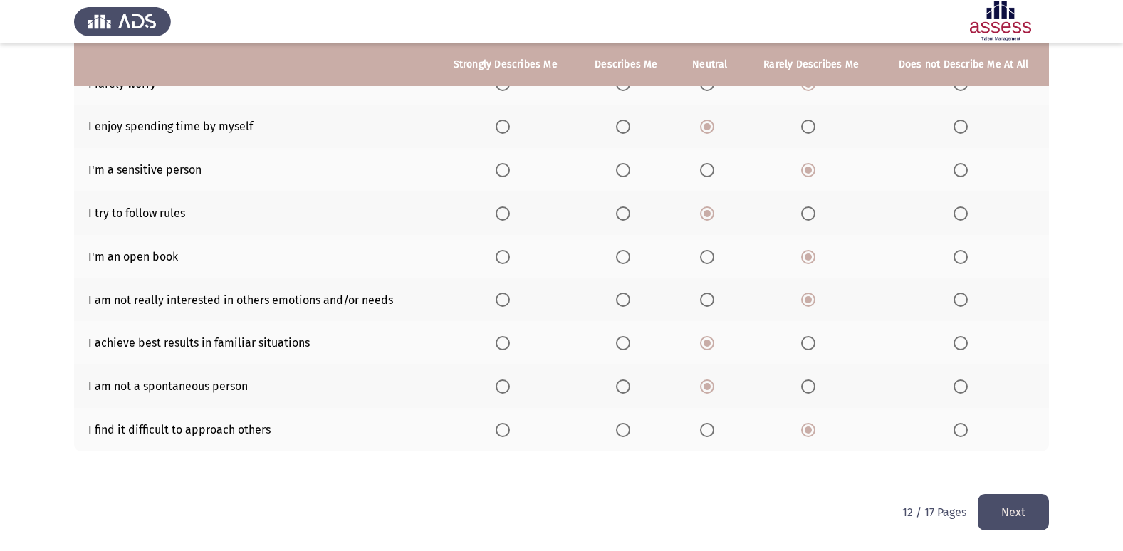
click at [1002, 503] on button "Next" at bounding box center [1013, 512] width 71 height 36
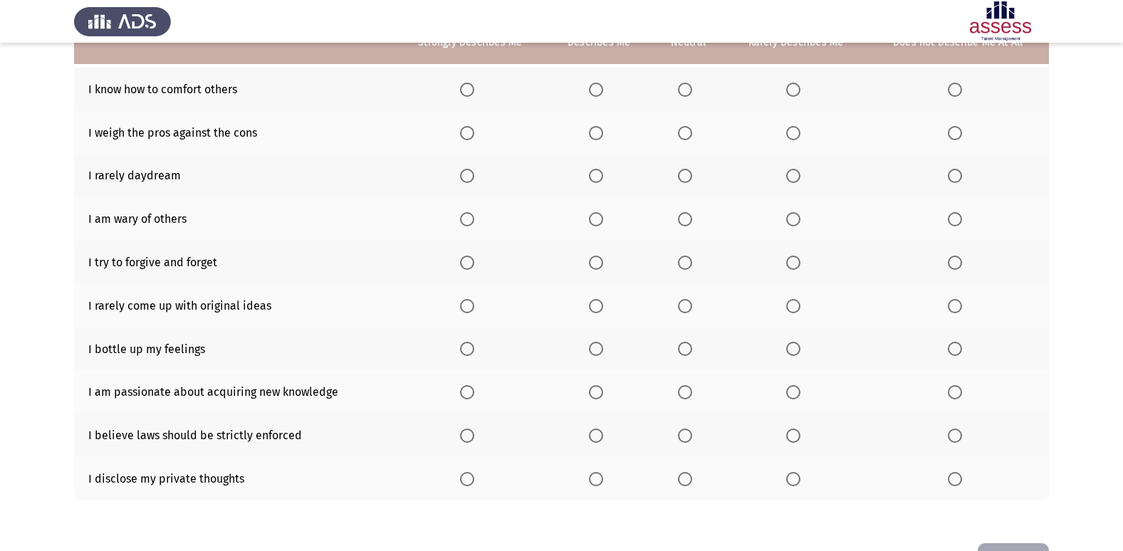
scroll to position [137, 0]
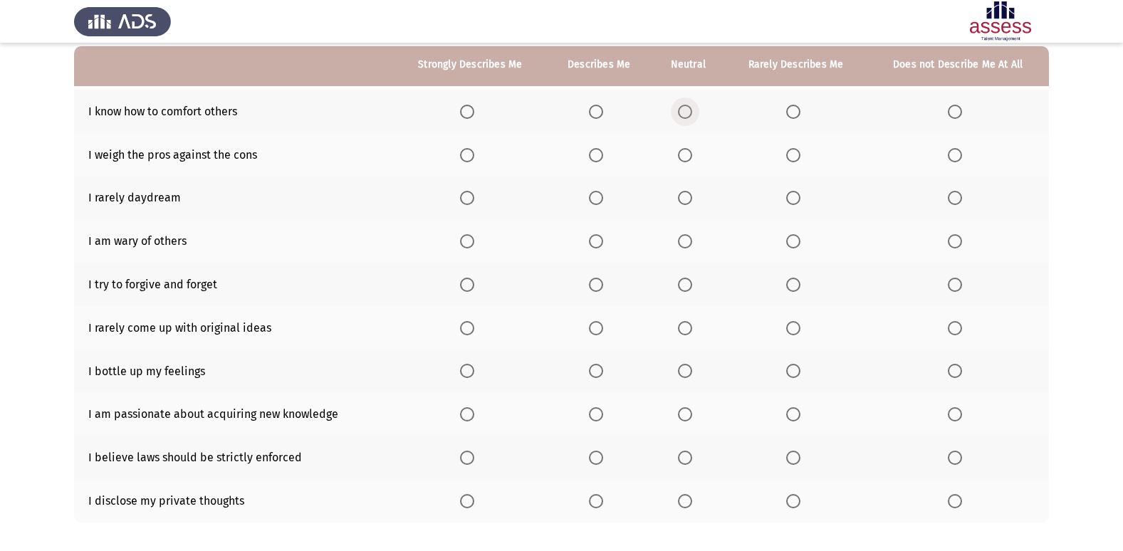
click at [683, 107] on span "Select an option" at bounding box center [685, 112] width 14 height 14
click at [683, 107] on input "Select an option" at bounding box center [685, 112] width 14 height 14
click at [790, 157] on span "Select an option" at bounding box center [793, 155] width 14 height 14
click at [790, 157] on input "Select an option" at bounding box center [793, 155] width 14 height 14
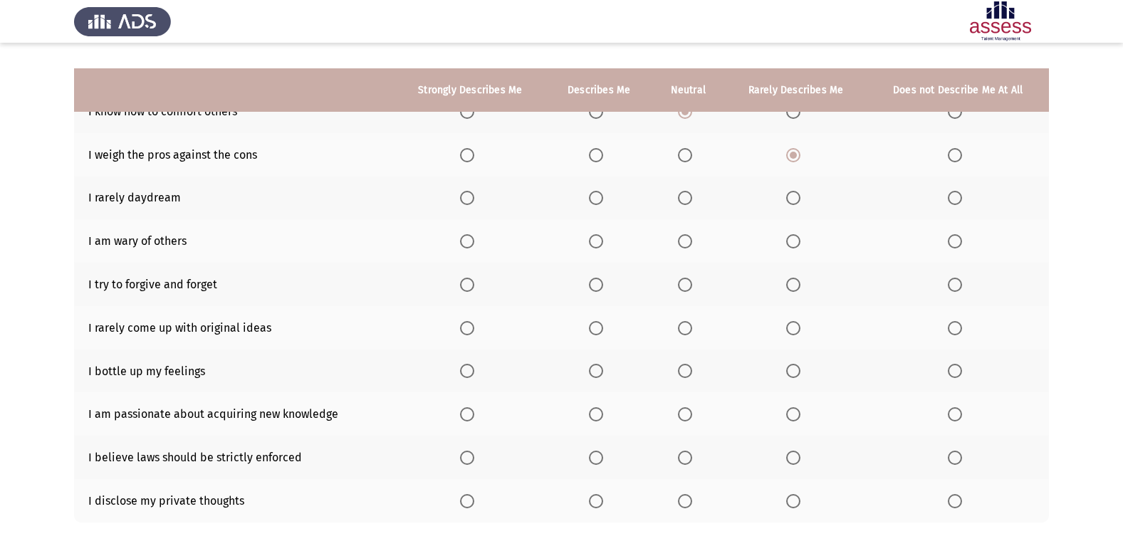
scroll to position [208, 0]
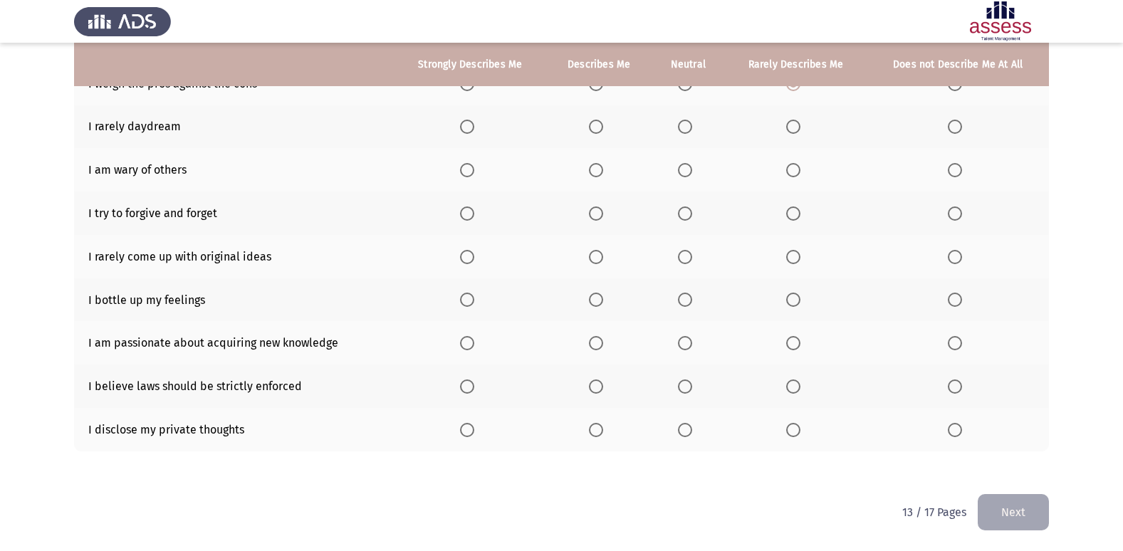
click at [684, 221] on th at bounding box center [688, 213] width 73 height 43
click at [684, 215] on span "Select an option" at bounding box center [685, 214] width 14 height 14
click at [684, 215] on input "Select an option" at bounding box center [685, 214] width 14 height 14
click at [683, 172] on span "Select an option" at bounding box center [685, 170] width 14 height 14
click at [683, 172] on input "Select an option" at bounding box center [685, 170] width 14 height 14
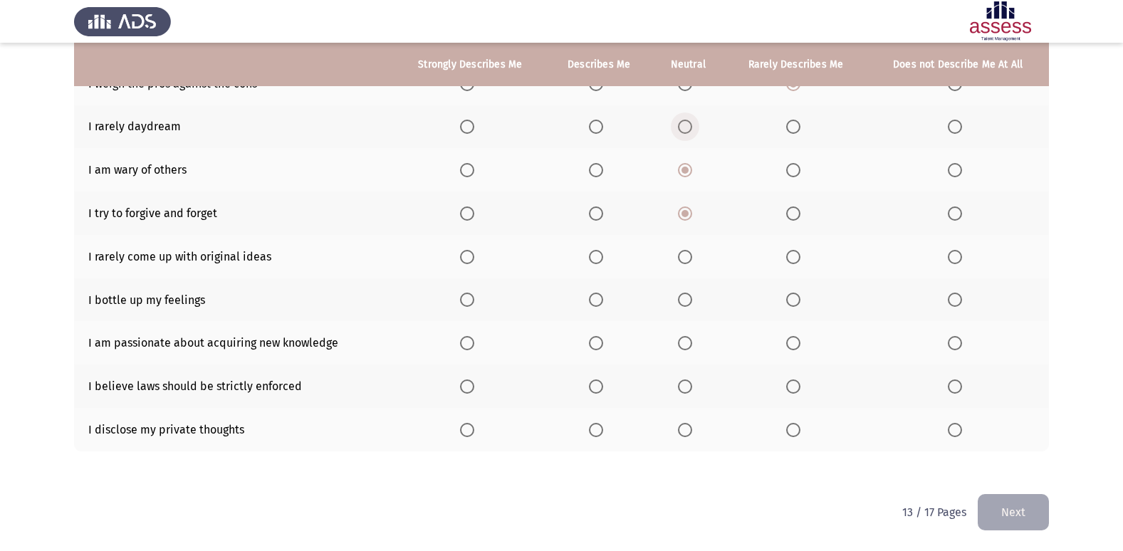
click at [688, 132] on span "Select an option" at bounding box center [685, 127] width 14 height 14
click at [688, 132] on input "Select an option" at bounding box center [685, 127] width 14 height 14
click at [682, 252] on span "Select an option" at bounding box center [685, 257] width 14 height 14
click at [682, 252] on input "Select an option" at bounding box center [685, 257] width 14 height 14
click at [688, 302] on span "Select an option" at bounding box center [685, 300] width 14 height 14
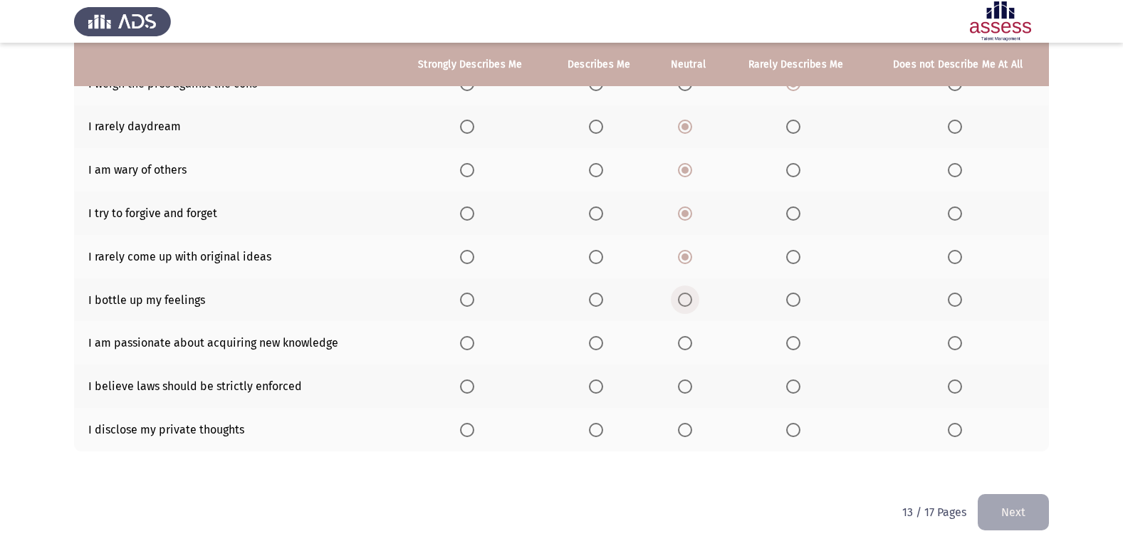
click at [688, 302] on input "Select an option" at bounding box center [685, 300] width 14 height 14
click at [692, 340] on span "Select an option" at bounding box center [685, 343] width 14 height 14
click at [692, 340] on input "Select an option" at bounding box center [685, 343] width 14 height 14
click at [689, 386] on span "Select an option" at bounding box center [685, 387] width 14 height 14
click at [689, 386] on input "Select an option" at bounding box center [685, 387] width 14 height 14
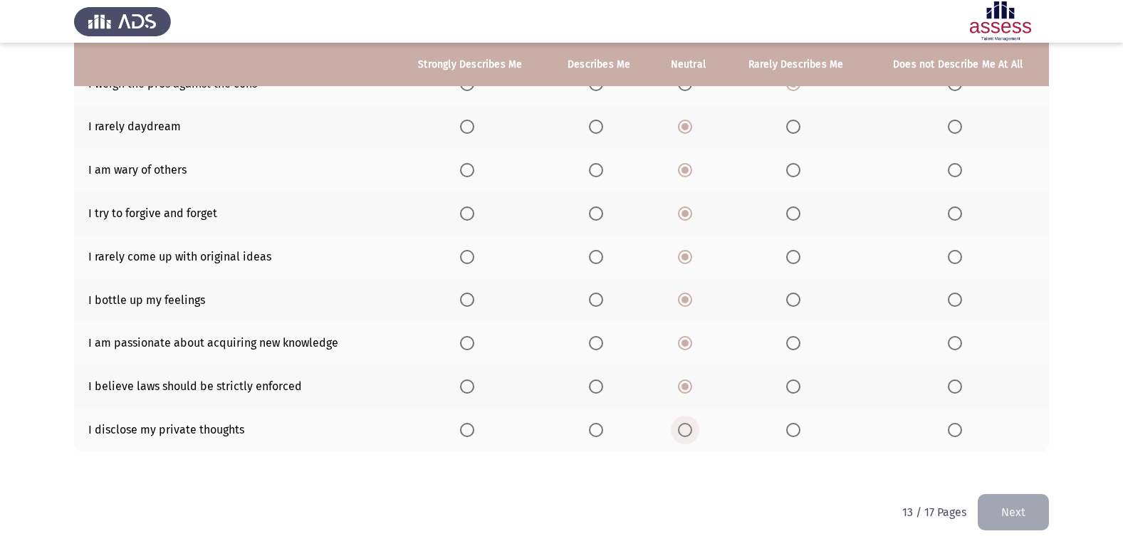
click at [695, 425] on label "Select an option" at bounding box center [688, 430] width 20 height 14
click at [692, 425] on input "Select an option" at bounding box center [685, 430] width 14 height 14
drag, startPoint x: 1016, startPoint y: 495, endPoint x: 1011, endPoint y: 490, distance: 7.6
click at [1013, 492] on div "ASSESS 16 PD Next To what extent do the following statements describe you: Stro…" at bounding box center [561, 171] width 975 height 645
click at [1011, 505] on button "Next" at bounding box center [1013, 512] width 71 height 36
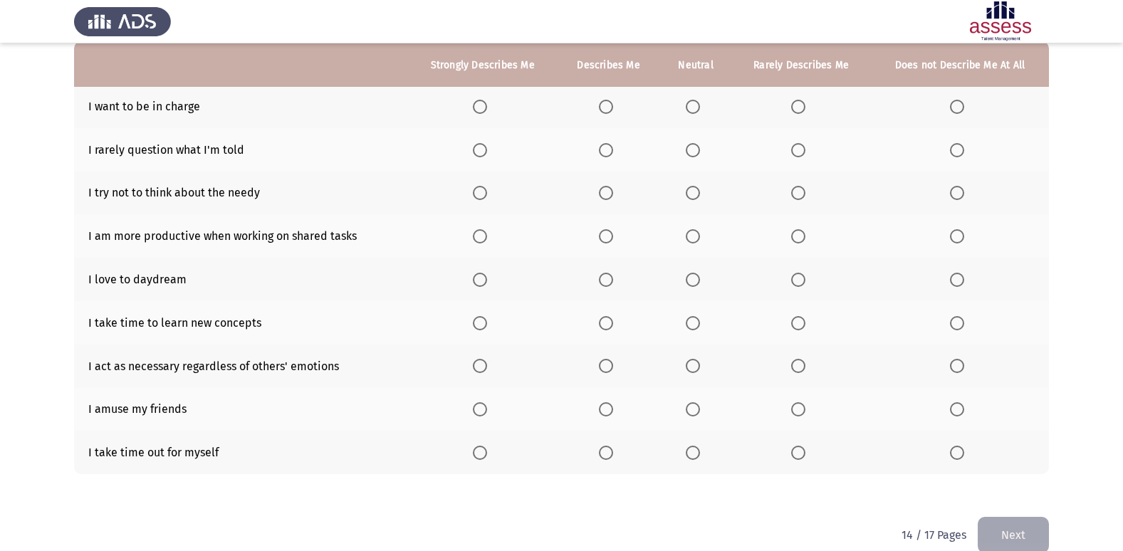
scroll to position [142, 0]
click at [609, 105] on span "Select an option" at bounding box center [606, 106] width 14 height 14
click at [609, 105] on input "Select an option" at bounding box center [606, 106] width 14 height 14
click at [694, 150] on span "Select an option" at bounding box center [693, 149] width 14 height 14
click at [694, 150] on input "Select an option" at bounding box center [693, 149] width 14 height 14
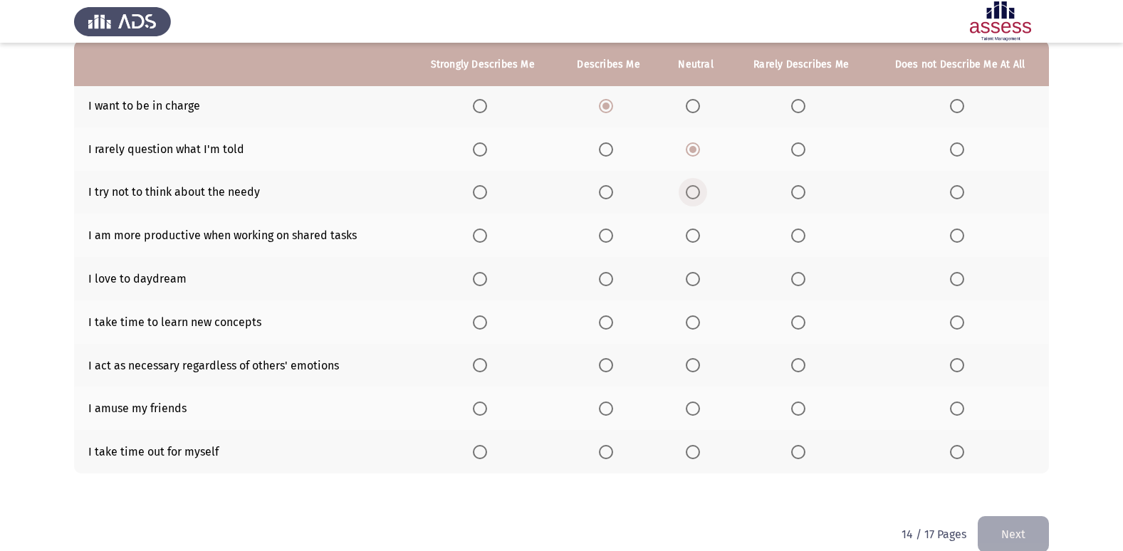
click at [700, 194] on span "Select an option" at bounding box center [693, 192] width 14 height 14
click at [700, 194] on input "Select an option" at bounding box center [693, 192] width 14 height 14
click at [692, 236] on span "Select an option" at bounding box center [693, 236] width 14 height 14
click at [692, 236] on input "Select an option" at bounding box center [693, 236] width 14 height 14
click at [697, 279] on span "Select an option" at bounding box center [693, 279] width 14 height 14
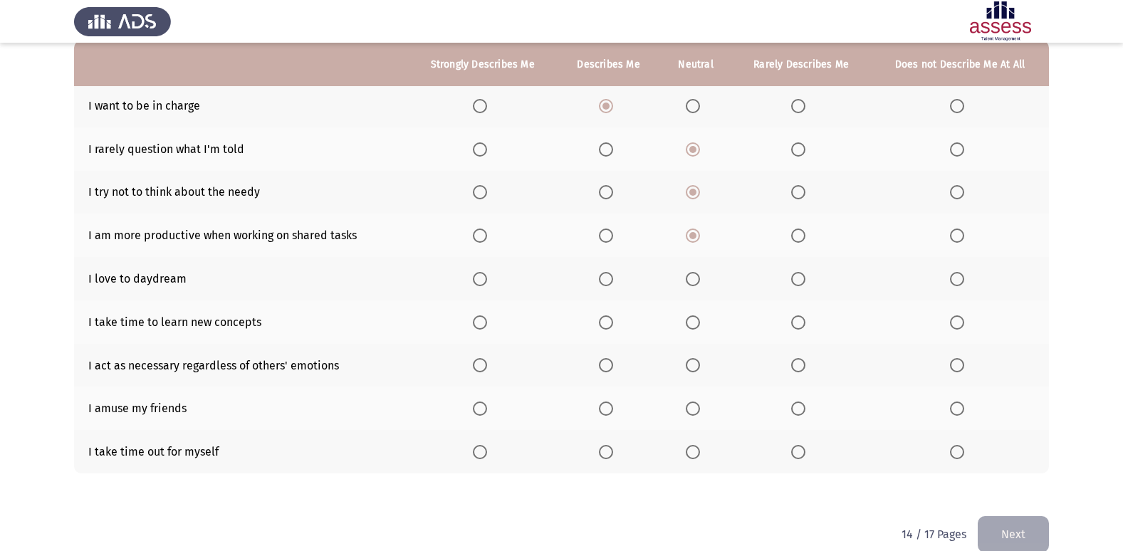
click at [697, 279] on input "Select an option" at bounding box center [693, 279] width 14 height 14
click at [694, 321] on span "Select an option" at bounding box center [693, 323] width 14 height 14
click at [694, 321] on input "Select an option" at bounding box center [693, 323] width 14 height 14
click at [607, 323] on span "Select an option" at bounding box center [606, 323] width 14 height 14
click at [607, 323] on input "Select an option" at bounding box center [606, 323] width 14 height 14
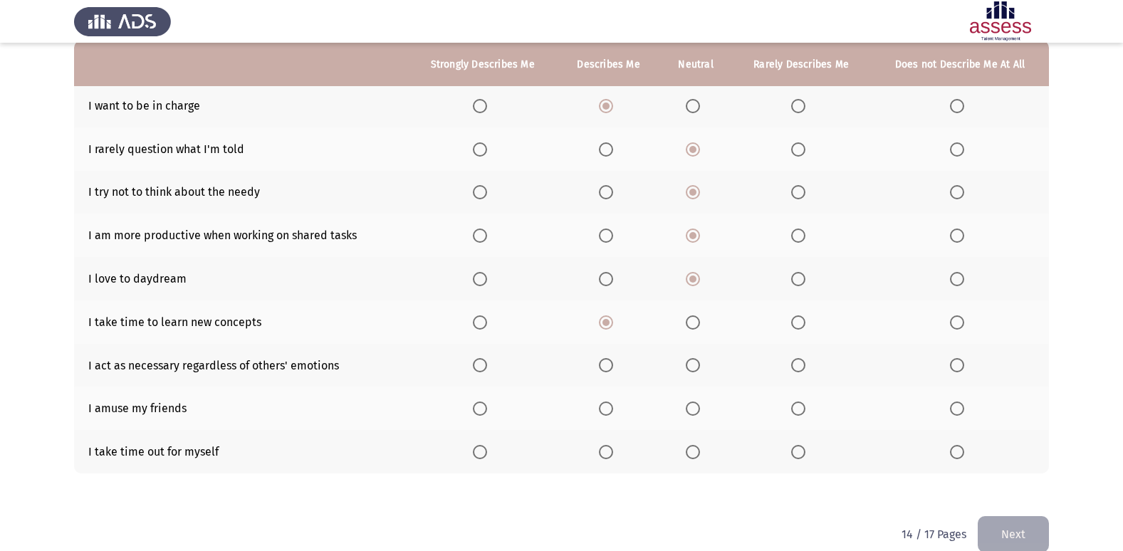
click at [619, 446] on label "Select an option" at bounding box center [609, 452] width 20 height 14
click at [613, 446] on input "Select an option" at bounding box center [606, 452] width 14 height 14
click at [692, 405] on span "Select an option" at bounding box center [693, 409] width 14 height 14
click at [692, 405] on input "Select an option" at bounding box center [693, 409] width 14 height 14
click at [690, 365] on span "Select an option" at bounding box center [693, 365] width 14 height 14
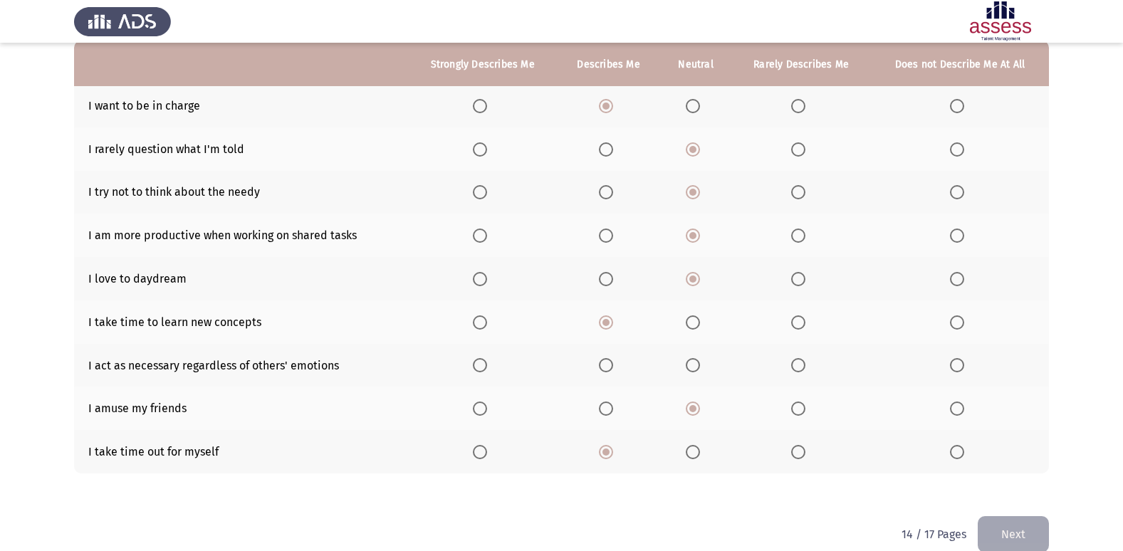
click at [690, 365] on input "Select an option" at bounding box center [693, 365] width 14 height 14
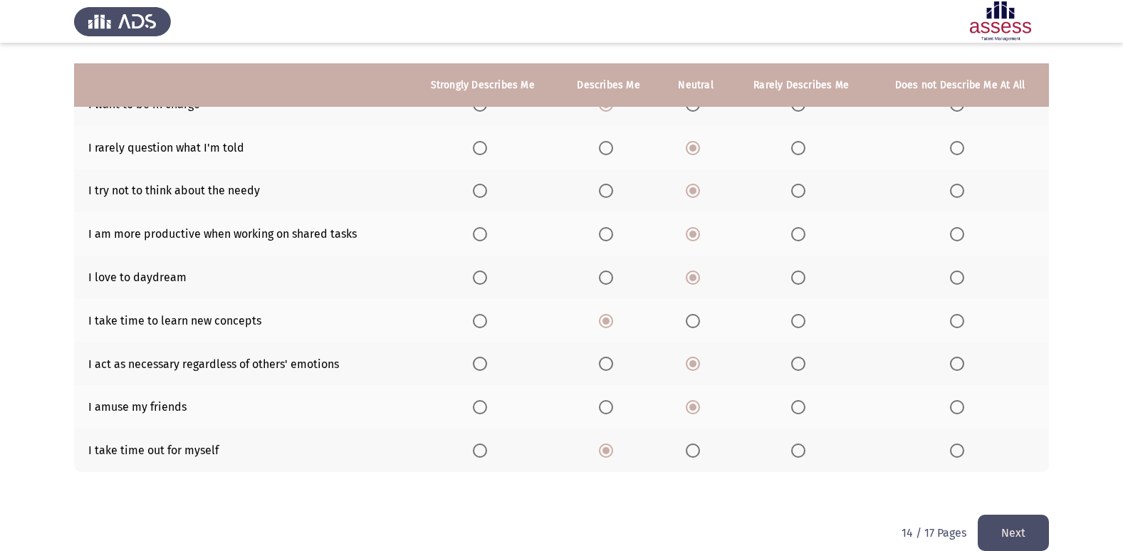
scroll to position [165, 0]
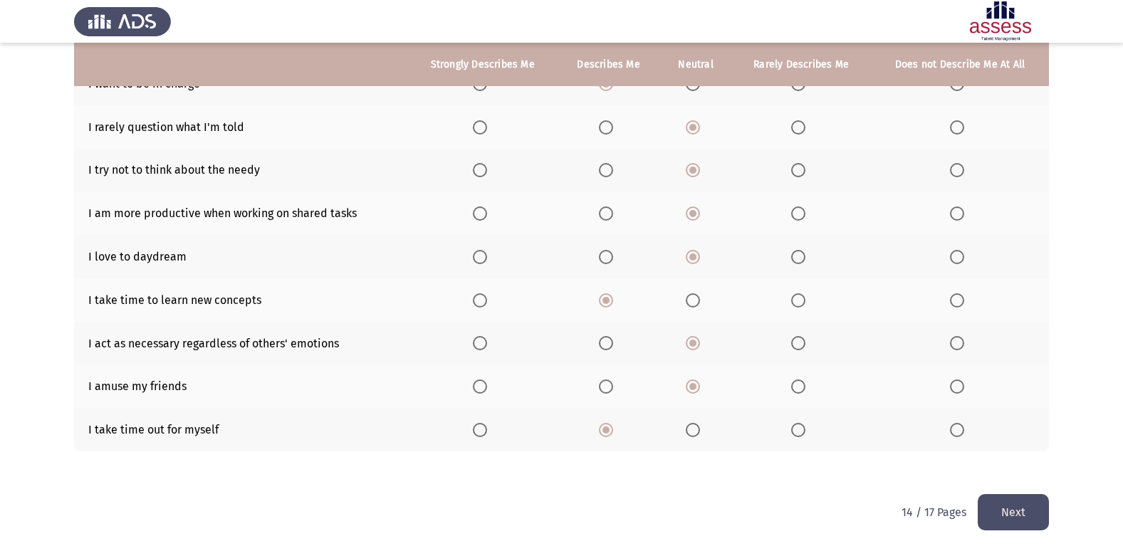
click at [1029, 513] on button "Next" at bounding box center [1013, 512] width 71 height 36
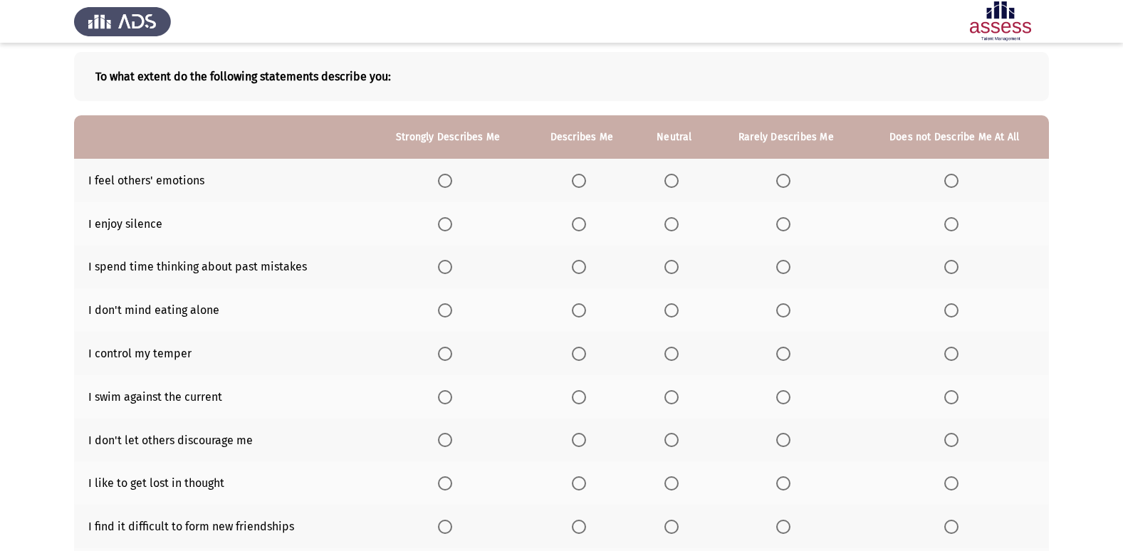
scroll to position [71, 0]
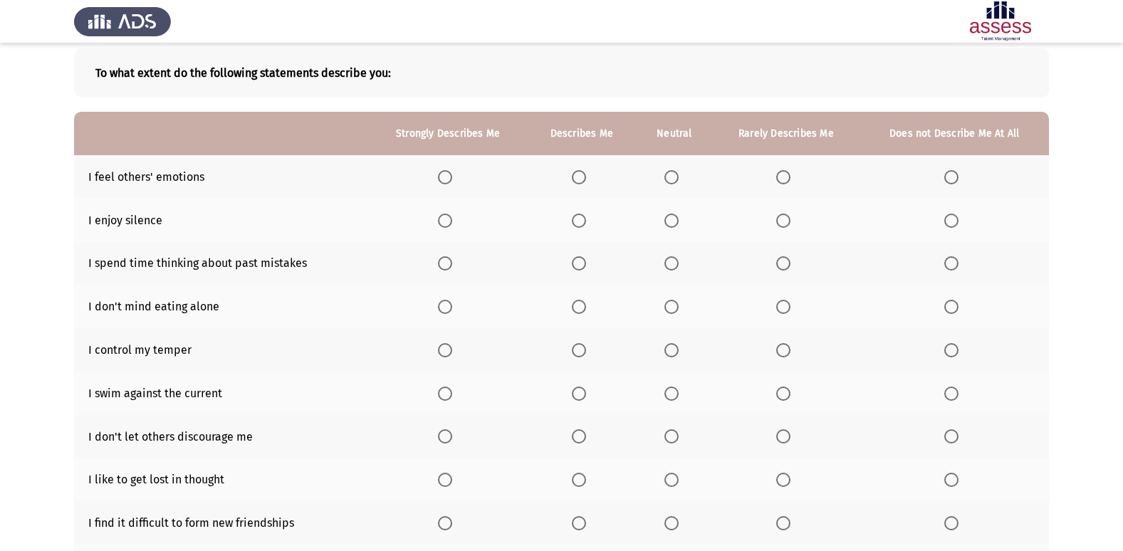
click at [672, 172] on span "Select an option" at bounding box center [672, 177] width 14 height 14
click at [672, 172] on input "Select an option" at bounding box center [672, 177] width 14 height 14
click at [668, 225] on span "Select an option" at bounding box center [672, 221] width 14 height 14
click at [668, 225] on input "Select an option" at bounding box center [672, 221] width 14 height 14
click at [585, 311] on span "Select an option" at bounding box center [579, 307] width 14 height 14
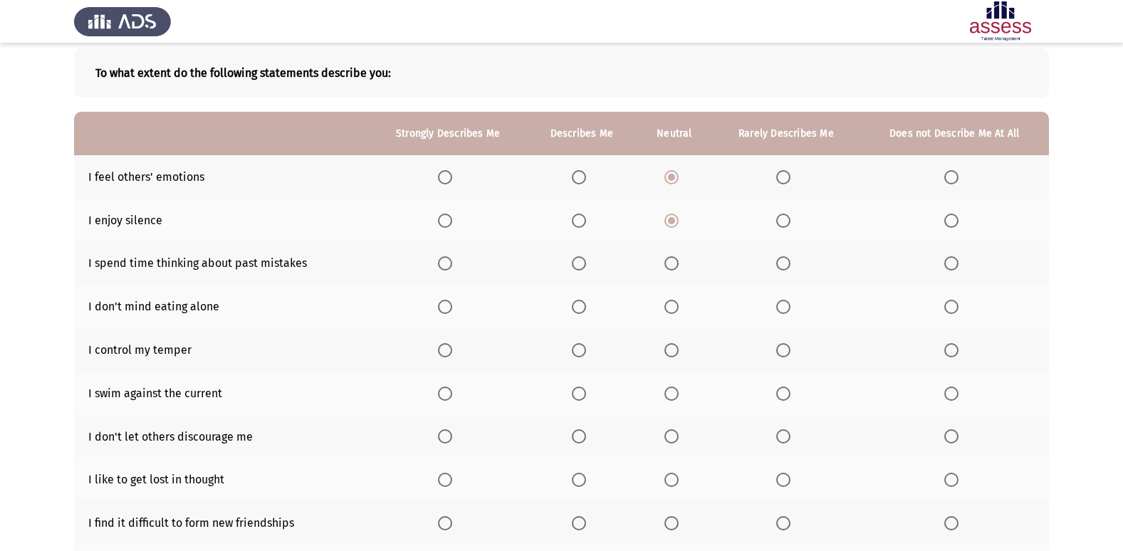
click at [585, 311] on input "Select an option" at bounding box center [579, 307] width 14 height 14
click at [573, 355] on span "Select an option" at bounding box center [579, 350] width 14 height 14
click at [573, 355] on input "Select an option" at bounding box center [579, 350] width 14 height 14
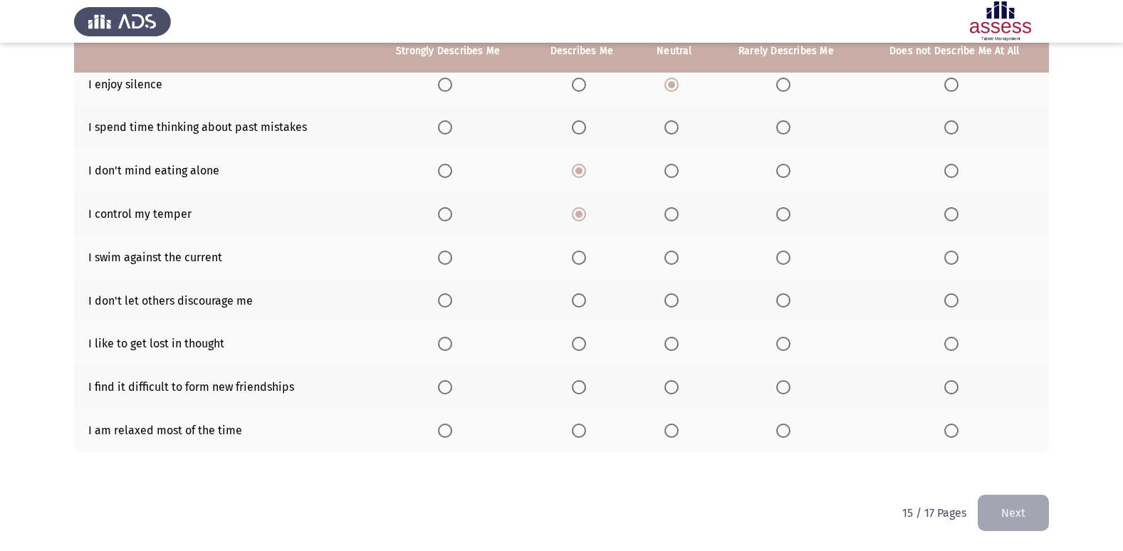
scroll to position [208, 0]
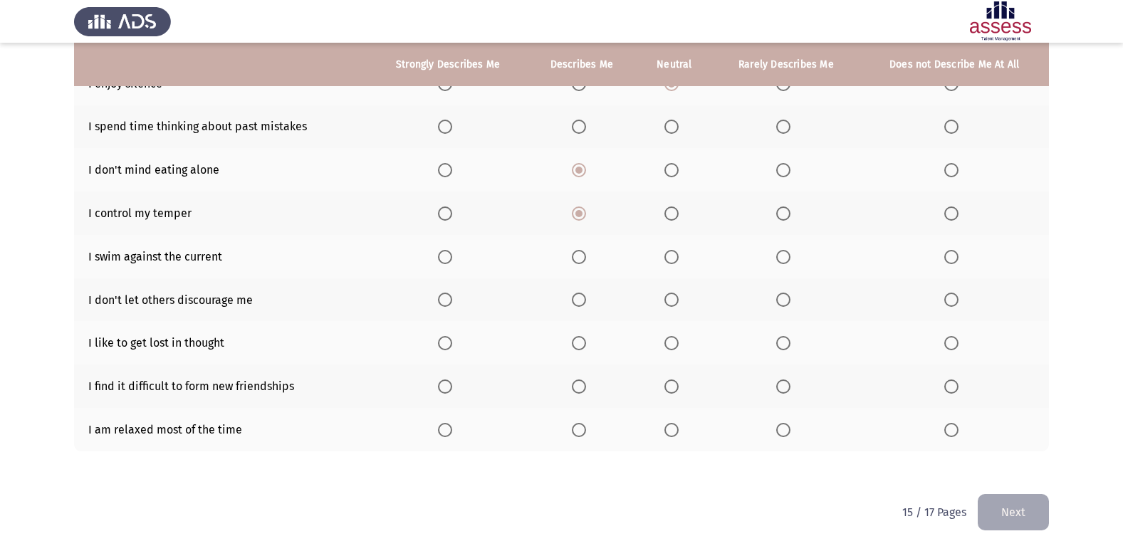
click at [577, 253] on span "Select an option" at bounding box center [579, 257] width 14 height 14
click at [577, 253] on input "Select an option" at bounding box center [579, 257] width 14 height 14
click at [582, 296] on span "Select an option" at bounding box center [579, 300] width 14 height 14
click at [582, 296] on input "Select an option" at bounding box center [579, 300] width 14 height 14
click at [784, 343] on span "Select an option" at bounding box center [784, 343] width 0 height 0
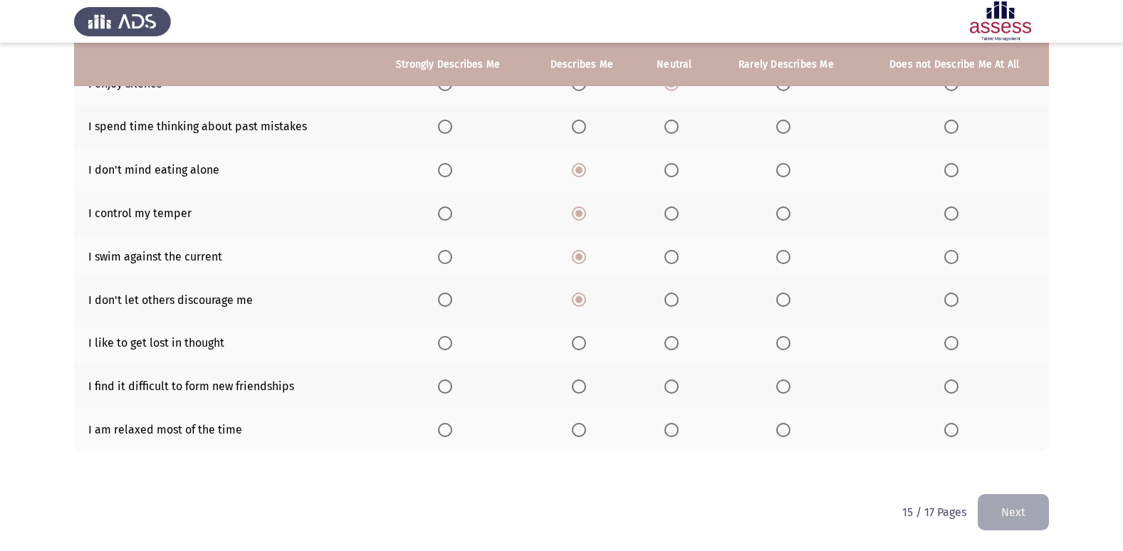
click at [784, 343] on input "Select an option" at bounding box center [783, 343] width 14 height 14
click at [781, 383] on span "Select an option" at bounding box center [783, 387] width 14 height 14
click at [781, 383] on input "Select an option" at bounding box center [783, 387] width 14 height 14
click at [789, 424] on span "Select an option" at bounding box center [783, 430] width 14 height 14
click at [789, 424] on input "Select an option" at bounding box center [783, 430] width 14 height 14
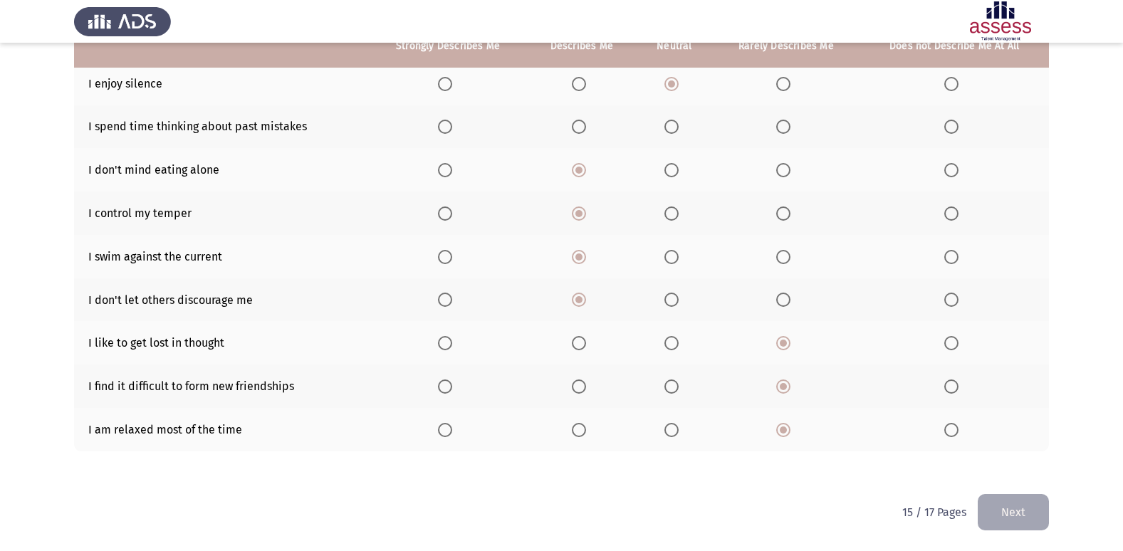
scroll to position [137, 0]
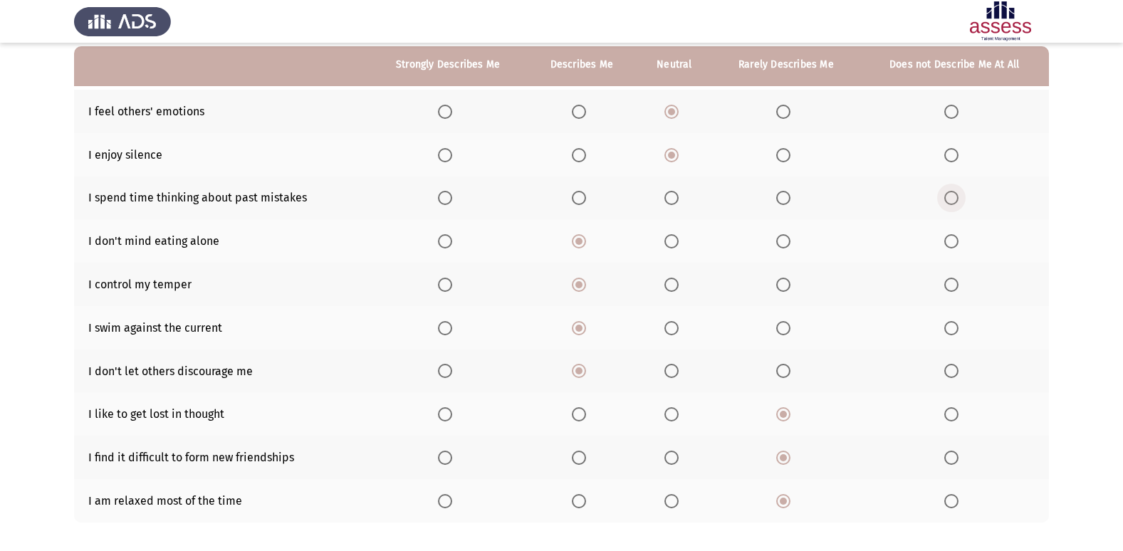
click at [948, 199] on span "Select an option" at bounding box center [952, 198] width 14 height 14
click at [948, 199] on input "Select an option" at bounding box center [952, 198] width 14 height 14
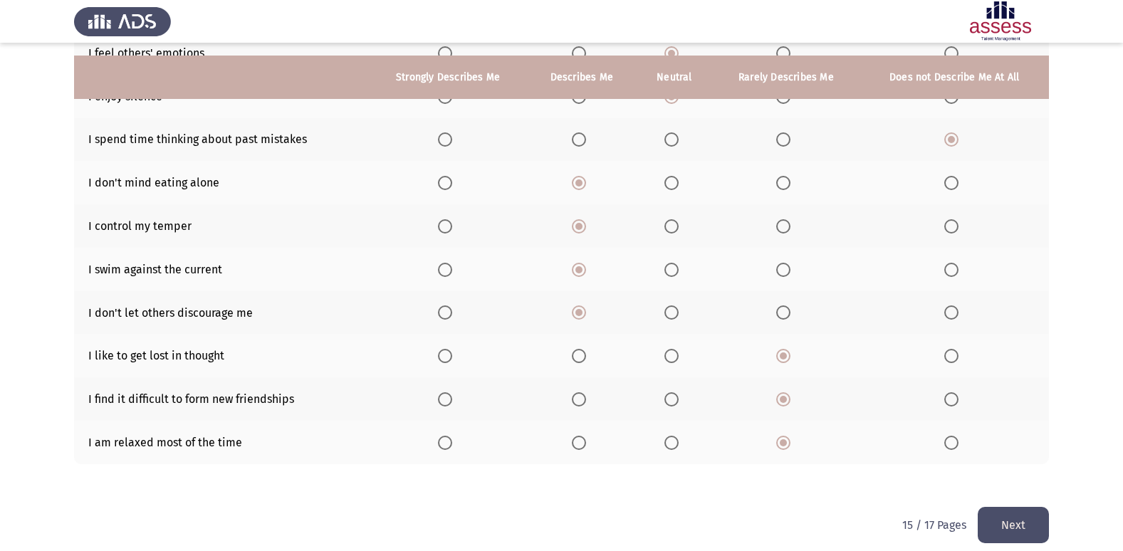
scroll to position [208, 0]
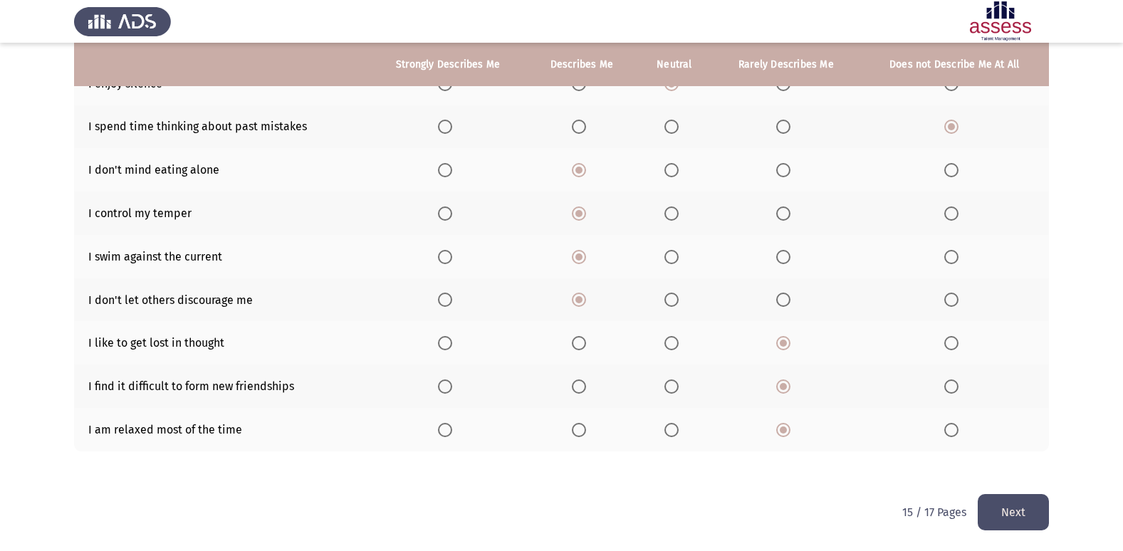
click at [1031, 512] on button "Next" at bounding box center [1013, 512] width 71 height 36
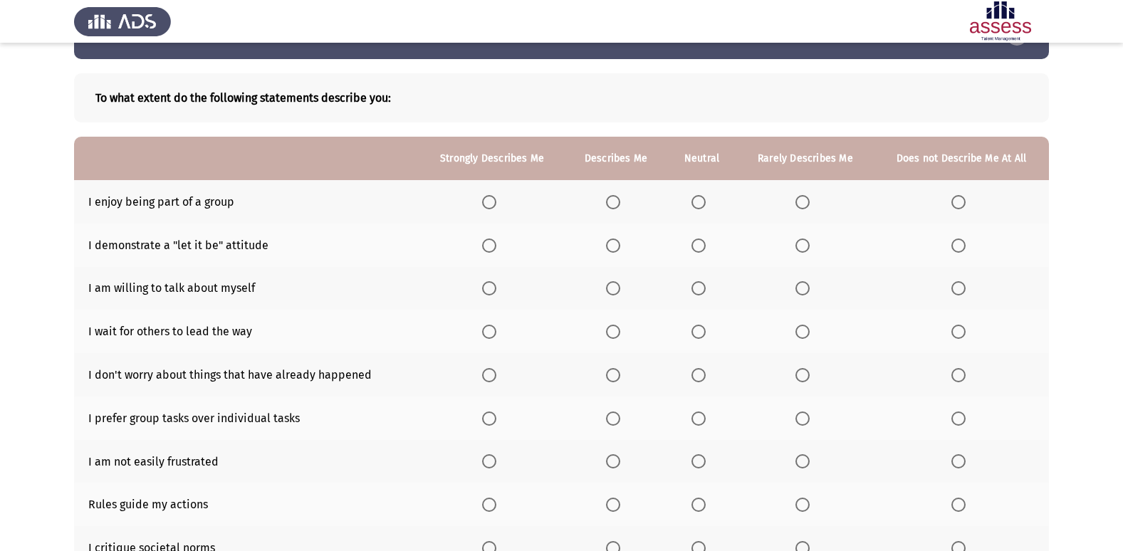
scroll to position [71, 0]
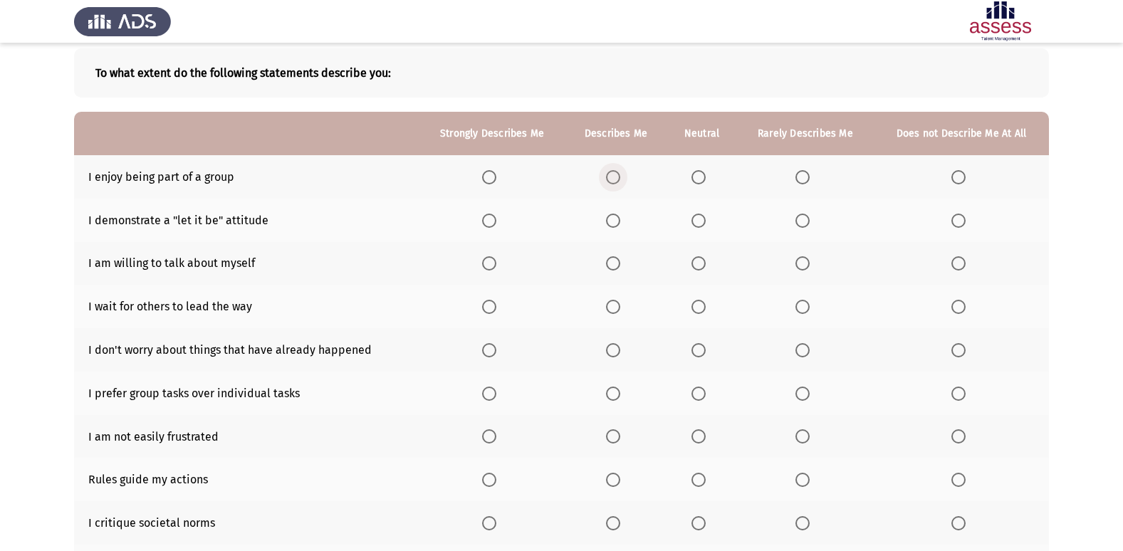
click at [616, 172] on span "Select an option" at bounding box center [613, 177] width 14 height 14
click at [616, 172] on input "Select an option" at bounding box center [613, 177] width 14 height 14
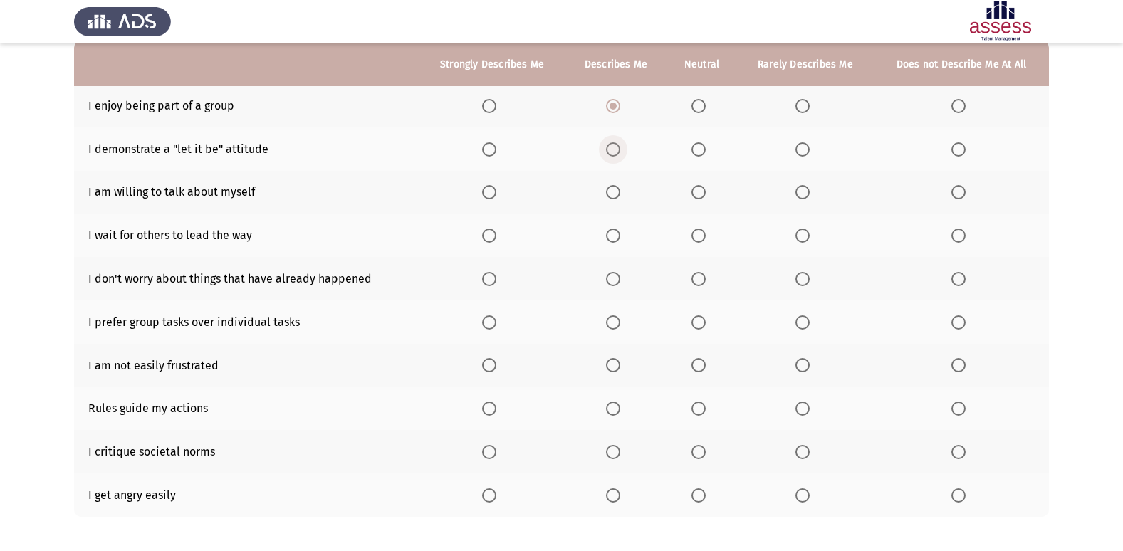
click at [625, 149] on label "Select an option" at bounding box center [616, 149] width 20 height 14
click at [620, 149] on input "Select an option" at bounding box center [613, 149] width 14 height 14
click at [612, 188] on span "Select an option" at bounding box center [613, 192] width 14 height 14
click at [612, 188] on input "Select an option" at bounding box center [613, 192] width 14 height 14
click at [697, 240] on span "Select an option" at bounding box center [699, 236] width 14 height 14
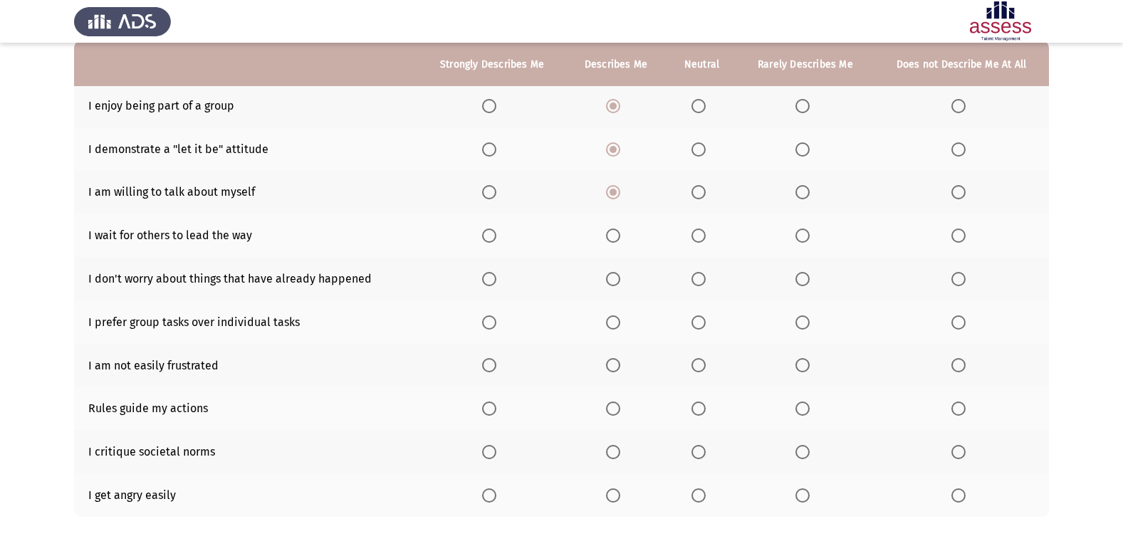
click at [697, 240] on input "Select an option" at bounding box center [699, 236] width 14 height 14
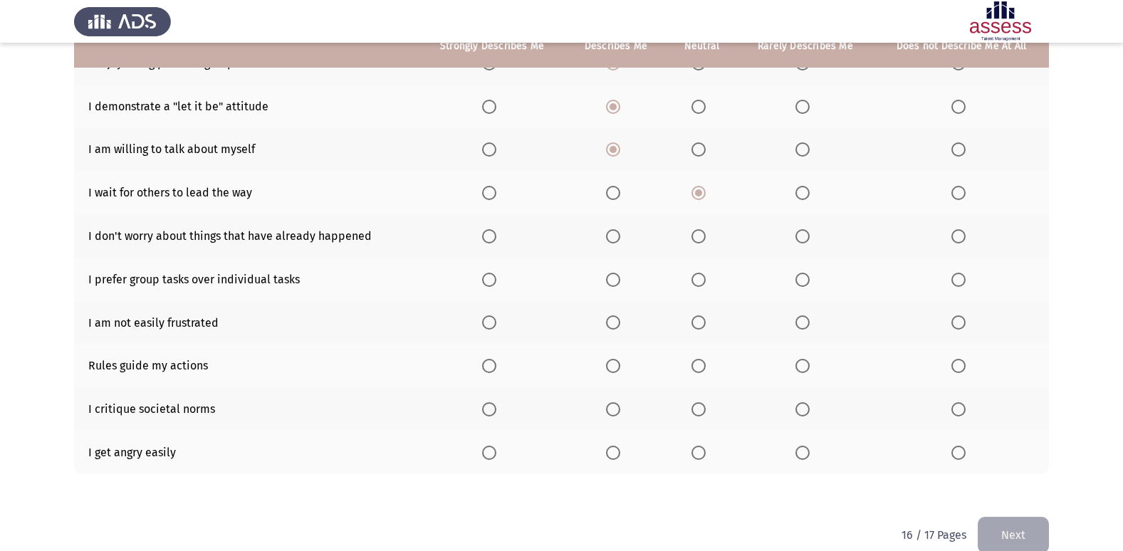
scroll to position [208, 0]
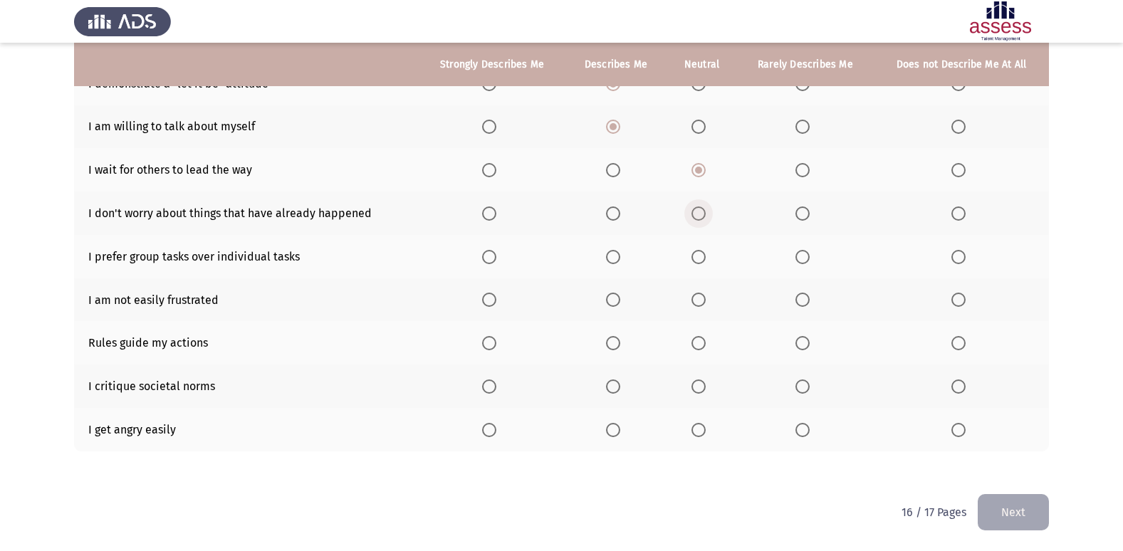
click at [698, 214] on span "Select an option" at bounding box center [699, 214] width 14 height 14
click at [698, 214] on input "Select an option" at bounding box center [699, 214] width 14 height 14
click at [703, 259] on span "Select an option" at bounding box center [699, 257] width 14 height 14
click at [703, 259] on input "Select an option" at bounding box center [699, 257] width 14 height 14
click at [703, 300] on span "Select an option" at bounding box center [699, 300] width 14 height 14
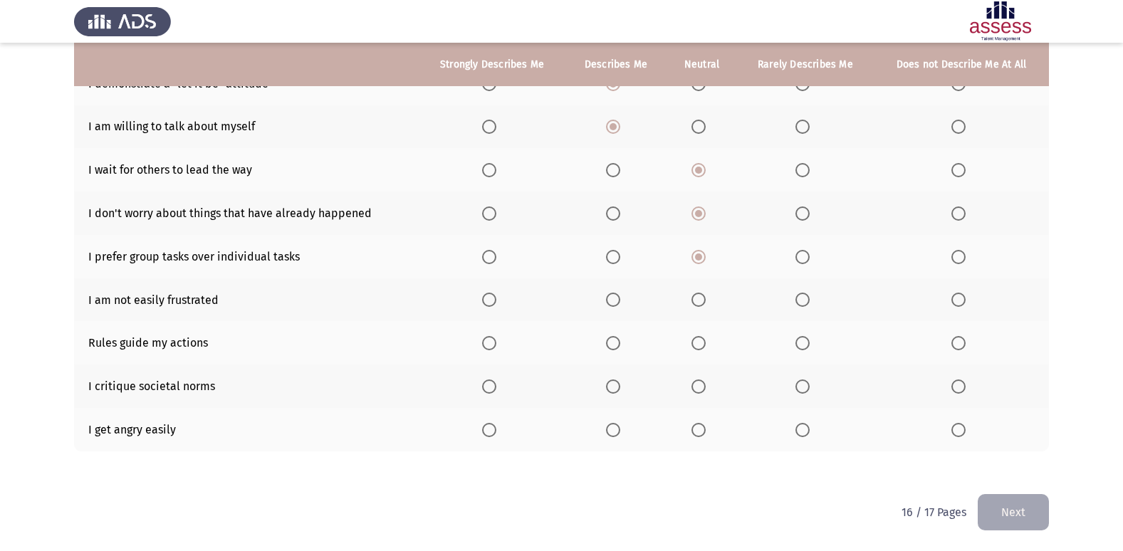
click at [703, 300] on input "Select an option" at bounding box center [699, 300] width 14 height 14
click at [708, 345] on label "Select an option" at bounding box center [702, 343] width 20 height 14
click at [706, 345] on input "Select an option" at bounding box center [699, 343] width 14 height 14
click at [703, 385] on span "Select an option" at bounding box center [699, 387] width 14 height 14
click at [703, 385] on input "Select an option" at bounding box center [699, 387] width 14 height 14
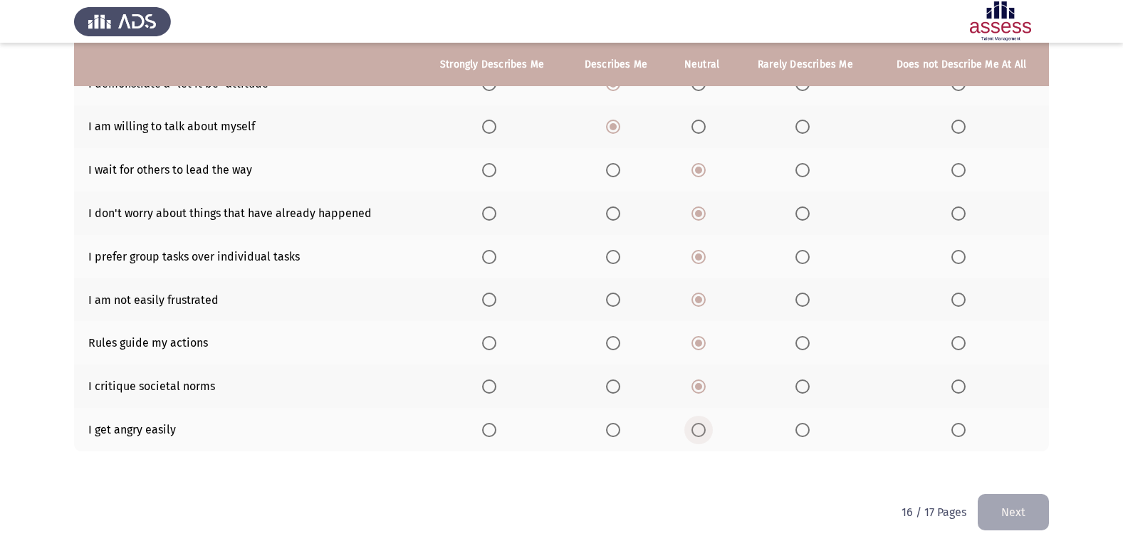
click at [708, 423] on label "Select an option" at bounding box center [702, 430] width 20 height 14
click at [706, 423] on input "Select an option" at bounding box center [699, 430] width 14 height 14
click at [803, 431] on span "Select an option" at bounding box center [803, 430] width 14 height 14
click at [803, 431] on input "Select an option" at bounding box center [803, 430] width 14 height 14
click at [992, 516] on button "Next" at bounding box center [1013, 512] width 71 height 36
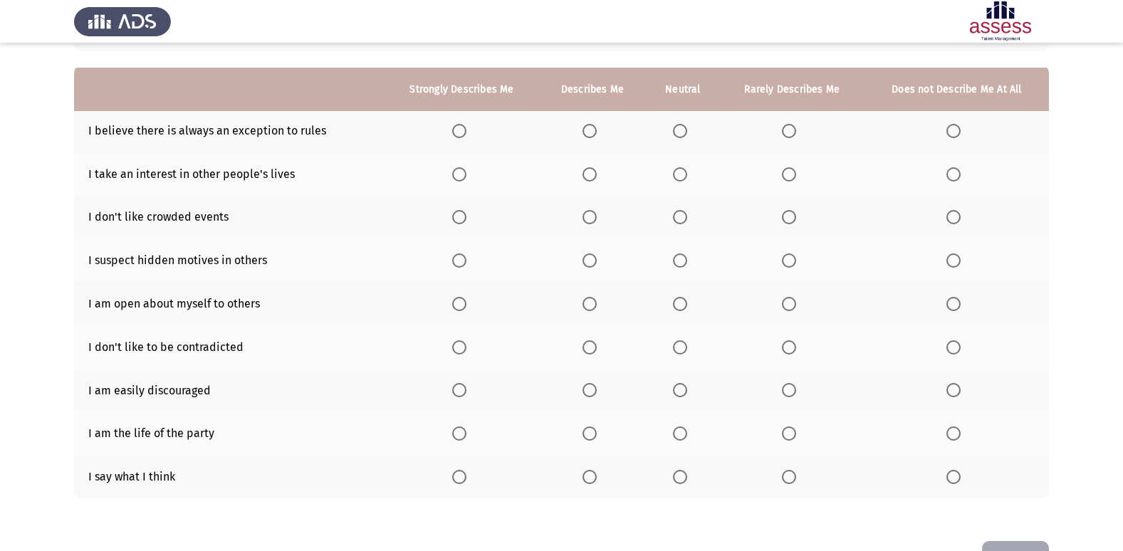
scroll to position [142, 0]
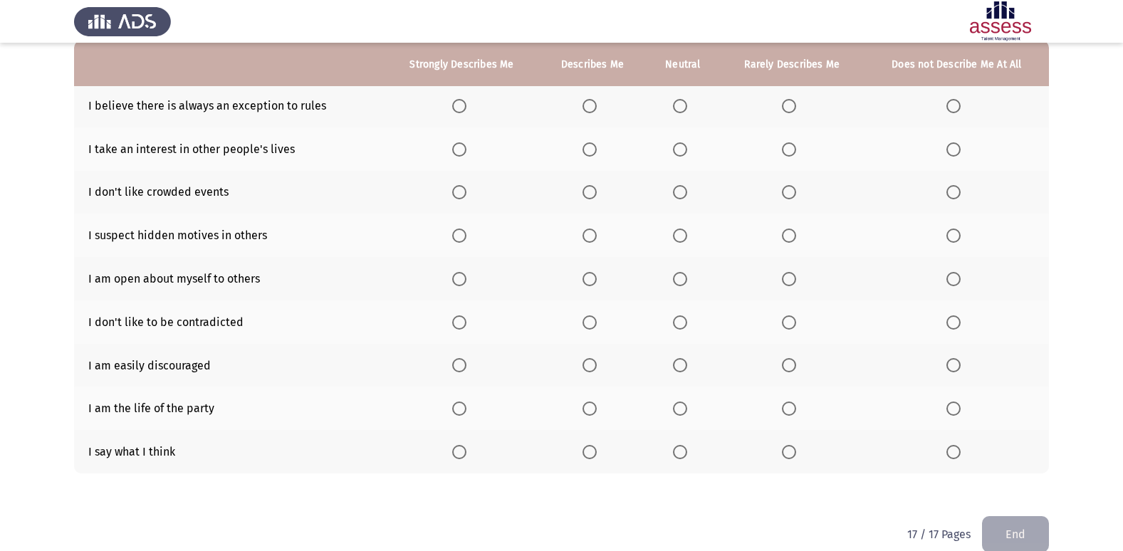
click at [794, 152] on span "Select an option" at bounding box center [789, 149] width 14 height 14
click at [794, 152] on input "Select an option" at bounding box center [789, 149] width 14 height 14
click at [688, 104] on label "Select an option" at bounding box center [683, 106] width 20 height 14
click at [687, 104] on input "Select an option" at bounding box center [680, 106] width 14 height 14
click at [685, 186] on span "Select an option" at bounding box center [680, 192] width 14 height 14
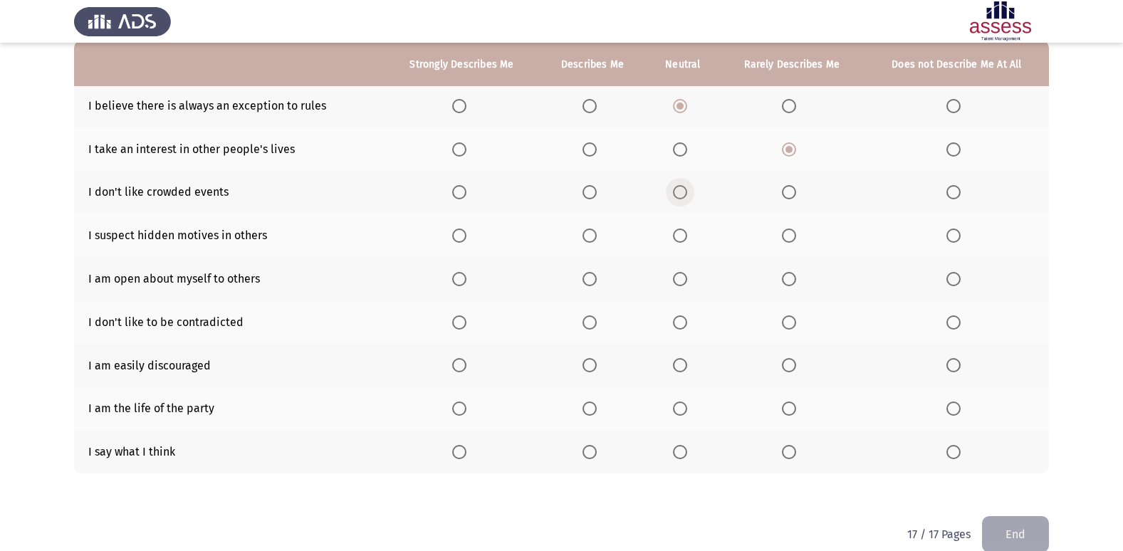
click at [685, 186] on input "Select an option" at bounding box center [680, 192] width 14 height 14
click at [679, 229] on span "Select an option" at bounding box center [680, 236] width 14 height 14
click at [679, 229] on input "Select an option" at bounding box center [680, 236] width 14 height 14
click at [684, 368] on span "Select an option" at bounding box center [680, 365] width 14 height 14
click at [684, 368] on input "Select an option" at bounding box center [680, 365] width 14 height 14
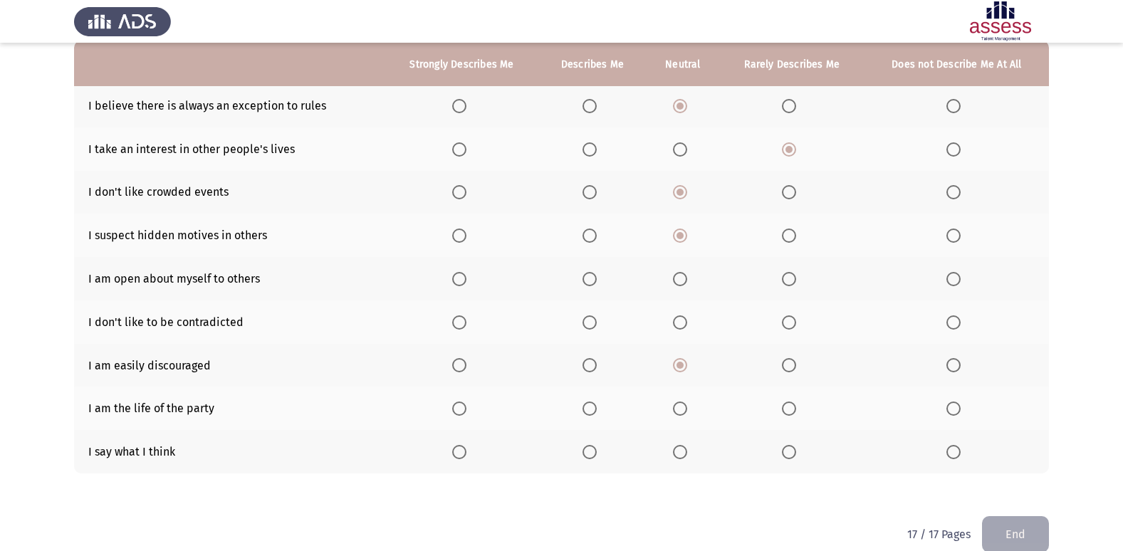
click at [686, 395] on th at bounding box center [683, 408] width 74 height 43
click at [686, 410] on span "Select an option" at bounding box center [680, 409] width 14 height 14
click at [686, 410] on input "Select an option" at bounding box center [680, 409] width 14 height 14
click at [685, 441] on th at bounding box center [683, 451] width 74 height 43
click at [587, 451] on span "Select an option" at bounding box center [590, 452] width 14 height 14
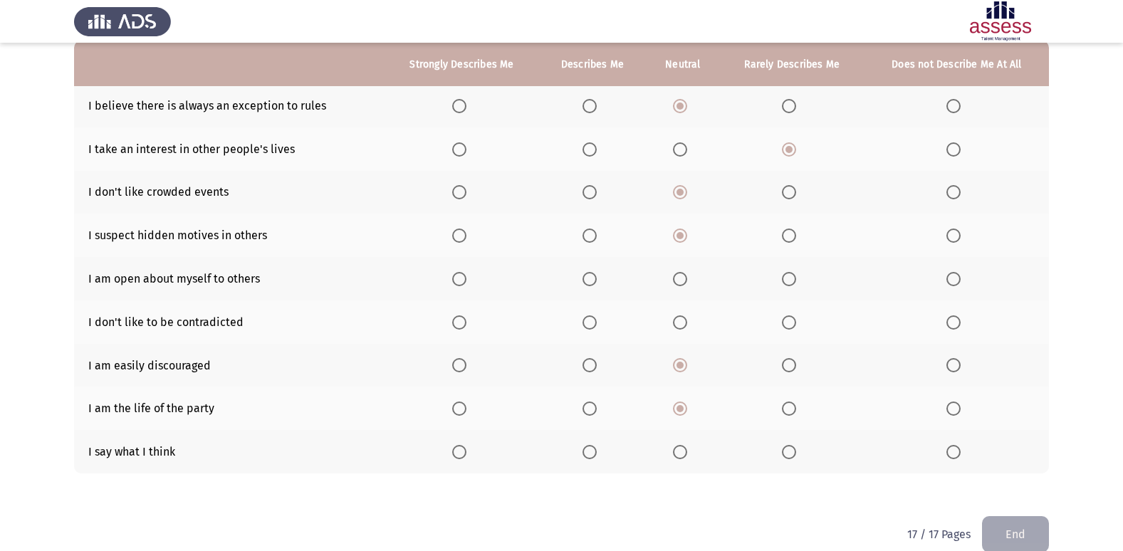
click at [587, 451] on input "Select an option" at bounding box center [590, 452] width 14 height 14
click at [678, 318] on span "Select an option" at bounding box center [680, 323] width 14 height 14
click at [678, 318] on input "Select an option" at bounding box center [680, 323] width 14 height 14
click at [675, 274] on span "Select an option" at bounding box center [680, 279] width 14 height 14
click at [675, 274] on input "Select an option" at bounding box center [680, 279] width 14 height 14
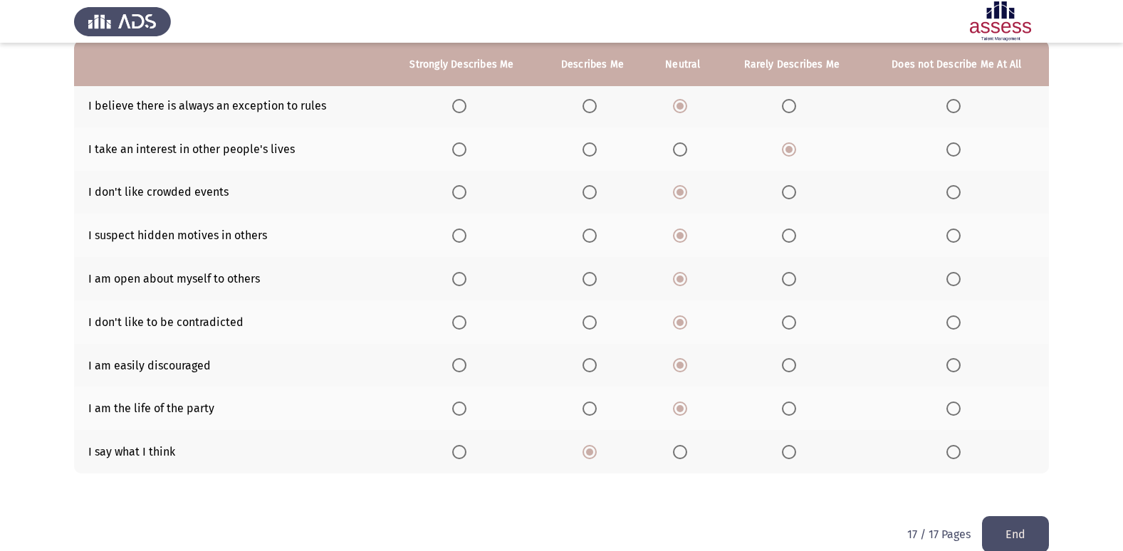
click at [1041, 534] on button "End" at bounding box center [1015, 534] width 67 height 36
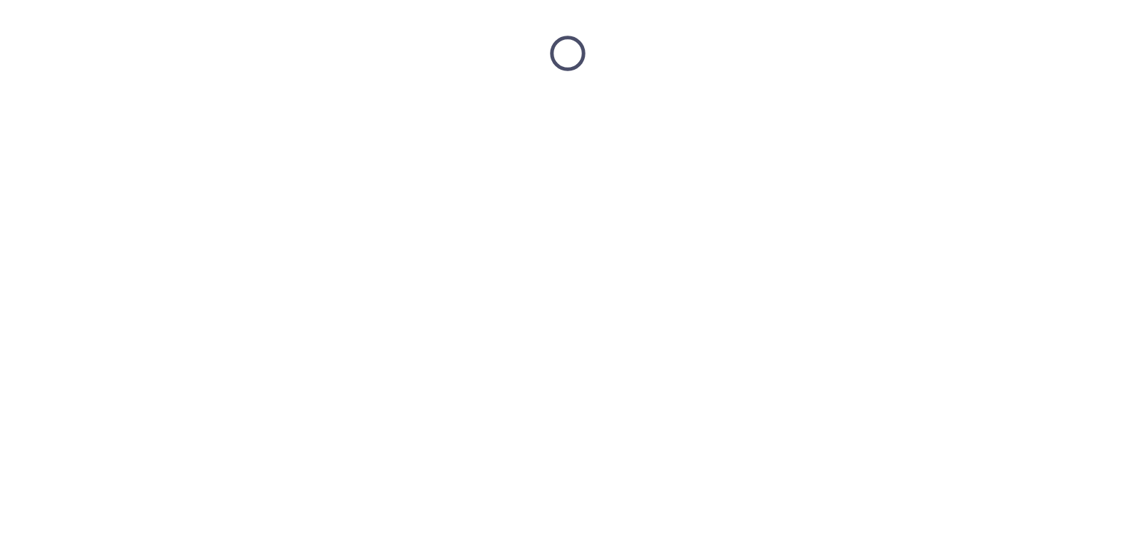
scroll to position [0, 0]
